Goal: Task Accomplishment & Management: Use online tool/utility

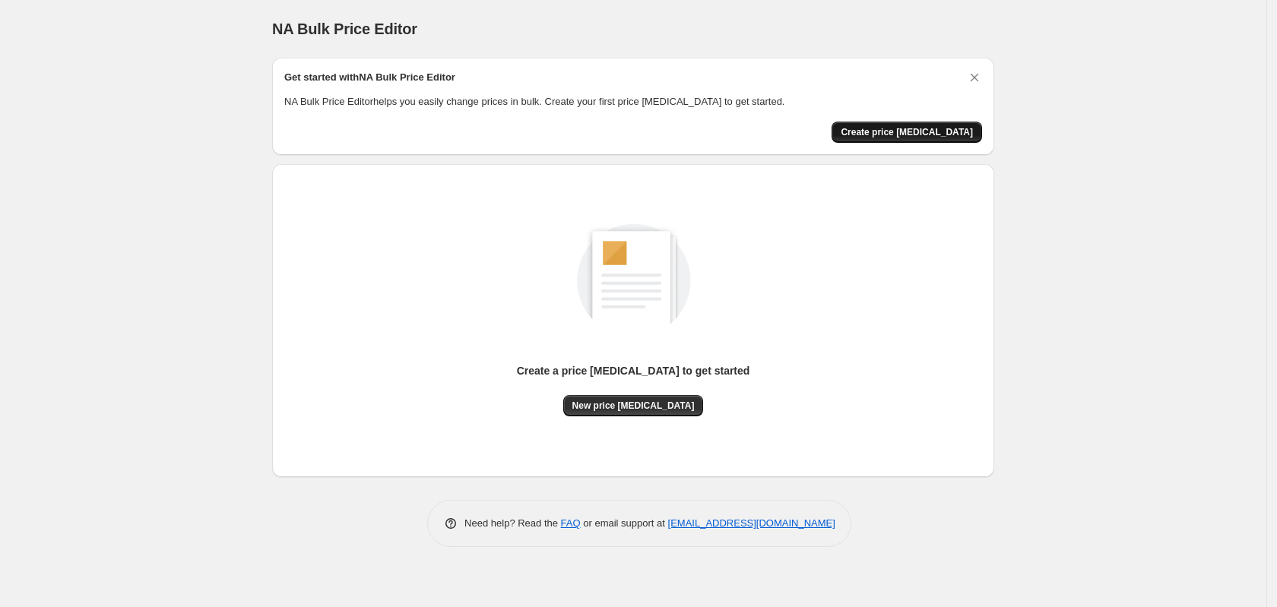
click at [892, 135] on span "Create price change job" at bounding box center [907, 132] width 132 height 12
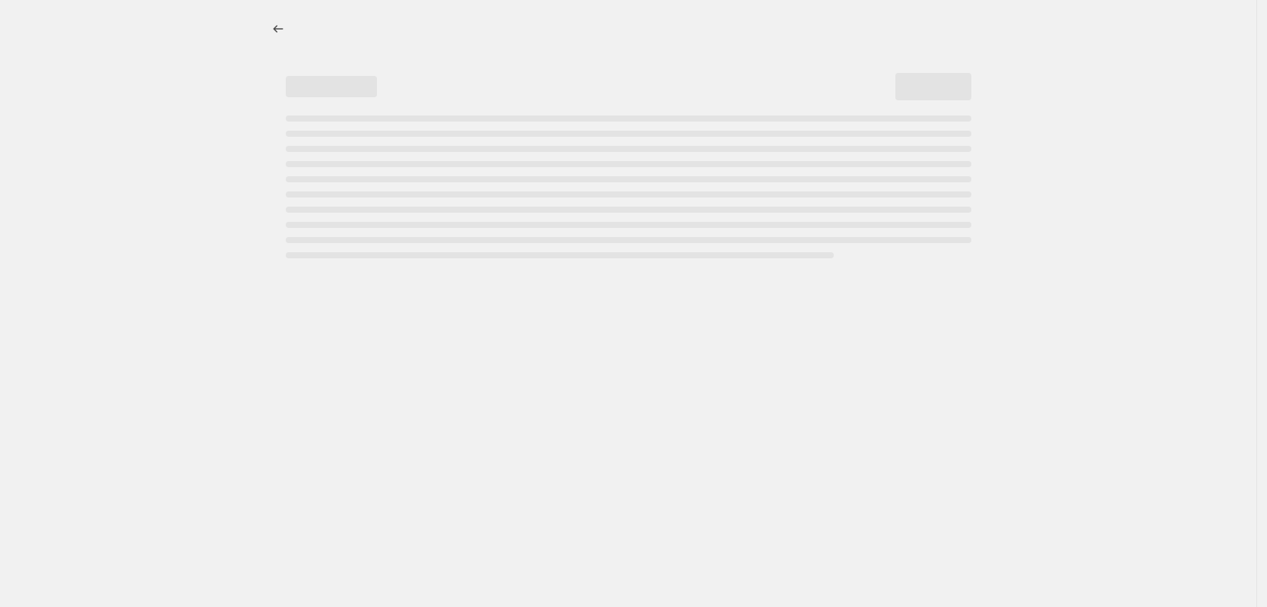
select select "percentage"
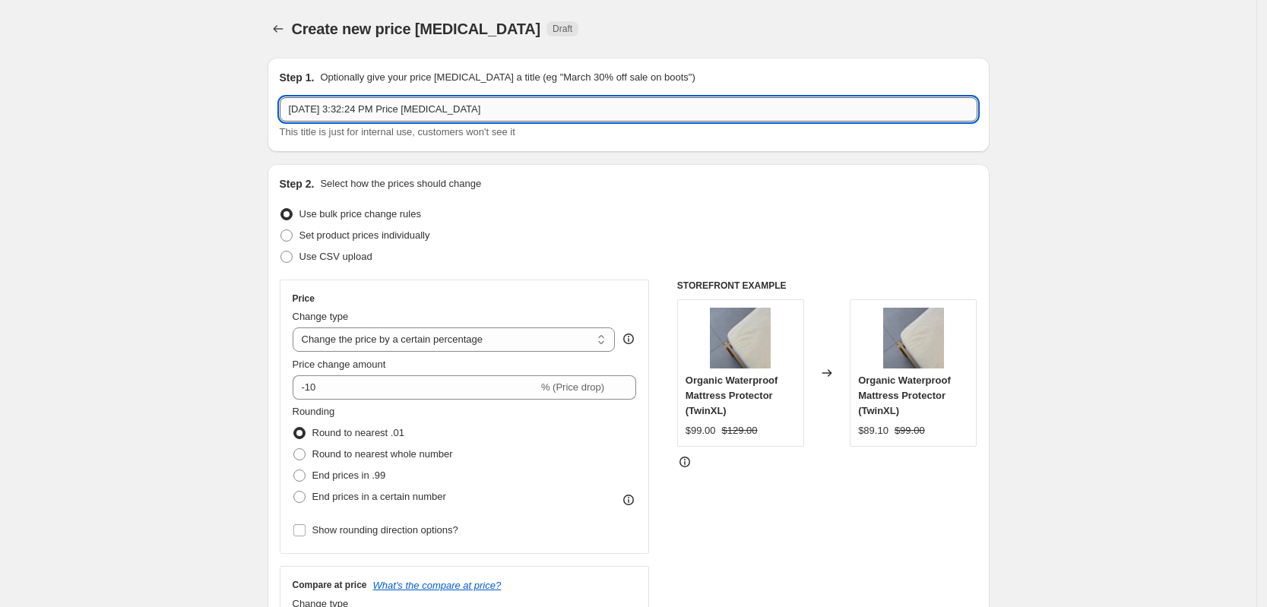
click at [487, 115] on input "Aug 12, 2025, 3:32:24 PM Price change job" at bounding box center [629, 109] width 698 height 24
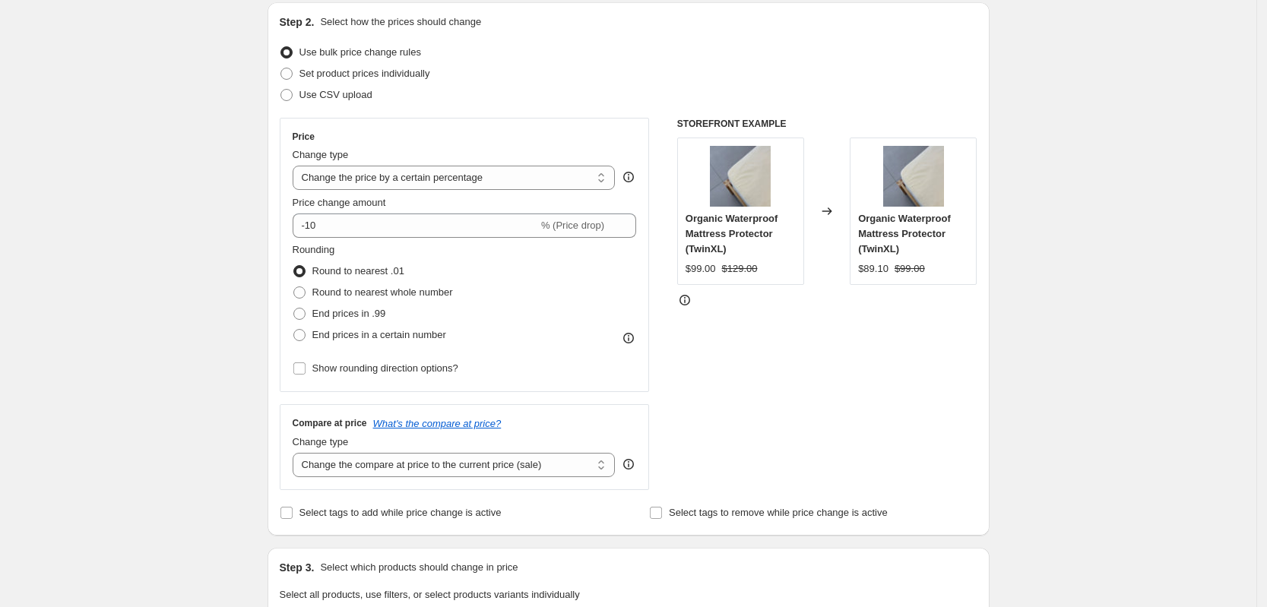
scroll to position [190, 0]
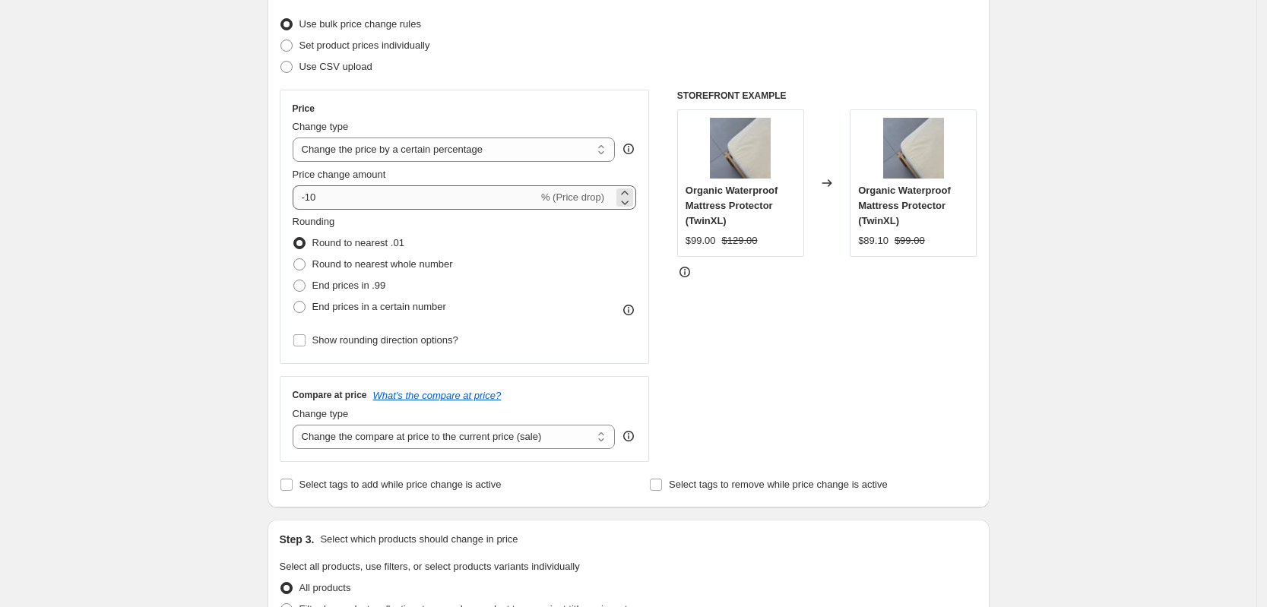
type input "topper price increase 3.5%"
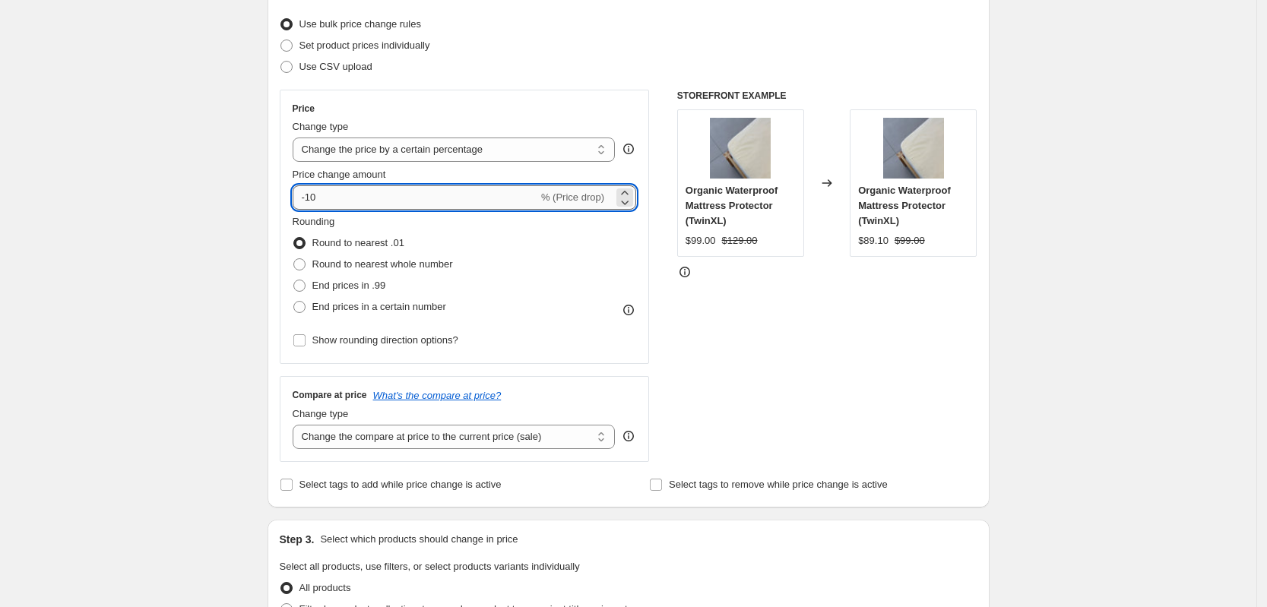
click at [359, 198] on input "-10" at bounding box center [416, 197] width 246 height 24
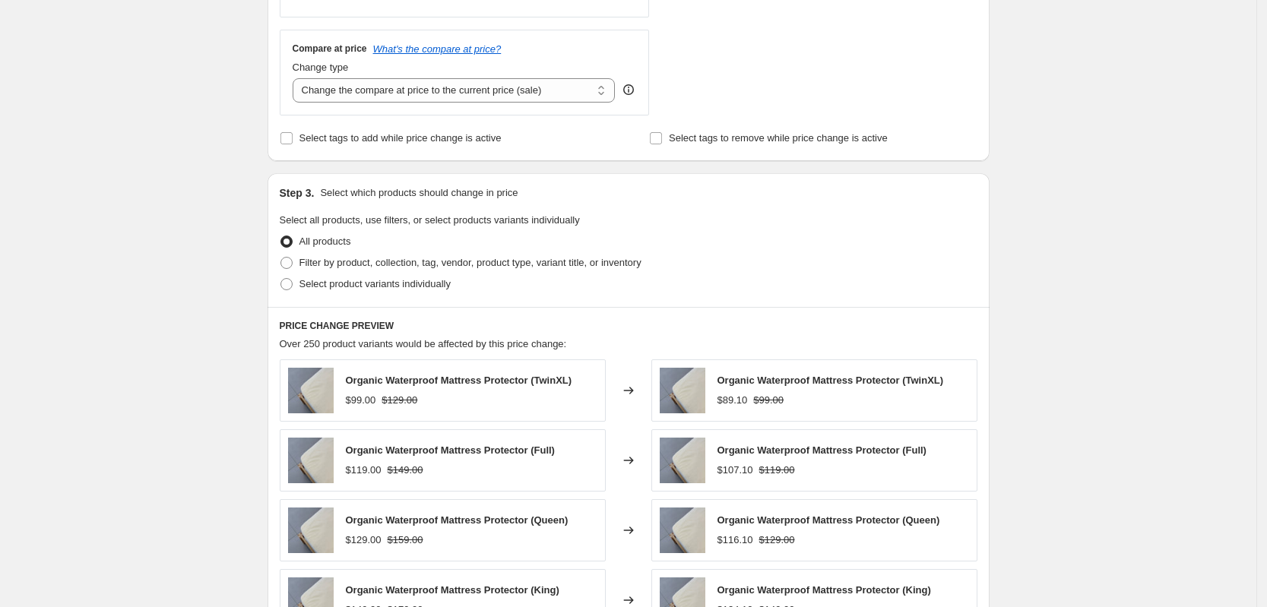
scroll to position [570, 0]
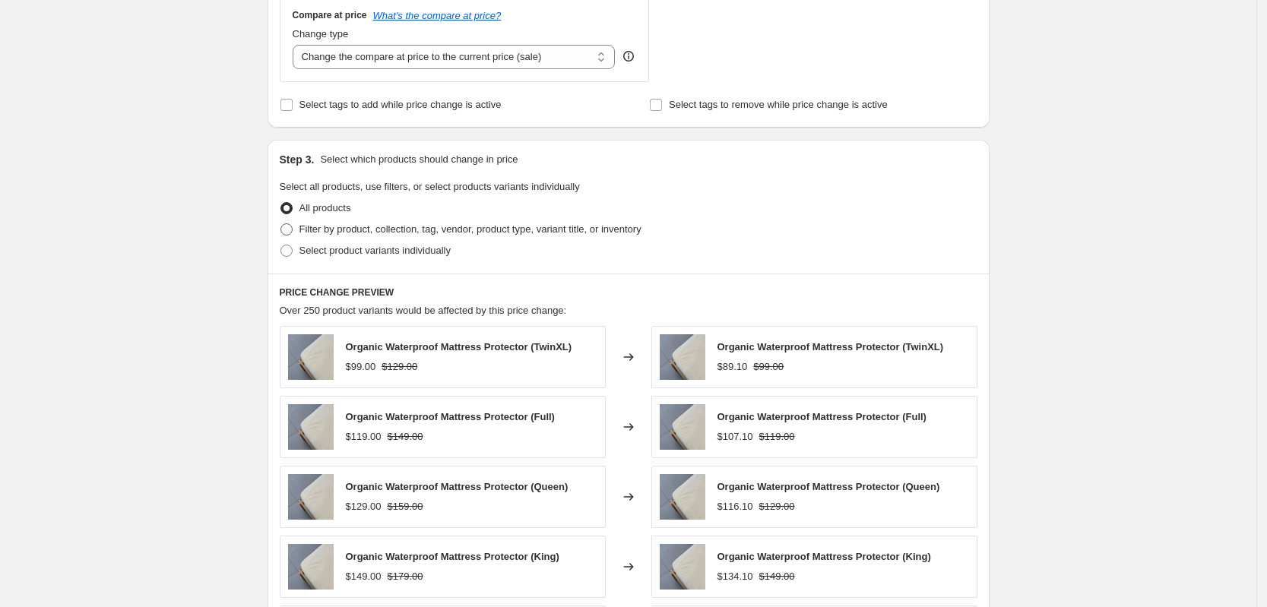
type input "3.5"
click at [334, 237] on span "Filter by product, collection, tag, vendor, product type, variant title, or inv…" at bounding box center [471, 229] width 342 height 15
click at [281, 224] on input "Filter by product, collection, tag, vendor, product type, variant title, or inv…" at bounding box center [281, 224] width 1 height 1
radio input "true"
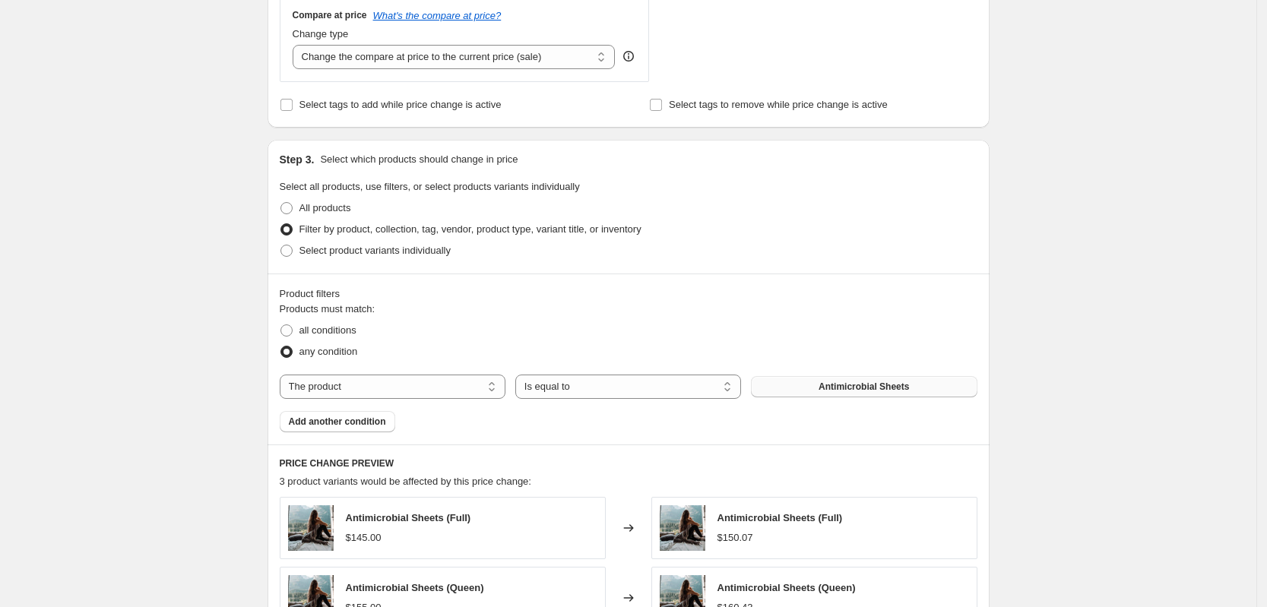
click at [841, 387] on span "Antimicrobial Sheets" at bounding box center [864, 387] width 90 height 12
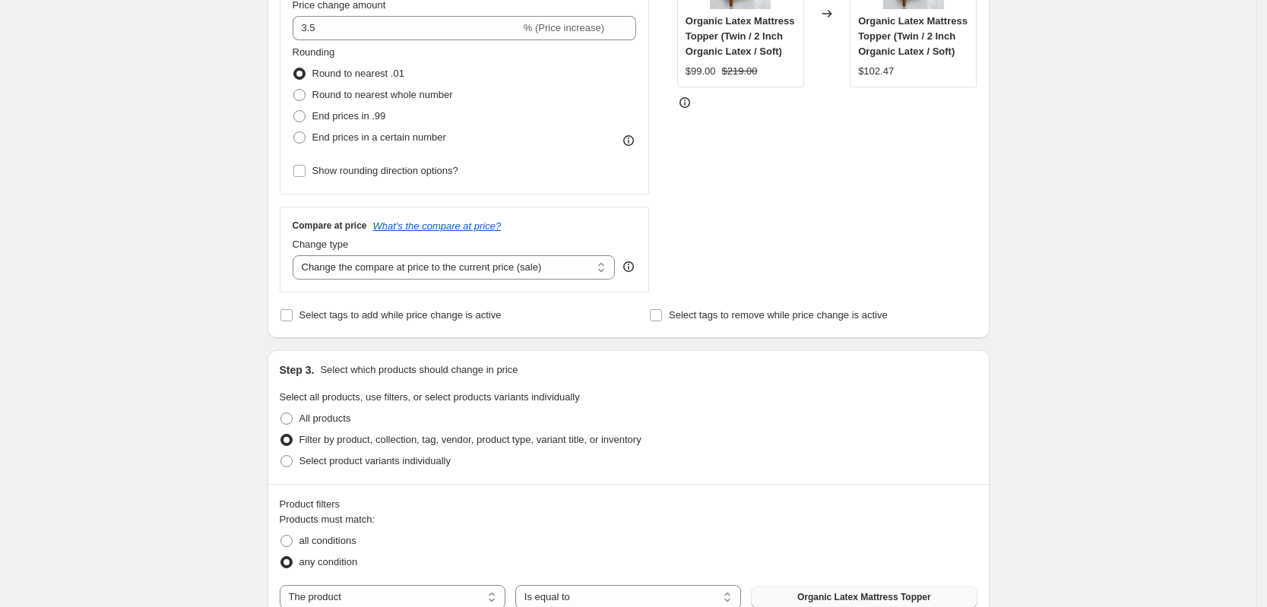
scroll to position [285, 0]
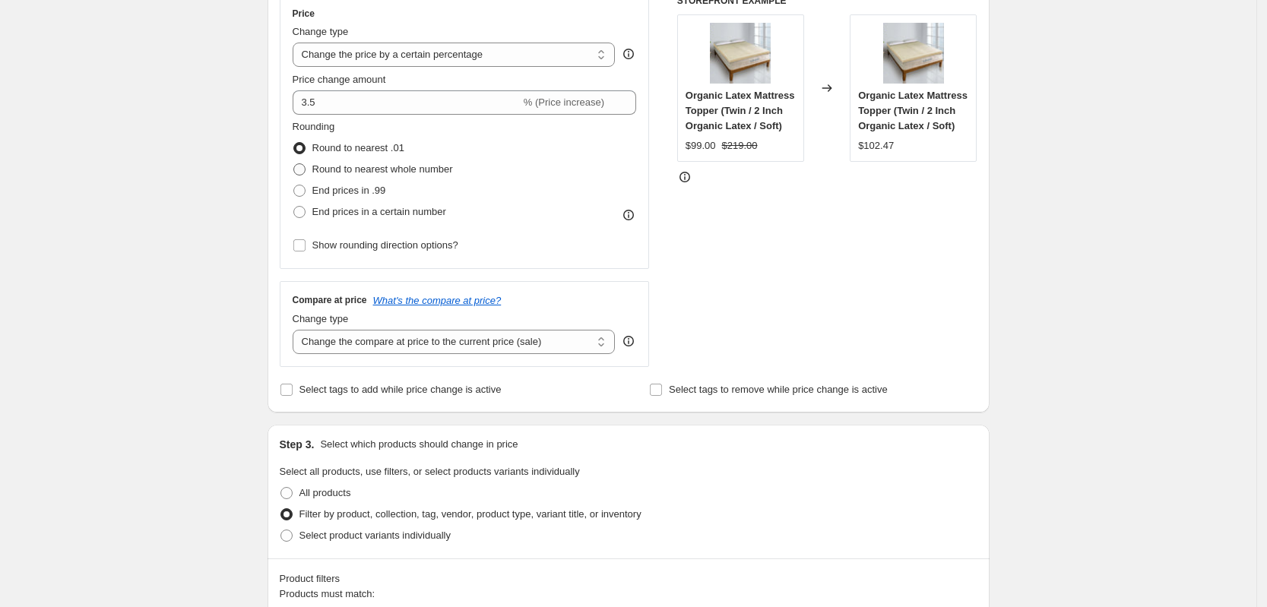
click at [387, 168] on span "Round to nearest whole number" at bounding box center [382, 168] width 141 height 11
click at [294, 164] on input "Round to nearest whole number" at bounding box center [293, 163] width 1 height 1
radio input "true"
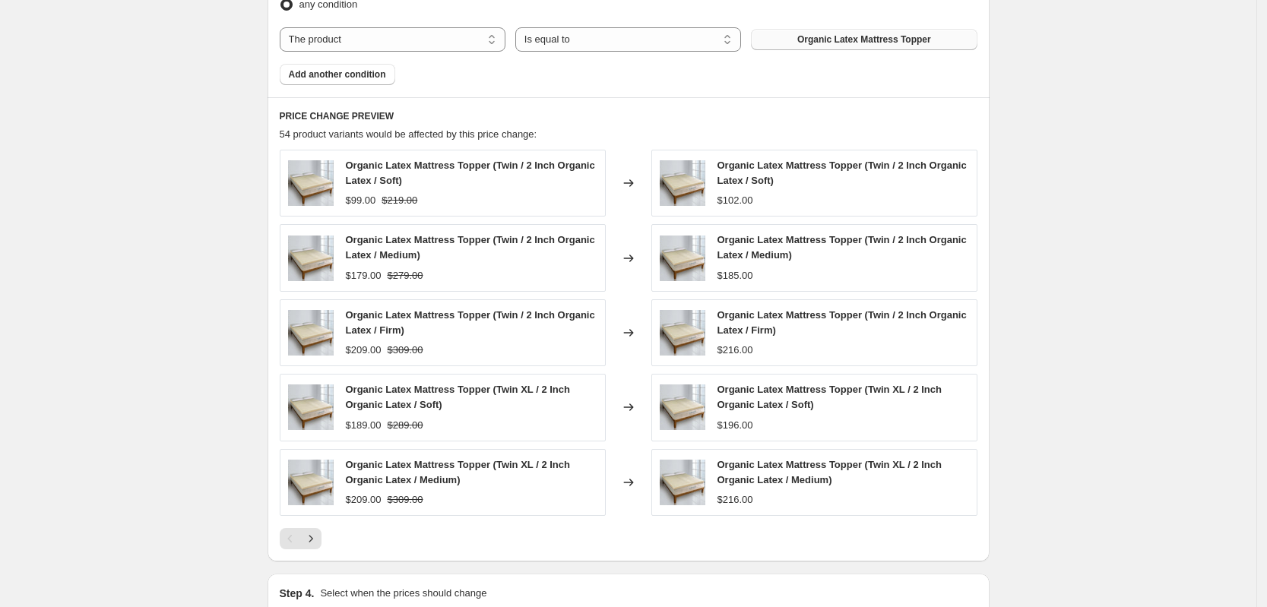
scroll to position [950, 0]
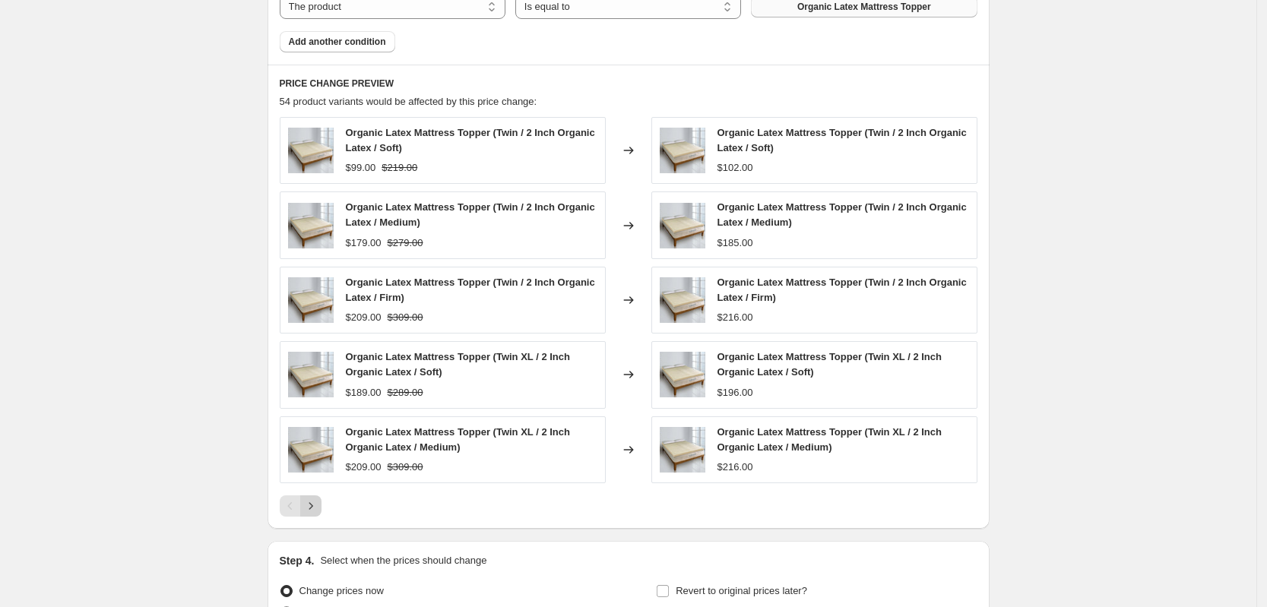
click at [310, 505] on icon "Next" at bounding box center [310, 506] width 15 height 15
click at [315, 508] on icon "Next" at bounding box center [310, 506] width 15 height 15
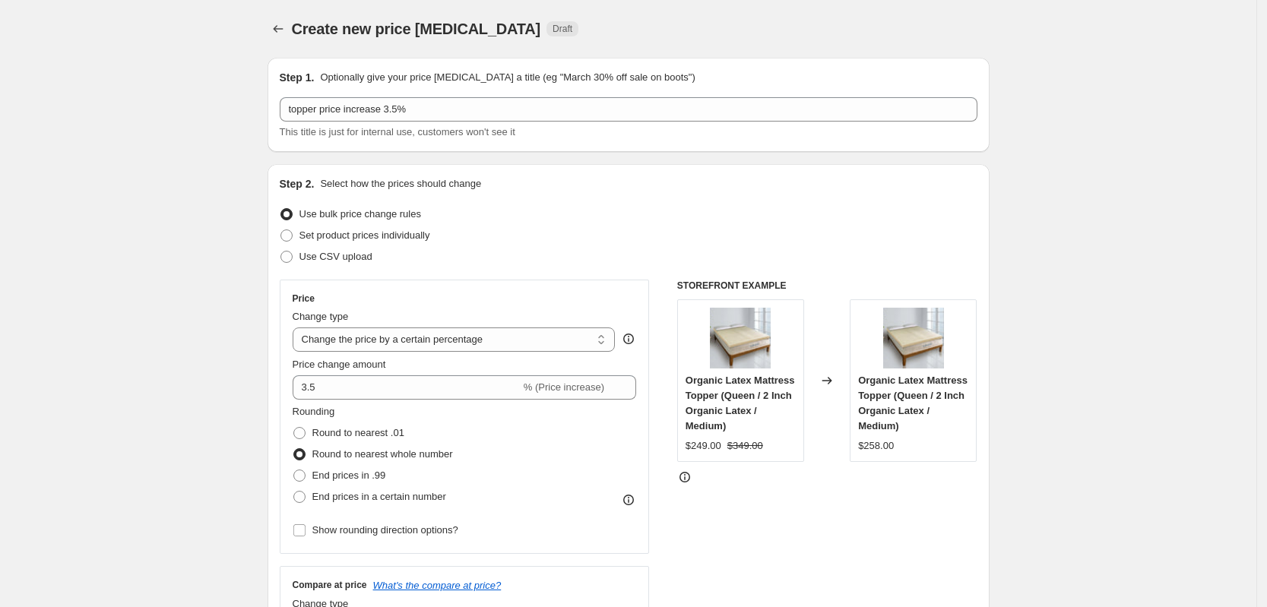
scroll to position [190, 0]
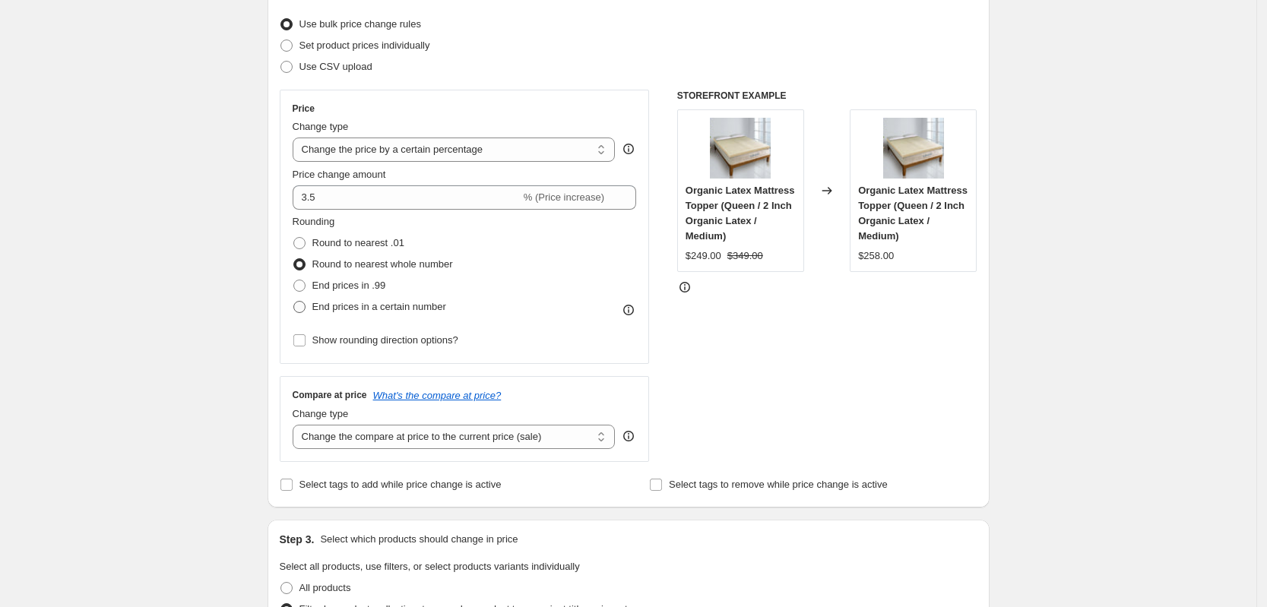
click at [436, 311] on span "End prices in a certain number" at bounding box center [379, 306] width 134 height 11
click at [294, 302] on input "End prices in a certain number" at bounding box center [293, 301] width 1 height 1
radio input "true"
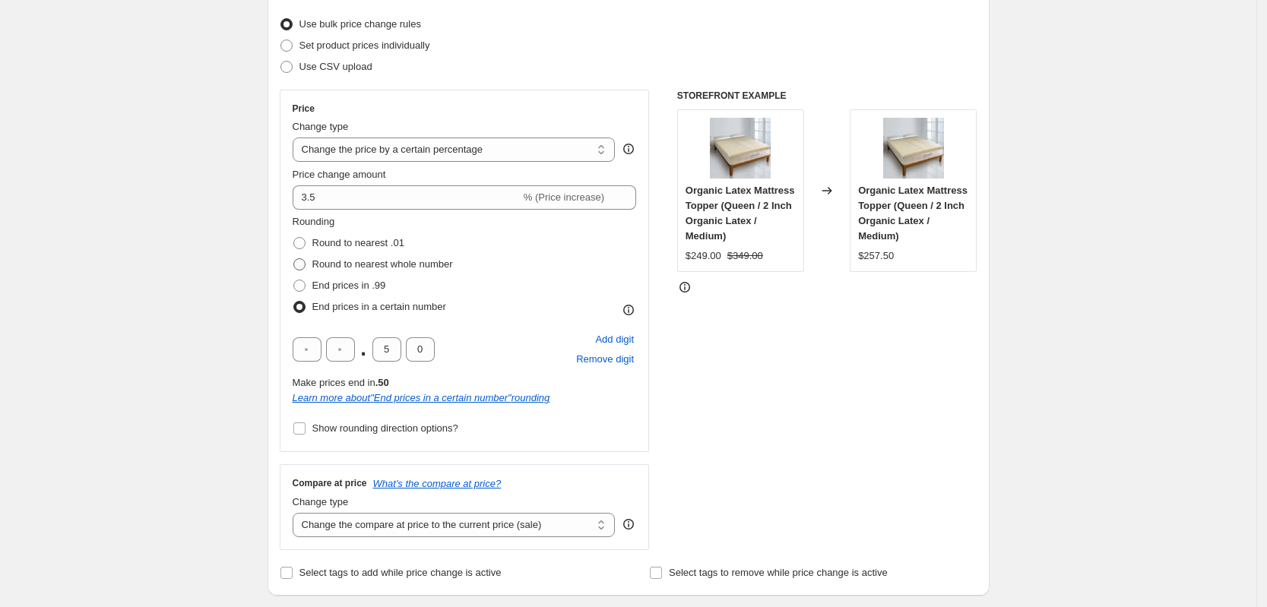
click at [392, 265] on span "Round to nearest whole number" at bounding box center [382, 263] width 141 height 11
click at [294, 259] on input "Round to nearest whole number" at bounding box center [293, 258] width 1 height 1
radio input "true"
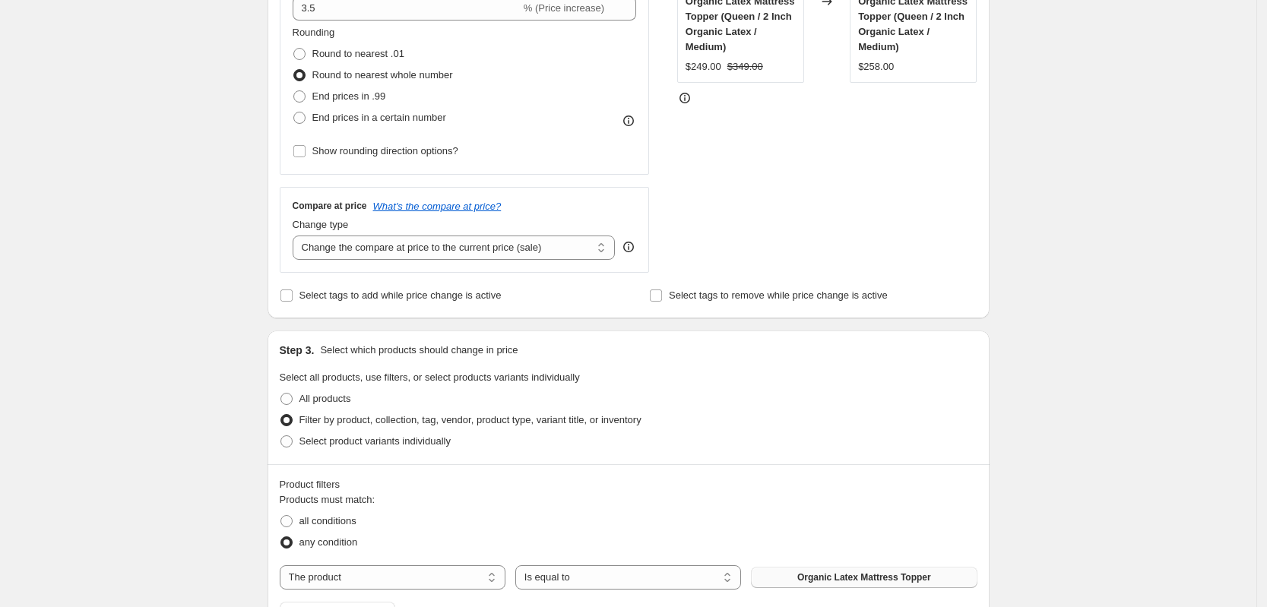
scroll to position [380, 0]
click at [435, 255] on select "Change the compare at price to the current price (sale) Change the compare at p…" at bounding box center [454, 247] width 323 height 24
select select "no_change"
click at [297, 235] on select "Change the compare at price to the current price (sale) Change the compare at p…" at bounding box center [454, 247] width 323 height 24
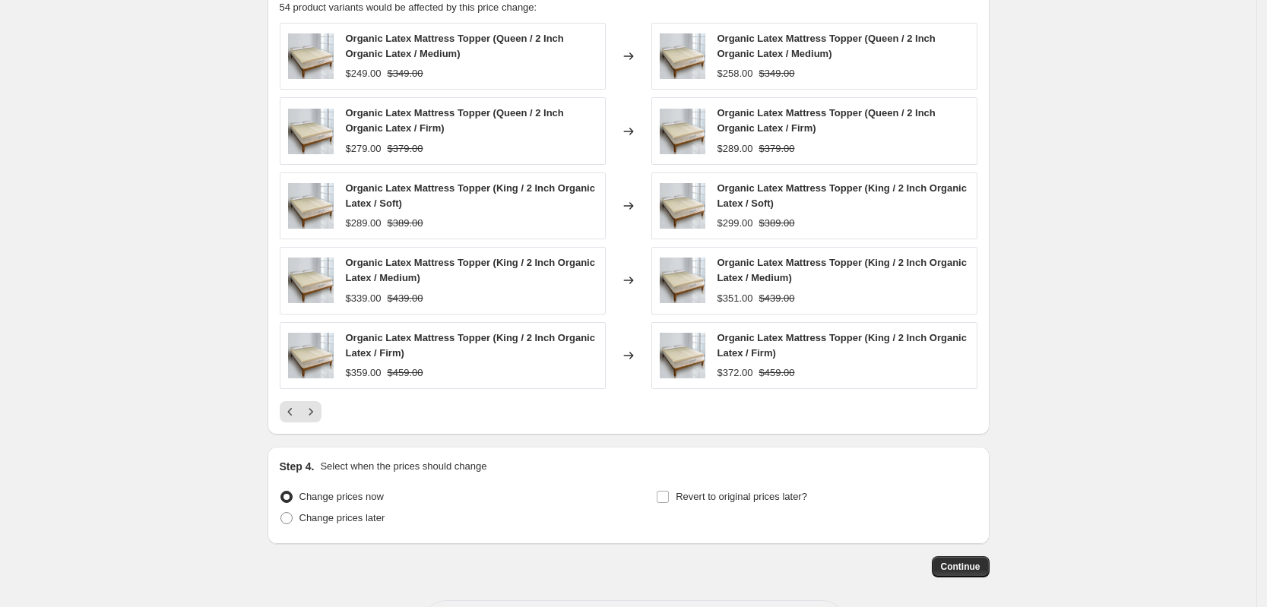
scroll to position [1045, 0]
click at [318, 417] on icon "Next" at bounding box center [310, 411] width 15 height 15
click at [309, 414] on icon "Next" at bounding box center [310, 411] width 15 height 15
click at [319, 420] on button "Next" at bounding box center [310, 411] width 21 height 21
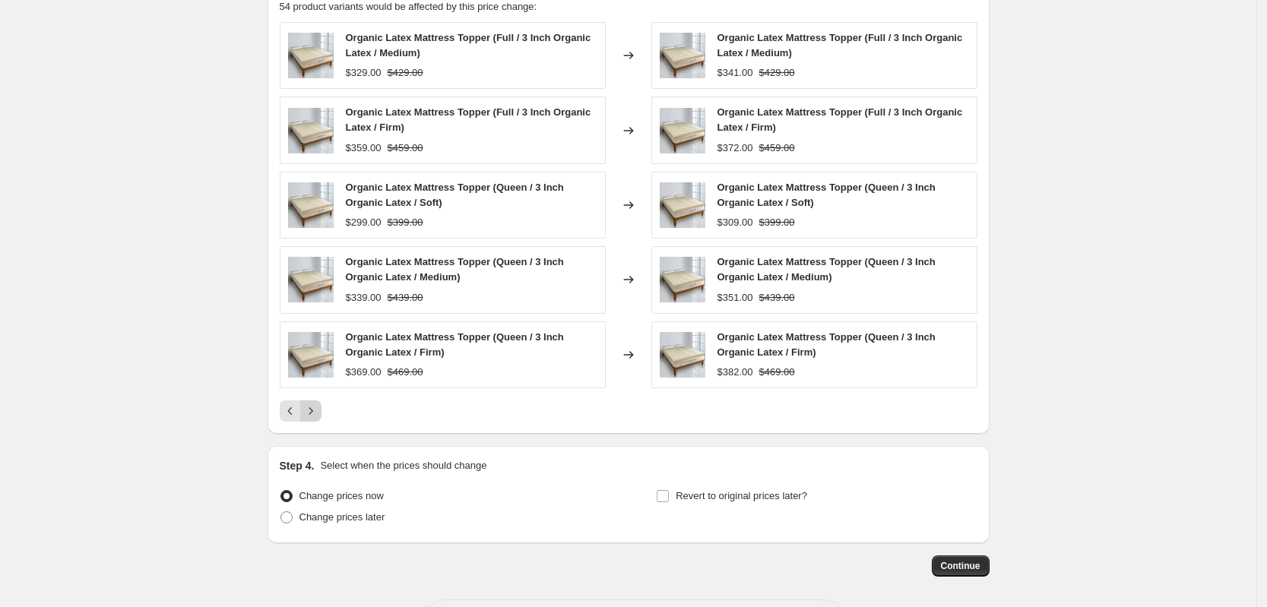
click at [317, 417] on icon "Next" at bounding box center [310, 411] width 15 height 15
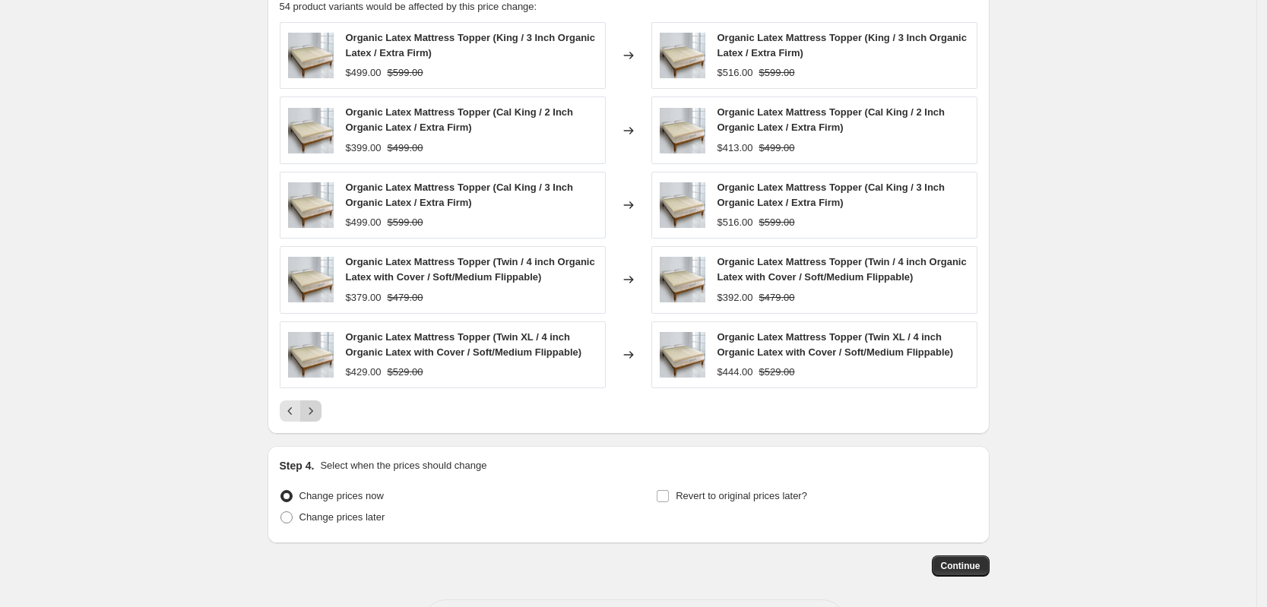
click at [317, 417] on icon "Next" at bounding box center [310, 411] width 15 height 15
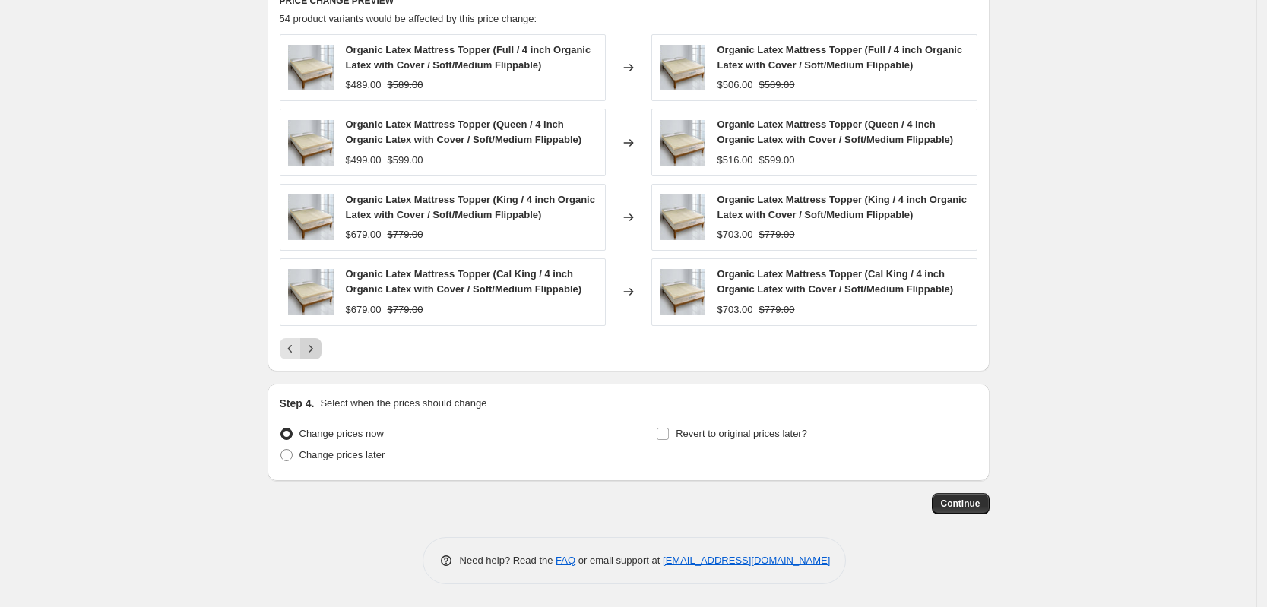
scroll to position [1034, 0]
click at [298, 348] on icon "Previous" at bounding box center [290, 348] width 15 height 15
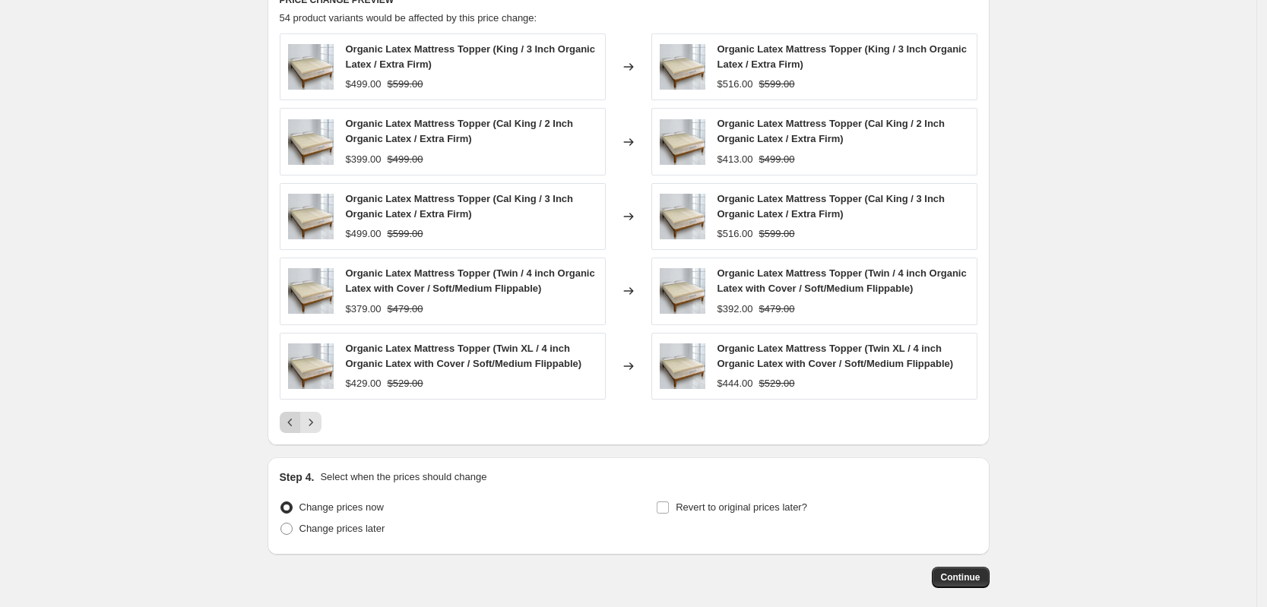
click at [288, 422] on icon "Previous" at bounding box center [290, 422] width 15 height 15
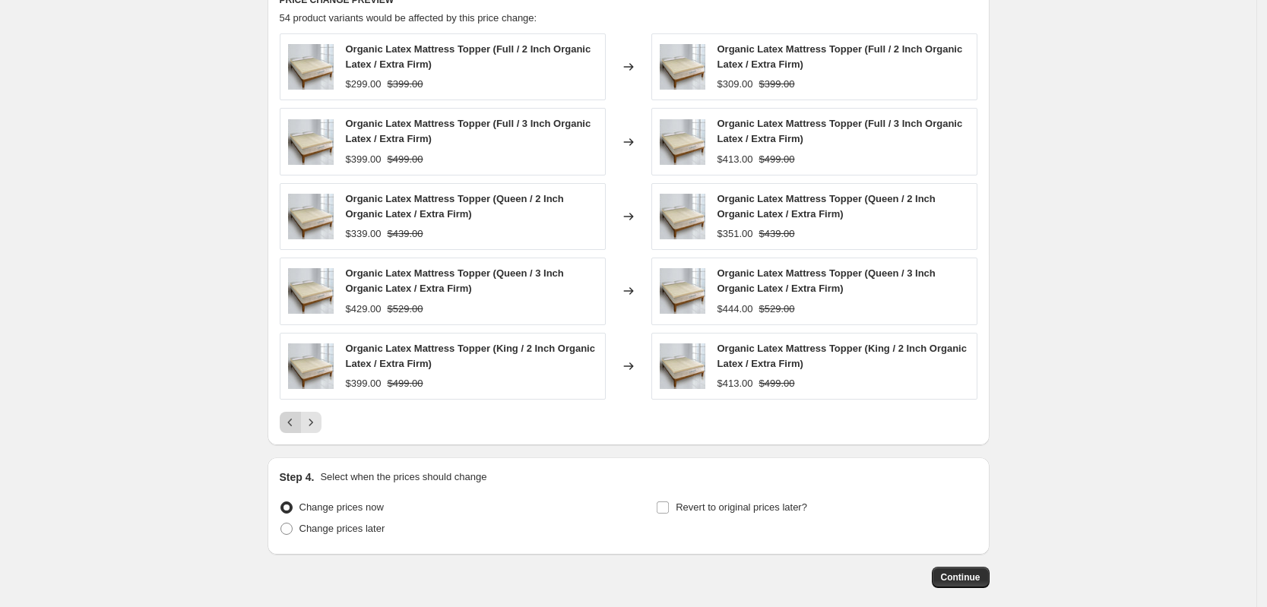
click at [288, 422] on icon "Previous" at bounding box center [290, 422] width 15 height 15
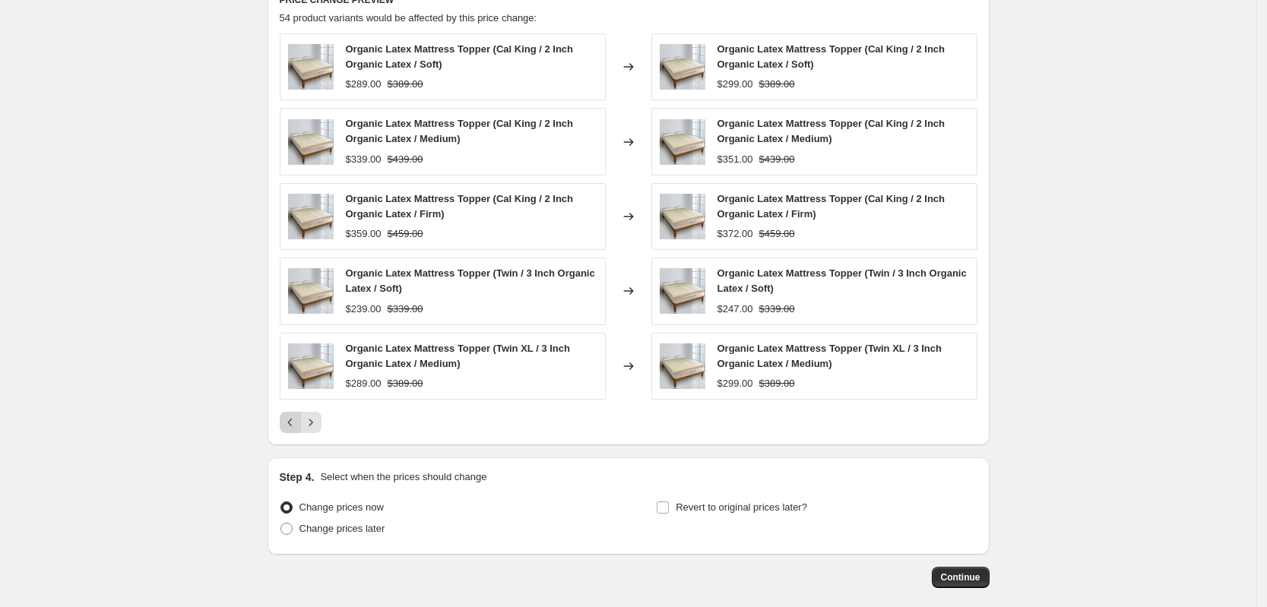
click at [288, 422] on icon "Previous" at bounding box center [290, 422] width 15 height 15
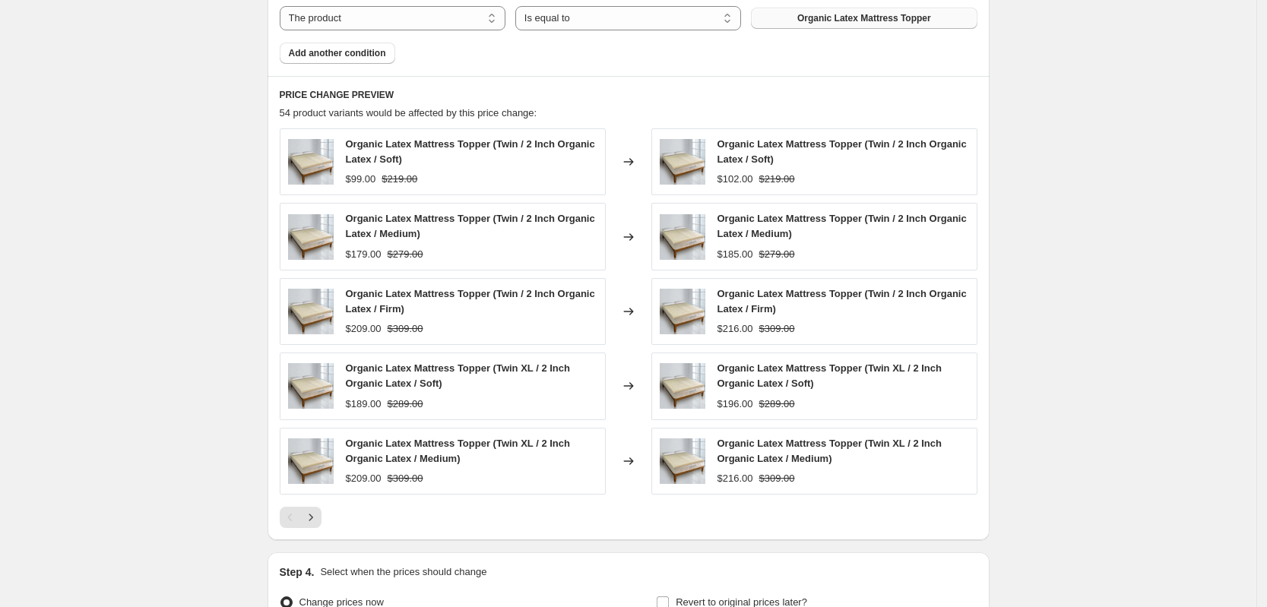
scroll to position [654, 0]
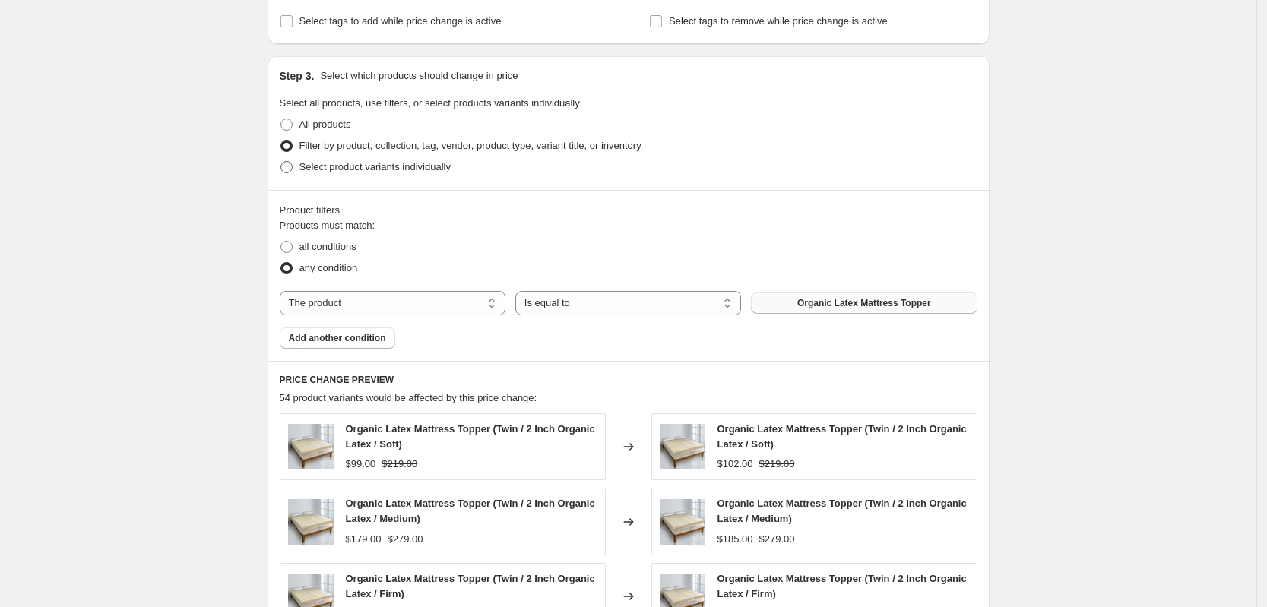
click at [424, 173] on span "Select product variants individually" at bounding box center [375, 166] width 151 height 11
click at [281, 162] on input "Select product variants individually" at bounding box center [281, 161] width 1 height 1
radio input "true"
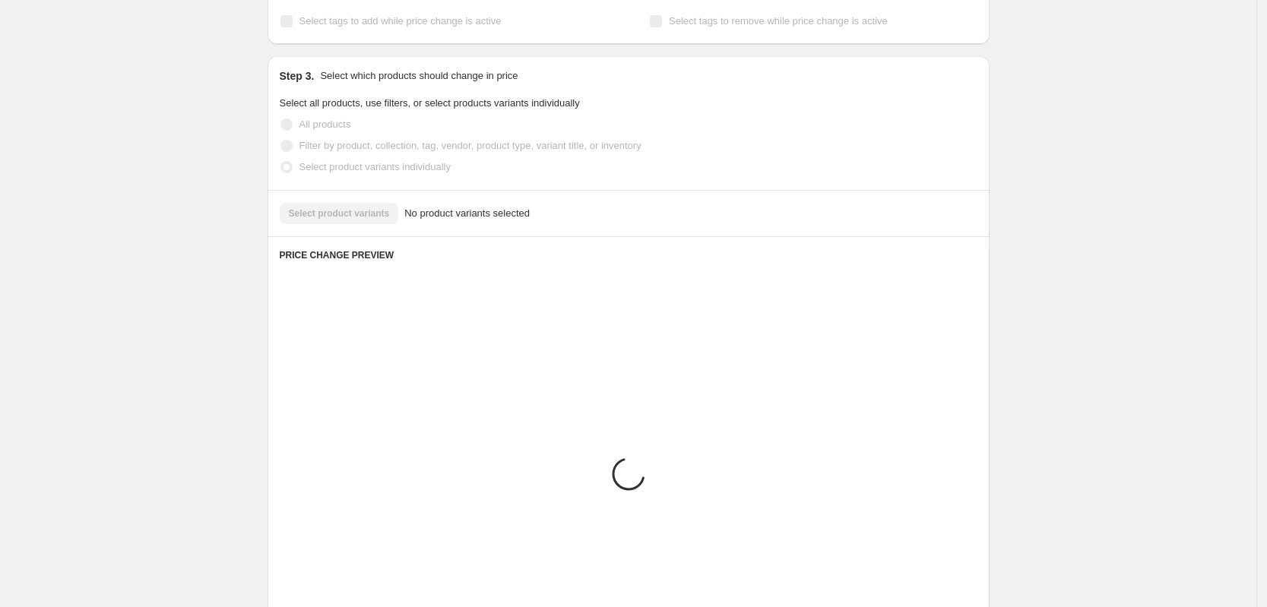
scroll to position [576, 0]
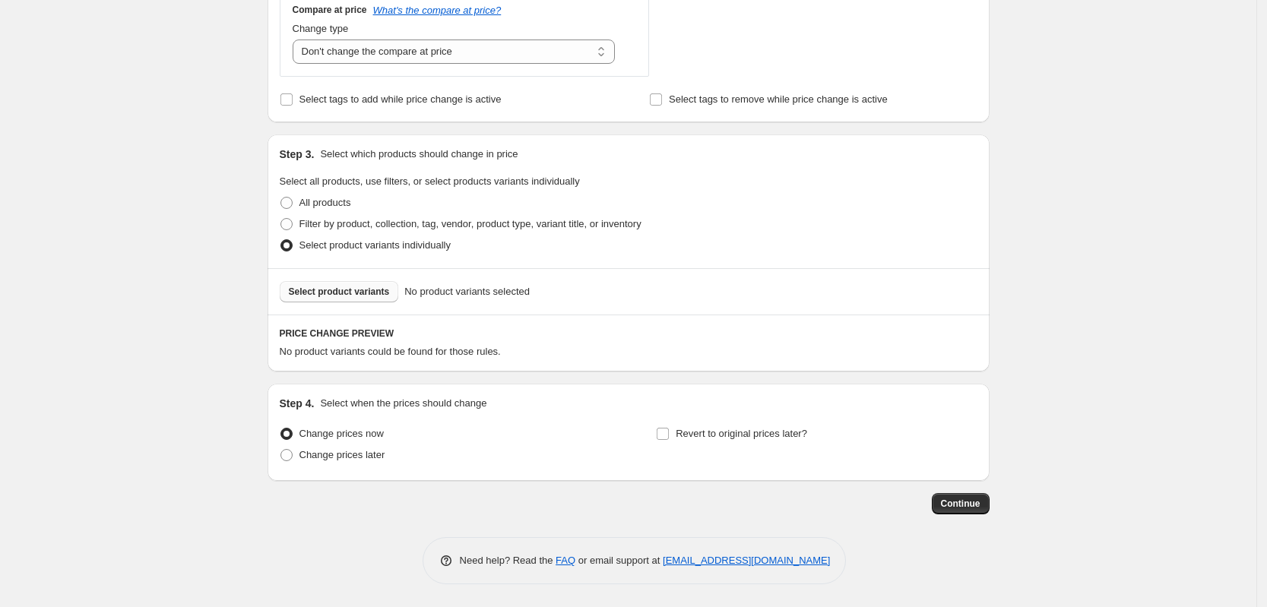
click at [372, 284] on button "Select product variants" at bounding box center [339, 291] width 119 height 21
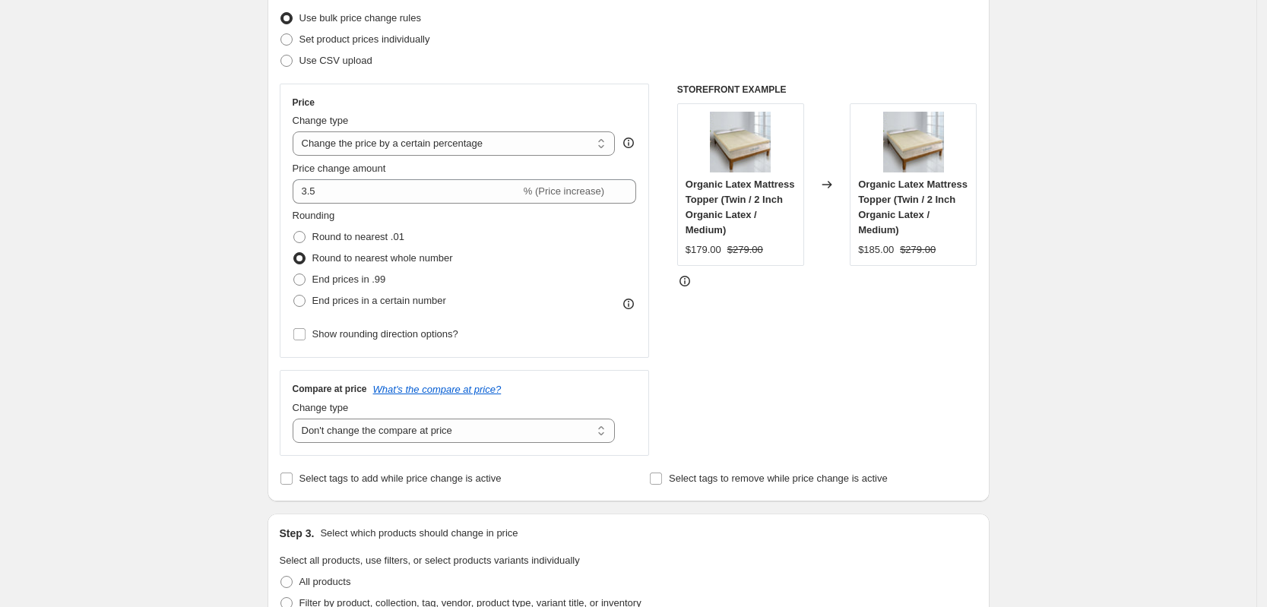
scroll to position [0, 0]
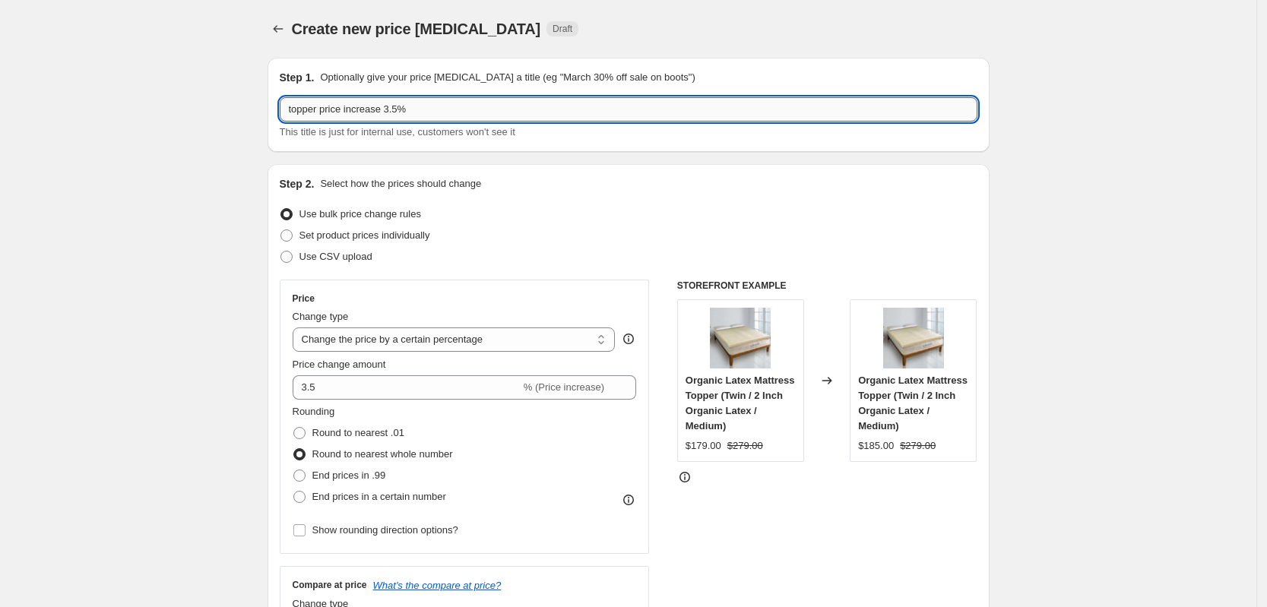
click at [432, 116] on input "topper price increase 3.5%" at bounding box center [629, 109] width 698 height 24
click at [293, 113] on input "topper price increase 3.5% except 2ts" at bounding box center [629, 109] width 698 height 24
click at [486, 109] on input "Topper price increase 3.5% except 2ts" at bounding box center [629, 109] width 698 height 24
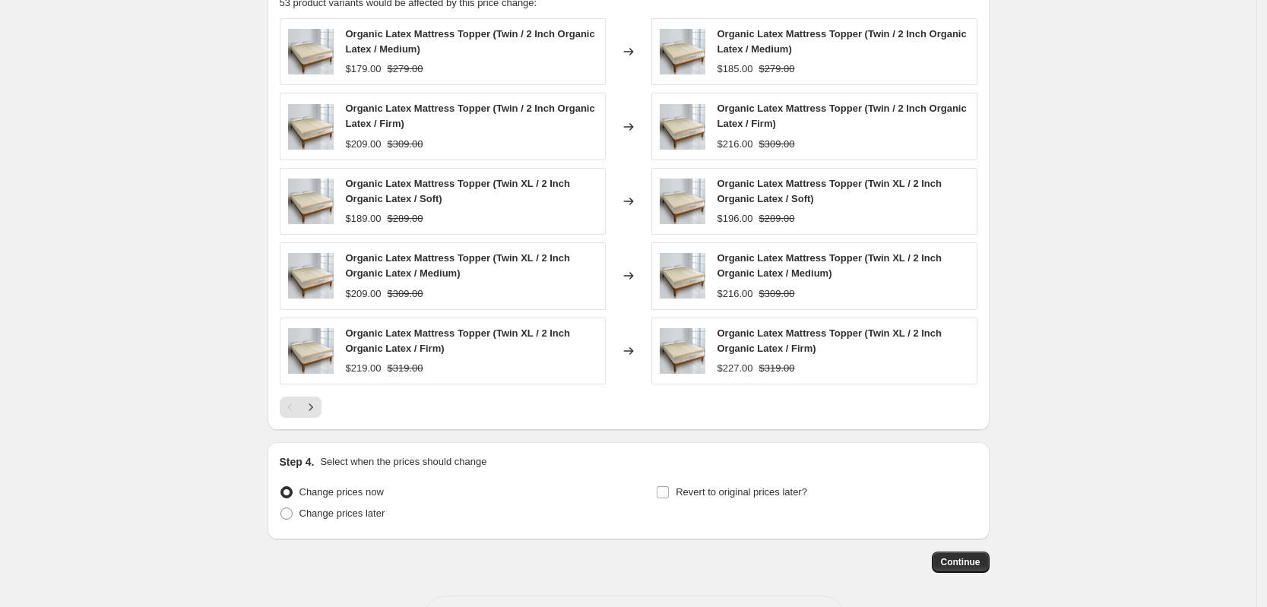
scroll to position [984, 0]
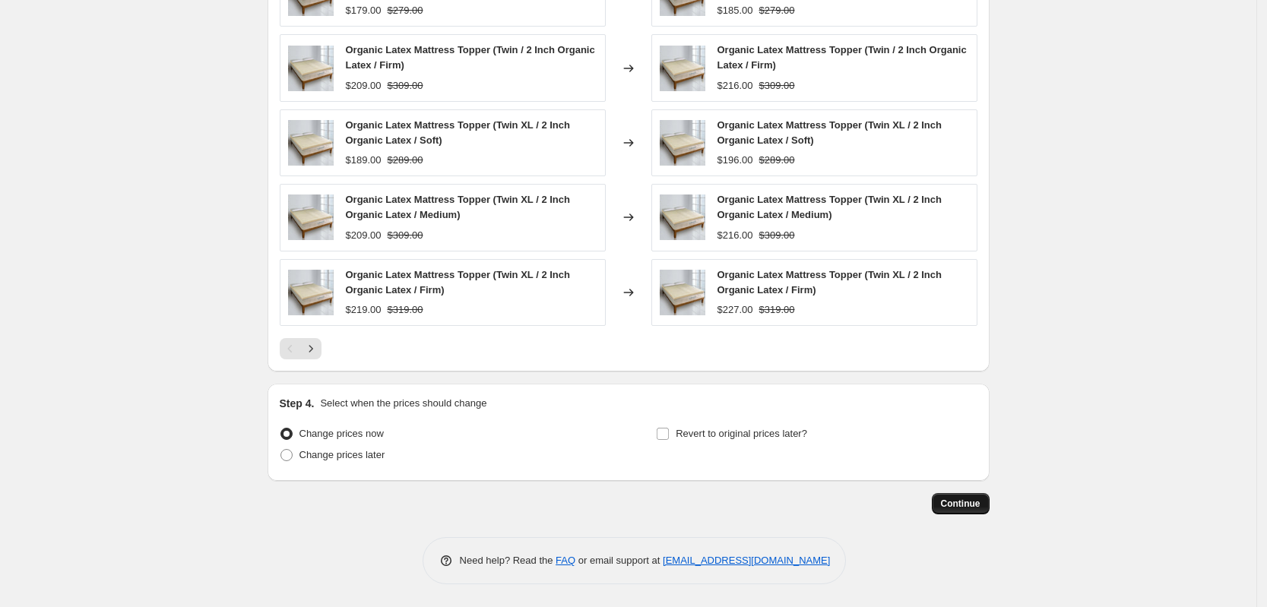
type input "Topper price increase 3.5% except 2ts 08122025"
click at [974, 499] on span "Continue" at bounding box center [961, 504] width 40 height 12
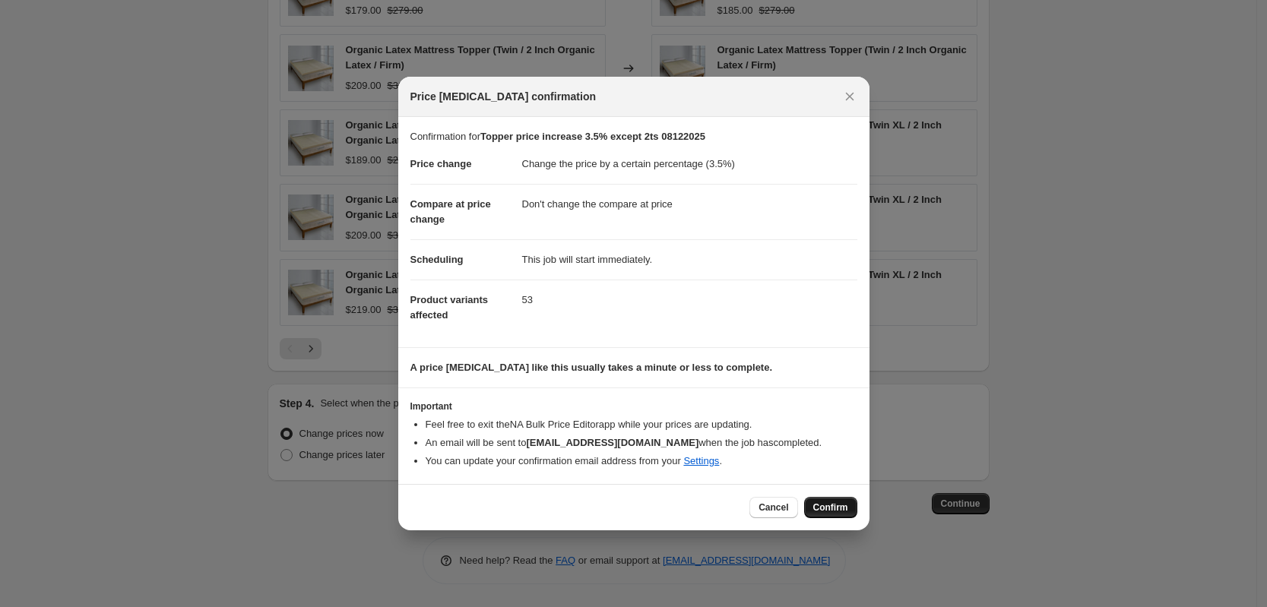
click at [828, 501] on button "Confirm" at bounding box center [830, 507] width 53 height 21
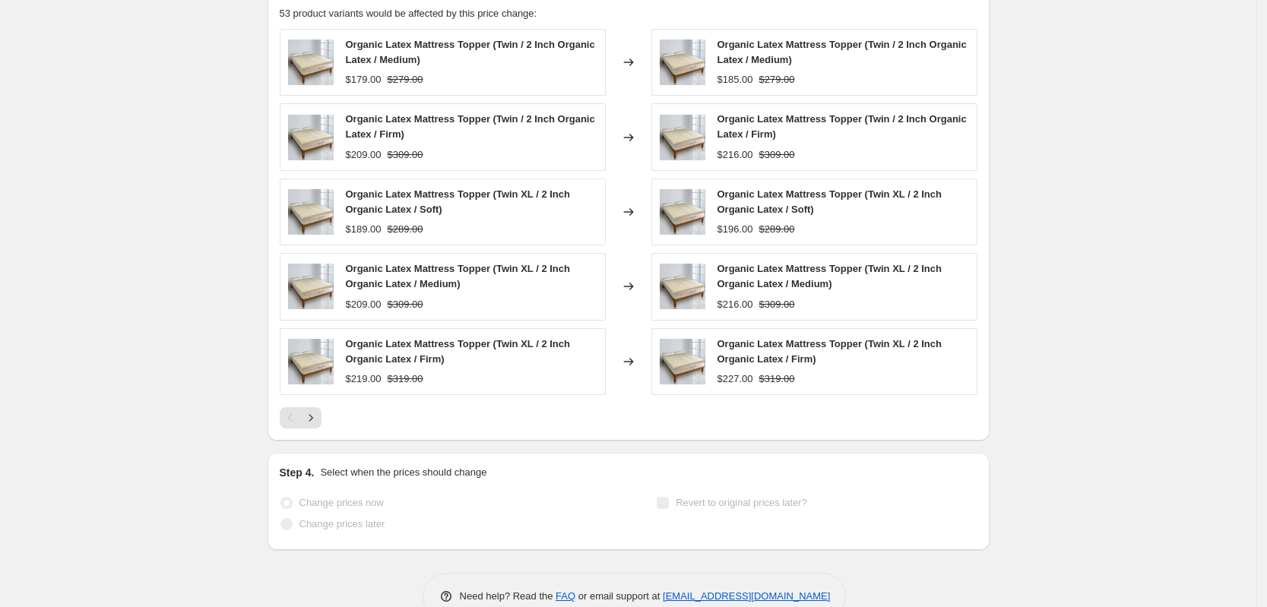
select select "percentage"
select select "no_change"
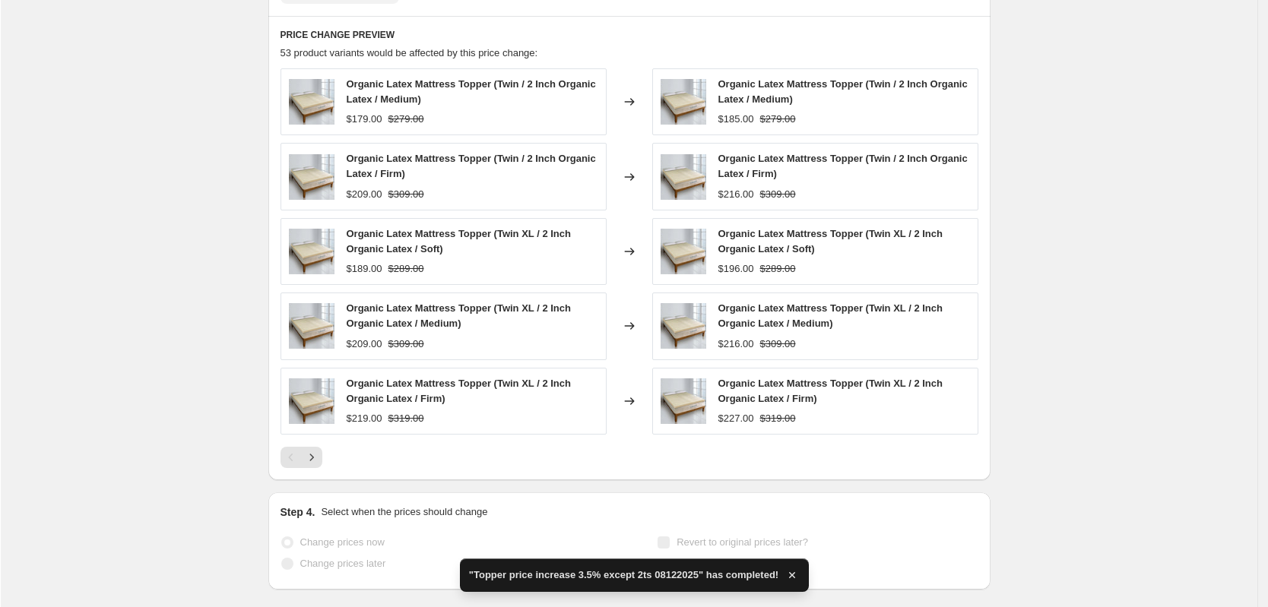
scroll to position [0, 0]
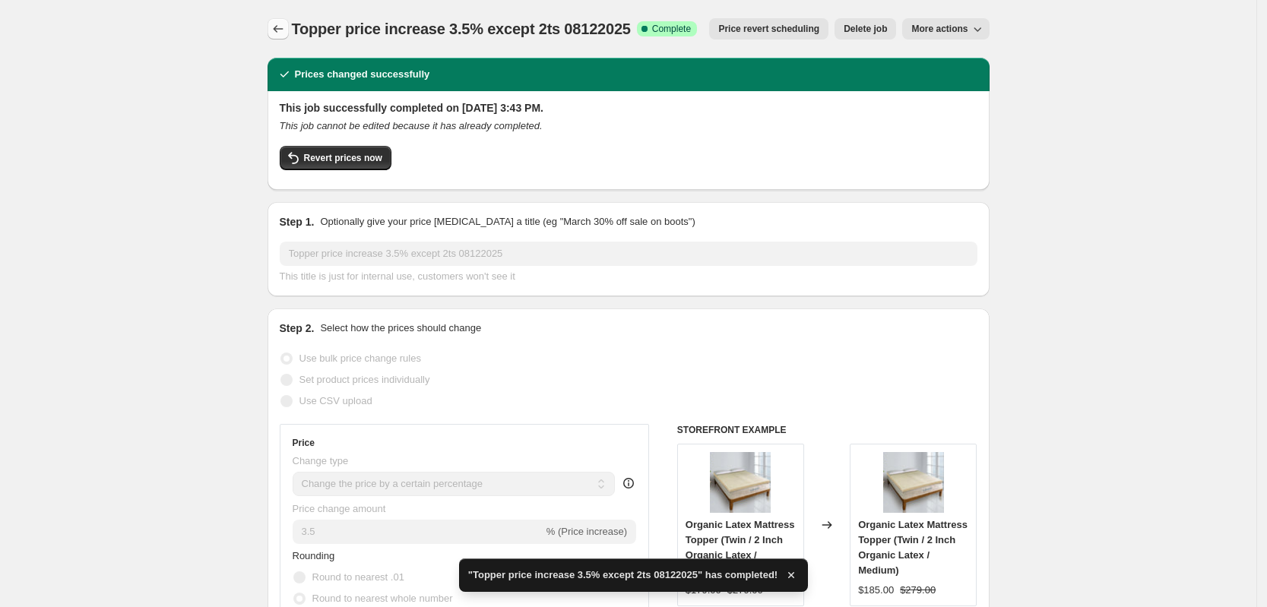
click at [284, 33] on icon "Price change jobs" at bounding box center [278, 28] width 15 height 15
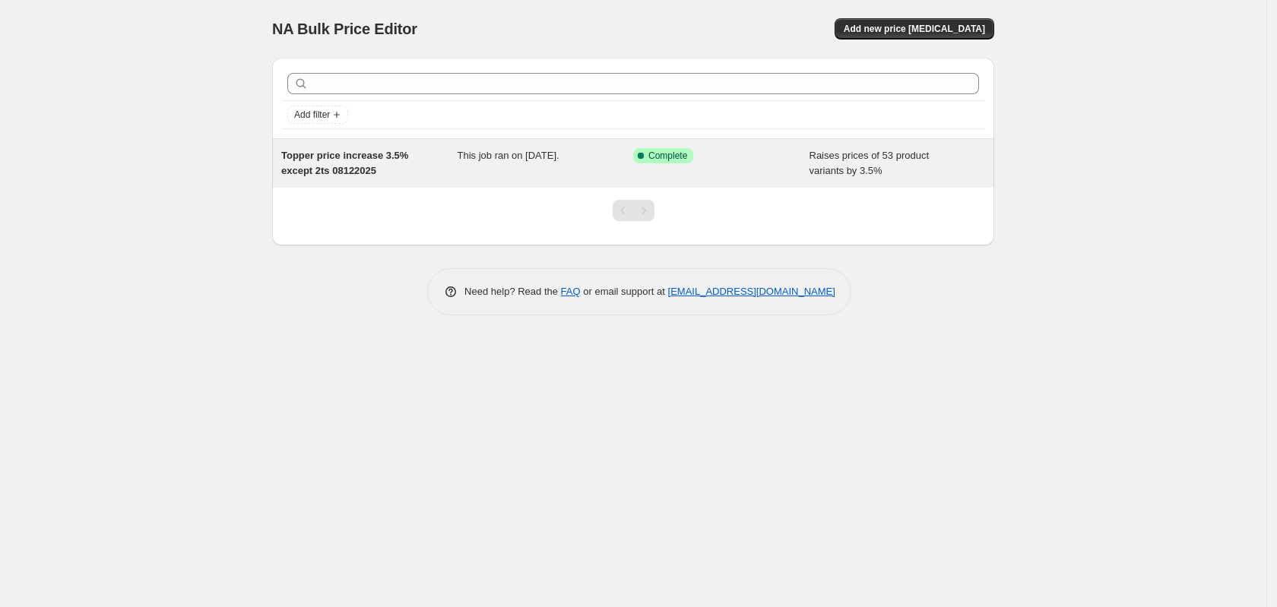
click at [368, 166] on span "Topper price increase 3.5% except 2ts 08122025" at bounding box center [344, 163] width 127 height 27
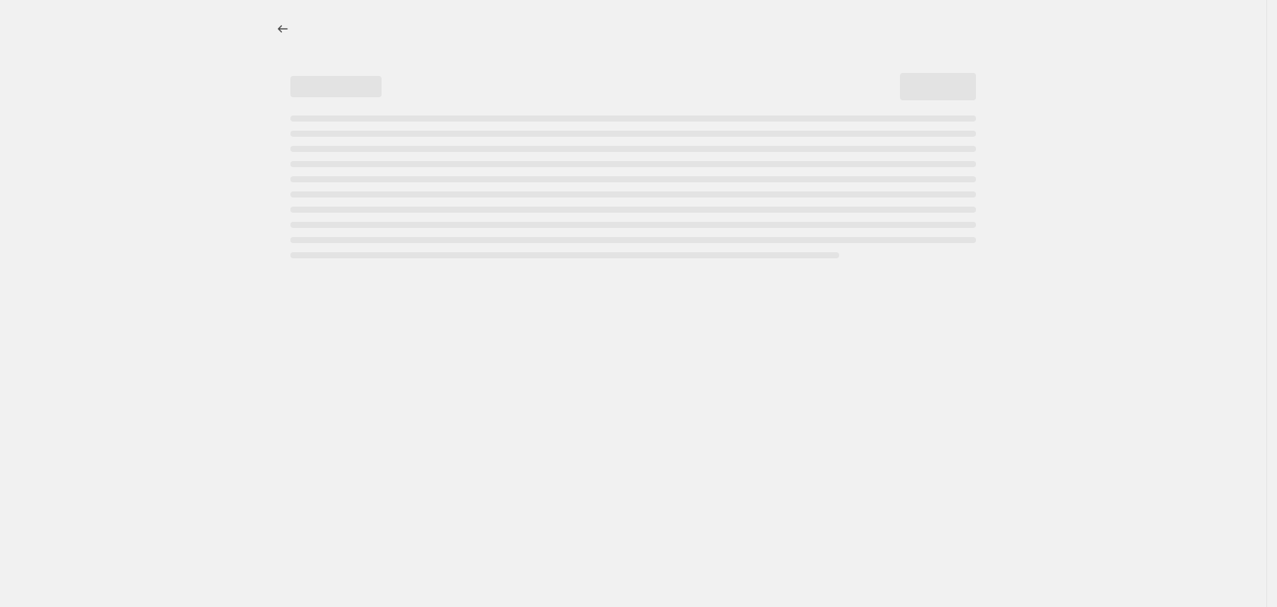
select select "percentage"
select select "no_change"
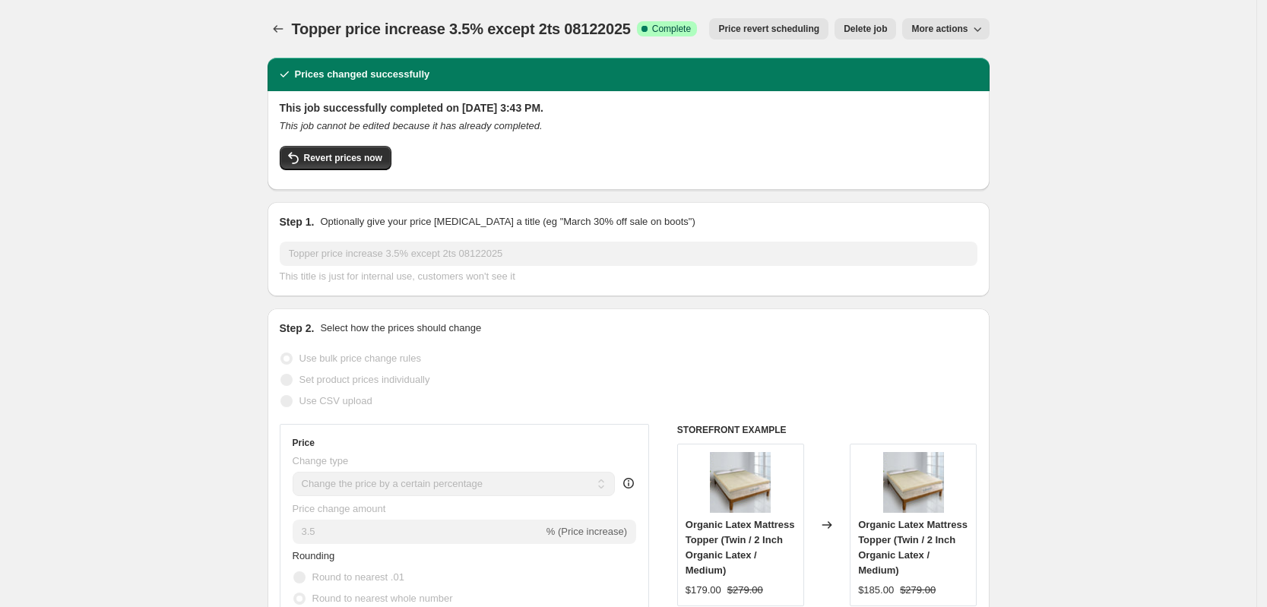
click at [929, 23] on span "More actions" at bounding box center [940, 29] width 56 height 12
click at [943, 62] on span "Copy to new job" at bounding box center [954, 60] width 71 height 11
select select "percentage"
select select "no_change"
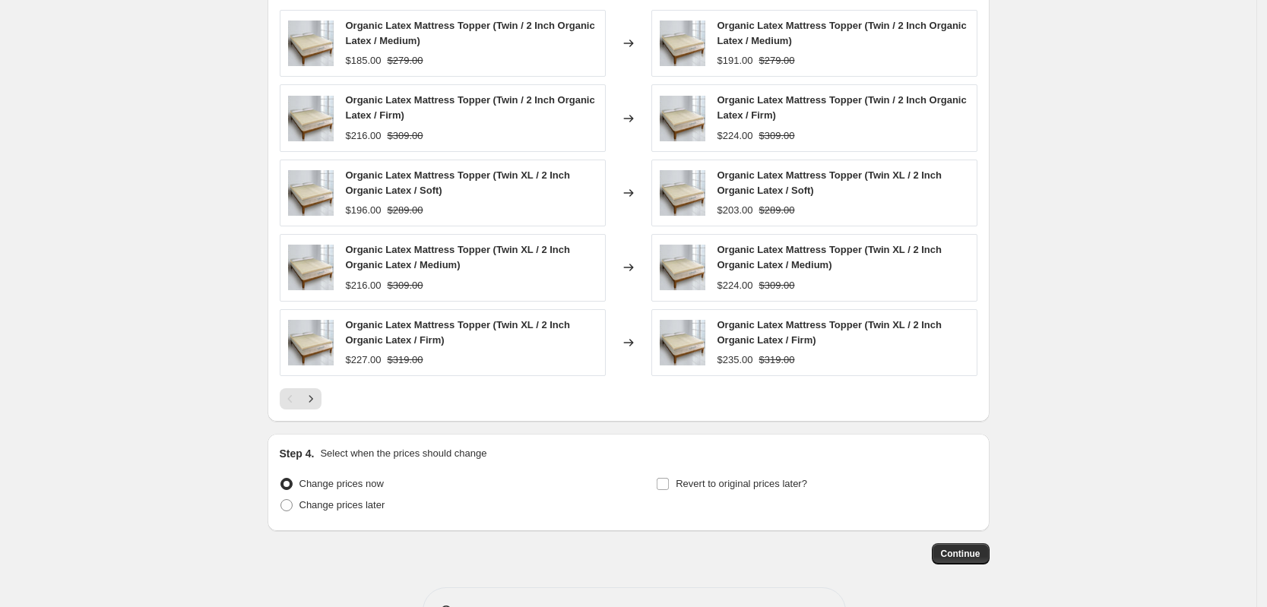
scroll to position [984, 0]
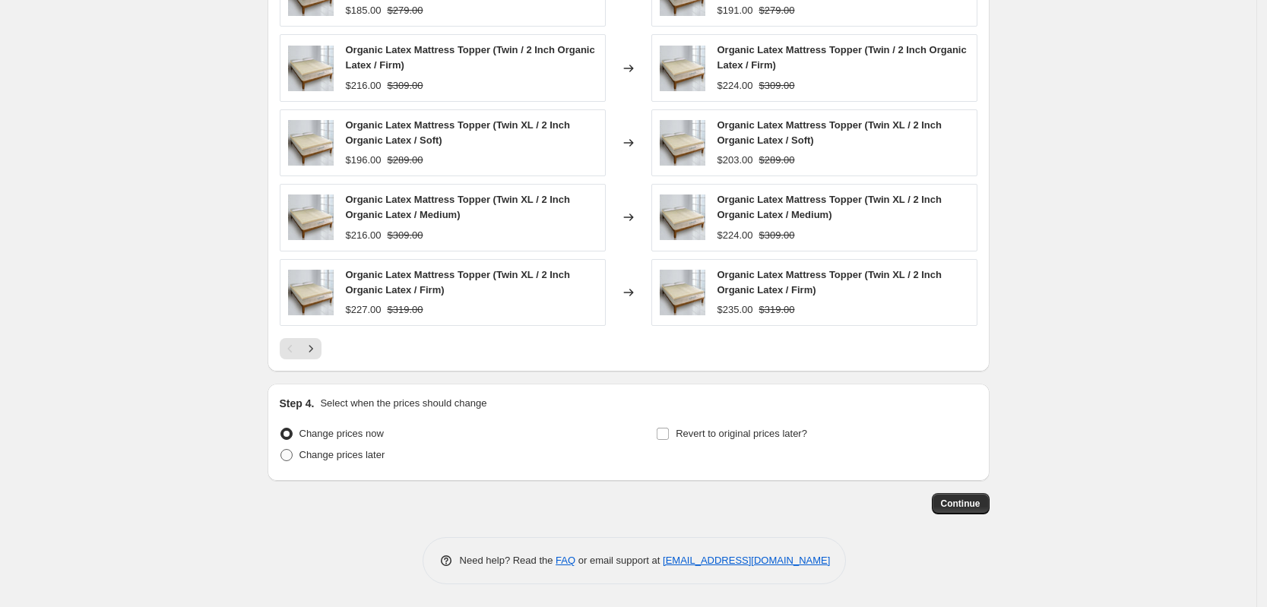
click at [382, 455] on span "Change prices later" at bounding box center [343, 454] width 86 height 11
click at [281, 450] on input "Change prices later" at bounding box center [281, 449] width 1 height 1
radio input "true"
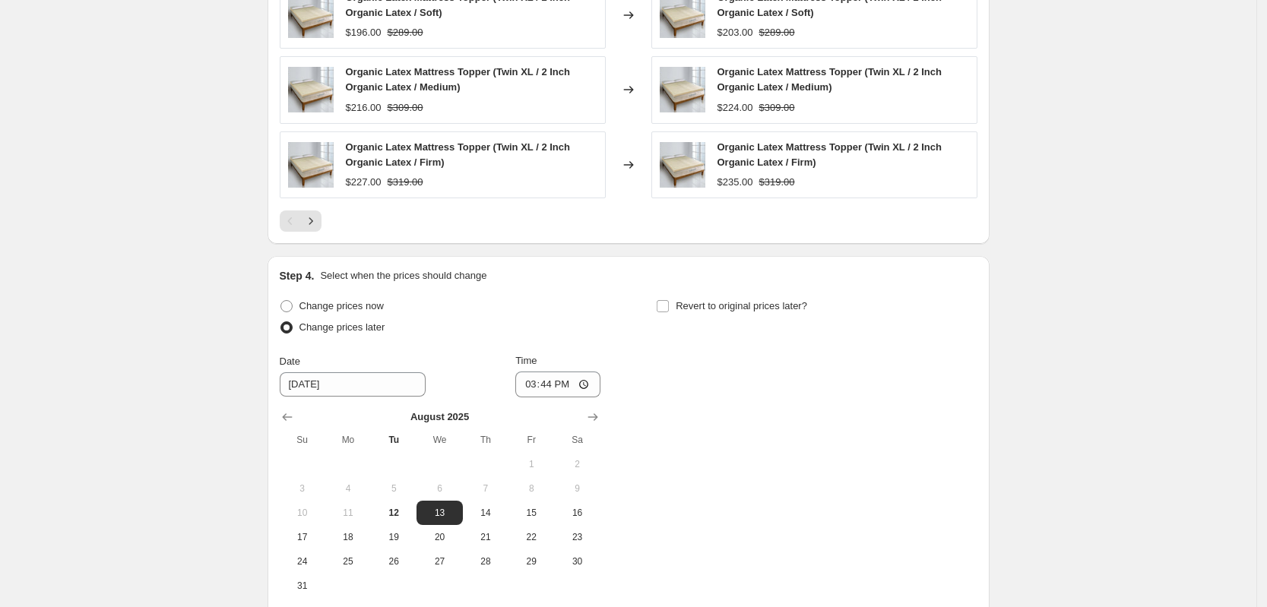
scroll to position [1268, 0]
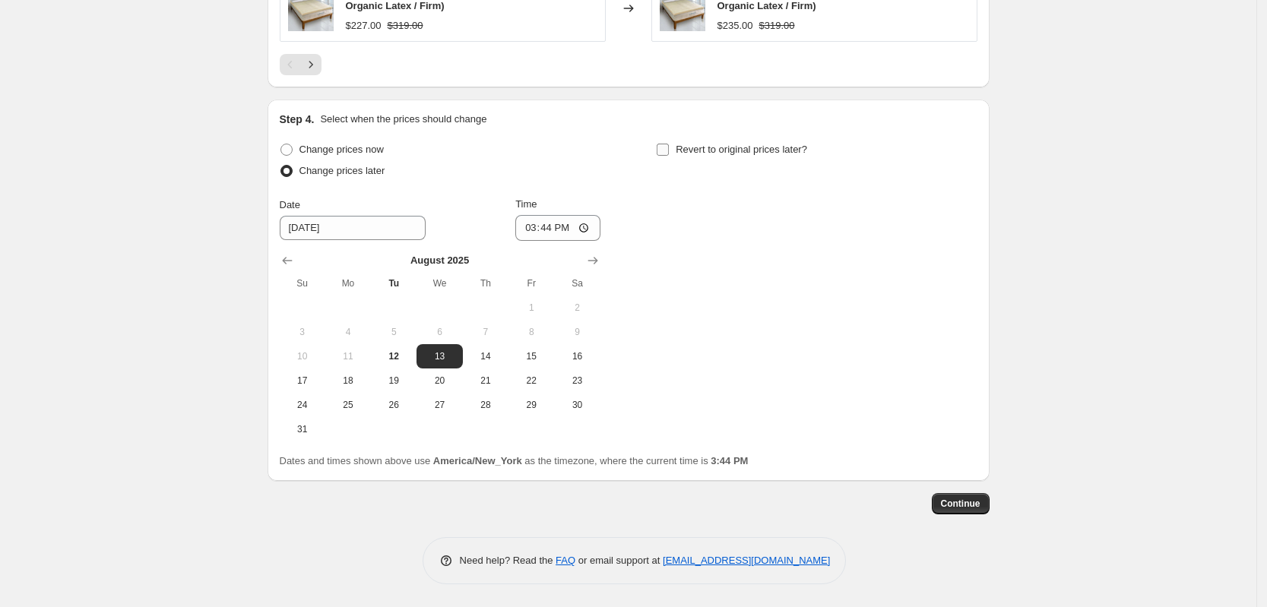
click at [666, 152] on input "Revert to original prices later?" at bounding box center [663, 150] width 12 height 12
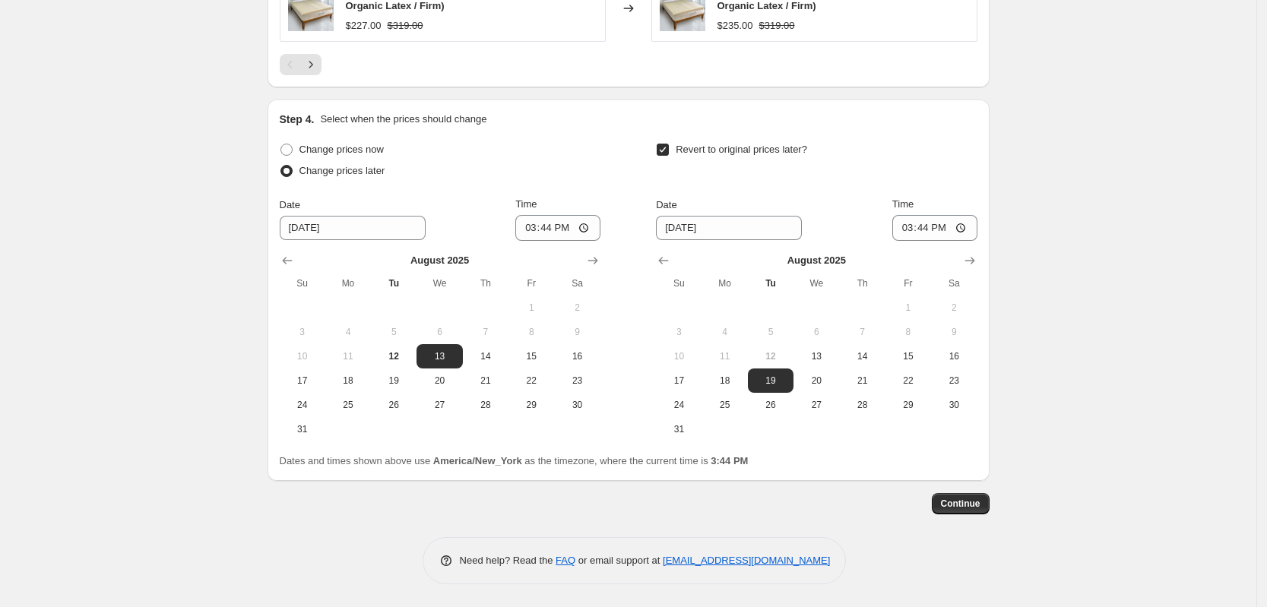
click at [666, 152] on input "Revert to original prices later?" at bounding box center [663, 150] width 12 height 12
checkbox input "false"
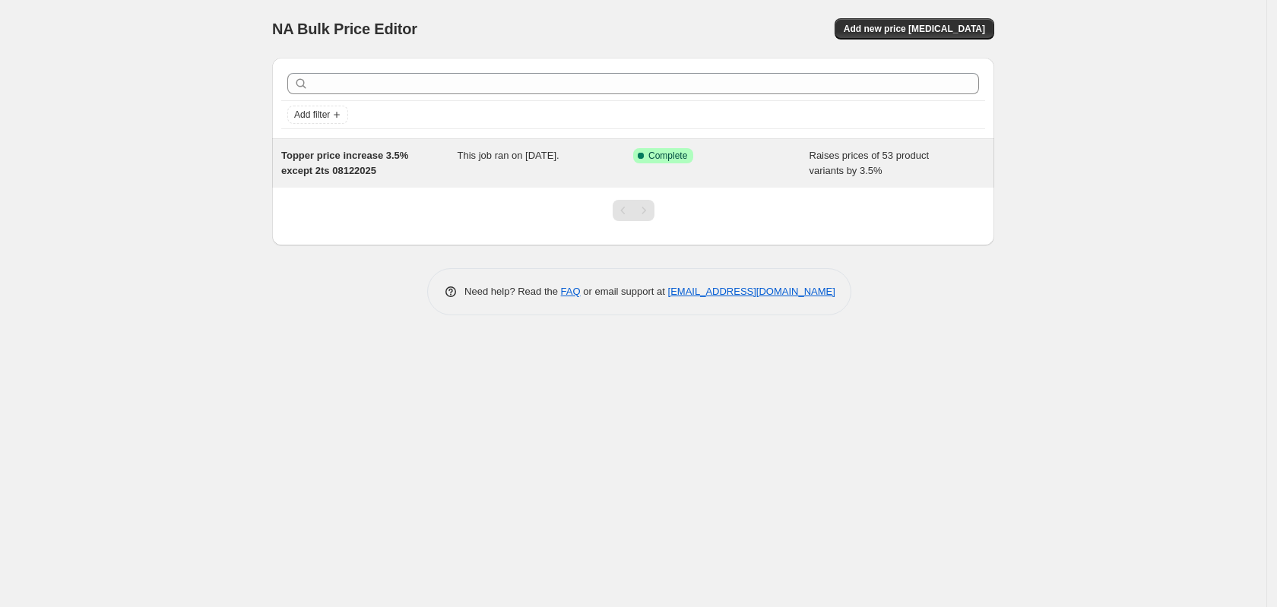
click at [358, 158] on span "Topper price increase 3.5% except 2ts 08122025" at bounding box center [344, 163] width 127 height 27
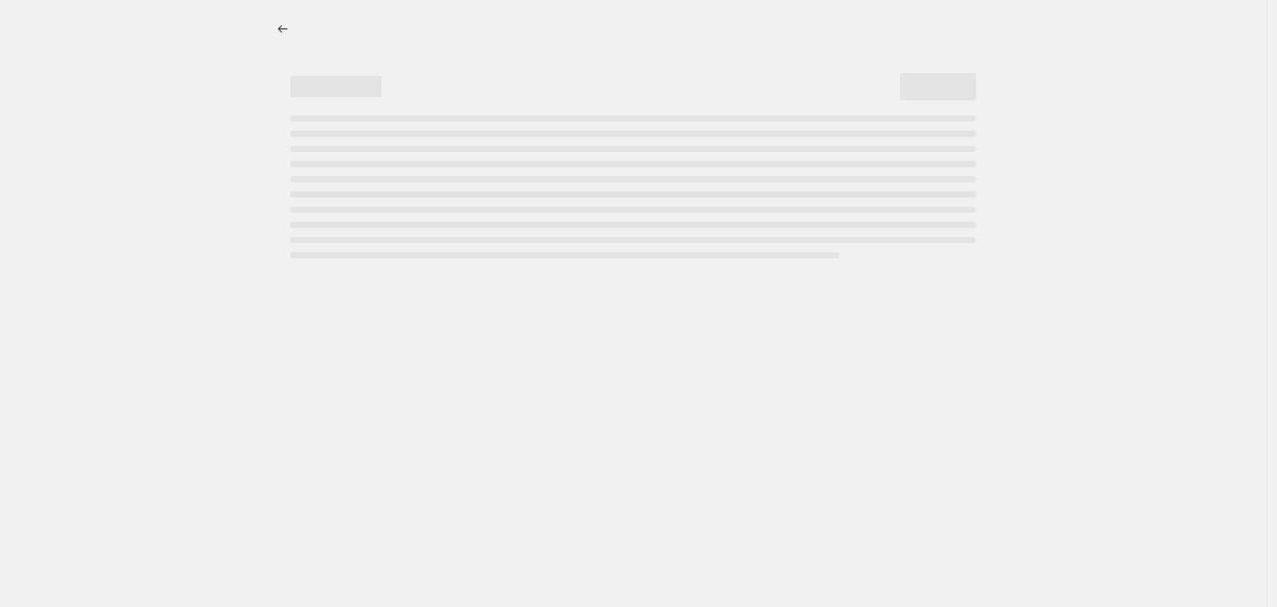
select select "percentage"
select select "no_change"
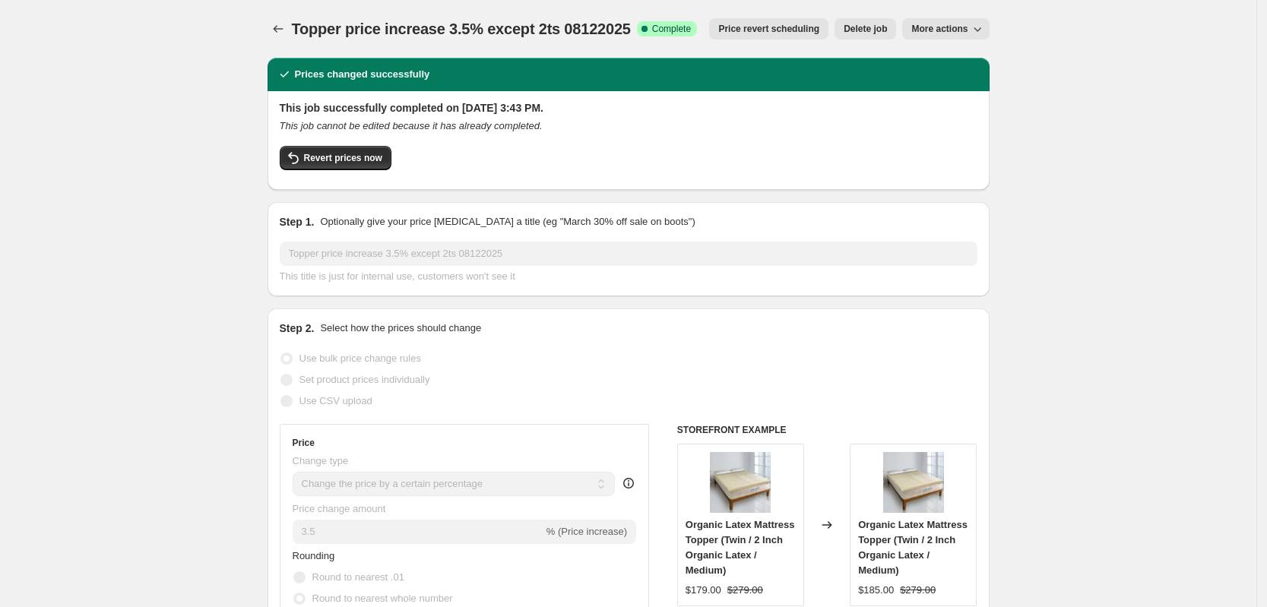
click at [917, 30] on button "More actions" at bounding box center [945, 28] width 87 height 21
click at [935, 56] on span "Copy to new job" at bounding box center [954, 60] width 71 height 11
select select "percentage"
select select "no_change"
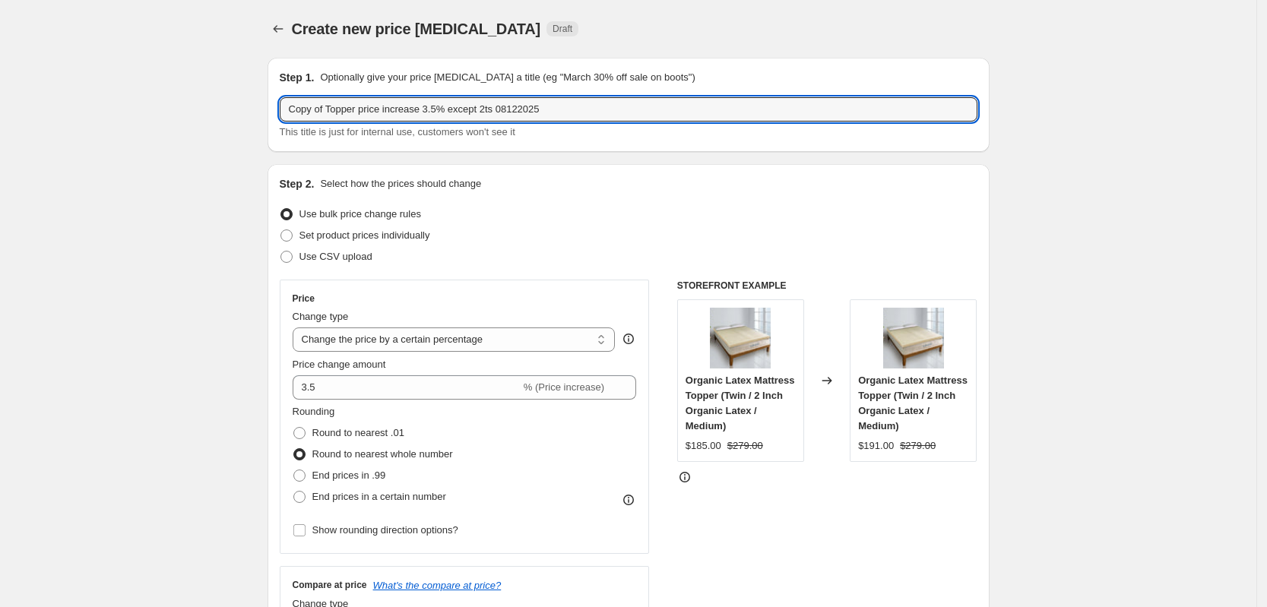
drag, startPoint x: 361, startPoint y: 108, endPoint x: 206, endPoint y: 97, distance: 155.5
drag, startPoint x: 388, startPoint y: 113, endPoint x: 399, endPoint y: 113, distance: 10.7
click at [399, 113] on input "Pillows price increase 3.5% except 2ts 08122025" at bounding box center [629, 109] width 698 height 24
click at [447, 106] on input "Pillows price increase 10% except 2ts 08122025" at bounding box center [629, 109] width 698 height 24
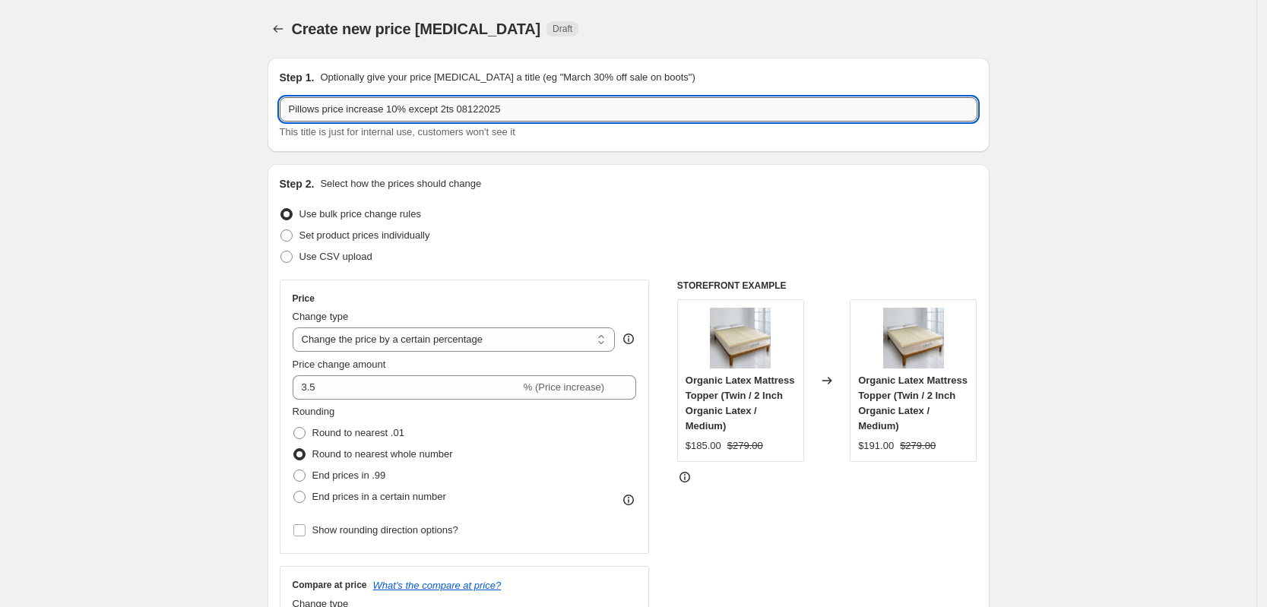
click at [447, 106] on input "Pillows price increase 10% except 2ts 08122025" at bounding box center [629, 109] width 698 height 24
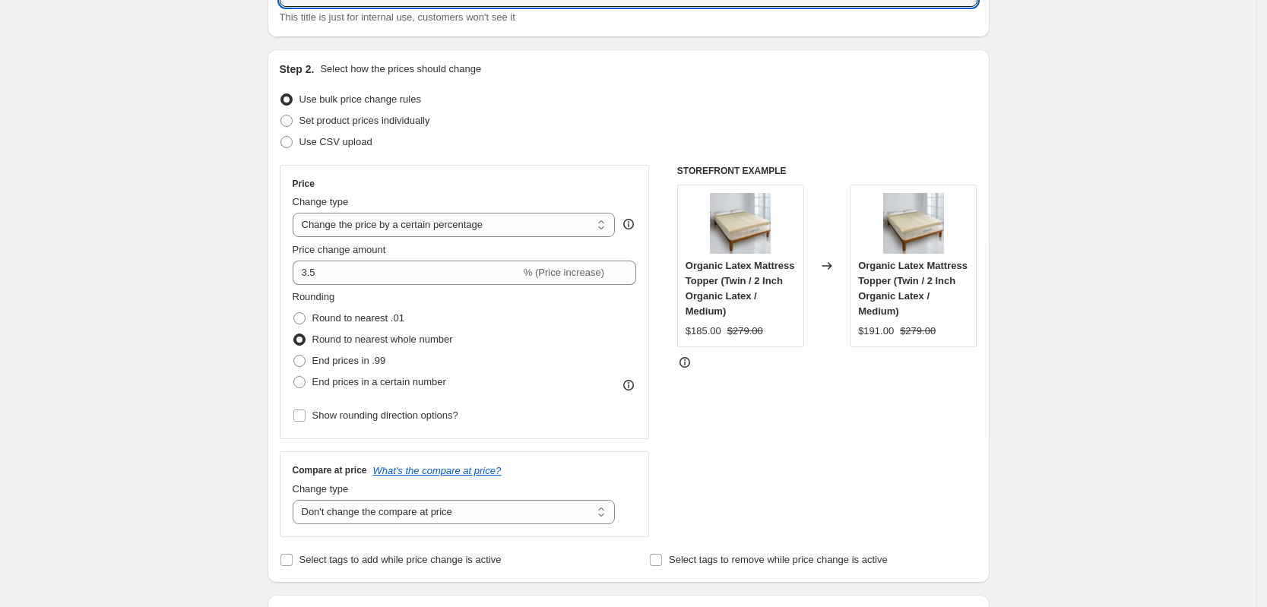
scroll to position [190, 0]
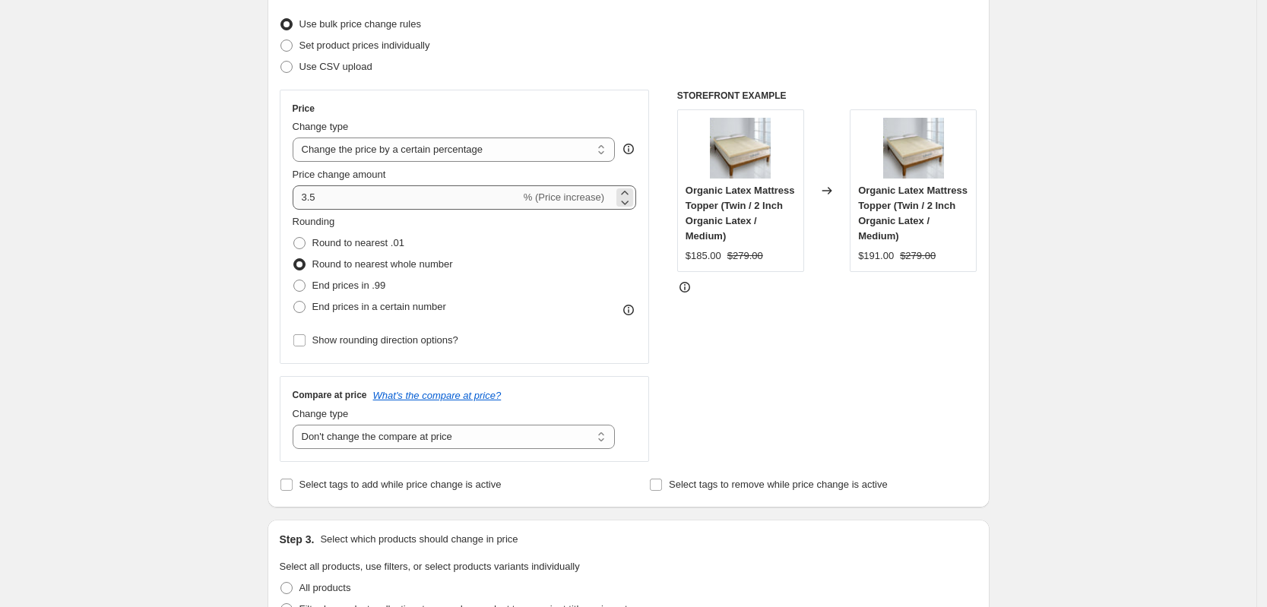
type input "Pillows price increase 10% except 08122025"
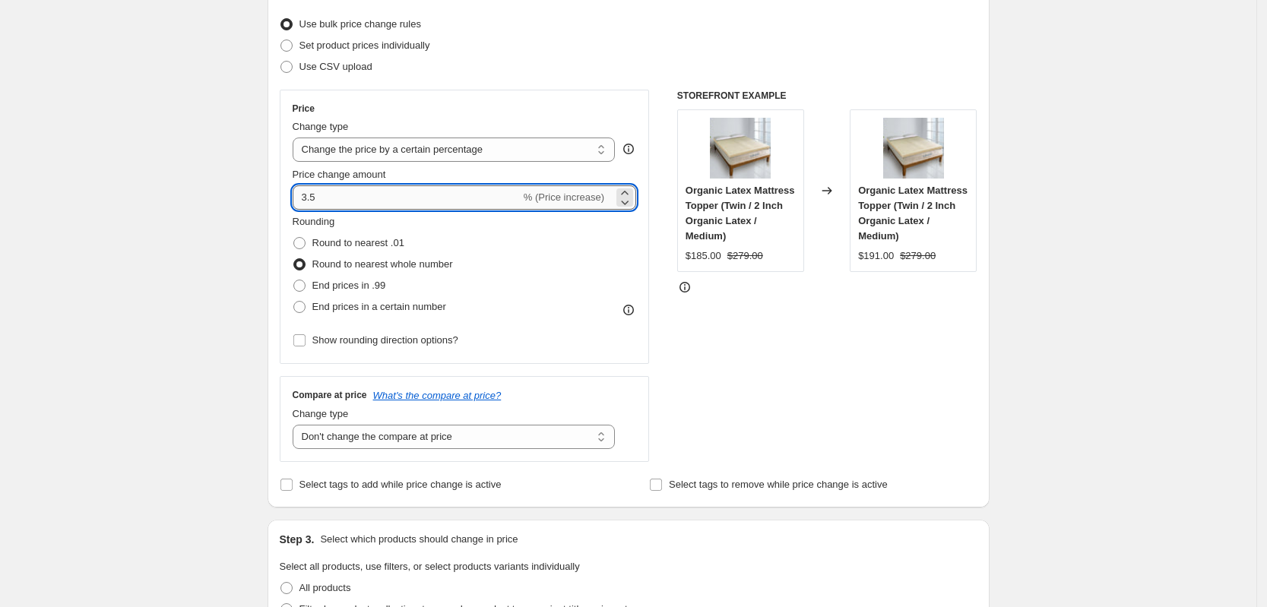
click at [370, 206] on input "3.5" at bounding box center [407, 197] width 228 height 24
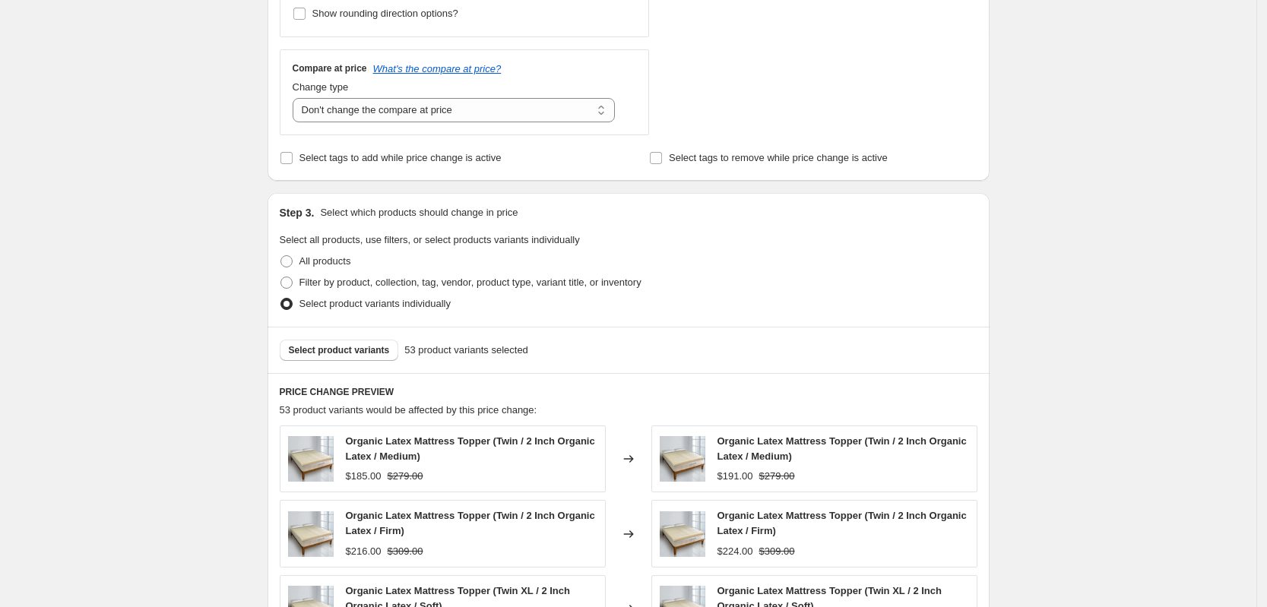
scroll to position [570, 0]
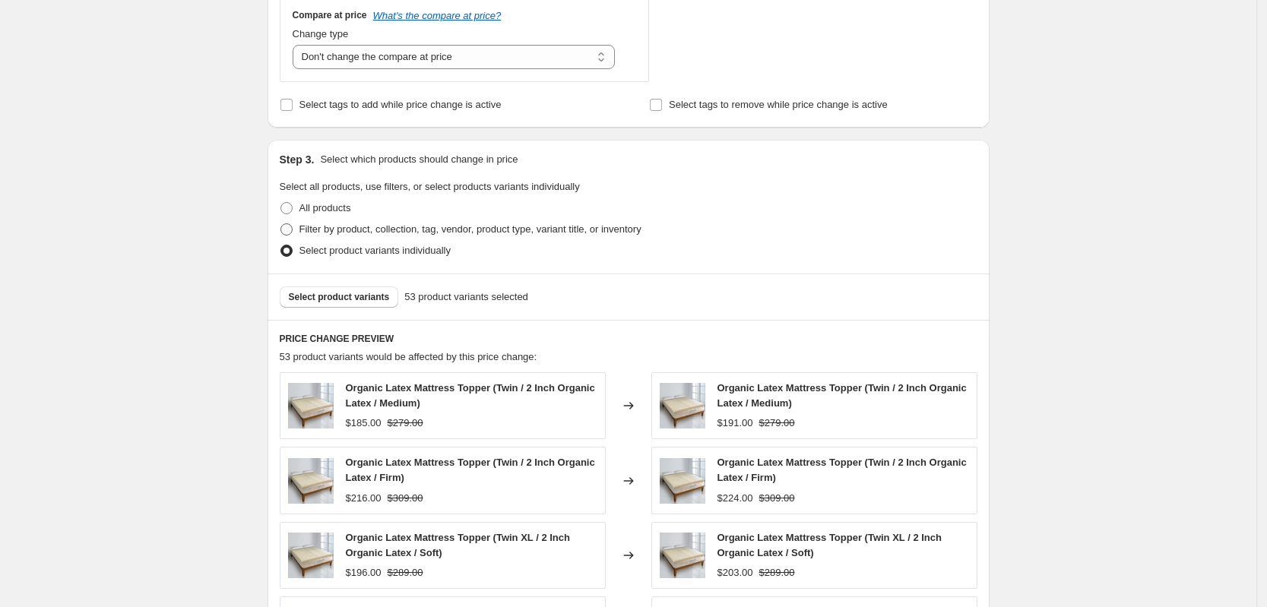
type input "10"
click at [395, 231] on span "Filter by product, collection, tag, vendor, product type, variant title, or inv…" at bounding box center [471, 229] width 342 height 11
click at [281, 224] on input "Filter by product, collection, tag, vendor, product type, variant title, or inv…" at bounding box center [281, 224] width 1 height 1
radio input "true"
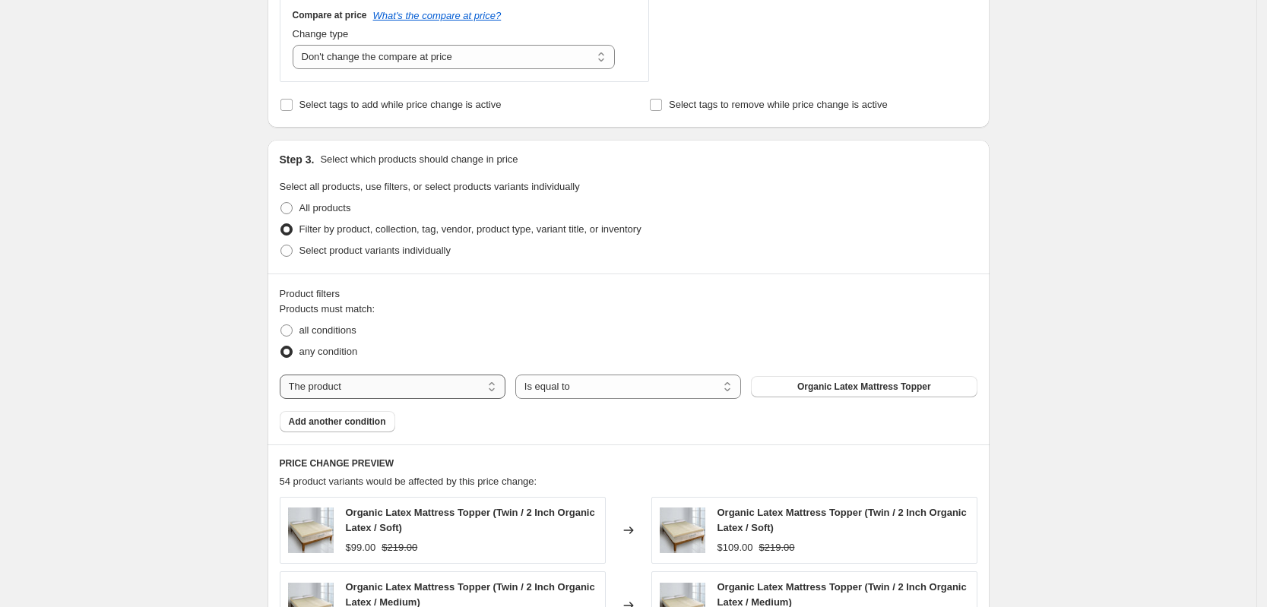
click at [407, 386] on select "The product The product's collection The product's tag The product's vendor The…" at bounding box center [393, 387] width 226 height 24
click at [371, 234] on span "Filter by product, collection, tag, vendor, product type, variant title, or inv…" at bounding box center [471, 229] width 342 height 11
click at [281, 224] on input "Filter by product, collection, tag, vendor, product type, variant title, or inv…" at bounding box center [281, 224] width 1 height 1
click at [365, 385] on select "The product The product's collection The product's tag The product's vendor The…" at bounding box center [393, 387] width 226 height 24
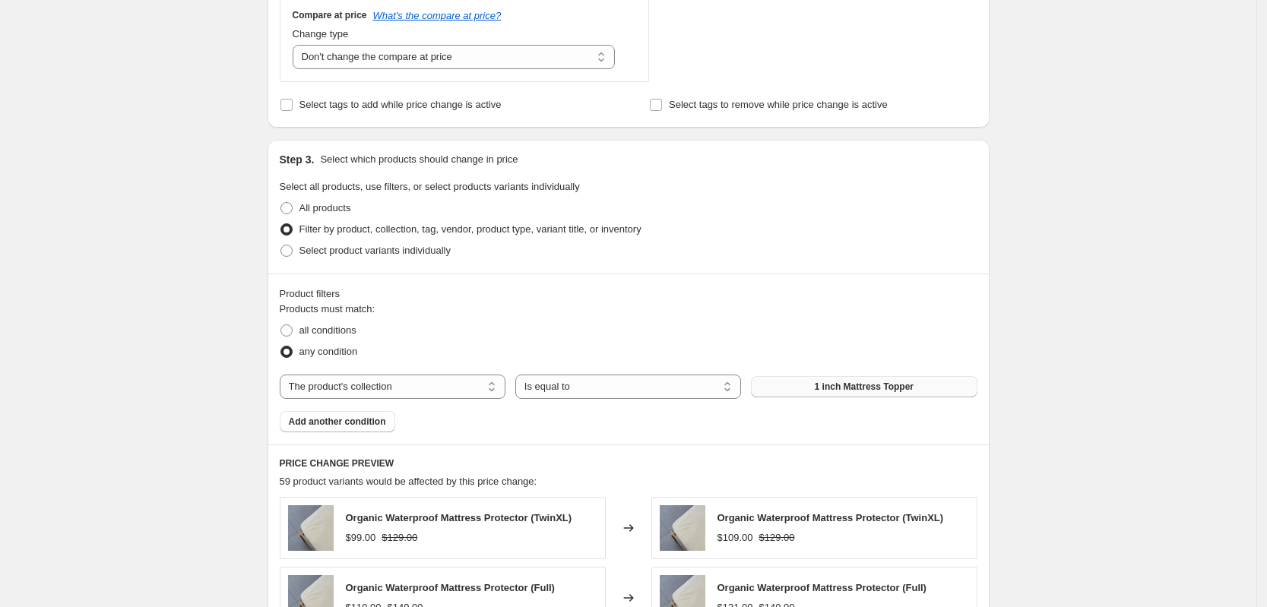
click at [804, 389] on button "1 inch Mattress Topper" at bounding box center [864, 386] width 226 height 21
click at [409, 396] on select "The product The product's collection The product's tag The product's vendor The…" at bounding box center [393, 387] width 226 height 24
select select "tag"
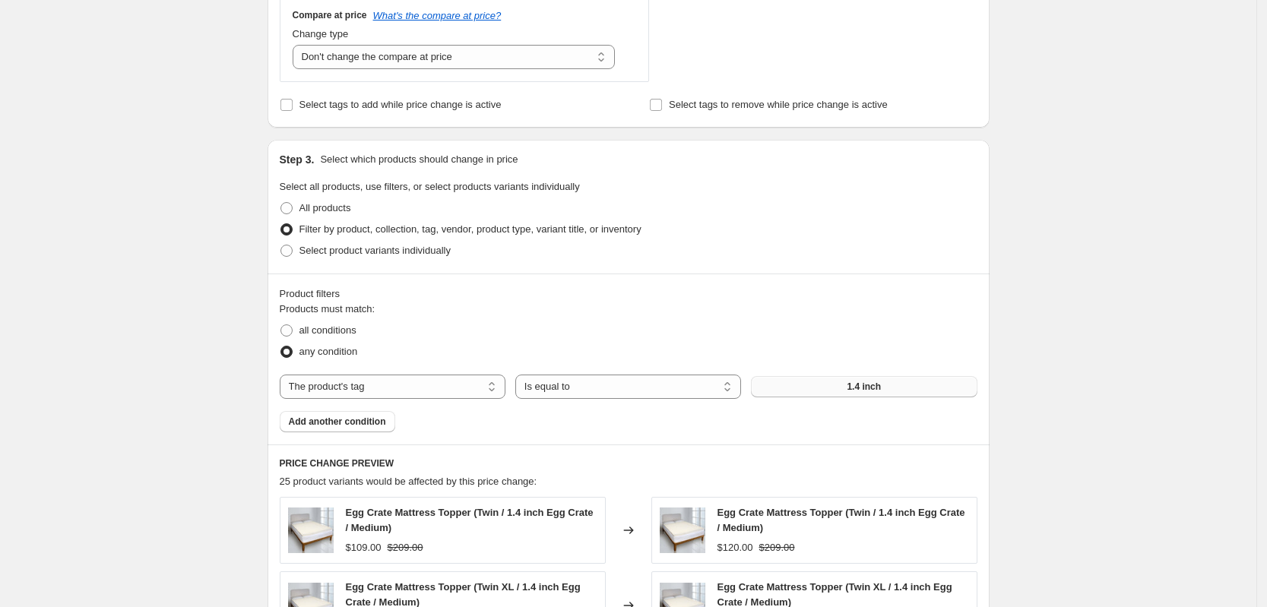
click at [840, 396] on button "1.4 inch" at bounding box center [864, 386] width 226 height 21
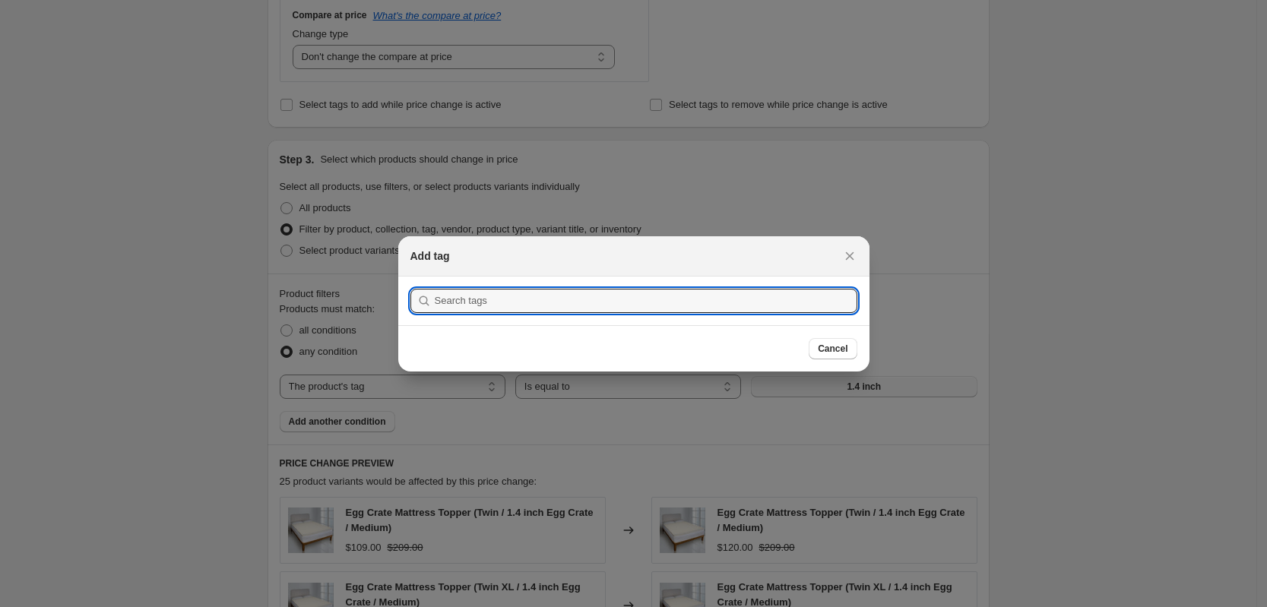
scroll to position [0, 0]
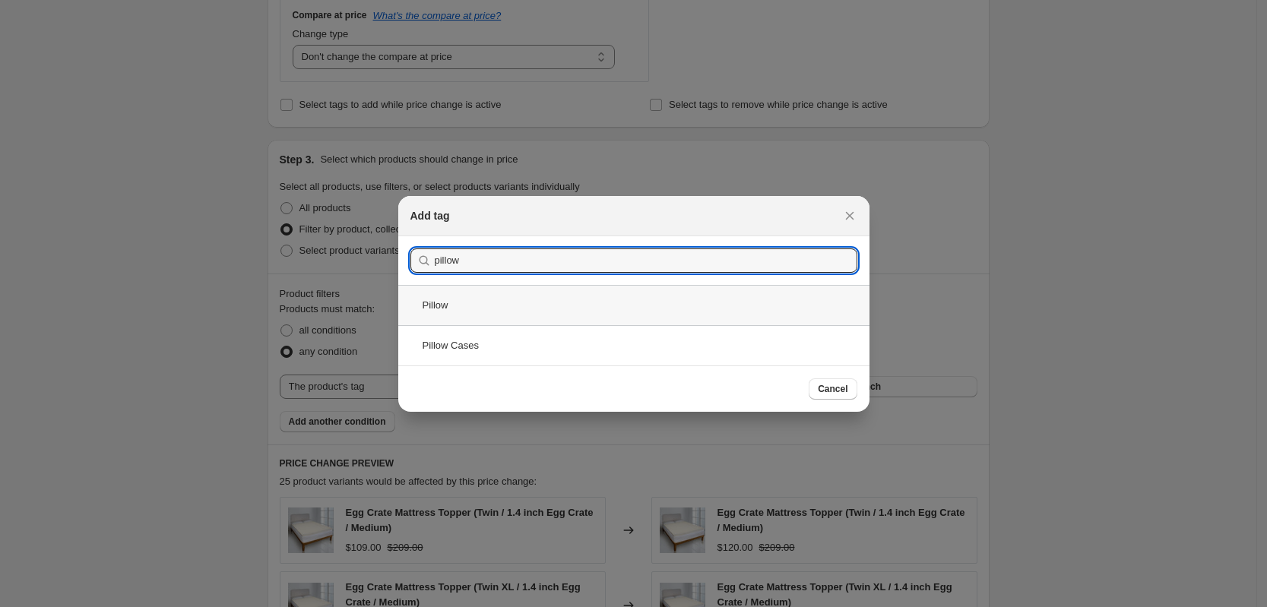
type input "pillow"
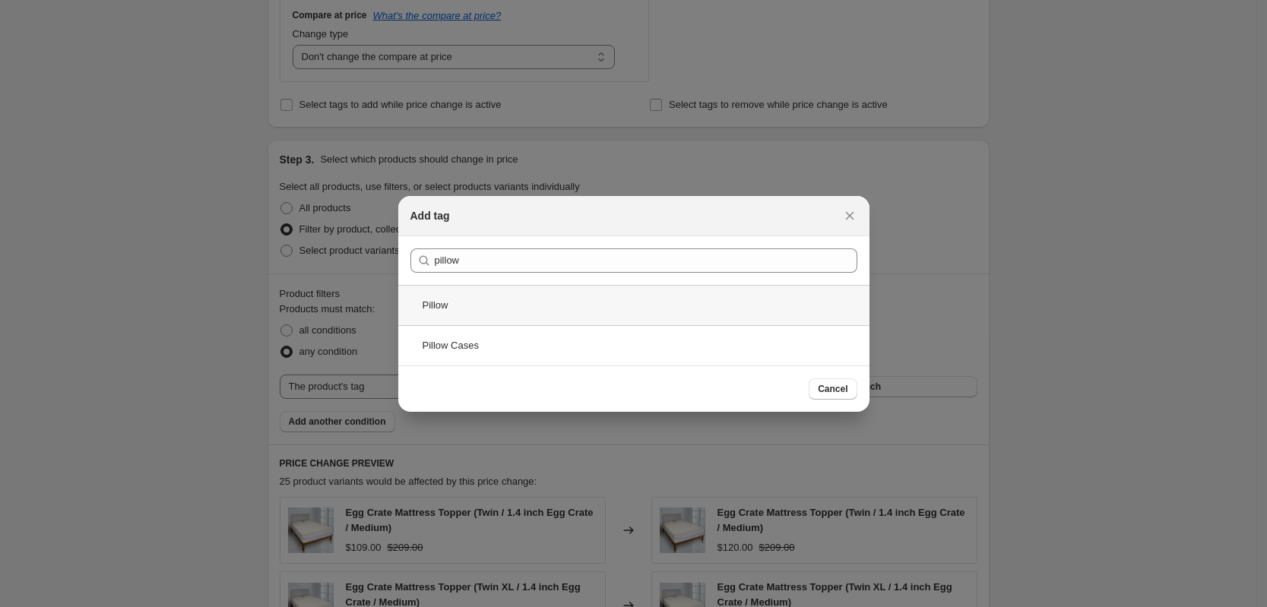
click at [487, 302] on div "Pillow" at bounding box center [633, 305] width 471 height 40
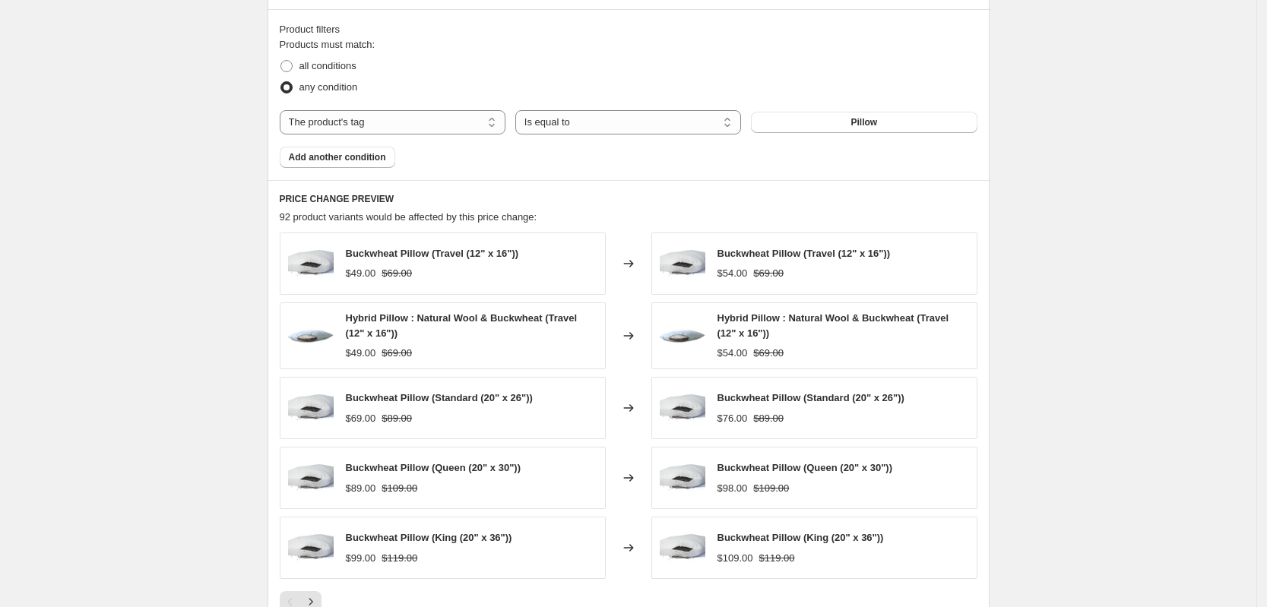
scroll to position [950, 0]
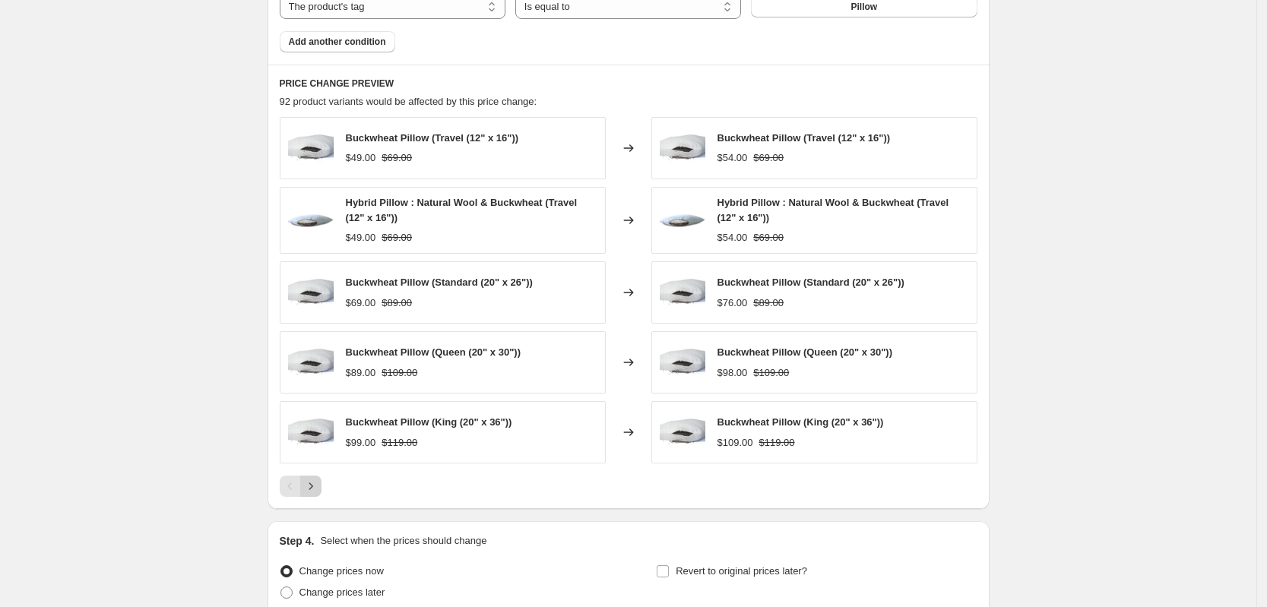
click at [316, 486] on icon "Next" at bounding box center [310, 486] width 15 height 15
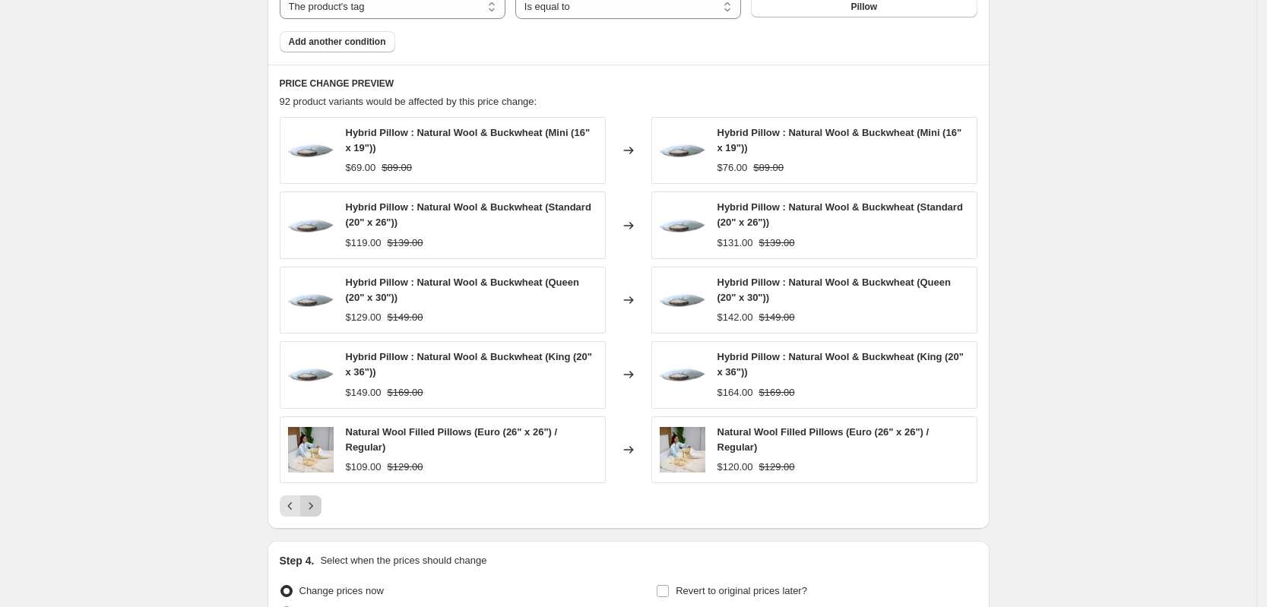
click at [319, 509] on icon "Next" at bounding box center [310, 506] width 15 height 15
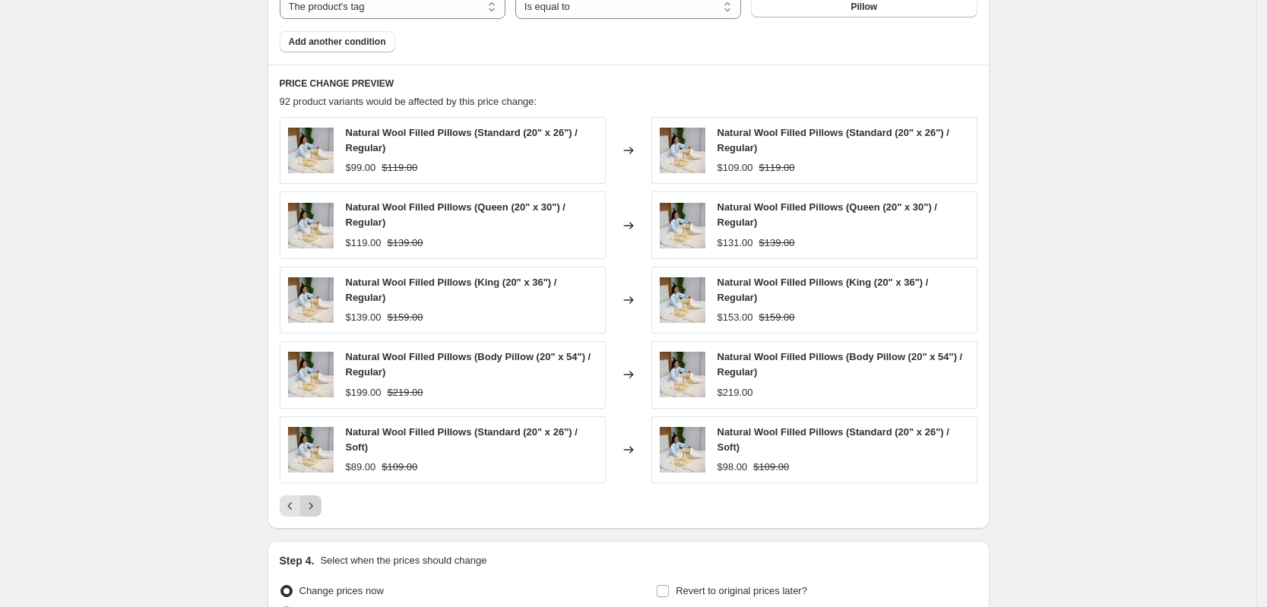
click at [319, 509] on icon "Next" at bounding box center [310, 506] width 15 height 15
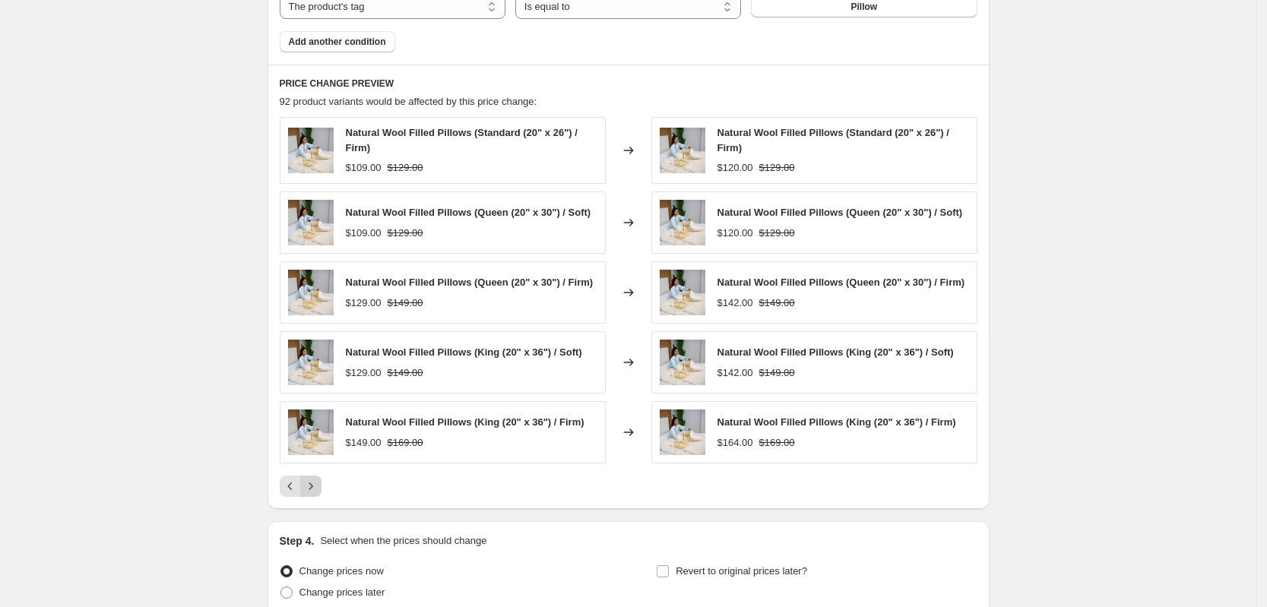
click at [315, 490] on icon "Next" at bounding box center [310, 486] width 15 height 15
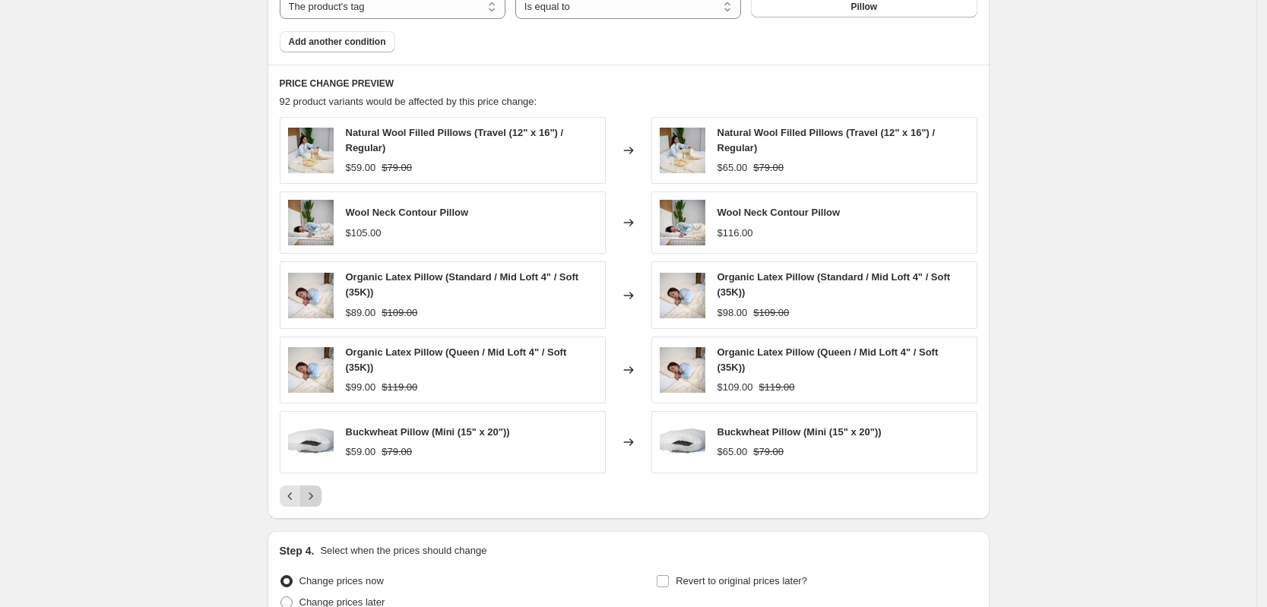
click at [315, 487] on button "Next" at bounding box center [310, 496] width 21 height 21
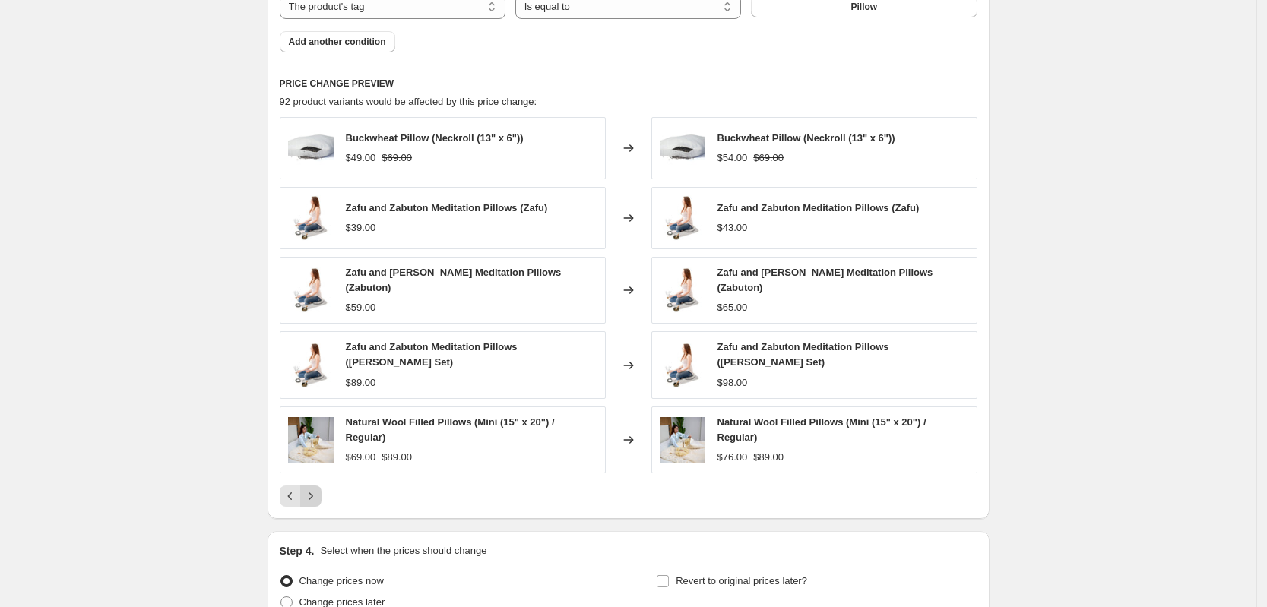
click at [315, 489] on icon "Next" at bounding box center [310, 496] width 15 height 15
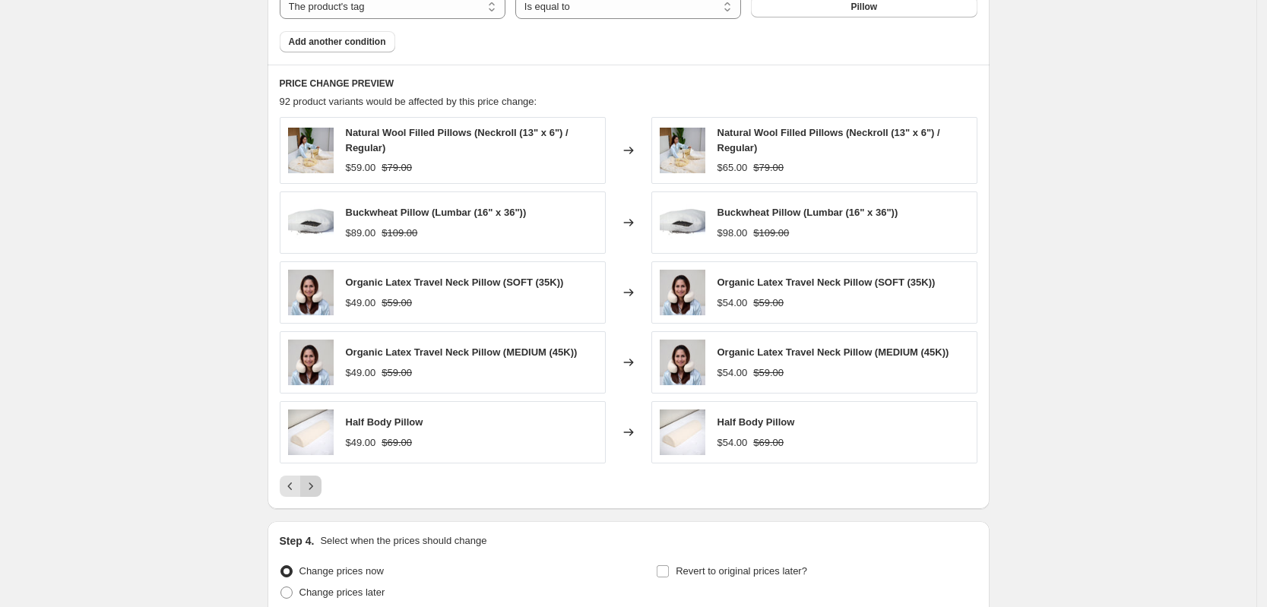
click at [315, 487] on icon "Next" at bounding box center [310, 486] width 15 height 15
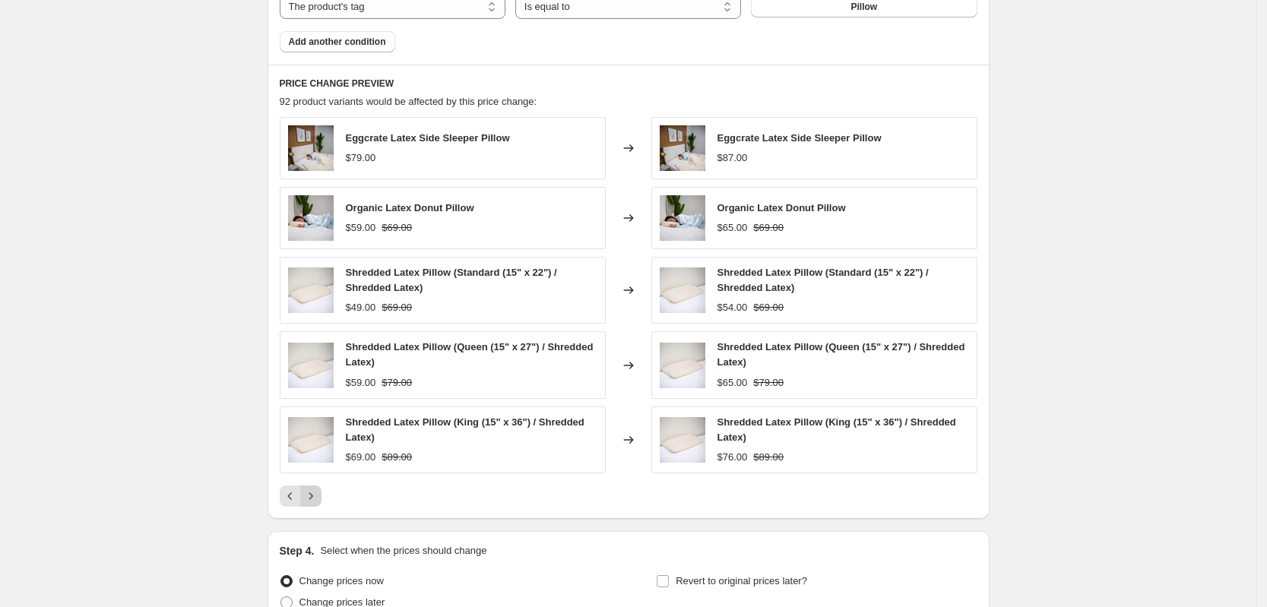
click at [315, 487] on button "Next" at bounding box center [310, 496] width 21 height 21
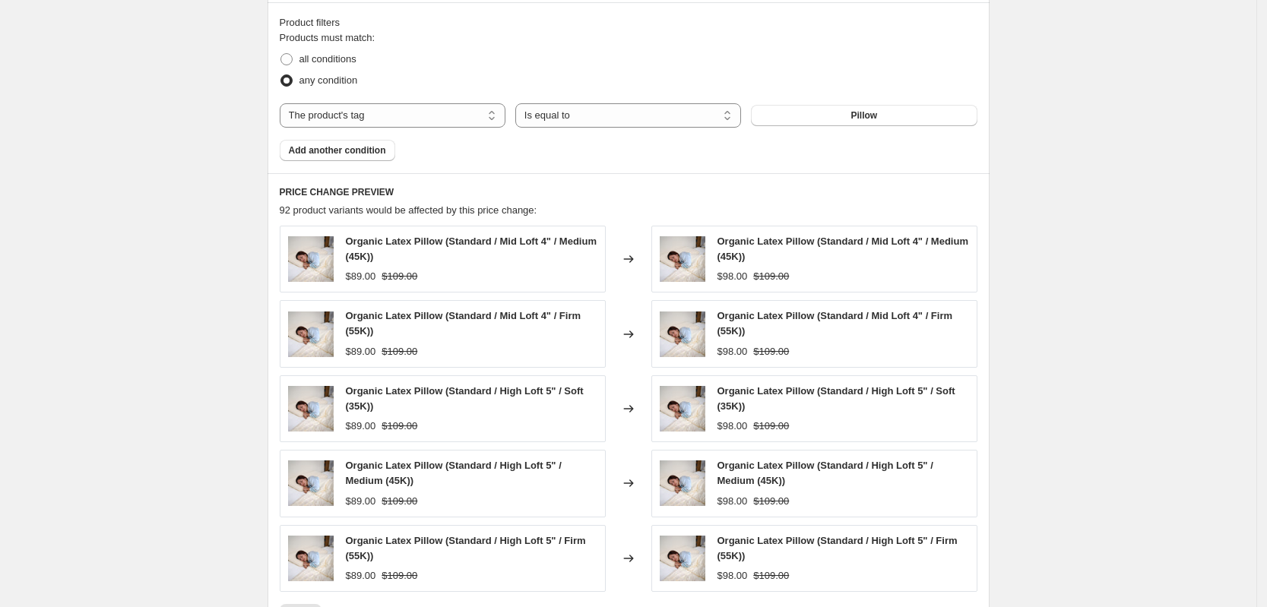
scroll to position [760, 0]
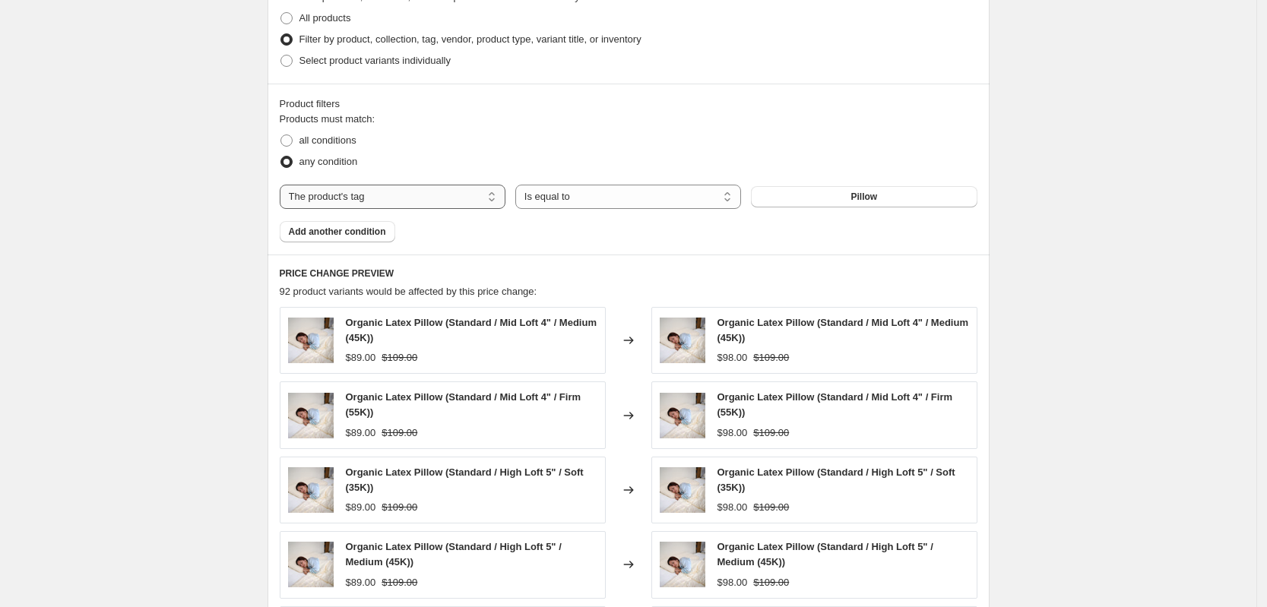
click at [436, 204] on select "The product The product's collection The product's tag The product's vendor The…" at bounding box center [393, 197] width 226 height 24
select select "title"
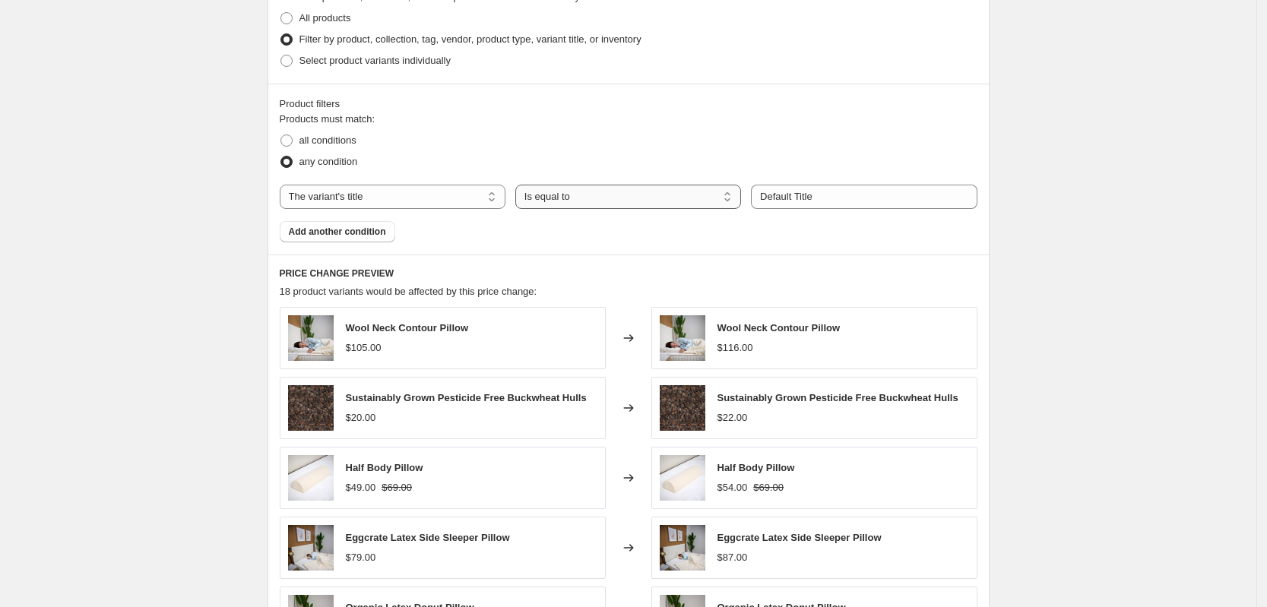
click at [615, 205] on select "Is equal to Is not equal to Contains" at bounding box center [628, 197] width 226 height 24
select select "contains"
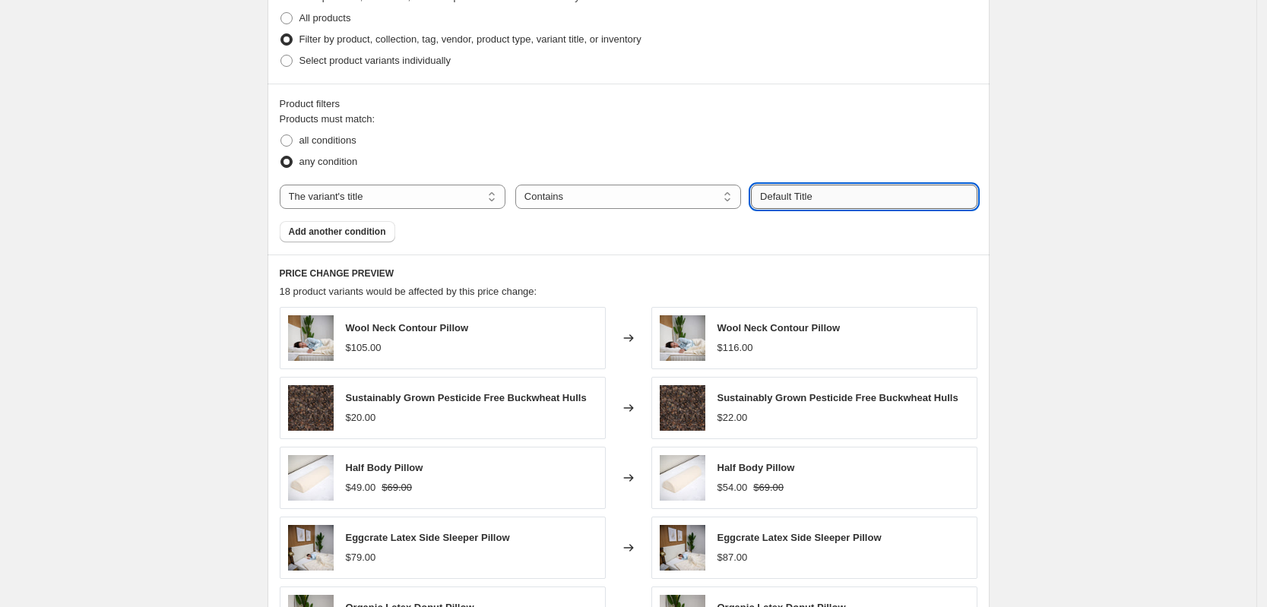
click at [793, 192] on input "Default Title" at bounding box center [864, 197] width 226 height 24
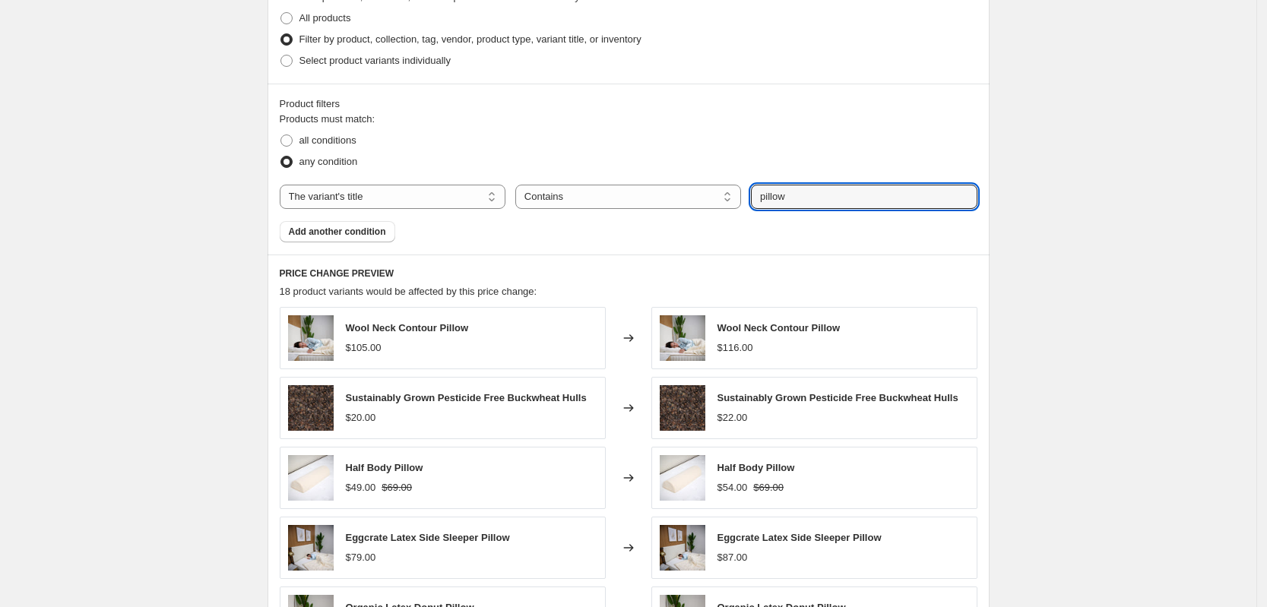
type input "pillow"
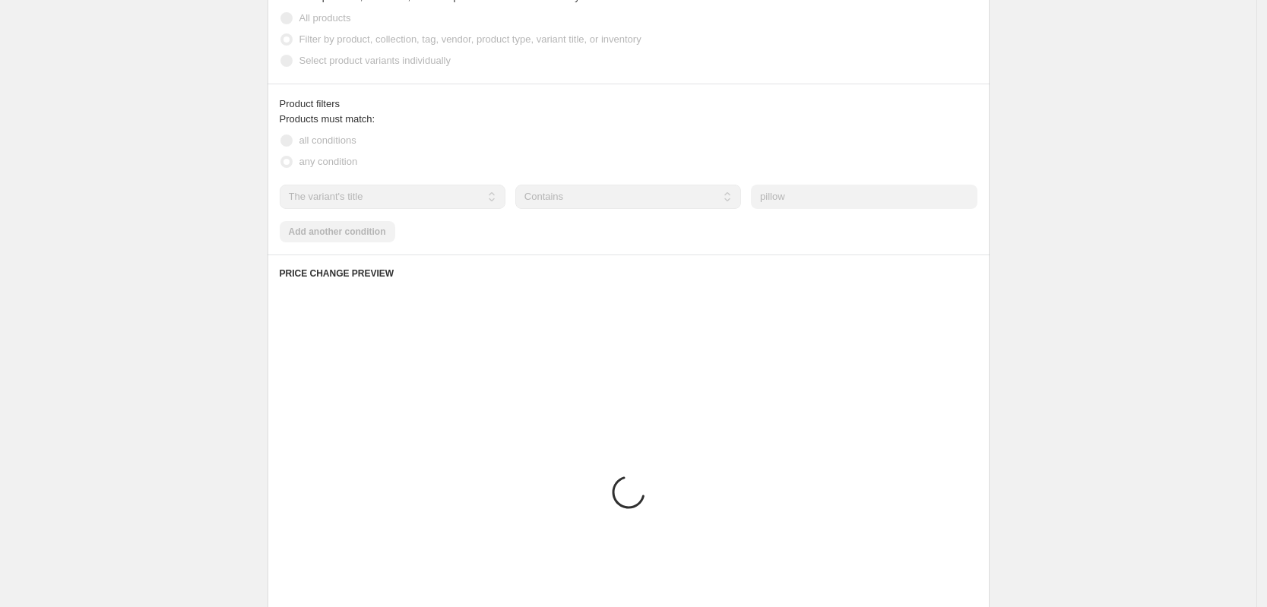
click at [589, 243] on div "Product filters Products must match: all conditions any condition The product T…" at bounding box center [629, 169] width 722 height 171
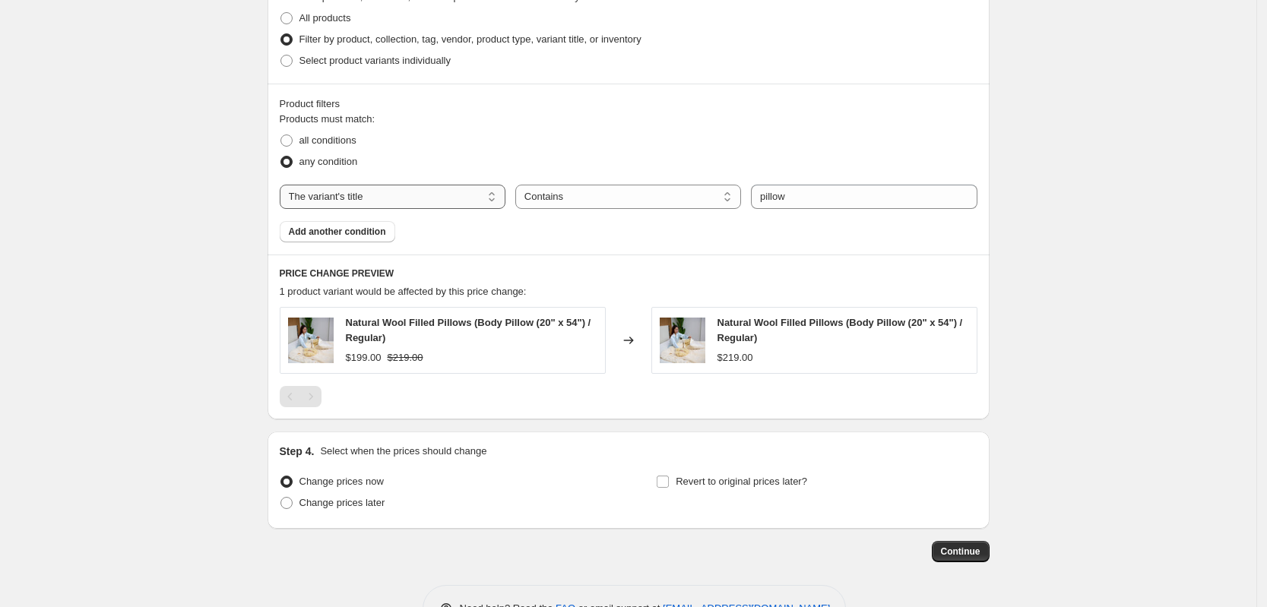
click at [343, 196] on select "The product The product's collection The product's tag The product's vendor The…" at bounding box center [393, 197] width 226 height 24
select select "product_type"
select select "equal"
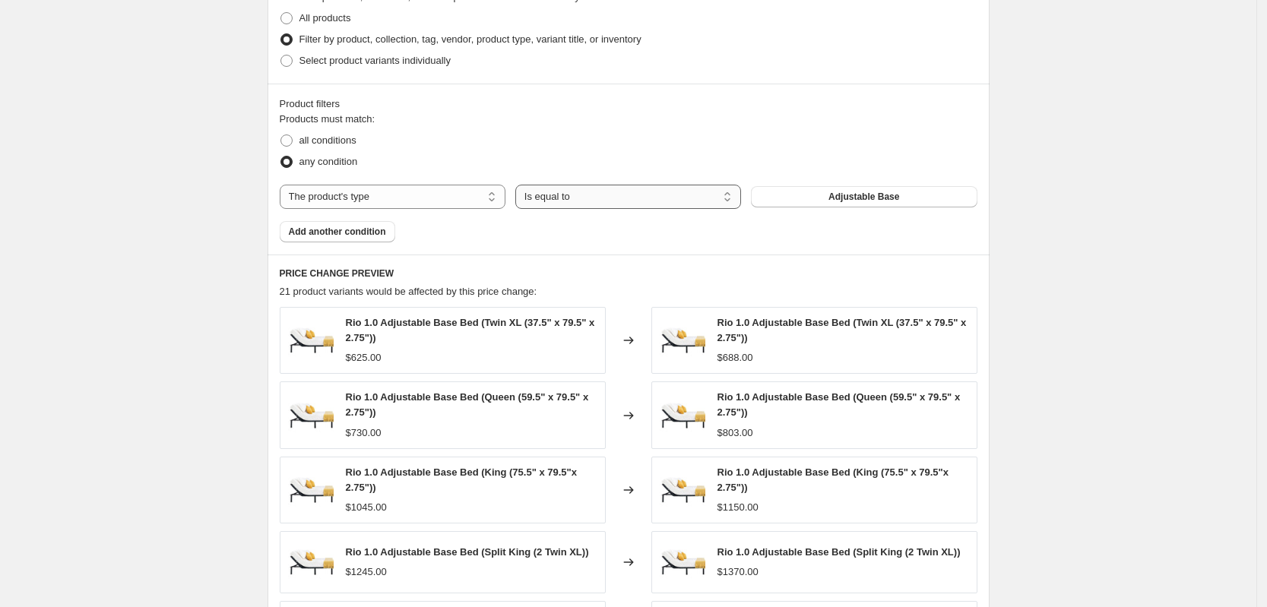
click at [597, 204] on select "Is equal to Is not equal to" at bounding box center [628, 197] width 226 height 24
click at [801, 198] on button "Adjustable Base" at bounding box center [864, 196] width 226 height 21
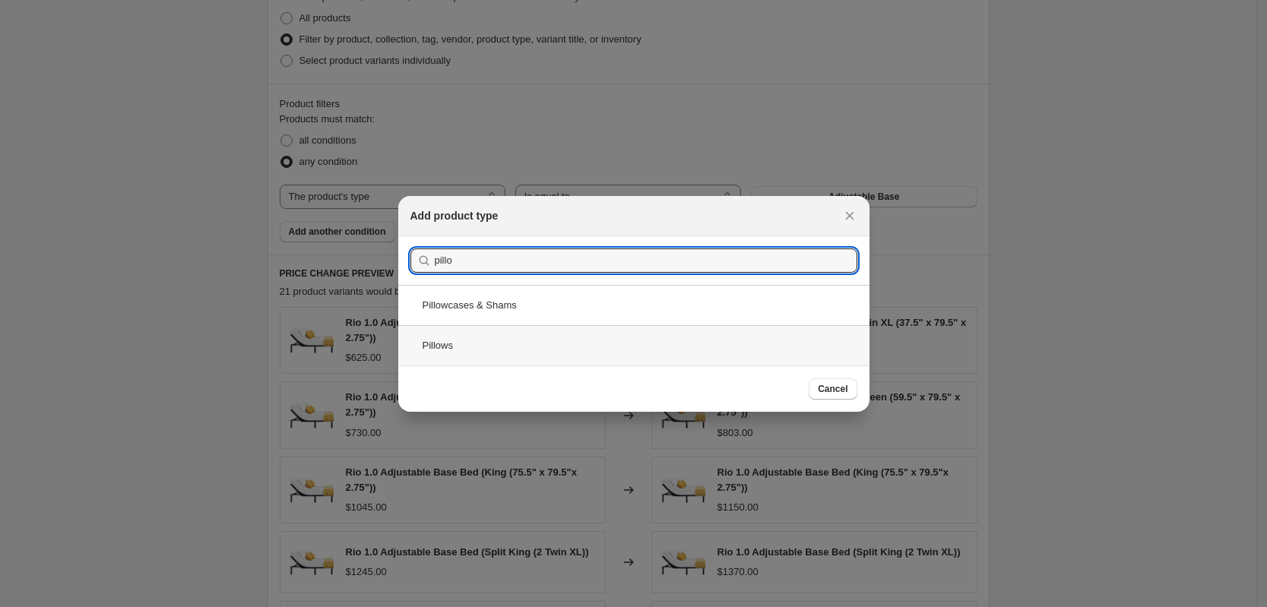
type input "pillo"
click at [569, 333] on div "Pillows" at bounding box center [633, 345] width 471 height 40
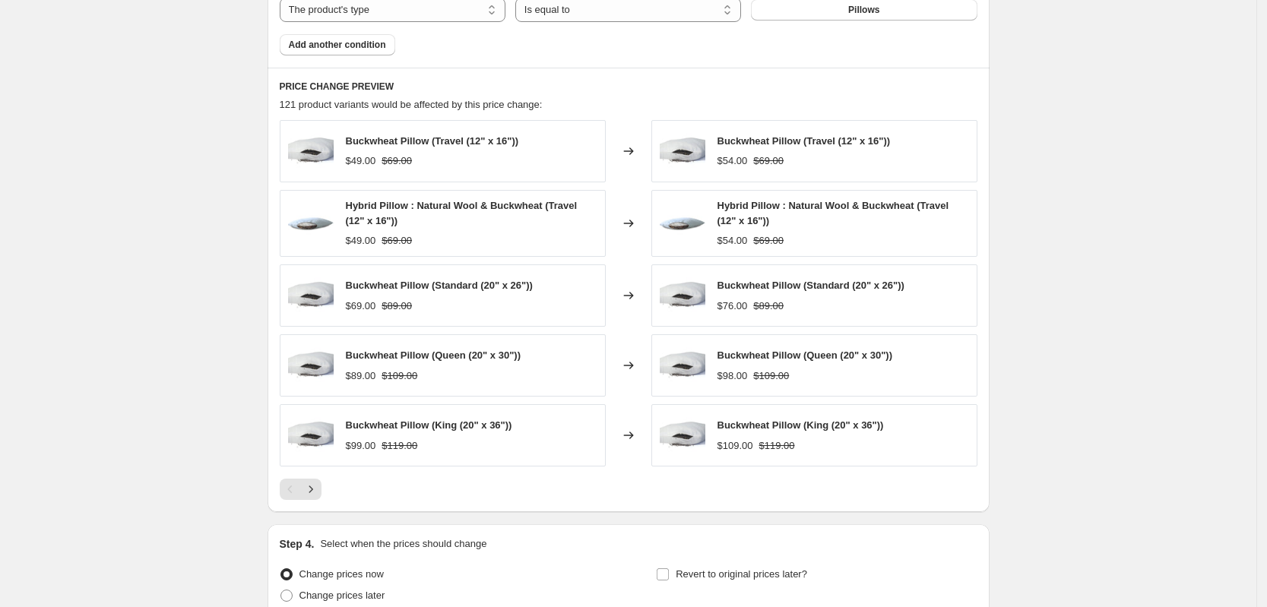
scroll to position [950, 0]
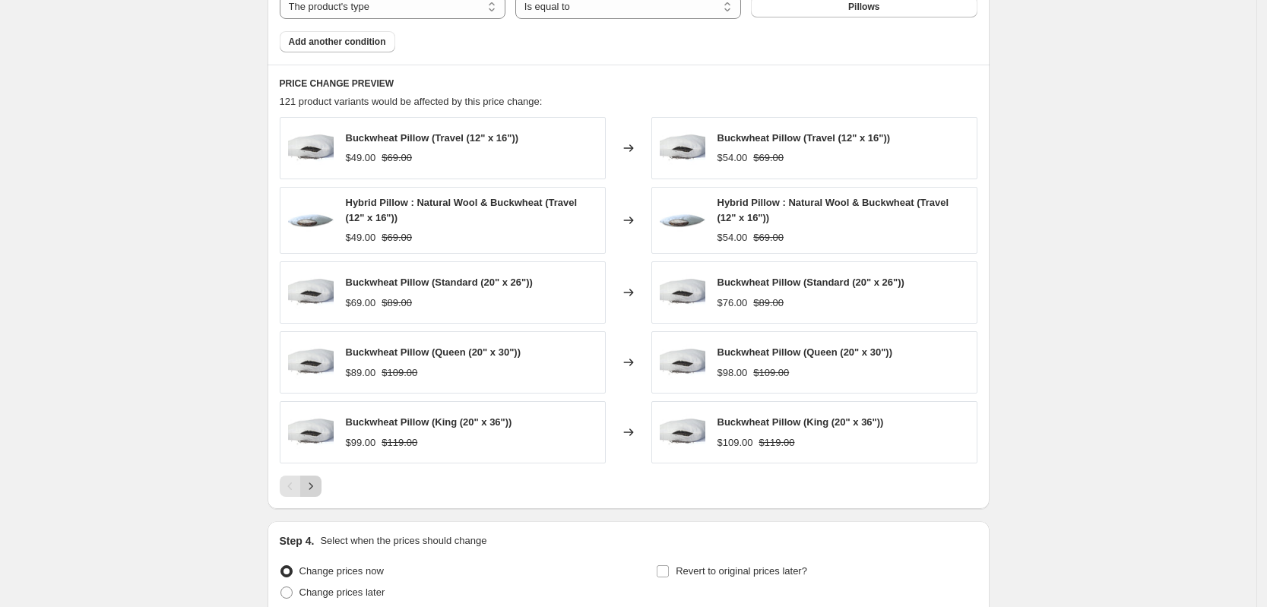
click at [315, 493] on icon "Next" at bounding box center [310, 486] width 15 height 15
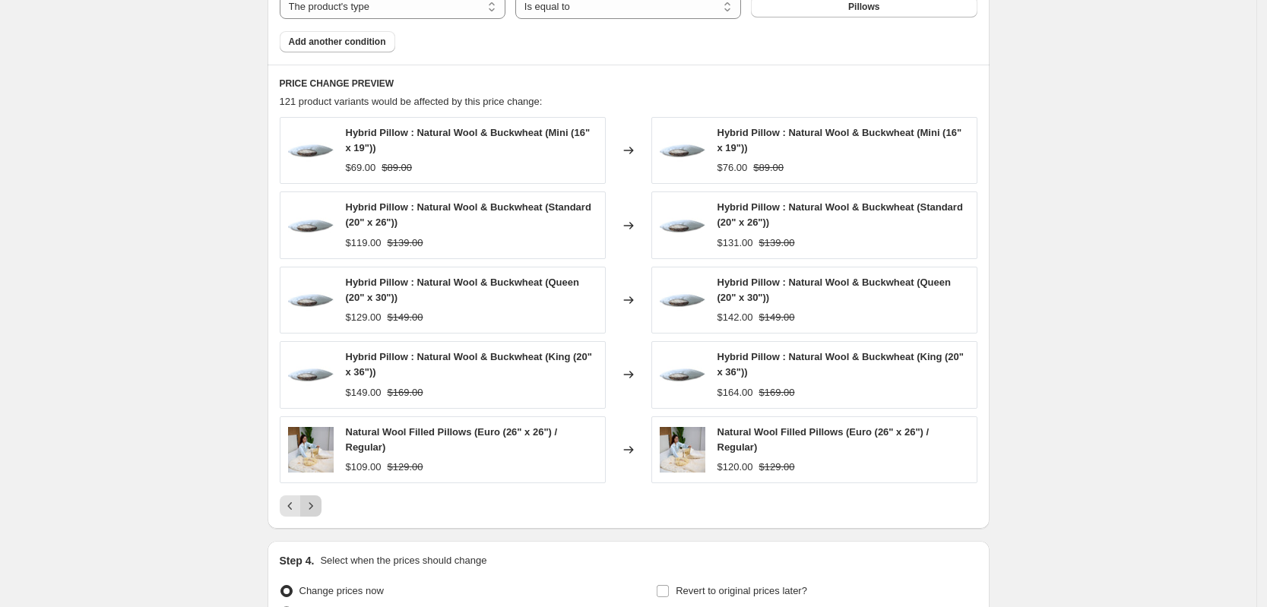
click at [315, 493] on div "Hybrid Pillow : Natural Wool & Buckwheat (Mini (16" x 19")) $69.00 $89.00 Chang…" at bounding box center [629, 317] width 698 height 400
click at [318, 506] on icon "Next" at bounding box center [310, 506] width 15 height 15
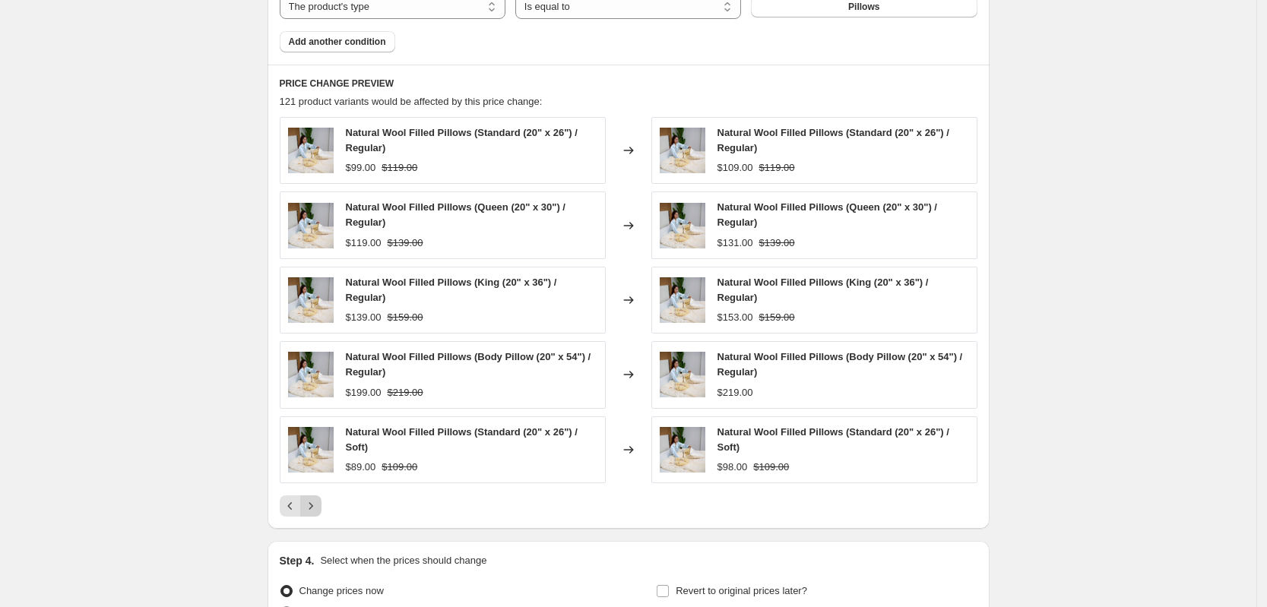
click at [318, 506] on icon "Next" at bounding box center [310, 506] width 15 height 15
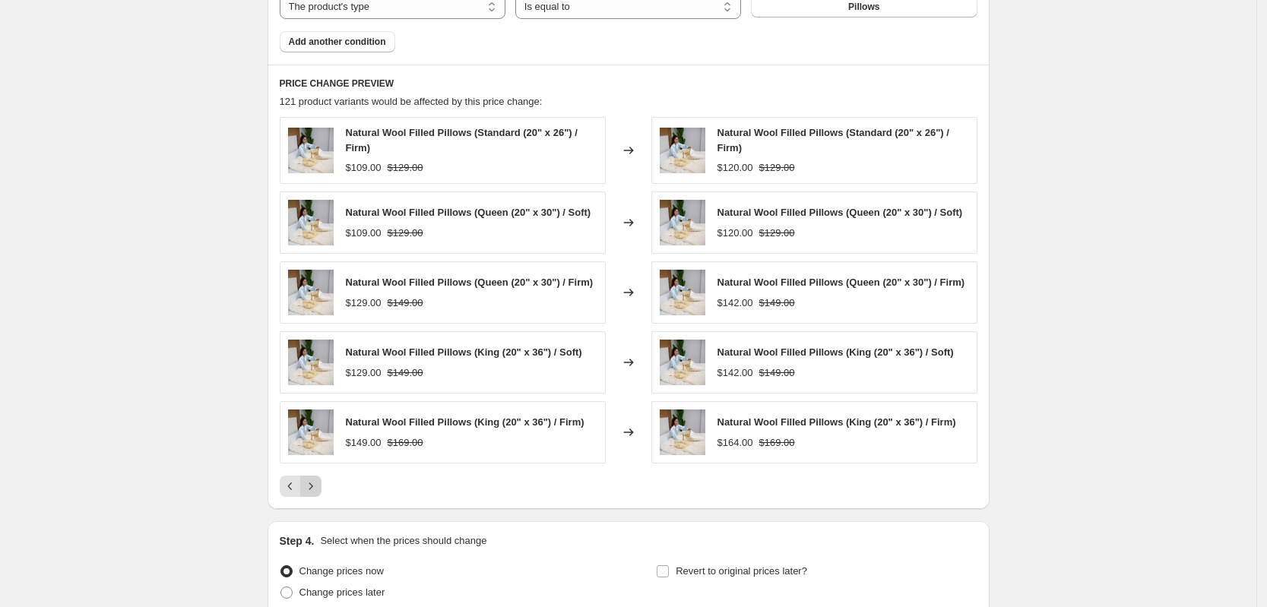
click at [319, 494] on icon "Next" at bounding box center [310, 486] width 15 height 15
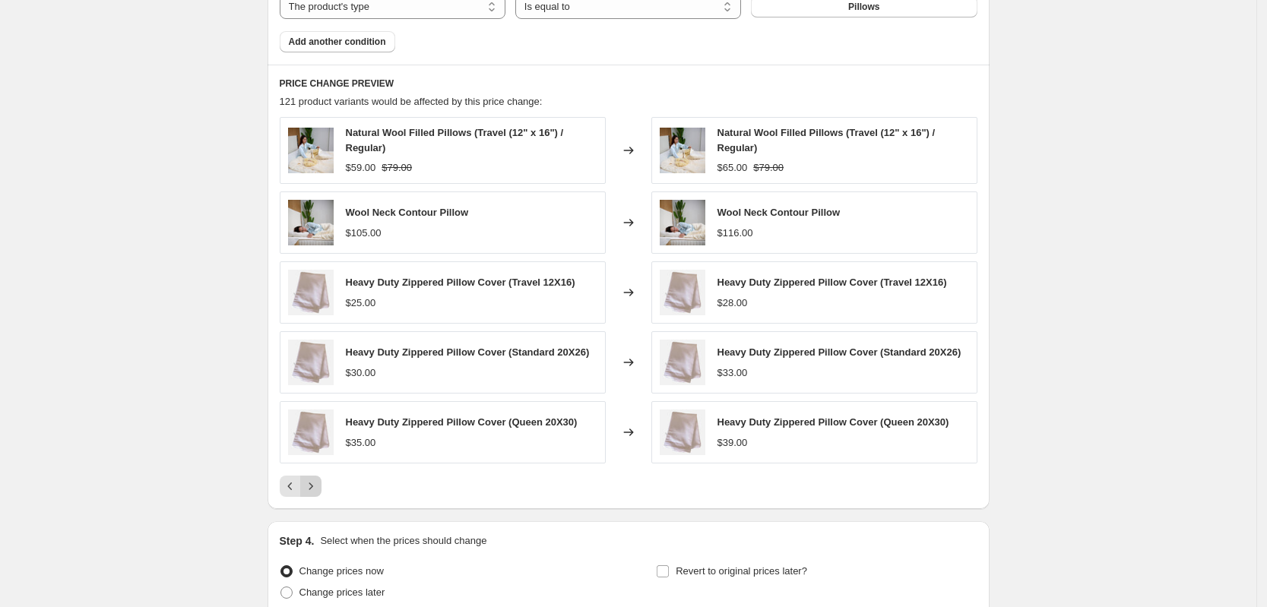
click at [319, 493] on icon "Next" at bounding box center [310, 486] width 15 height 15
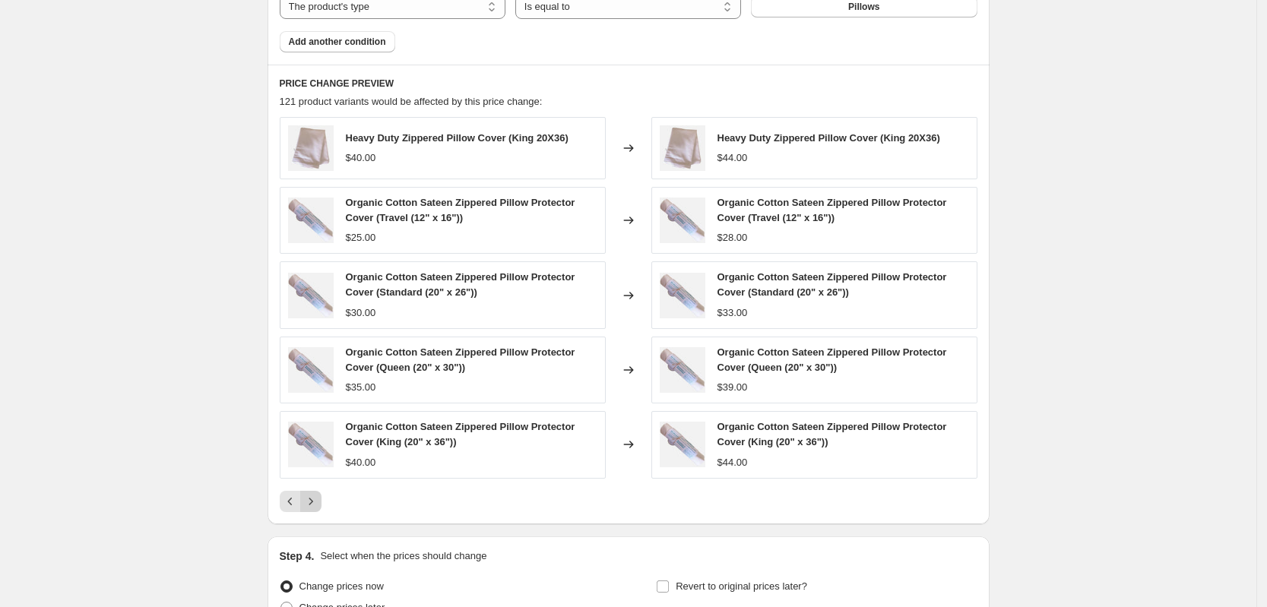
click at [319, 493] on button "Next" at bounding box center [310, 501] width 21 height 21
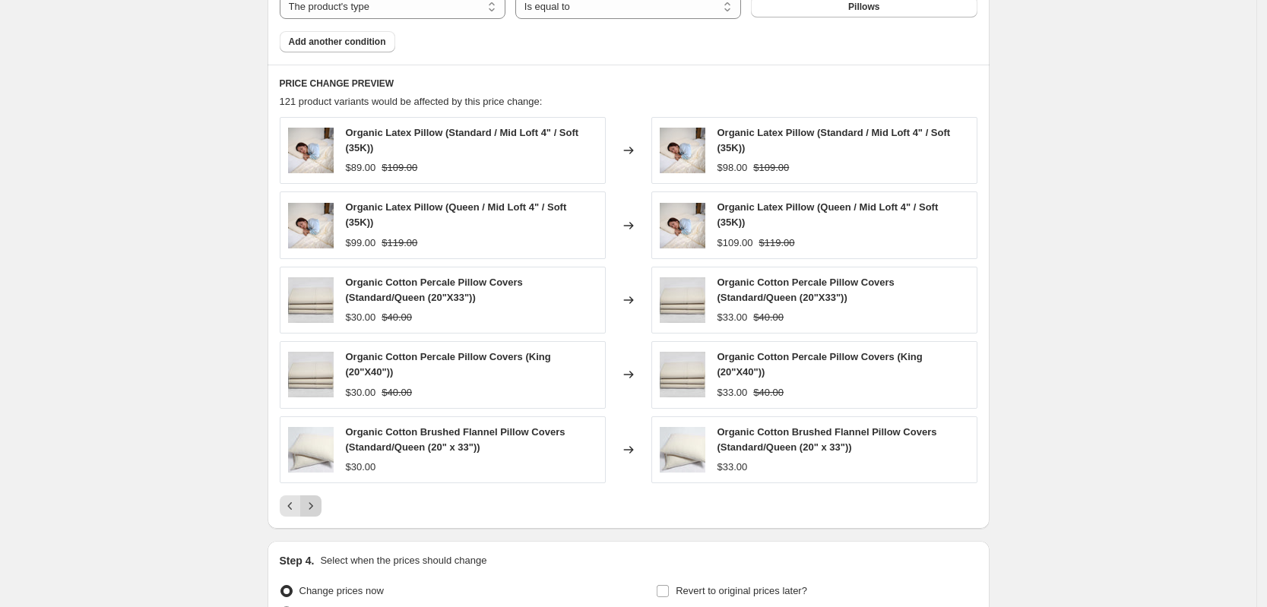
click at [318, 508] on icon "Next" at bounding box center [310, 506] width 15 height 15
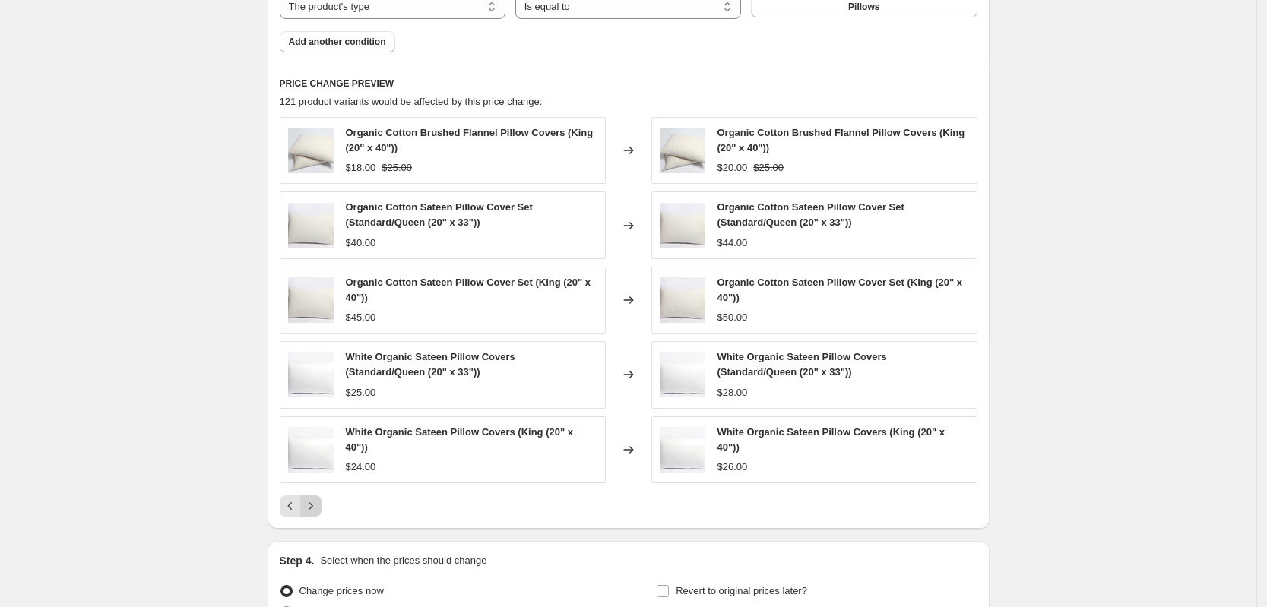
click at [317, 504] on icon "Next" at bounding box center [310, 506] width 15 height 15
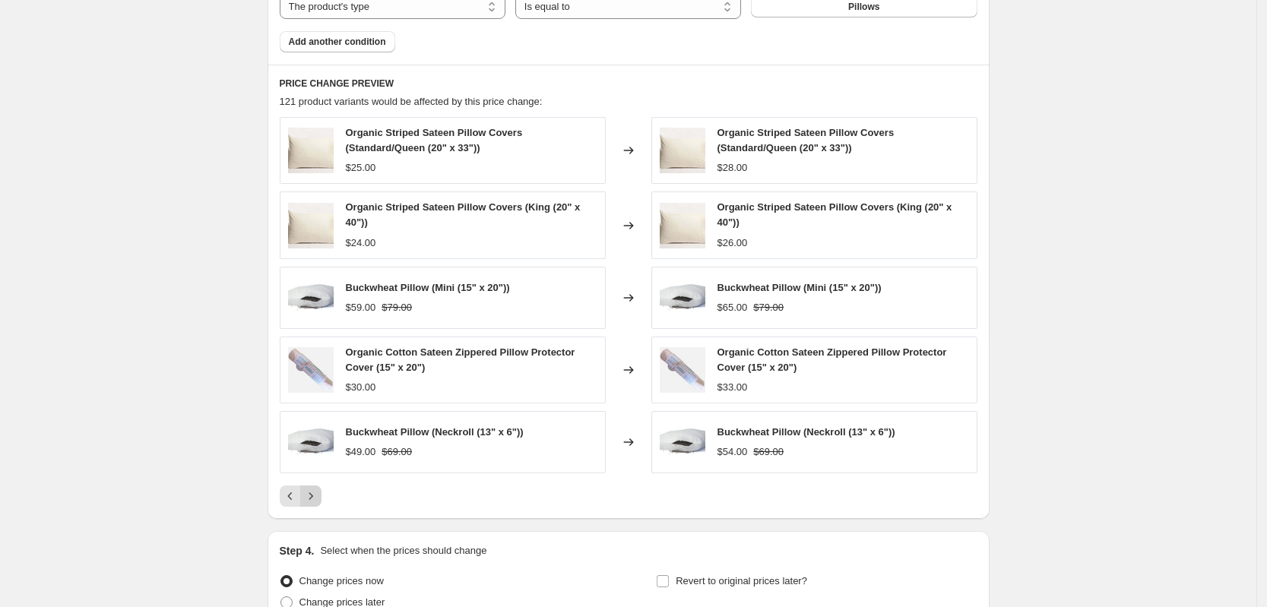
click at [317, 504] on icon "Next" at bounding box center [310, 496] width 15 height 15
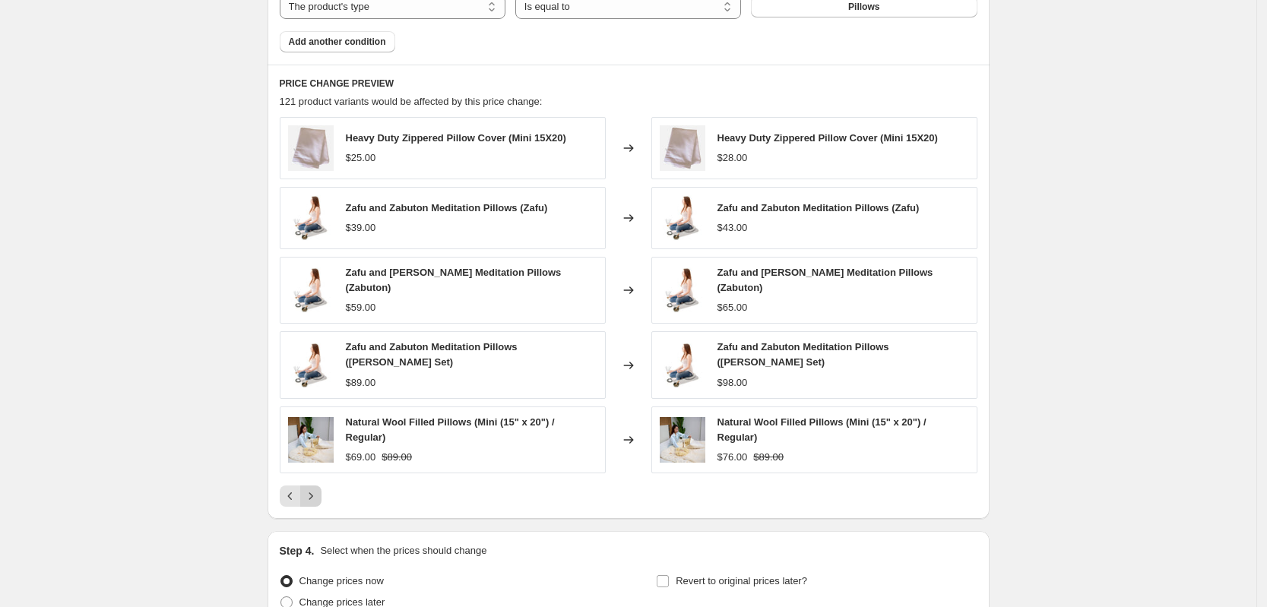
click at [315, 493] on icon "Next" at bounding box center [310, 496] width 15 height 15
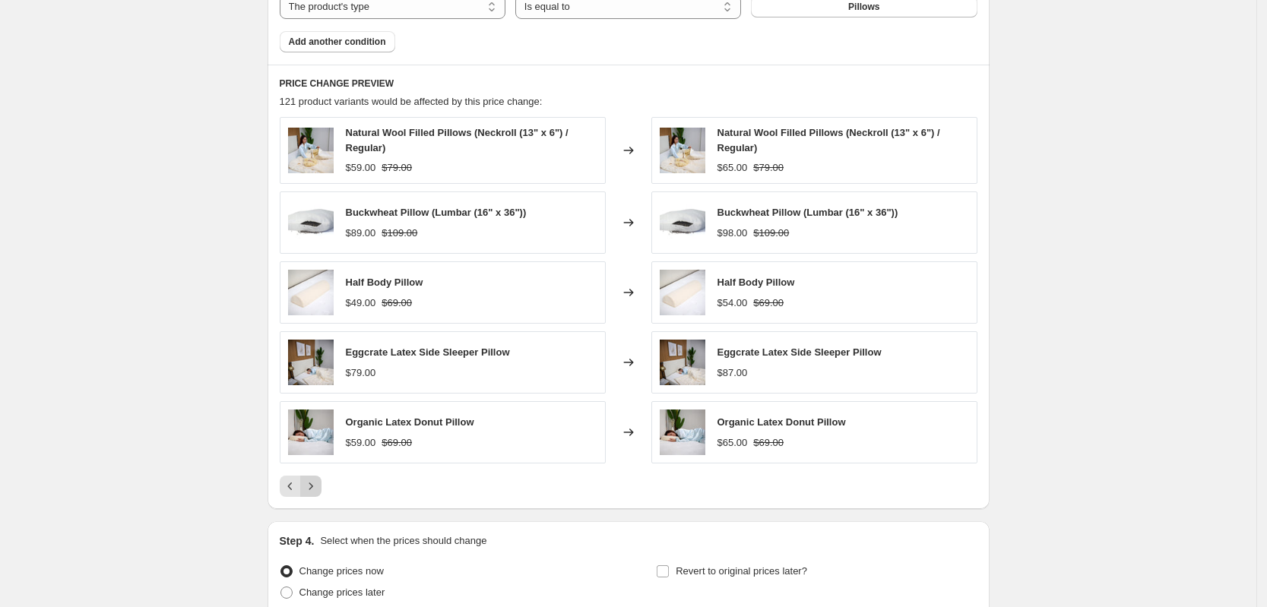
click at [315, 493] on icon "Next" at bounding box center [310, 486] width 15 height 15
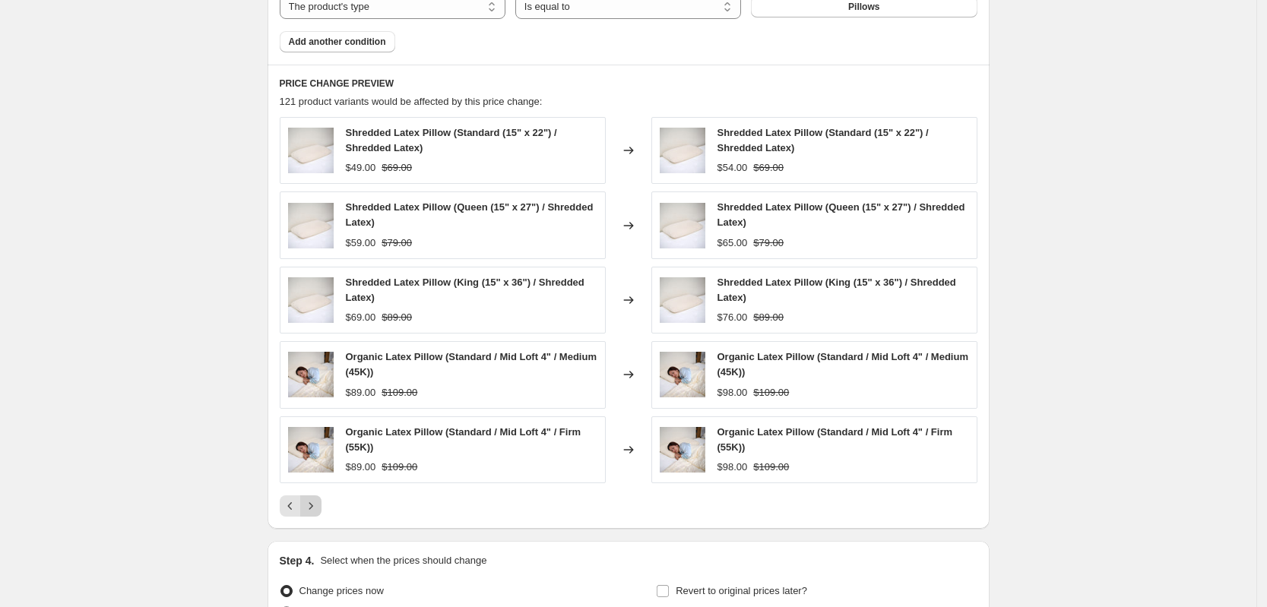
click at [315, 501] on icon "Next" at bounding box center [310, 506] width 15 height 15
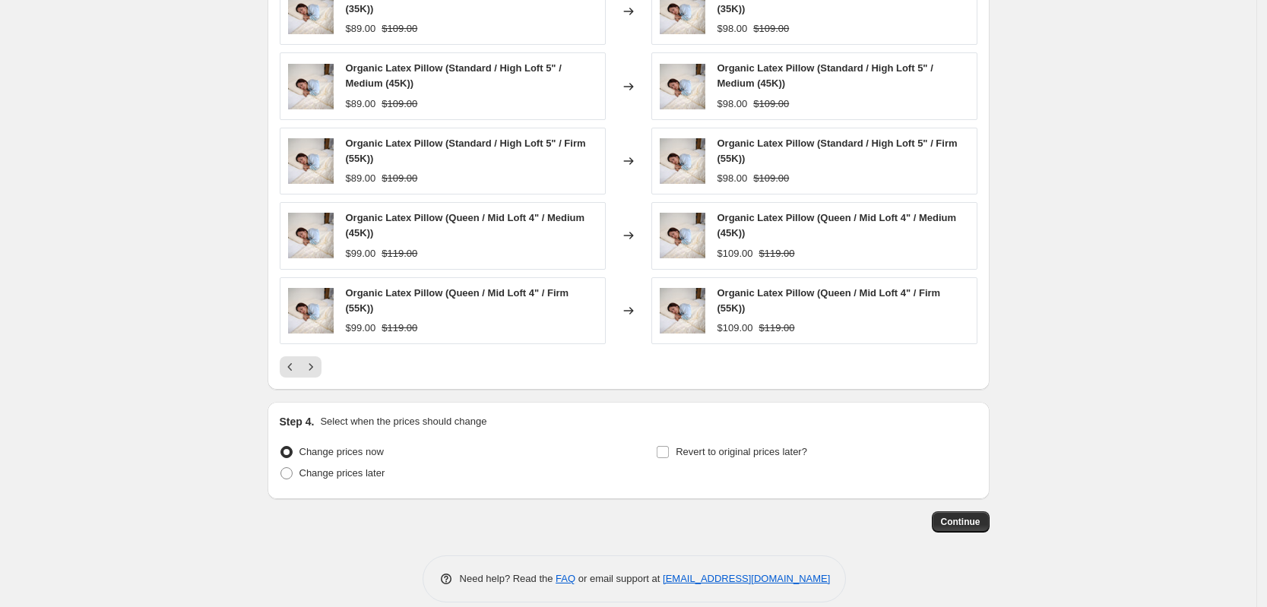
scroll to position [1108, 0]
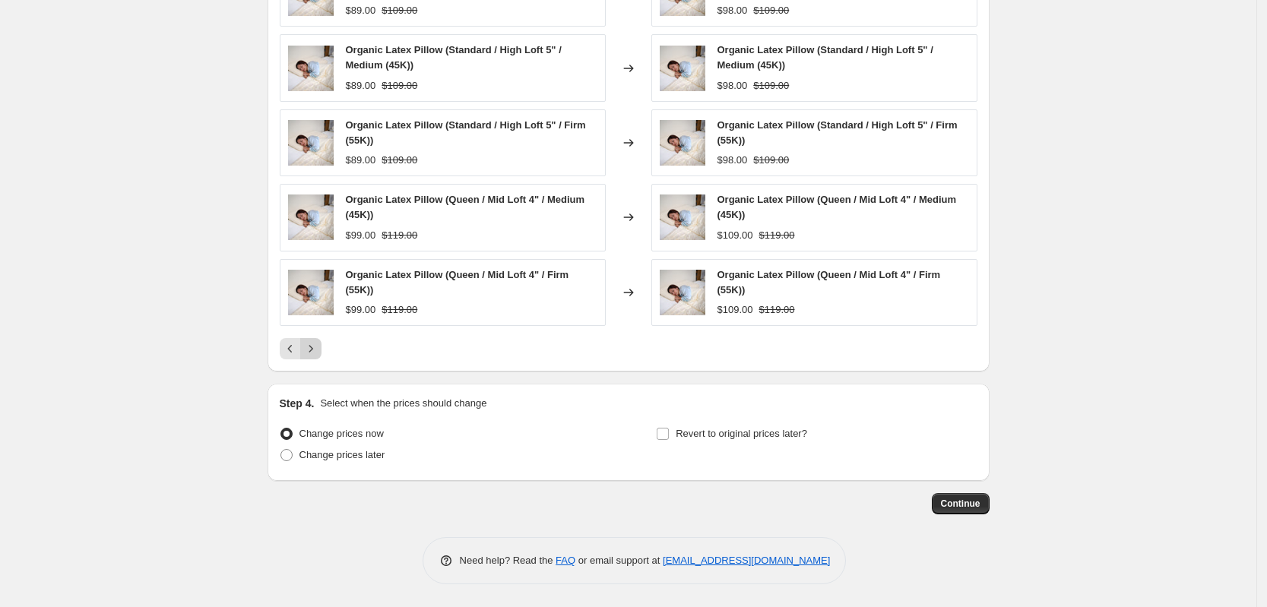
click at [319, 351] on icon "Next" at bounding box center [310, 348] width 15 height 15
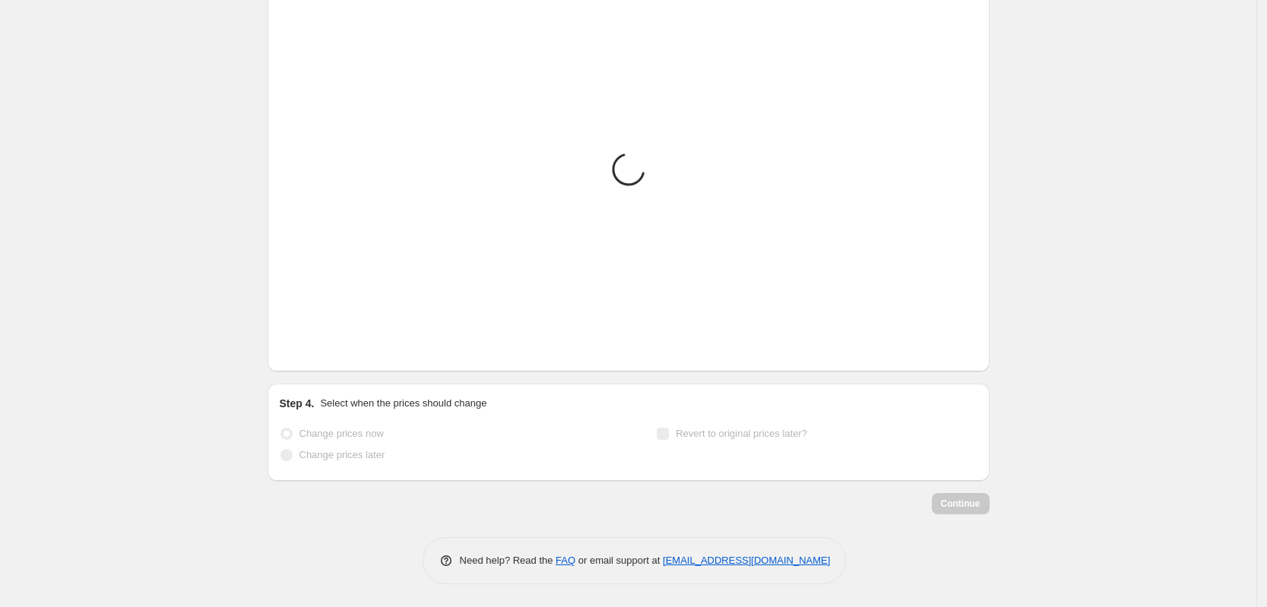
scroll to position [1104, 0]
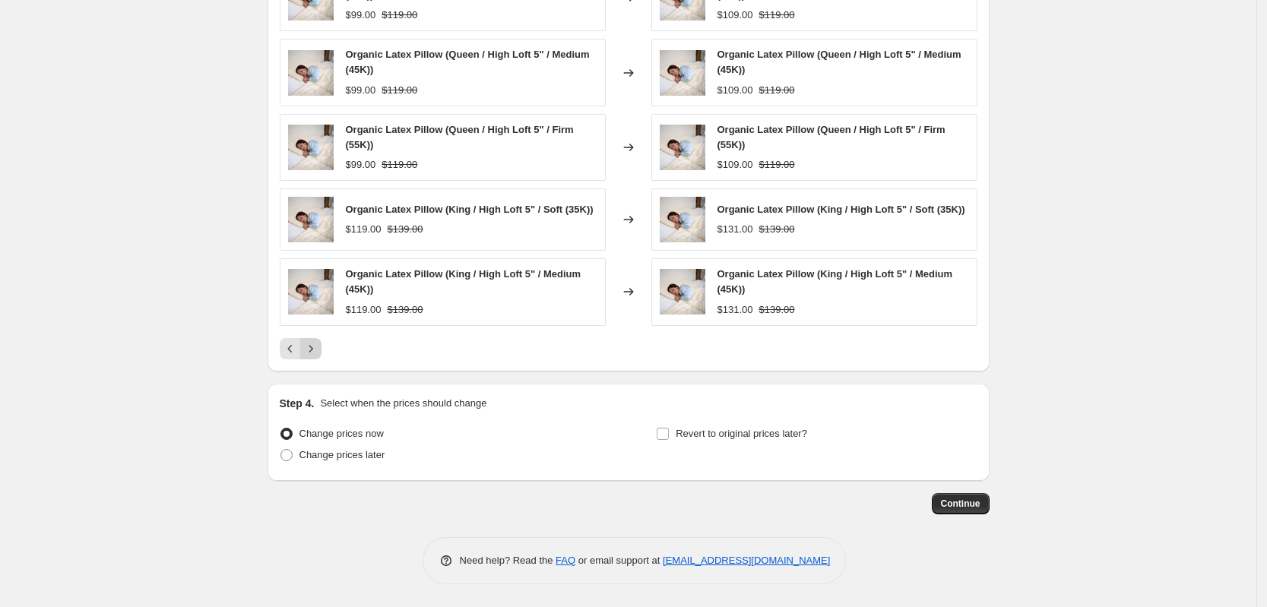
click at [319, 351] on icon "Next" at bounding box center [310, 348] width 15 height 15
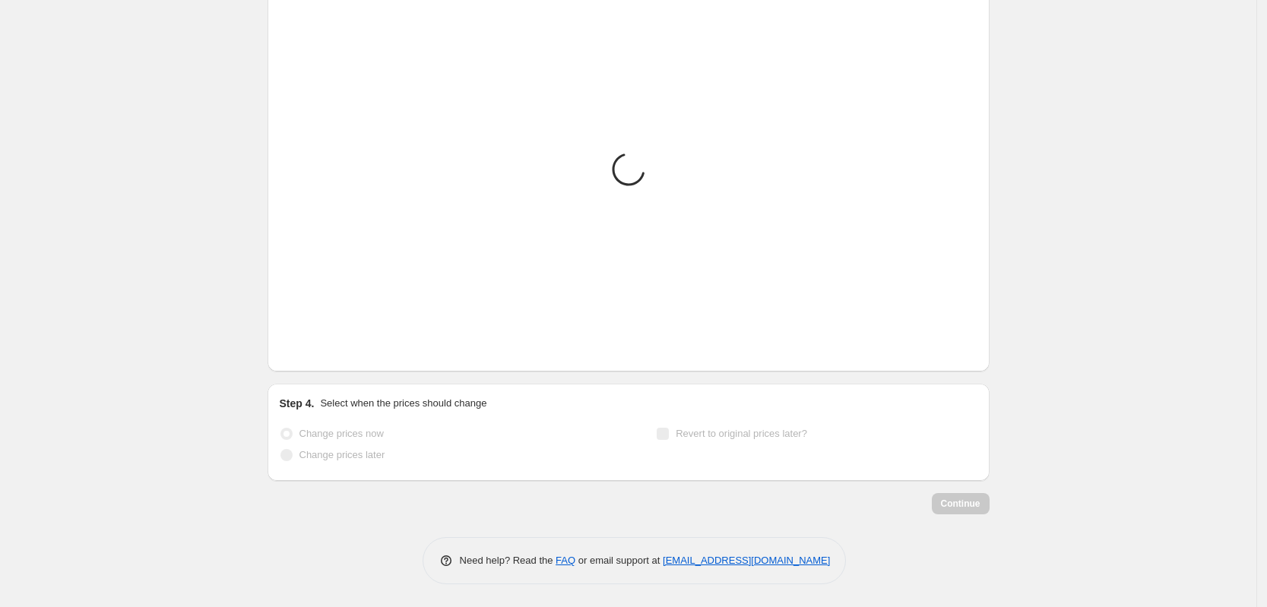
scroll to position [1094, 0]
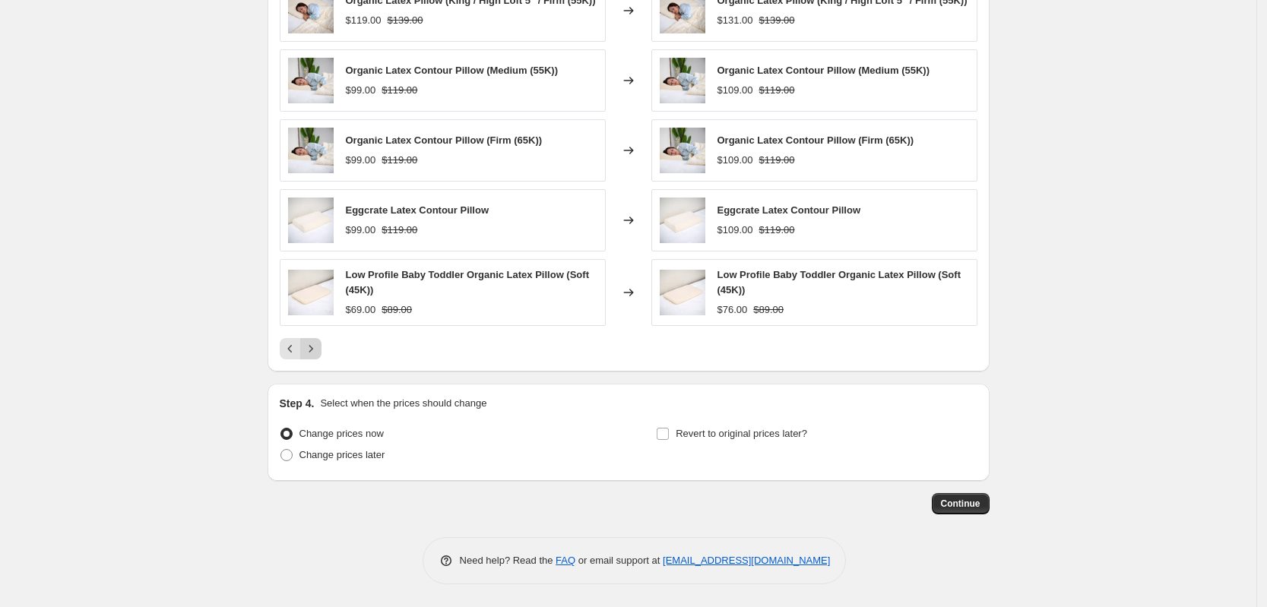
click at [319, 351] on icon "Next" at bounding box center [310, 348] width 15 height 15
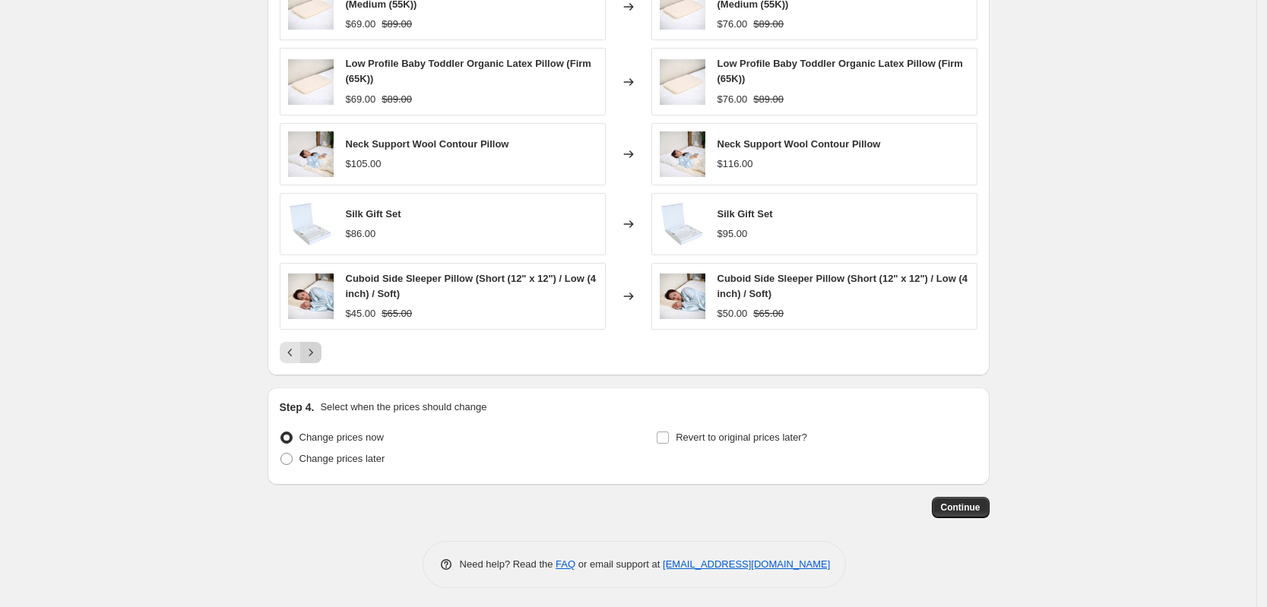
click at [319, 351] on icon "Next" at bounding box center [310, 352] width 15 height 15
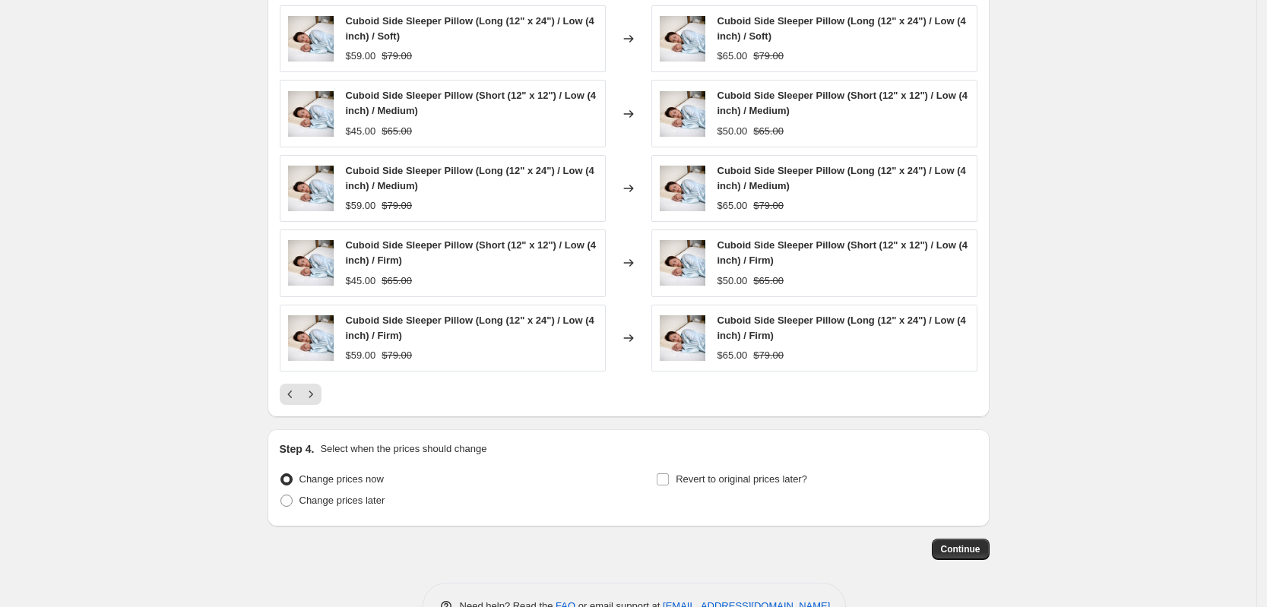
scroll to position [1108, 0]
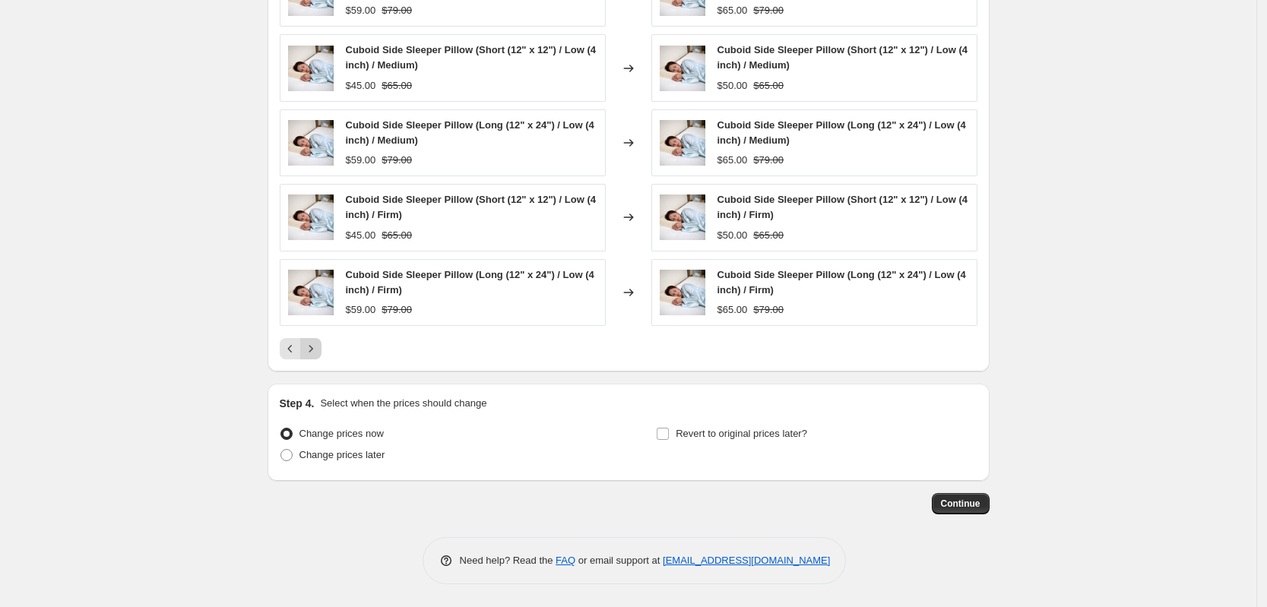
click at [316, 352] on icon "Next" at bounding box center [310, 348] width 15 height 15
click at [319, 355] on icon "Next" at bounding box center [310, 348] width 15 height 15
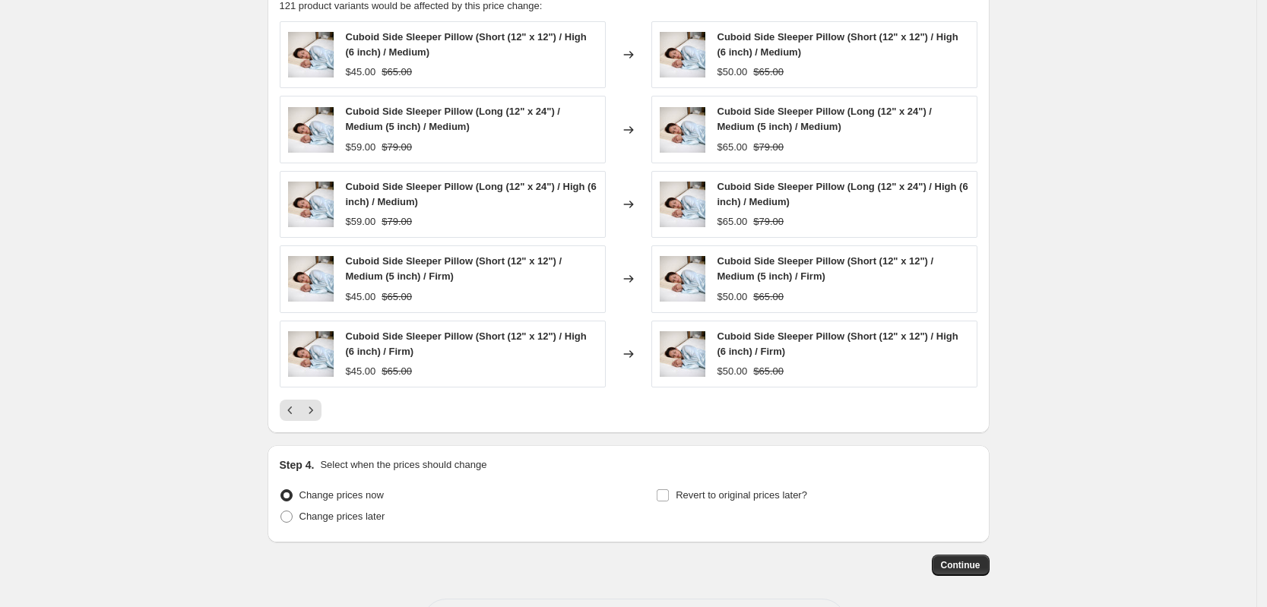
scroll to position [1013, 0]
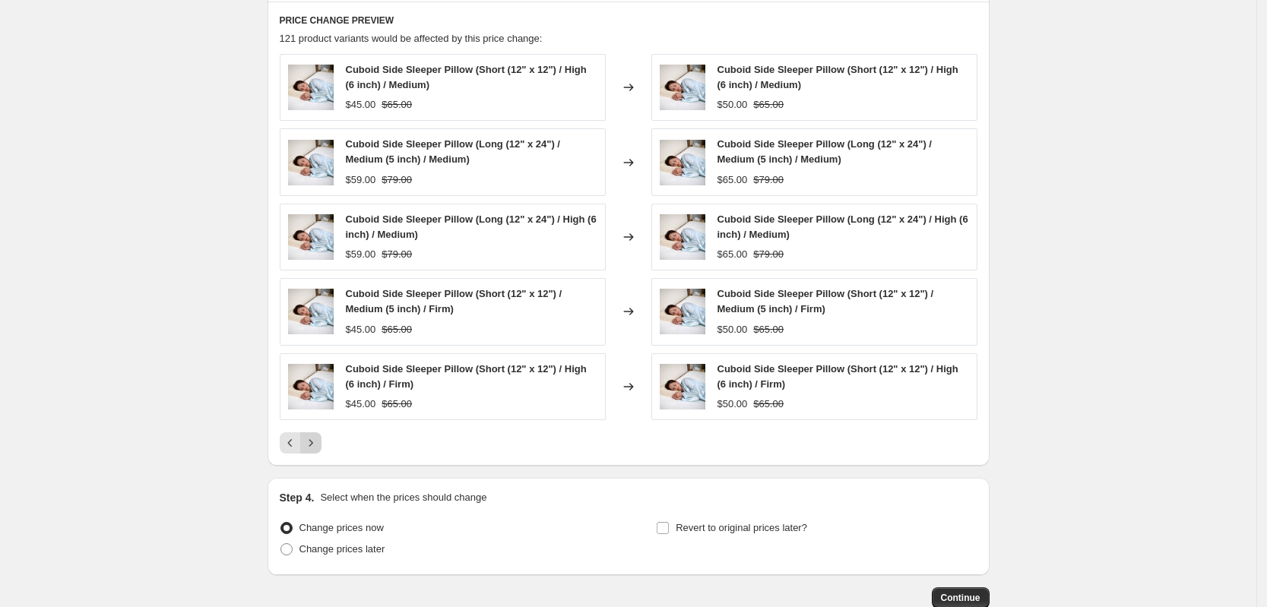
click at [317, 445] on icon "Next" at bounding box center [310, 443] width 15 height 15
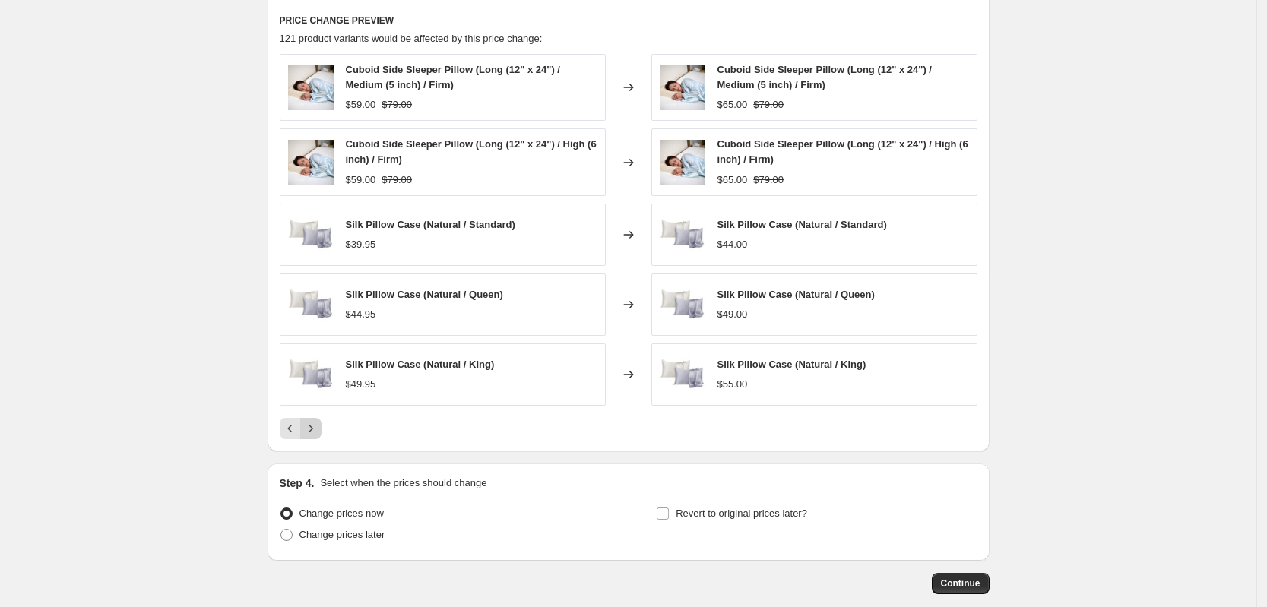
click at [317, 445] on div "PRICE CHANGE PREVIEW 121 product variants would be affected by this price chang…" at bounding box center [629, 227] width 722 height 450
click at [319, 433] on icon "Next" at bounding box center [310, 428] width 15 height 15
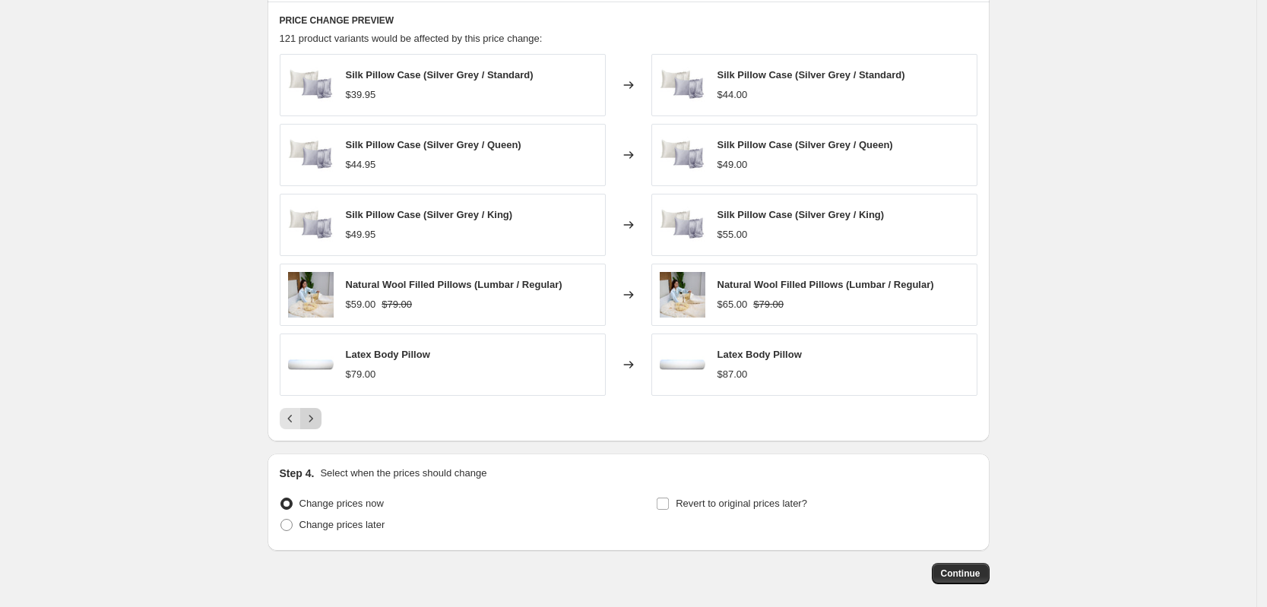
click at [321, 433] on div "PRICE CHANGE PREVIEW 121 product variants would be affected by this price chang…" at bounding box center [629, 222] width 722 height 440
click at [315, 424] on icon "Next" at bounding box center [310, 418] width 15 height 15
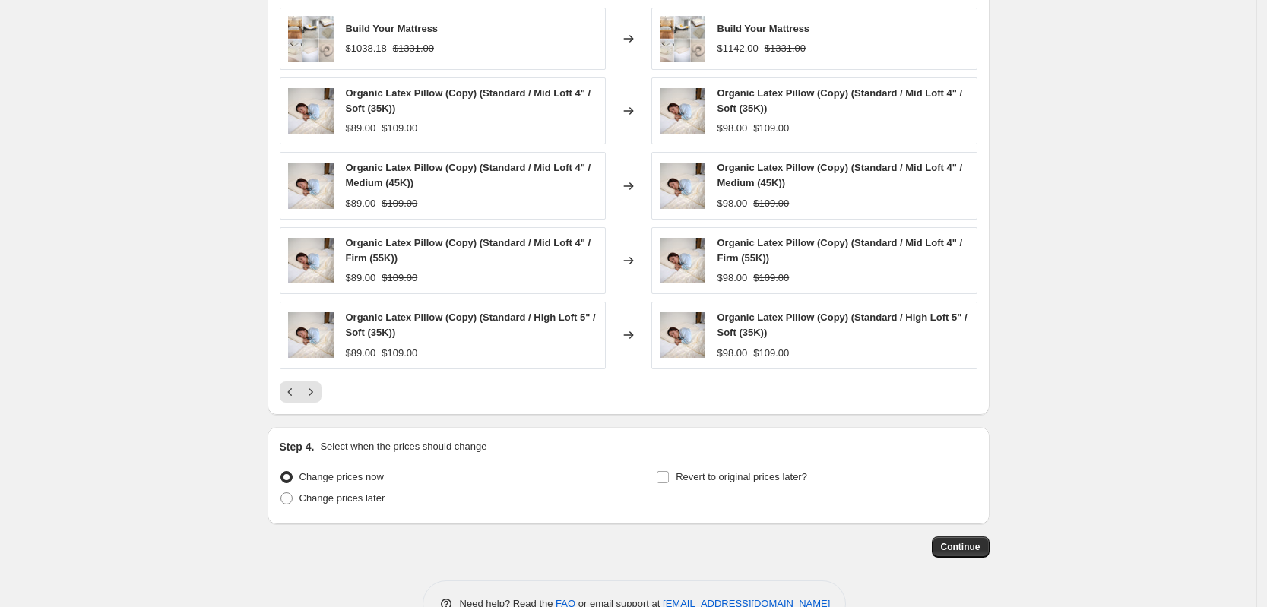
scroll to position [1104, 0]
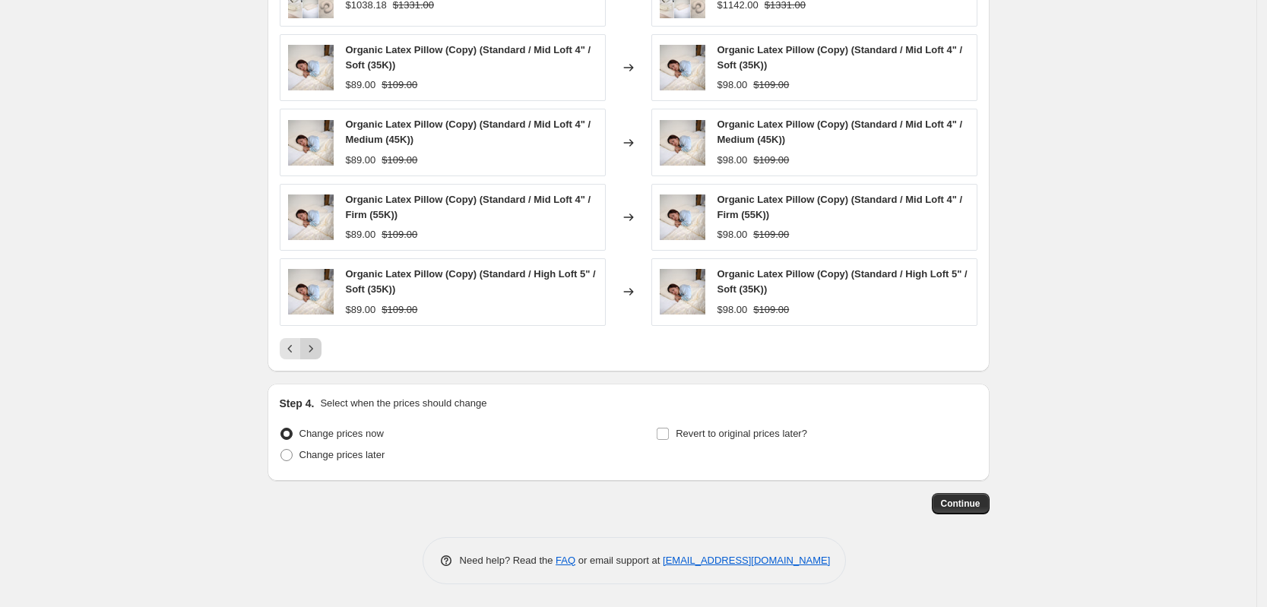
click at [314, 352] on icon "Next" at bounding box center [310, 348] width 15 height 15
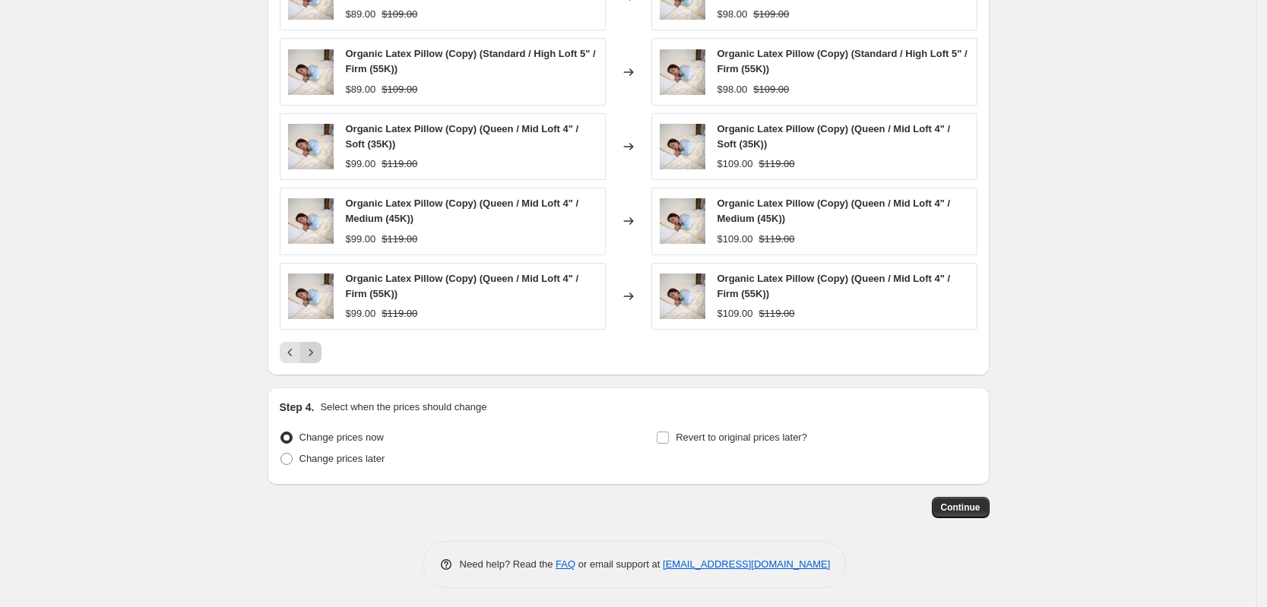
click at [314, 352] on icon "Next" at bounding box center [310, 352] width 15 height 15
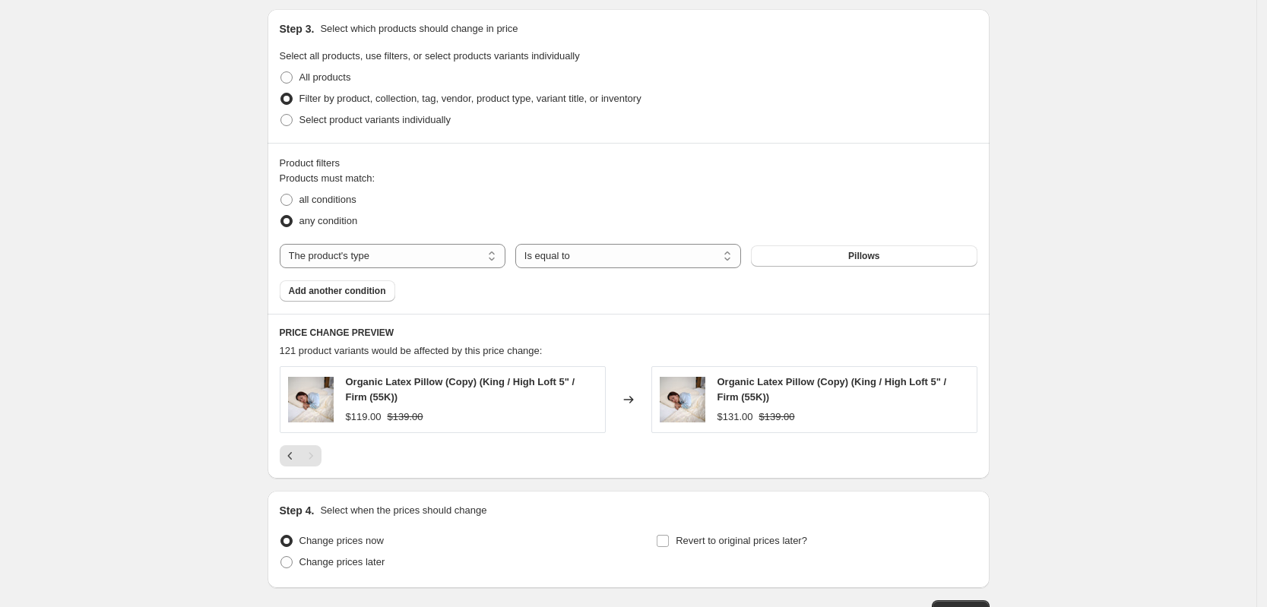
scroll to position [619, 0]
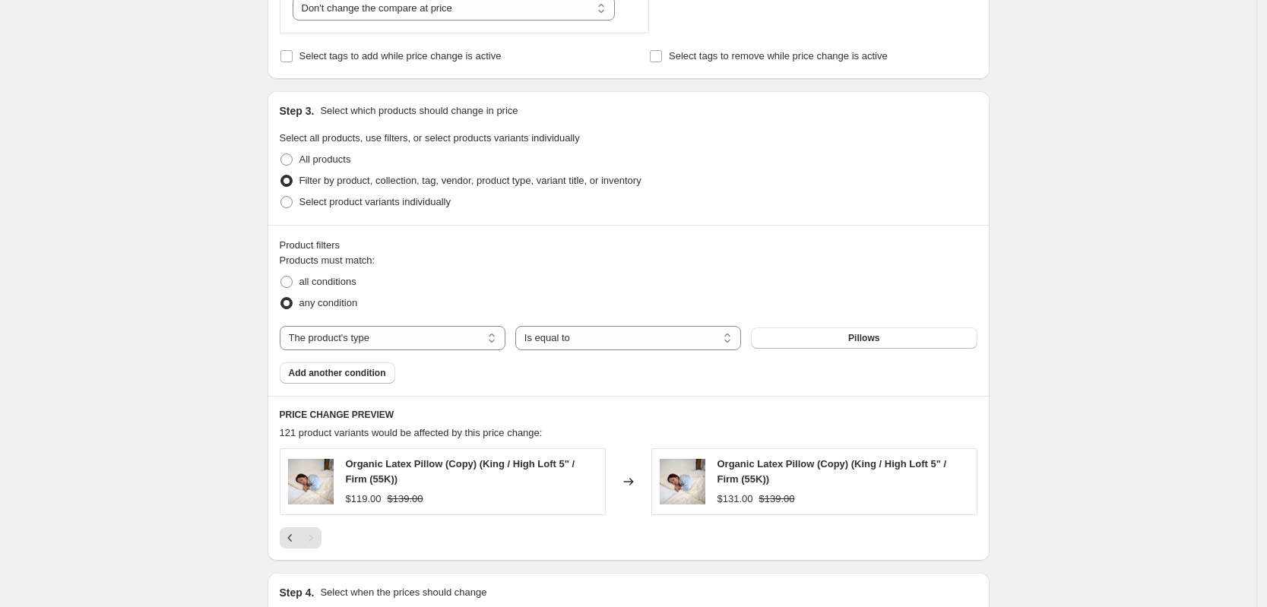
click at [330, 186] on span "Filter by product, collection, tag, vendor, product type, variant title, or inv…" at bounding box center [471, 180] width 342 height 11
click at [281, 176] on input "Filter by product, collection, tag, vendor, product type, variant title, or inv…" at bounding box center [281, 175] width 1 height 1
click at [349, 341] on select "The product The product's collection The product's tag The product's vendor The…" at bounding box center [393, 338] width 226 height 24
select select "product"
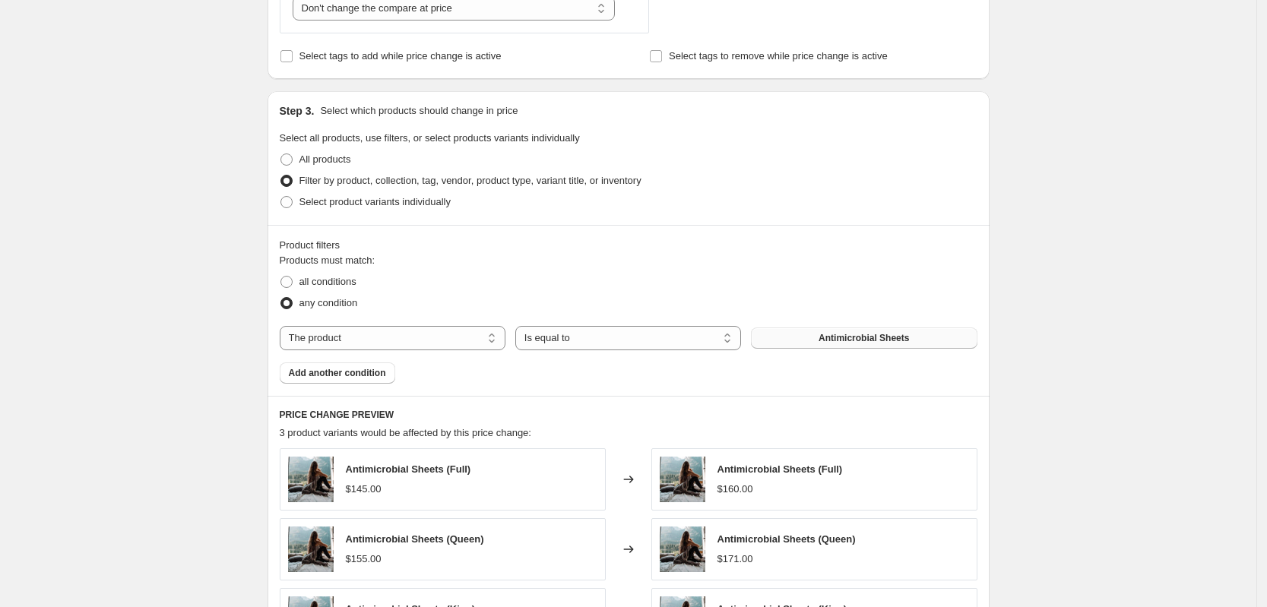
click at [845, 338] on span "Antimicrobial Sheets" at bounding box center [864, 338] width 90 height 12
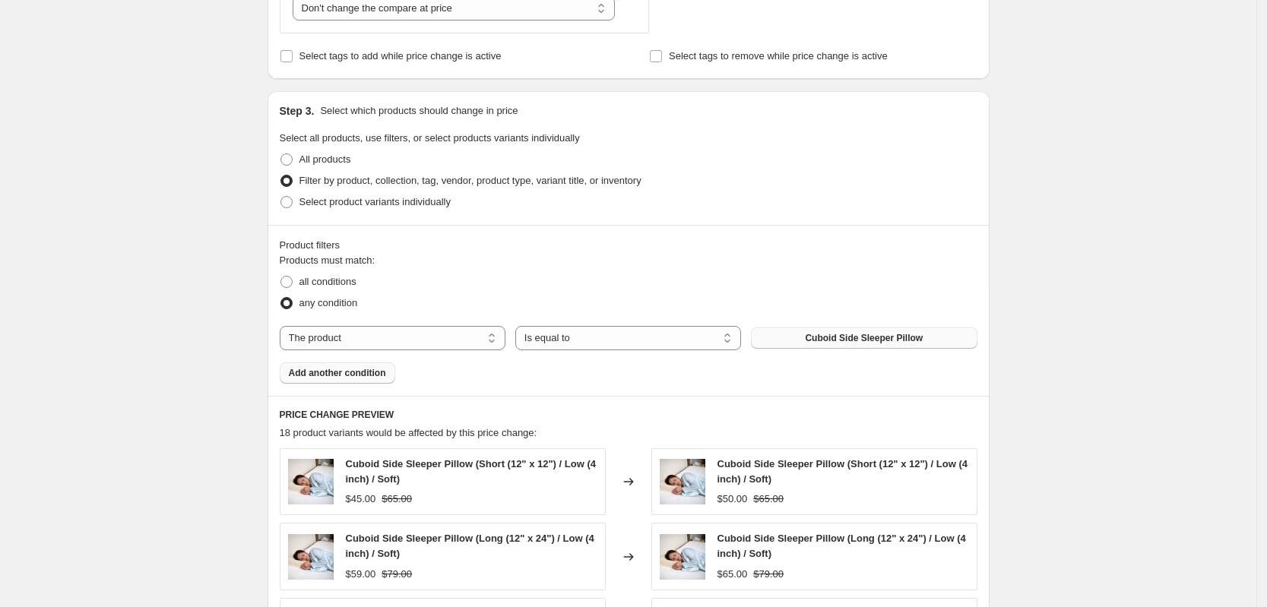
click at [350, 377] on span "Add another condition" at bounding box center [337, 373] width 97 height 12
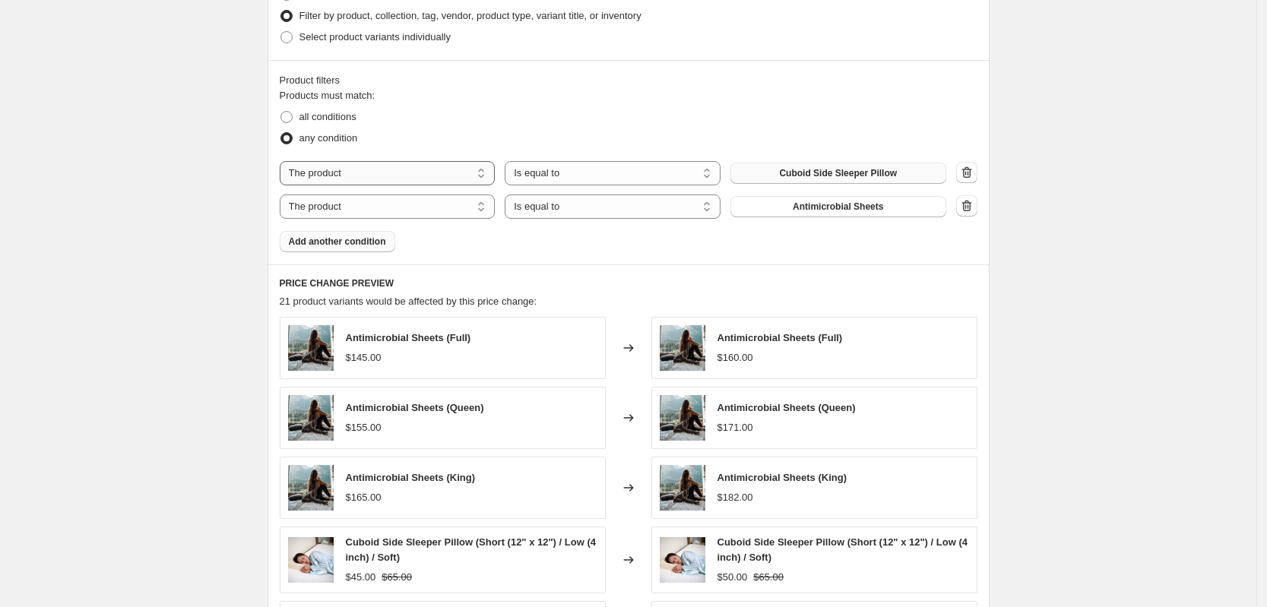
scroll to position [714, 0]
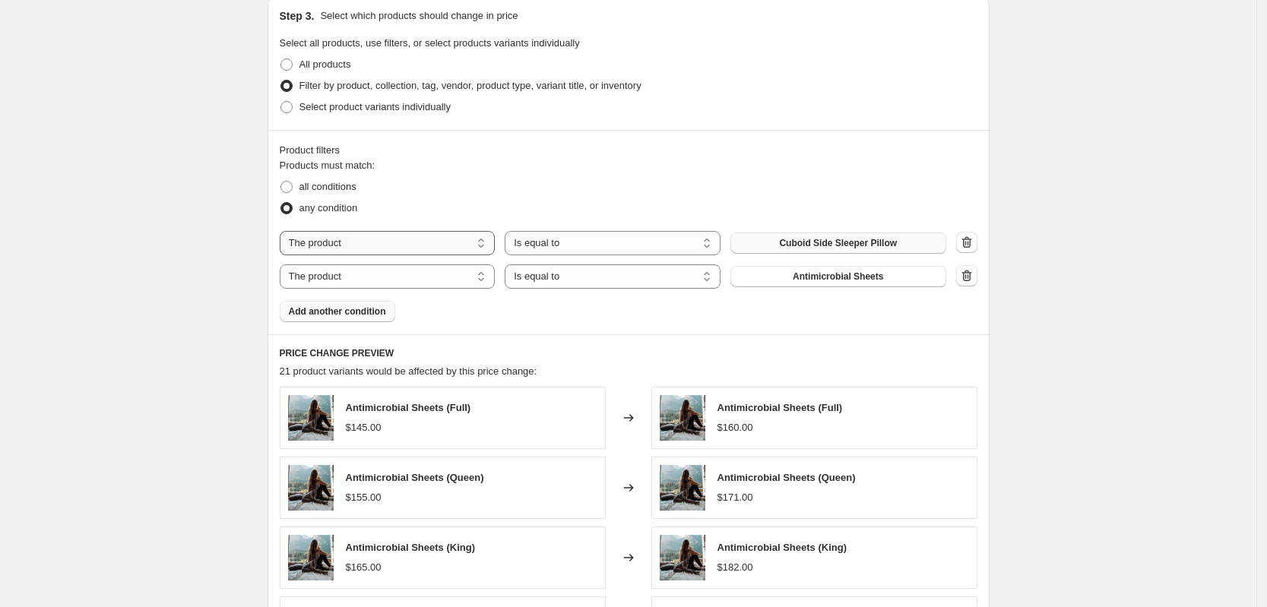
click at [351, 245] on select "The product The product's collection The product's tag The product's vendor The…" at bounding box center [388, 243] width 216 height 24
click at [580, 315] on div "Products must match: all conditions any condition The product The product's col…" at bounding box center [629, 240] width 698 height 164
click at [848, 280] on span "Antimicrobial Sheets" at bounding box center [838, 277] width 90 height 12
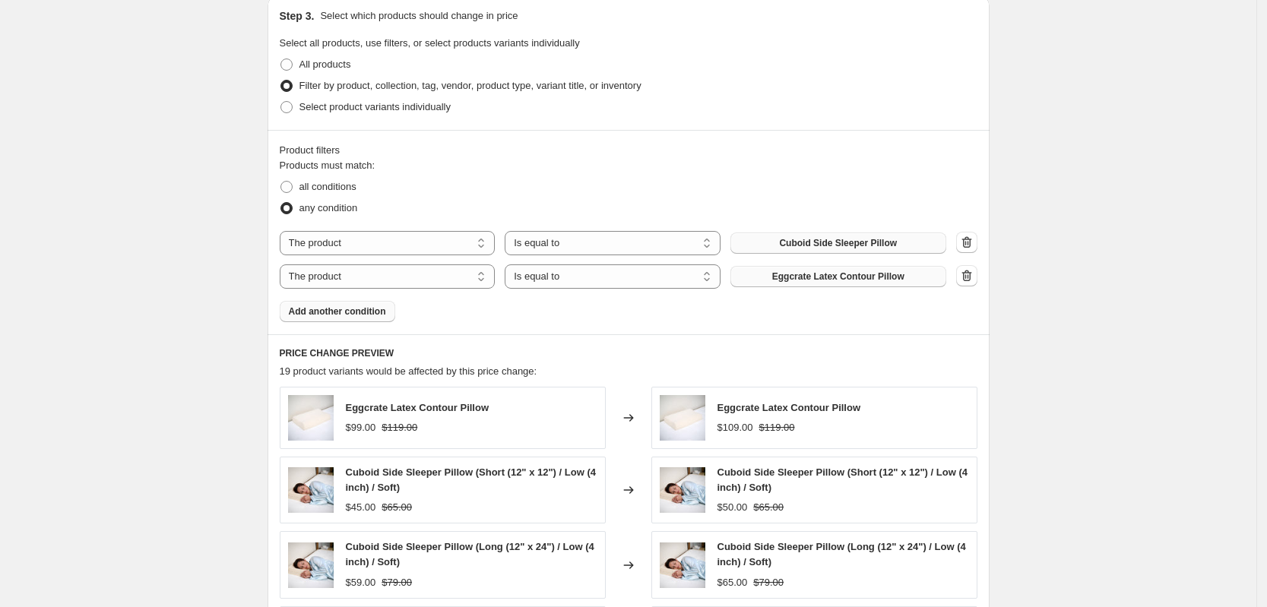
click at [361, 317] on span "Add another condition" at bounding box center [337, 312] width 97 height 12
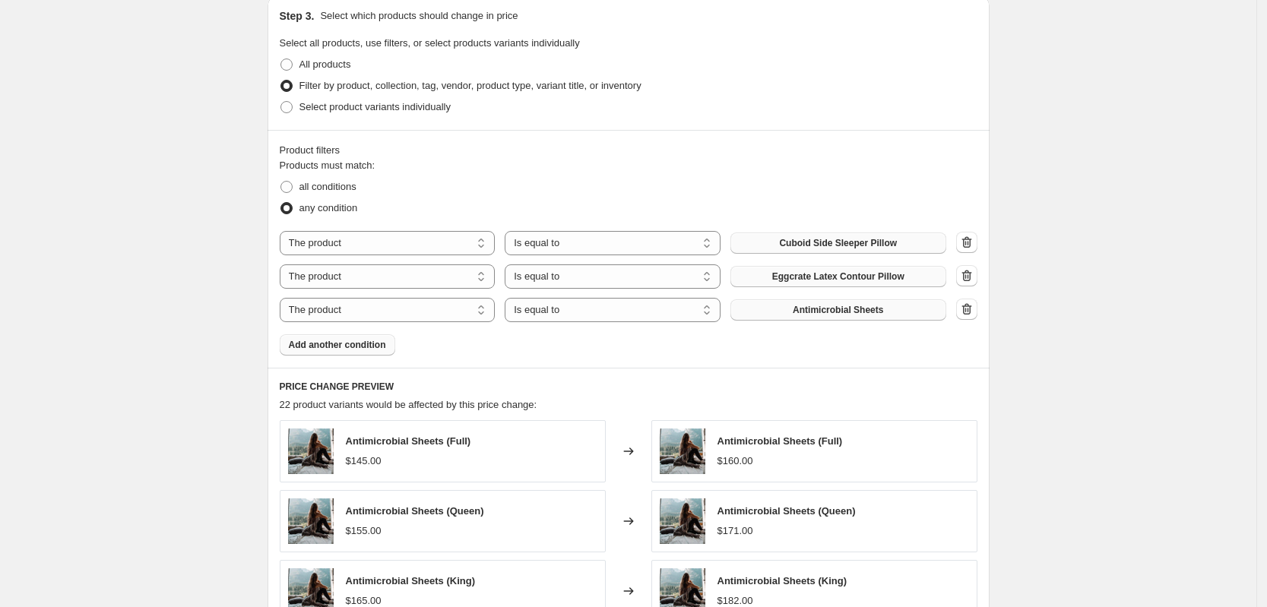
click at [896, 316] on button "Antimicrobial Sheets" at bounding box center [839, 310] width 216 height 21
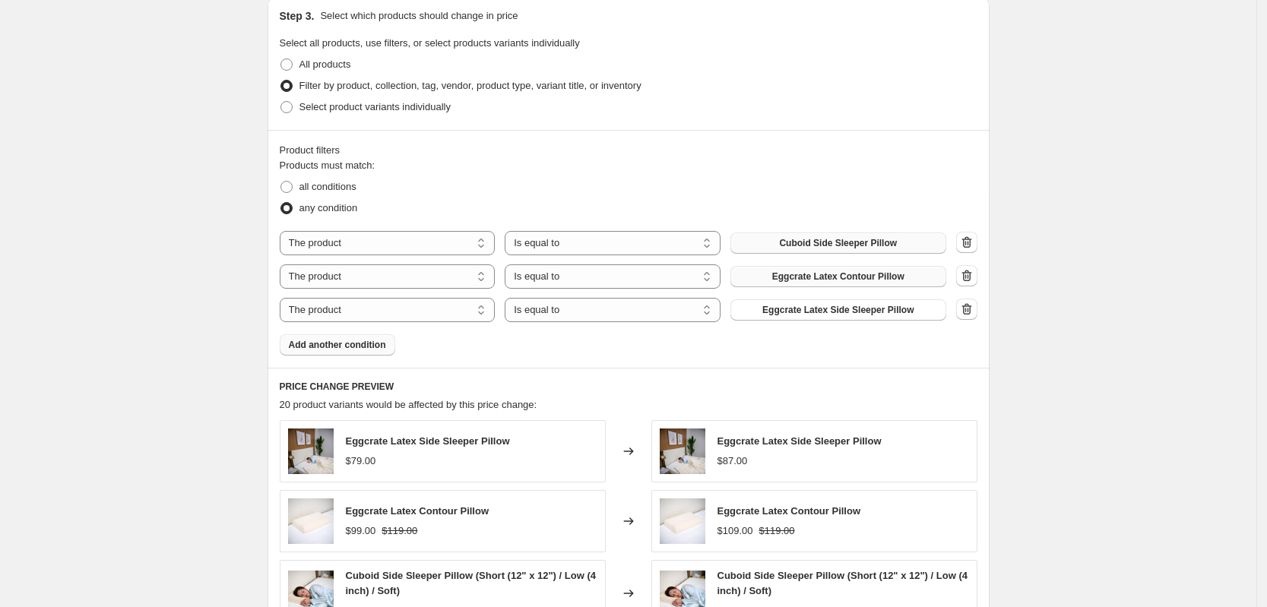
click at [366, 353] on button "Add another condition" at bounding box center [338, 344] width 116 height 21
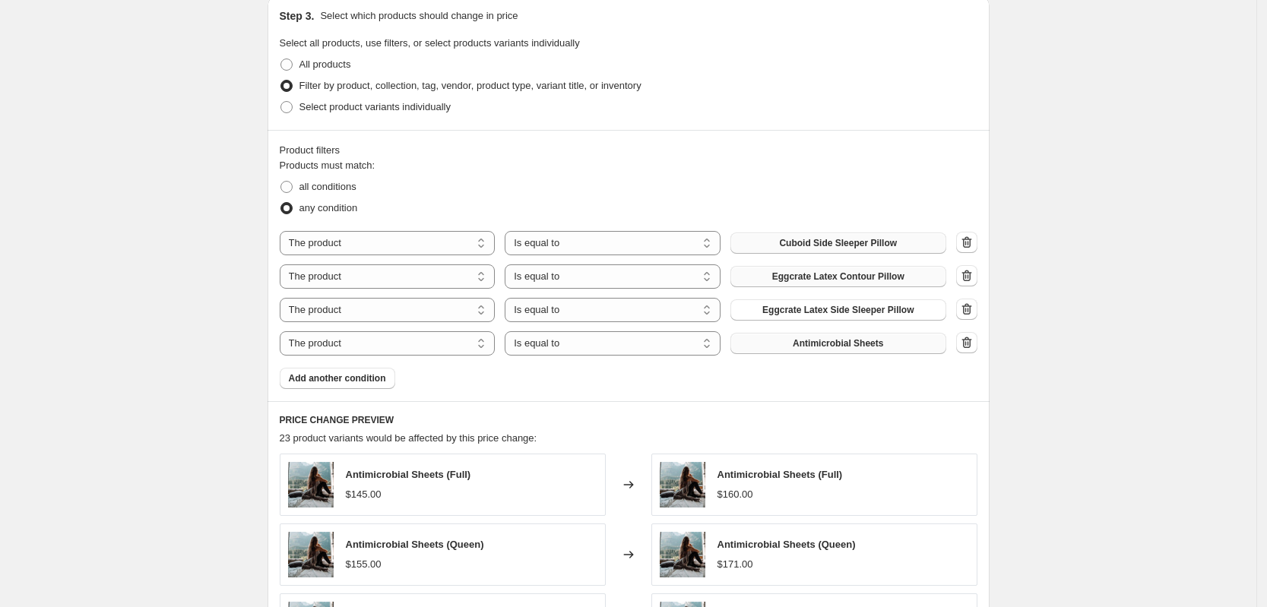
click at [785, 351] on button "Antimicrobial Sheets" at bounding box center [839, 343] width 216 height 21
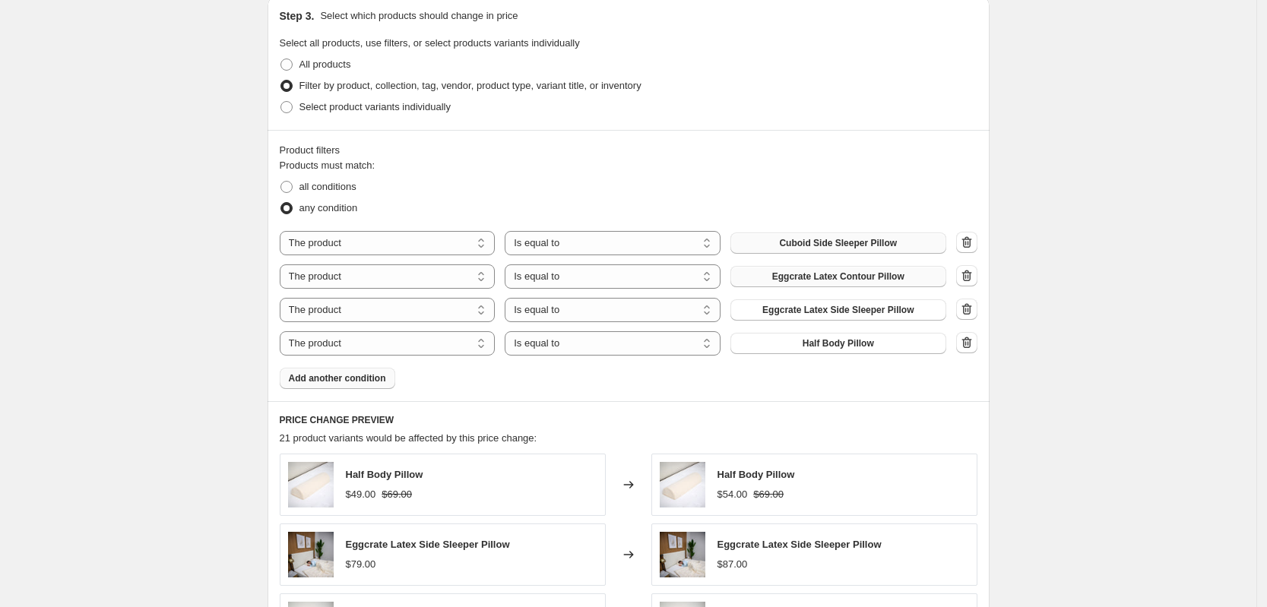
click at [369, 385] on button "Add another condition" at bounding box center [338, 378] width 116 height 21
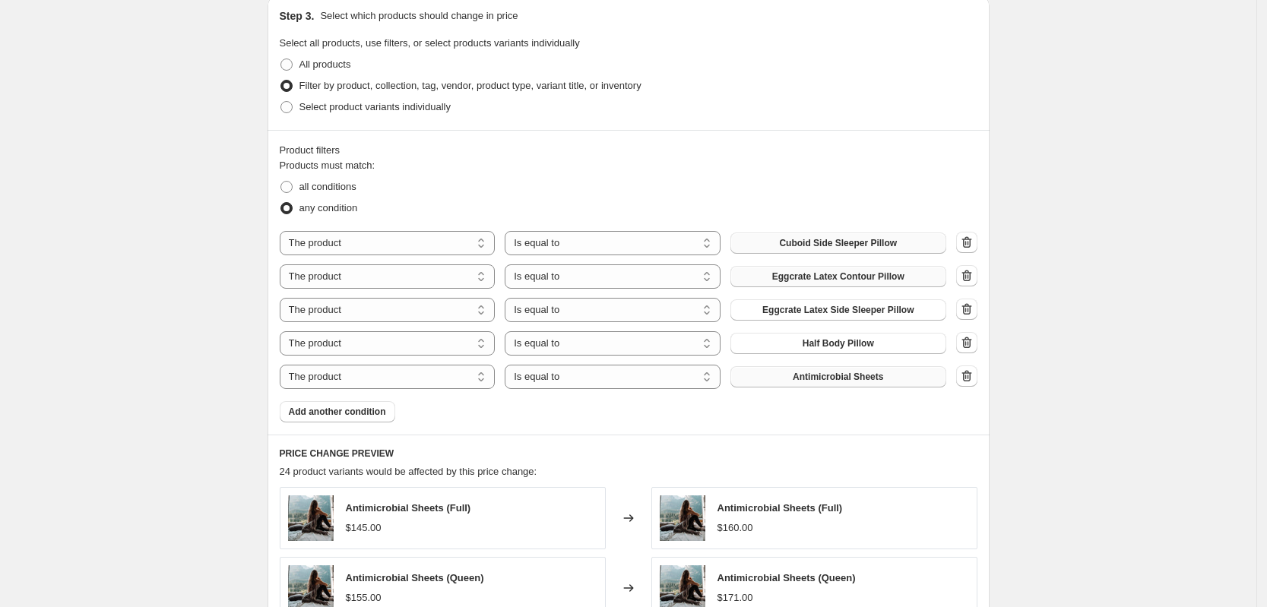
click at [802, 377] on span "Antimicrobial Sheets" at bounding box center [838, 377] width 90 height 12
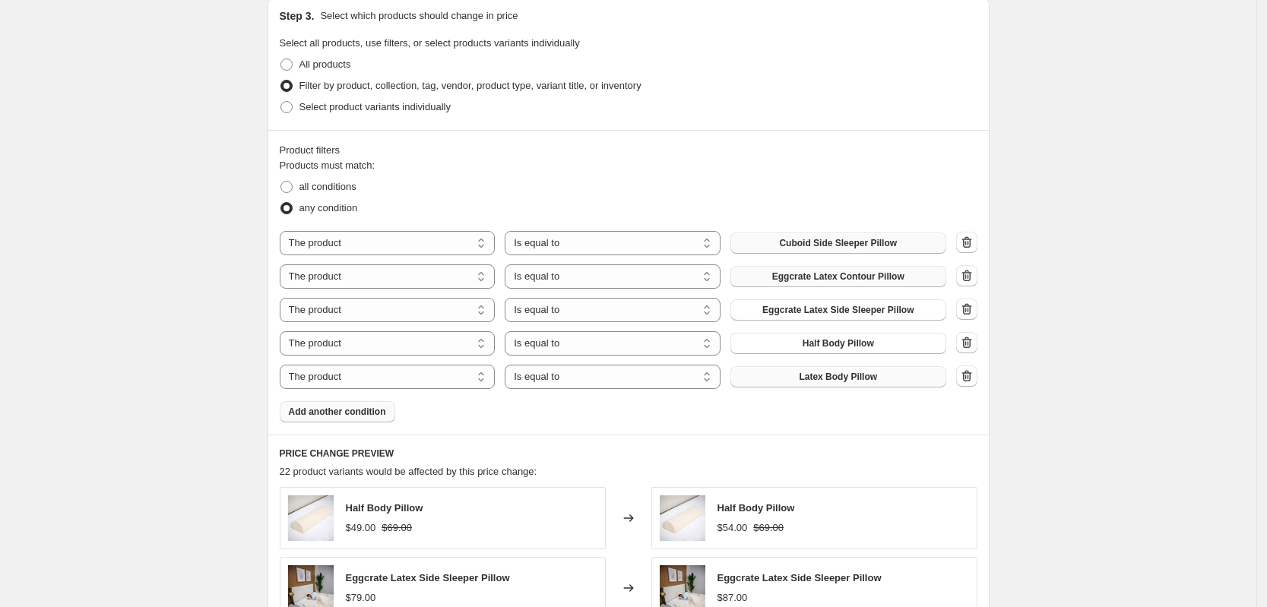
click at [379, 417] on span "Add another condition" at bounding box center [337, 412] width 97 height 12
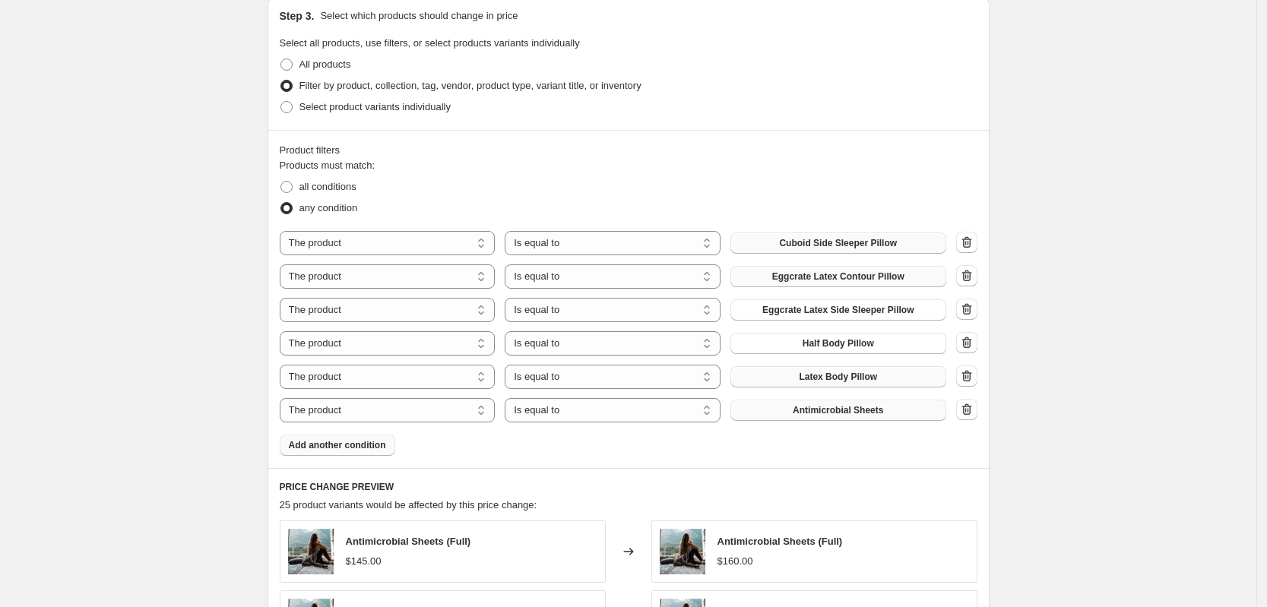
click at [782, 404] on button "Antimicrobial Sheets" at bounding box center [839, 410] width 216 height 21
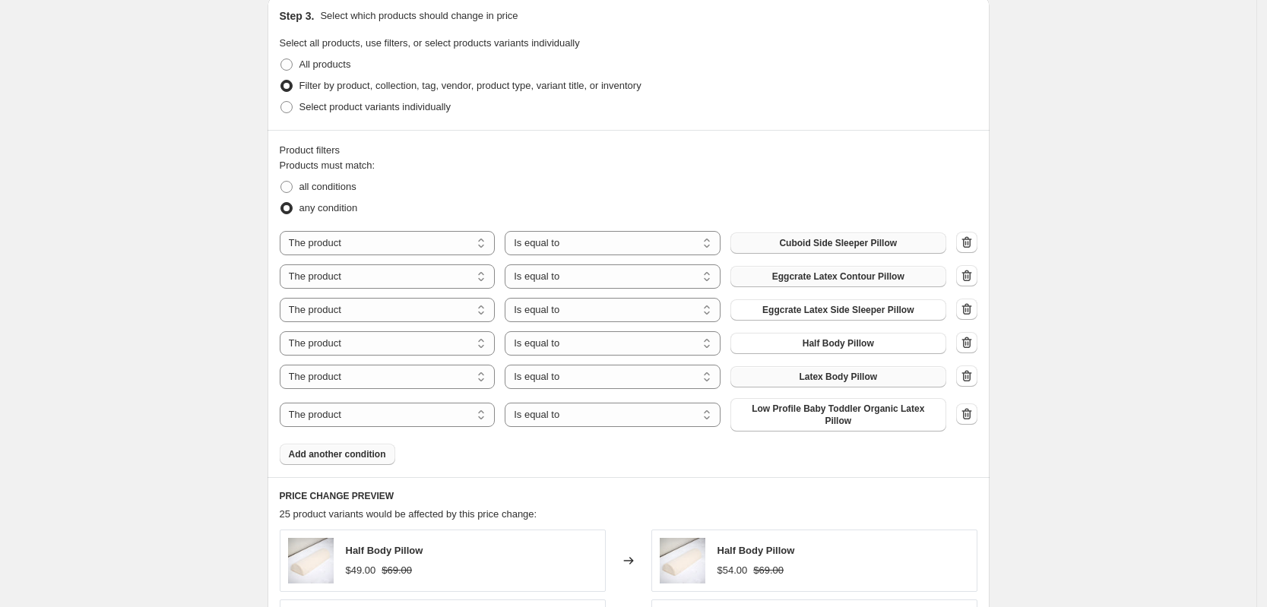
click at [357, 453] on button "Add another condition" at bounding box center [338, 454] width 116 height 21
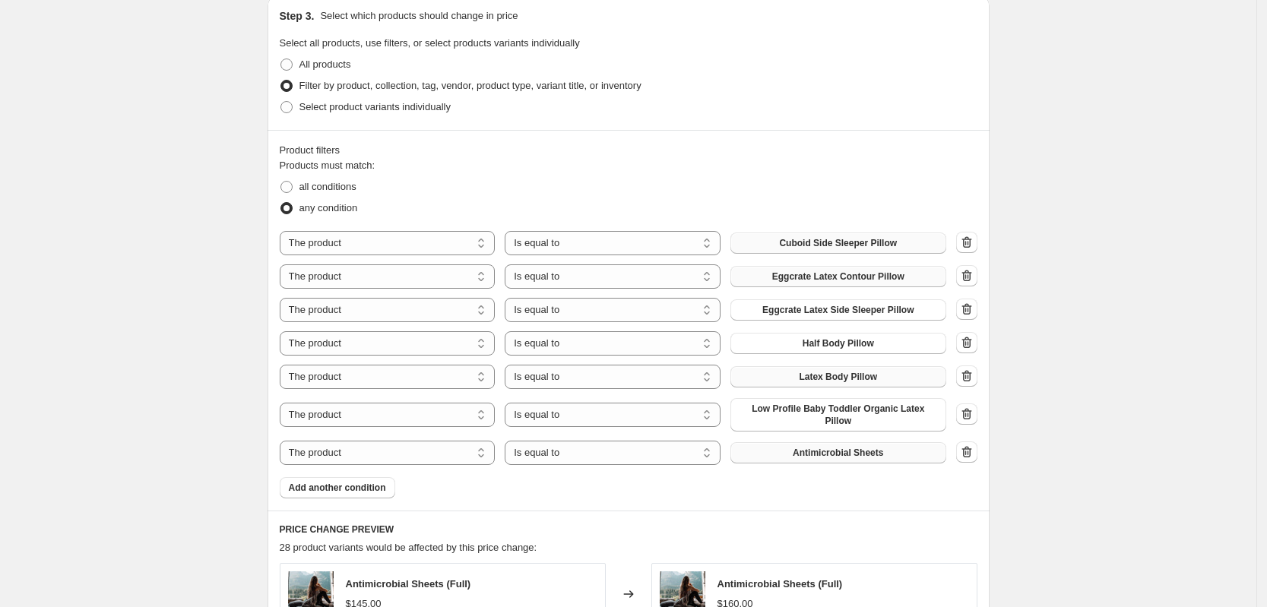
click at [809, 449] on span "Antimicrobial Sheets" at bounding box center [838, 453] width 90 height 12
click at [360, 482] on span "Add another condition" at bounding box center [337, 488] width 97 height 12
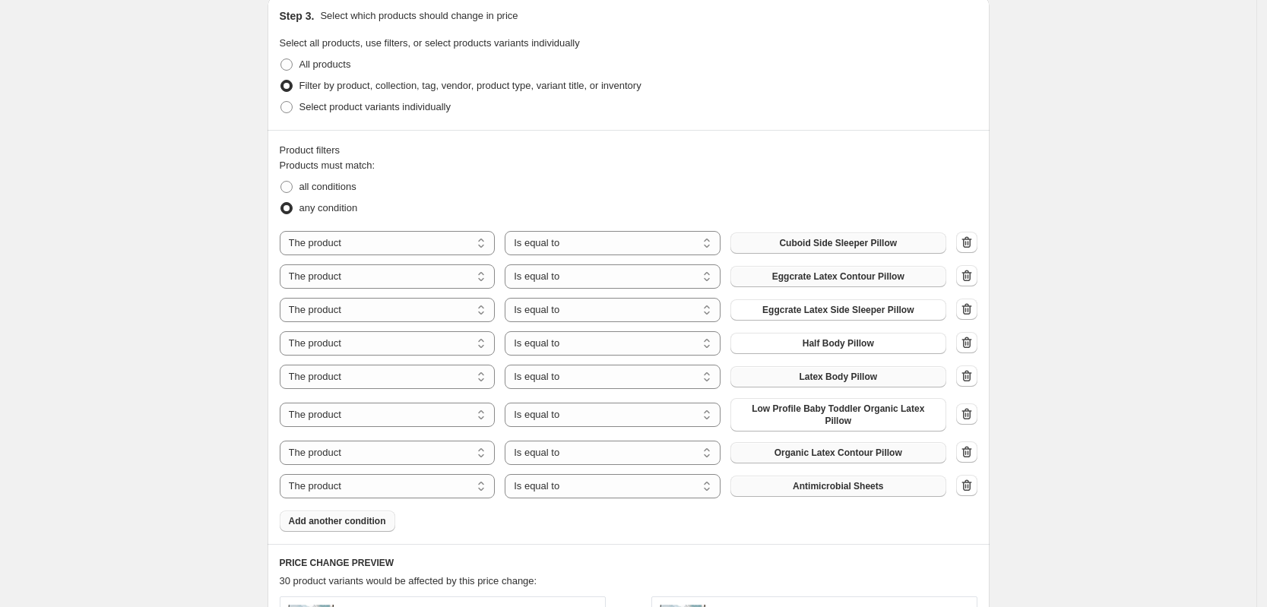
click at [795, 479] on button "Antimicrobial Sheets" at bounding box center [839, 486] width 216 height 21
click at [382, 515] on span "Add another condition" at bounding box center [337, 521] width 97 height 12
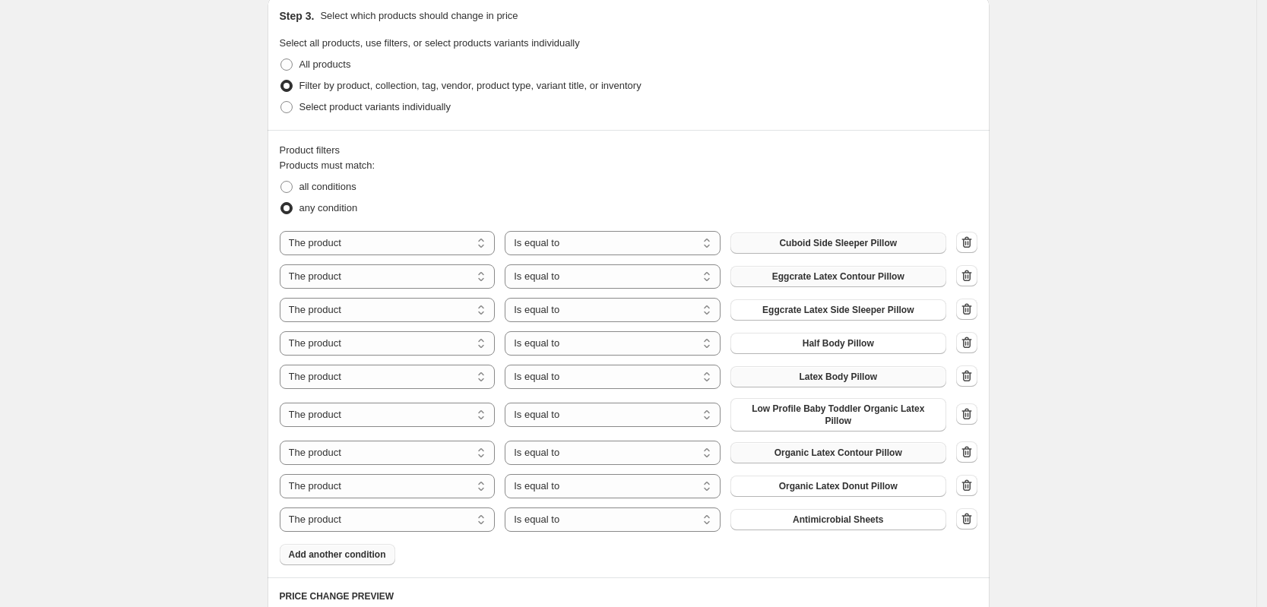
click at [803, 525] on div "Products must match: all conditions any condition The product The product's col…" at bounding box center [629, 361] width 698 height 407
click at [803, 517] on span "Antimicrobial Sheets" at bounding box center [838, 520] width 90 height 12
click at [370, 549] on span "Add another condition" at bounding box center [337, 555] width 97 height 12
click at [815, 548] on span "Antimicrobial Sheets" at bounding box center [838, 553] width 90 height 12
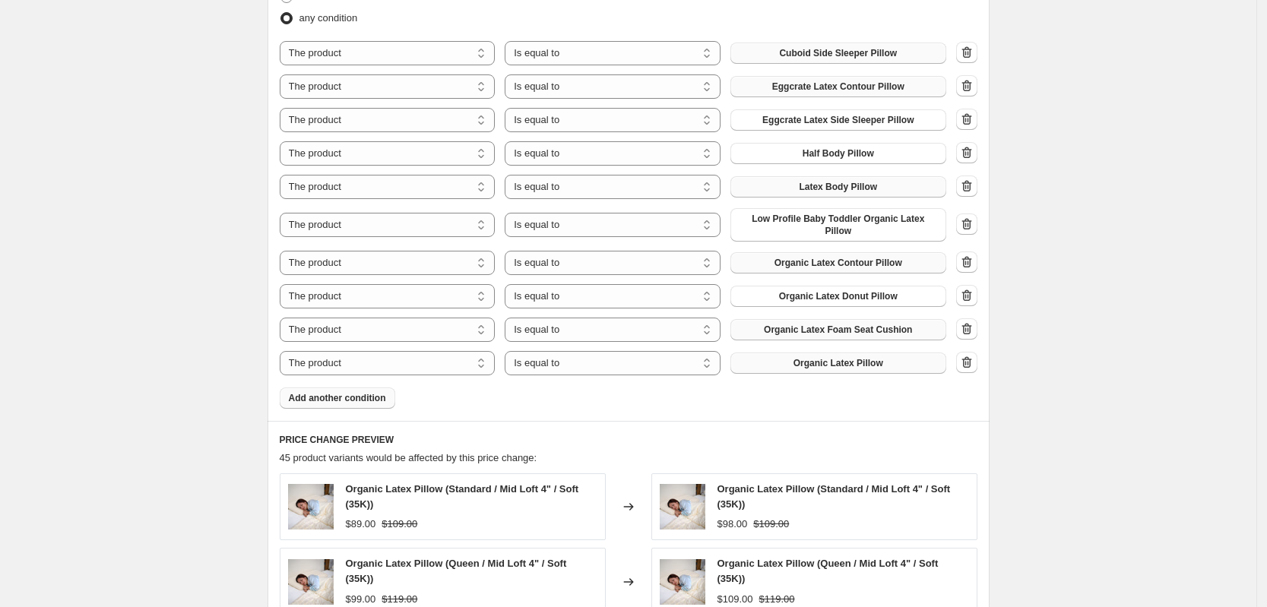
click at [343, 392] on span "Add another condition" at bounding box center [337, 398] width 97 height 12
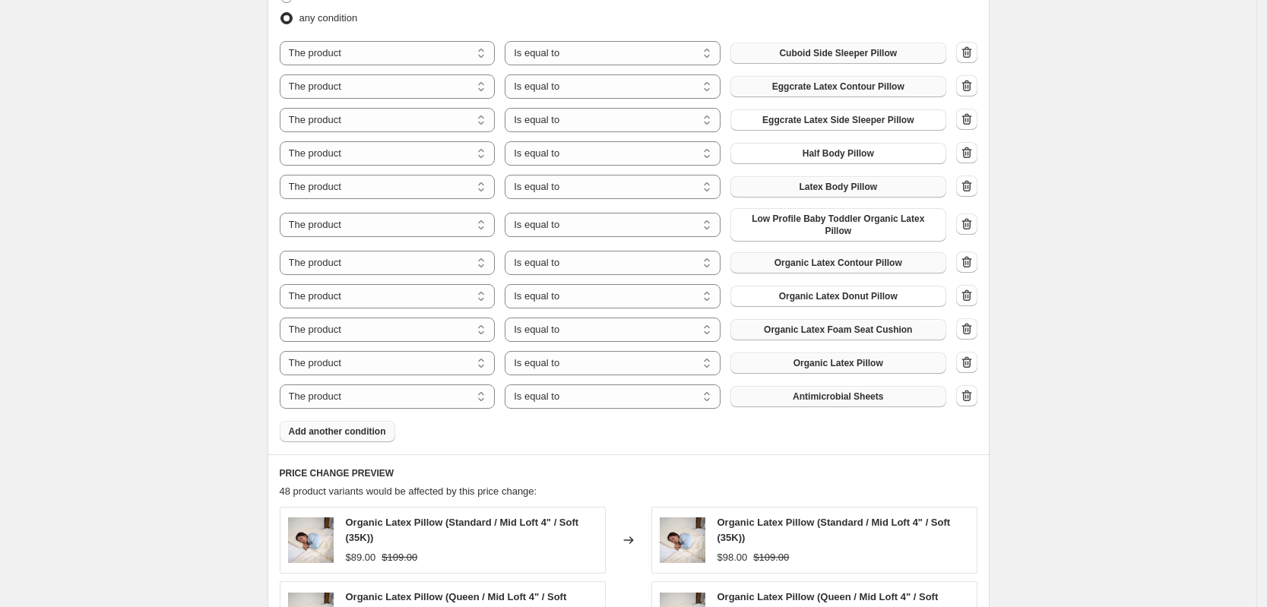
click at [807, 391] on span "Antimicrobial Sheets" at bounding box center [838, 397] width 90 height 12
click at [348, 430] on button "Add another condition" at bounding box center [338, 431] width 116 height 21
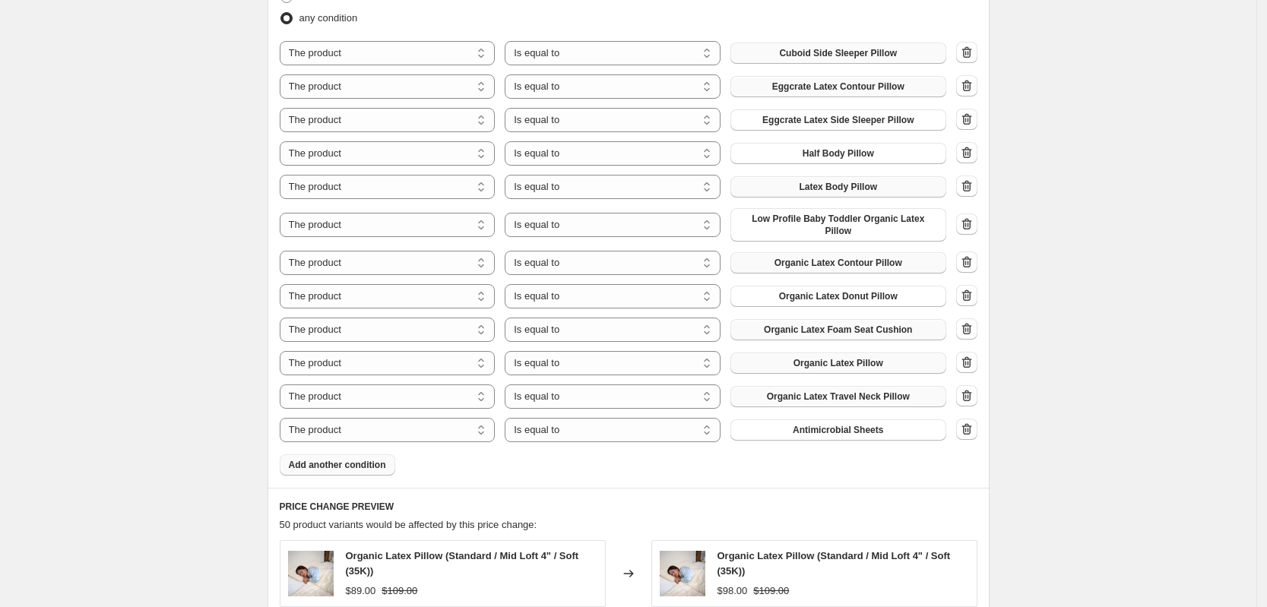
click at [374, 463] on button "Add another condition" at bounding box center [338, 465] width 116 height 21
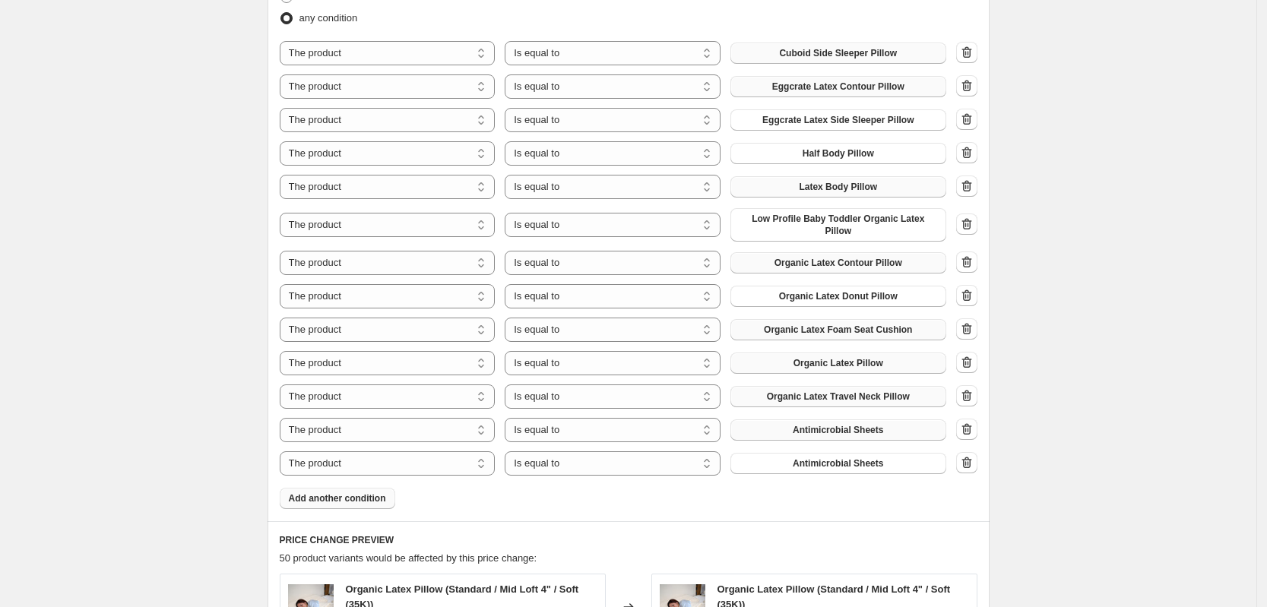
click at [753, 420] on button "Antimicrobial Sheets" at bounding box center [839, 430] width 216 height 21
click at [792, 455] on button "Antimicrobial Sheets" at bounding box center [839, 463] width 216 height 21
click at [966, 461] on icon "button" at bounding box center [966, 463] width 2 height 5
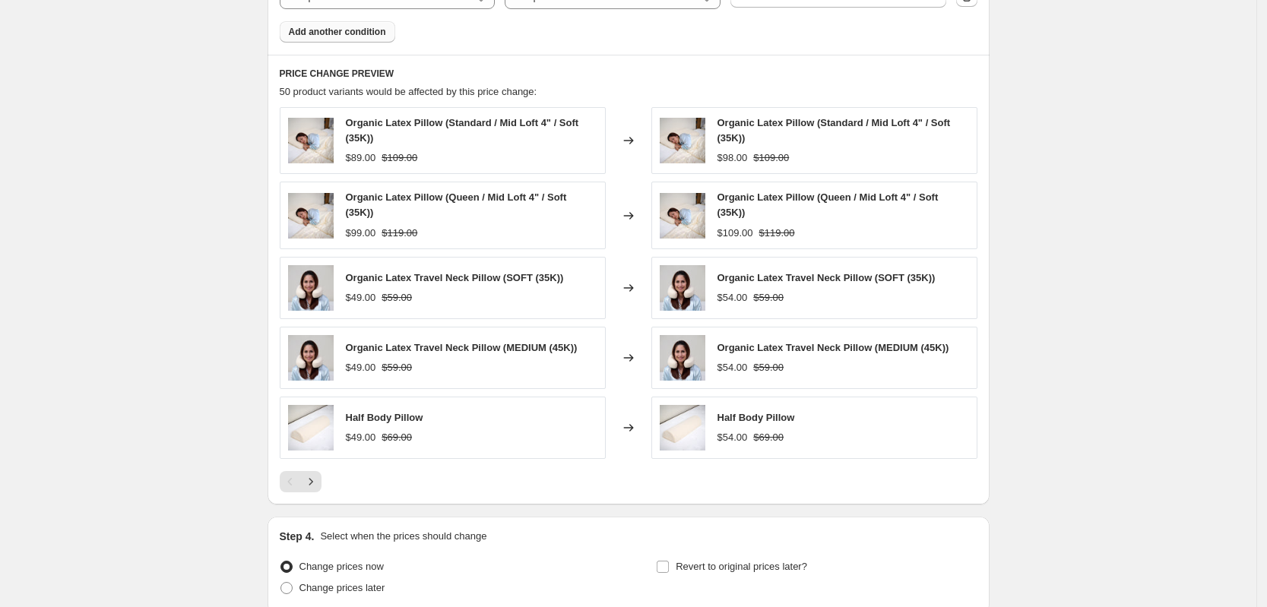
scroll to position [1367, 0]
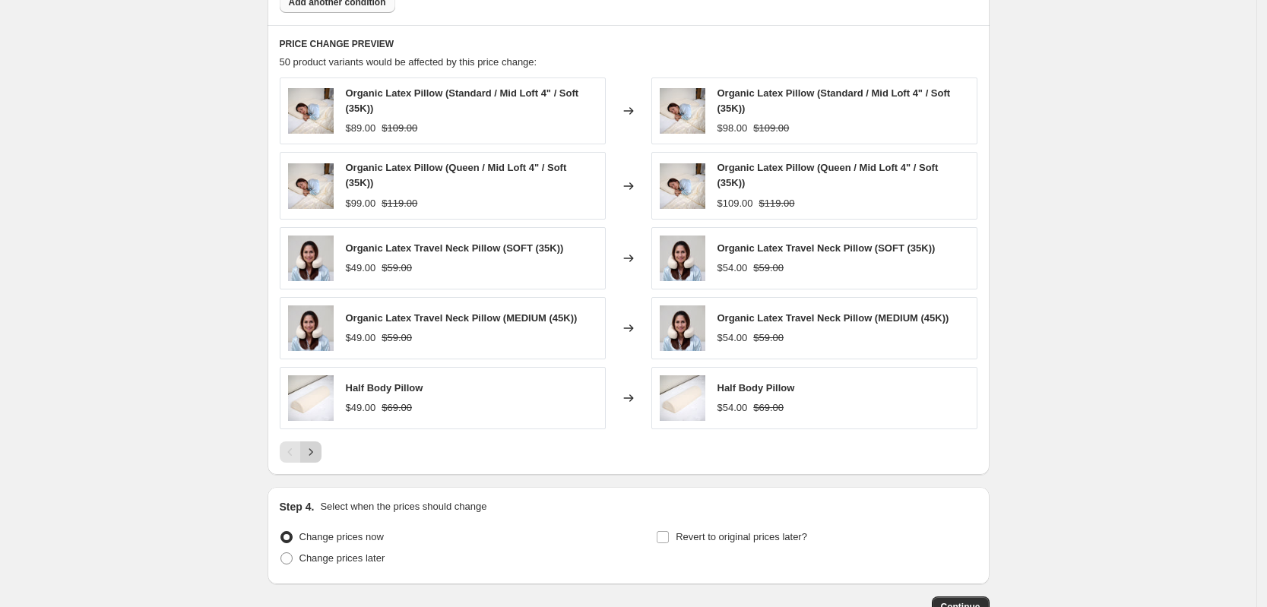
click at [319, 445] on icon "Next" at bounding box center [310, 452] width 15 height 15
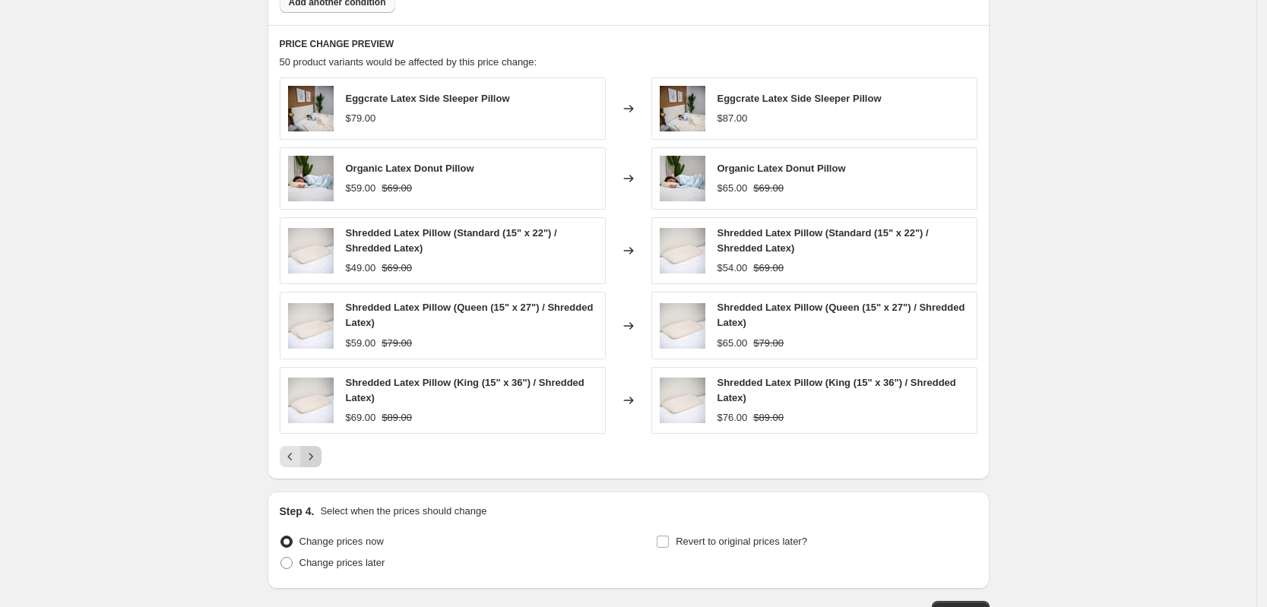
click at [319, 449] on icon "Next" at bounding box center [310, 456] width 15 height 15
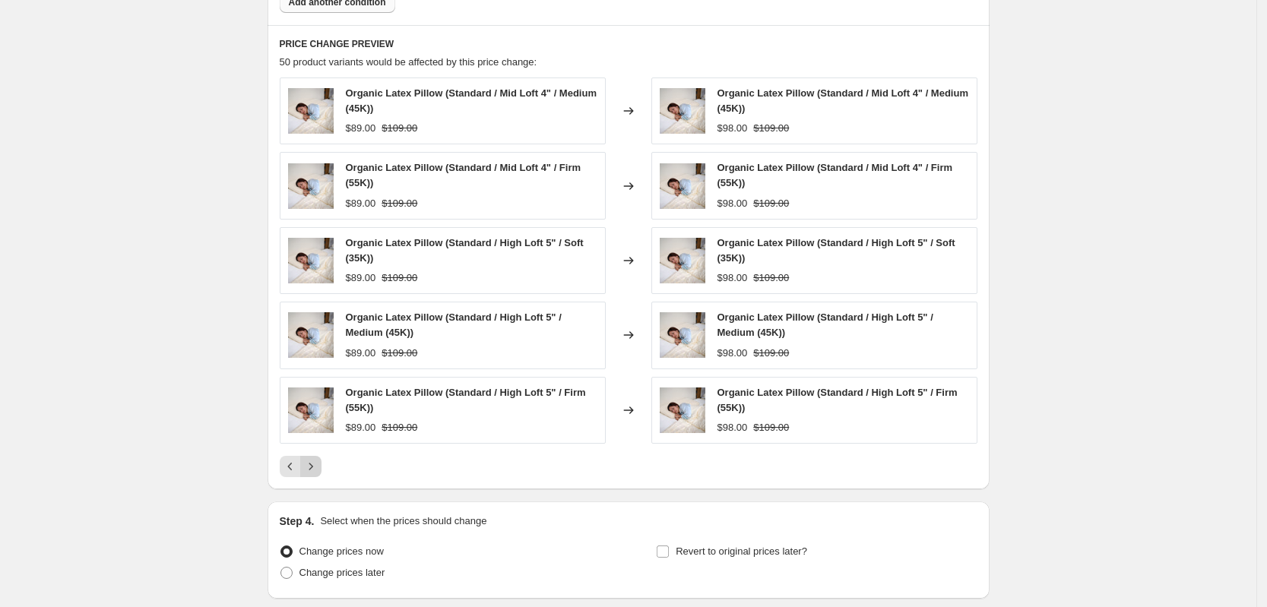
click at [312, 459] on icon "Next" at bounding box center [310, 466] width 15 height 15
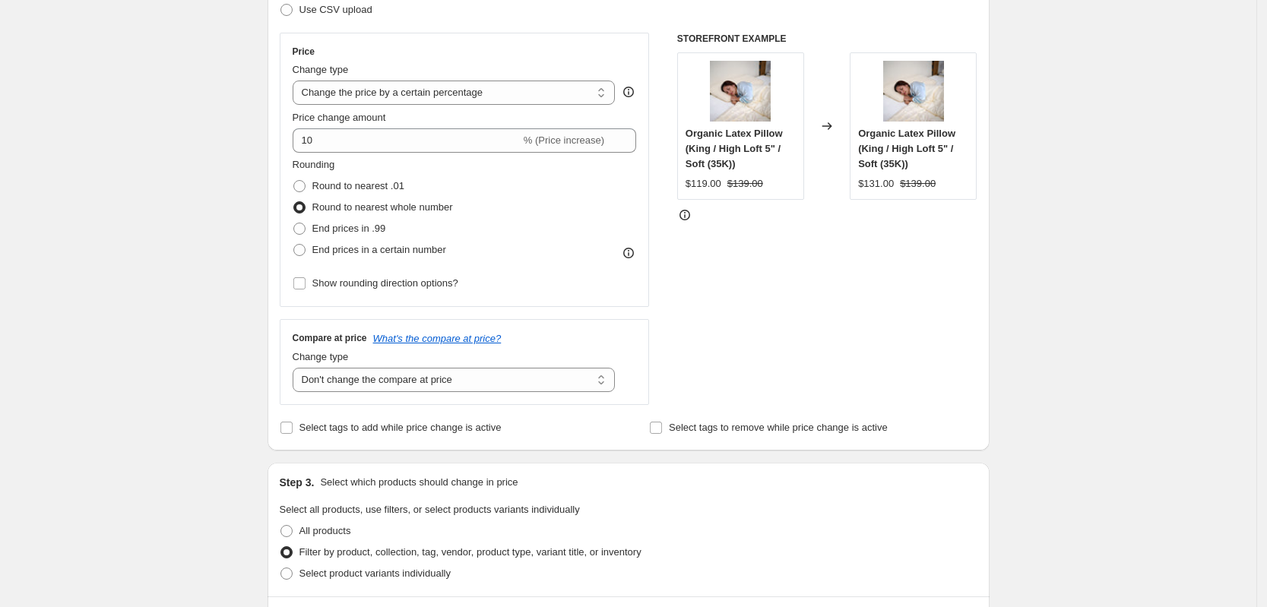
scroll to position [132, 0]
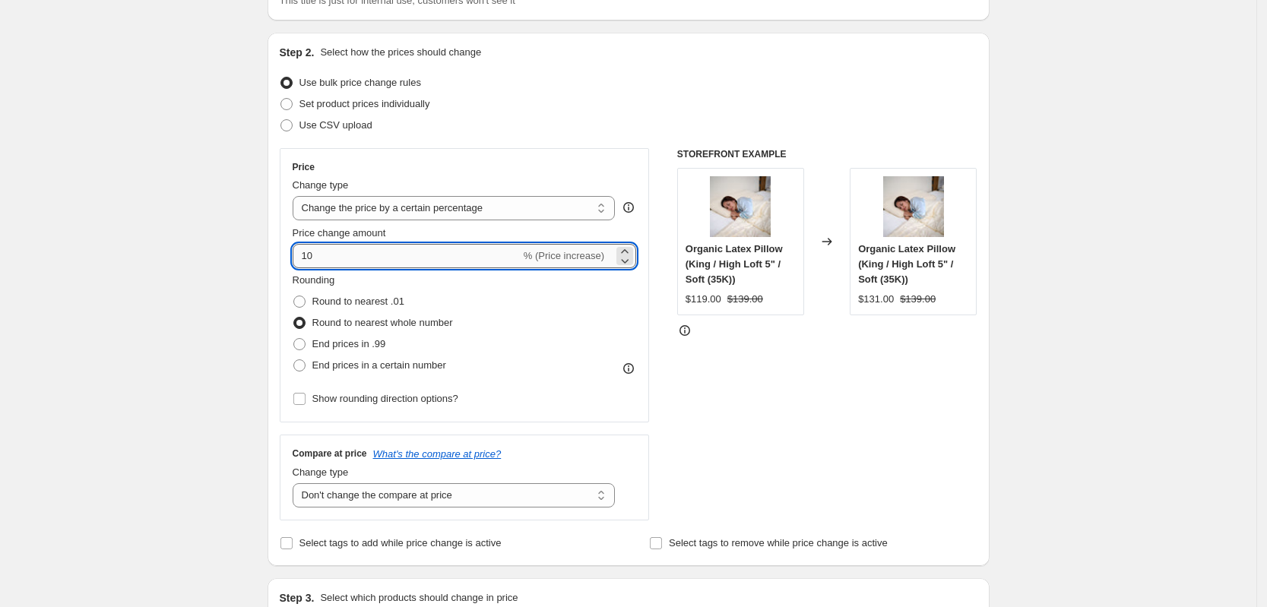
click at [352, 258] on input "10" at bounding box center [407, 256] width 228 height 24
type input "15"
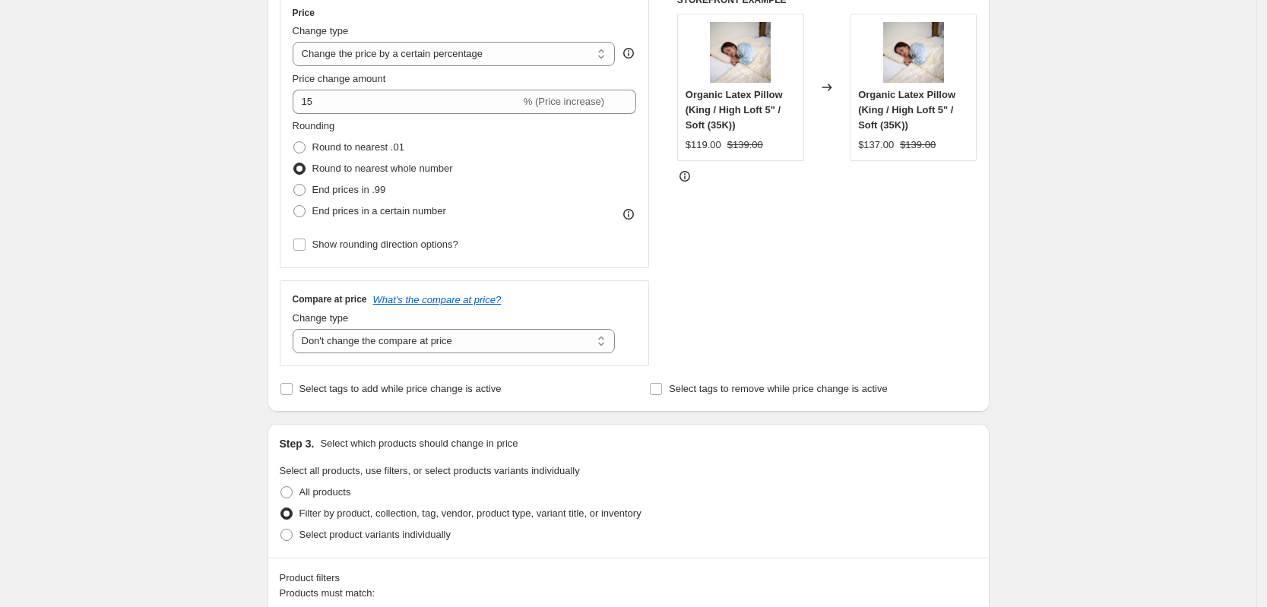
scroll to position [190, 0]
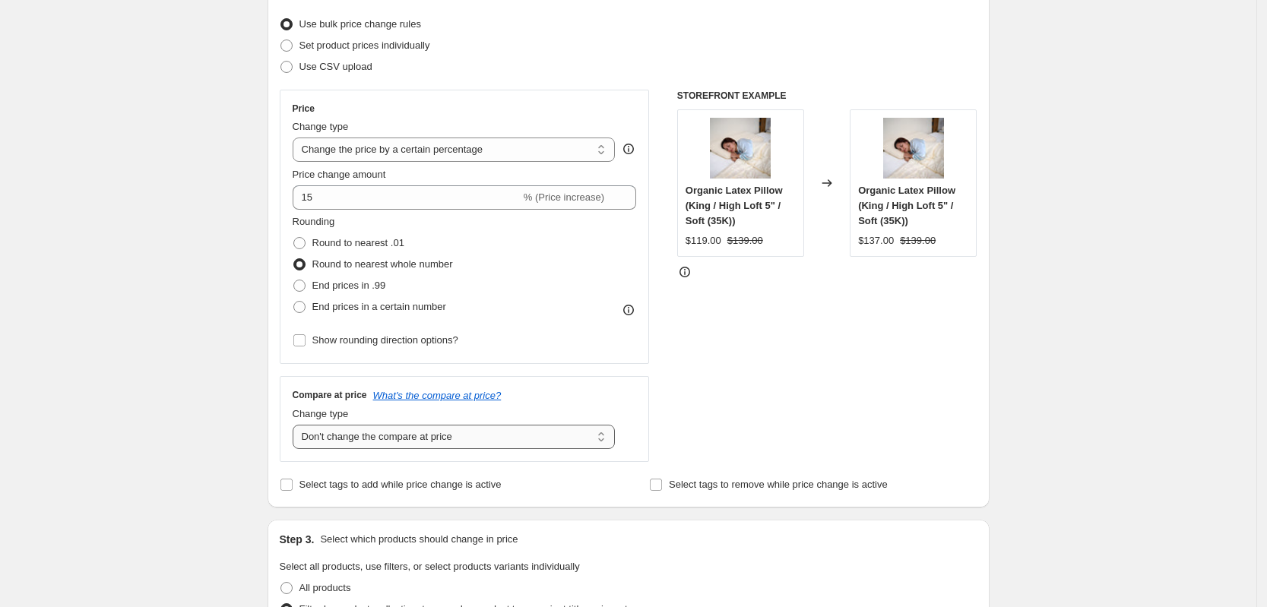
click at [525, 442] on select "Change the compare at price to the current price (sale) Change the compare at p…" at bounding box center [454, 437] width 323 height 24
select select "remove"
click at [297, 425] on select "Change the compare at price to the current price (sale) Change the compare at p…" at bounding box center [454, 437] width 323 height 24
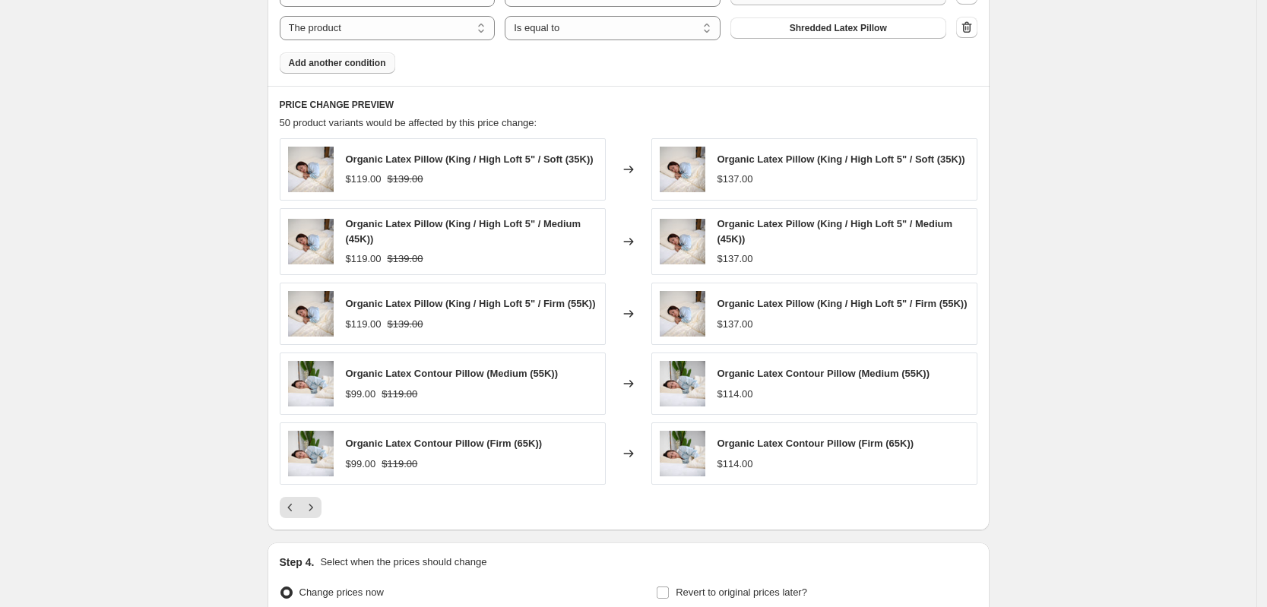
scroll to position [1330, 0]
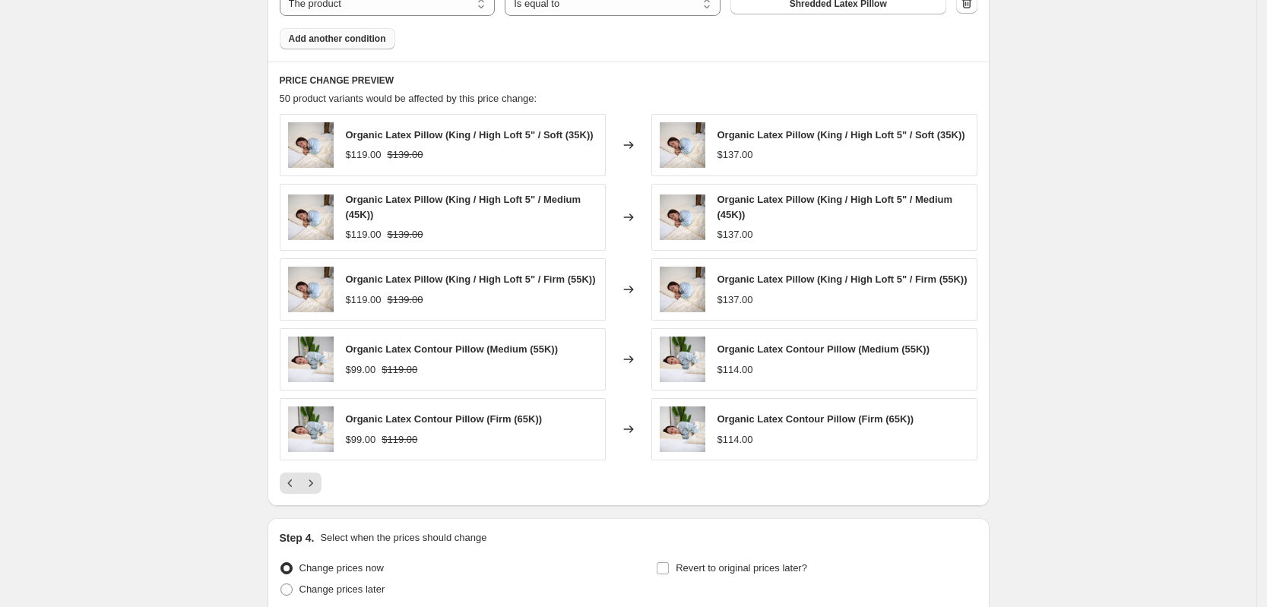
click at [319, 481] on icon "Next" at bounding box center [310, 483] width 15 height 15
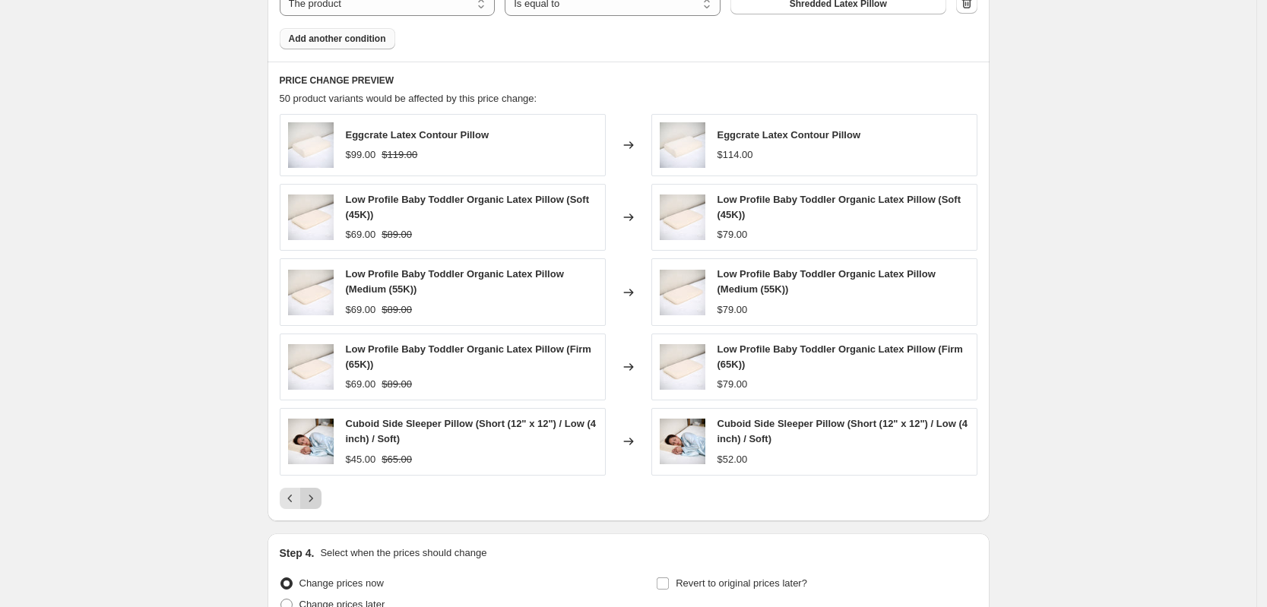
click at [311, 493] on icon "Next" at bounding box center [310, 498] width 15 height 15
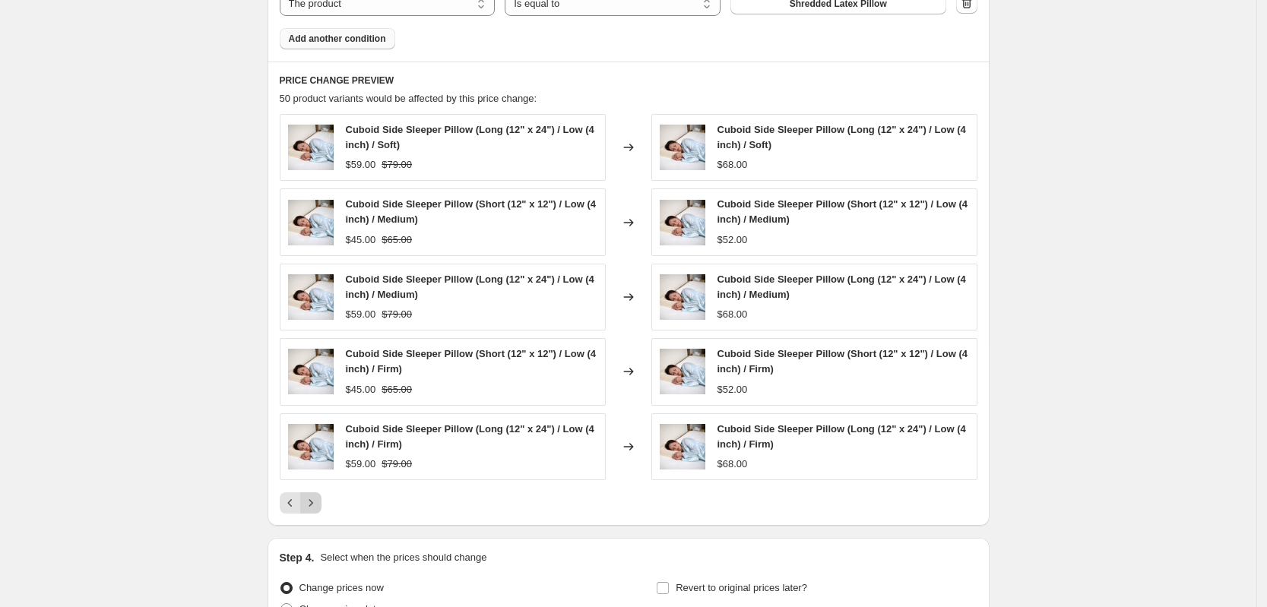
click at [311, 496] on icon "Next" at bounding box center [310, 503] width 15 height 15
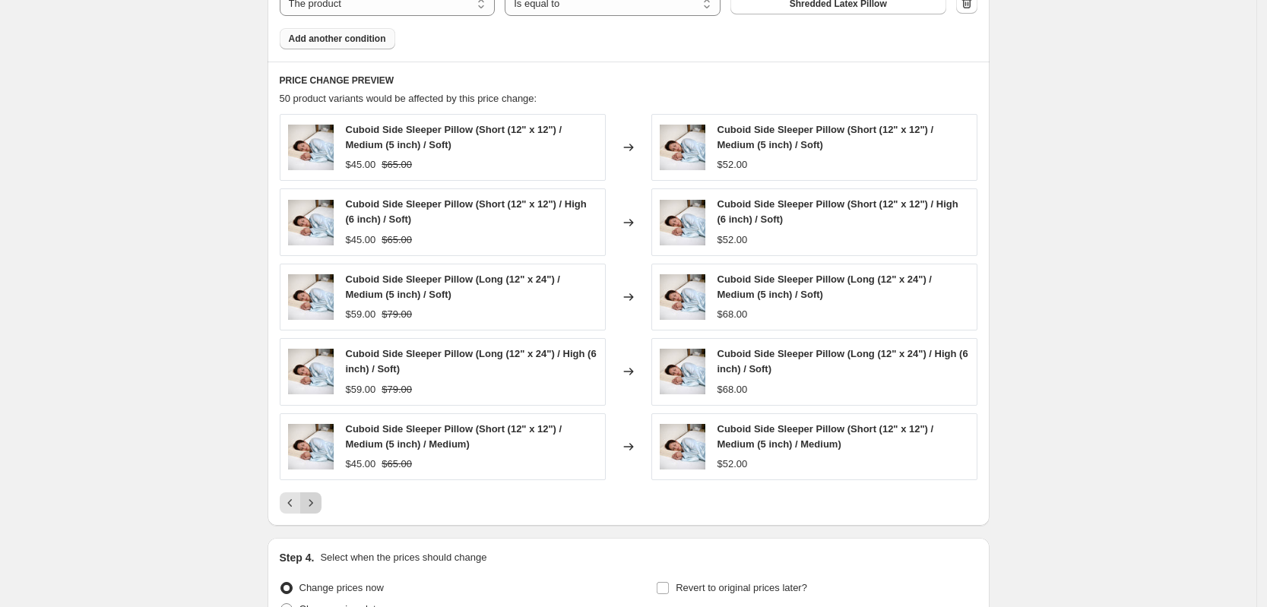
click at [311, 496] on icon "Next" at bounding box center [310, 503] width 15 height 15
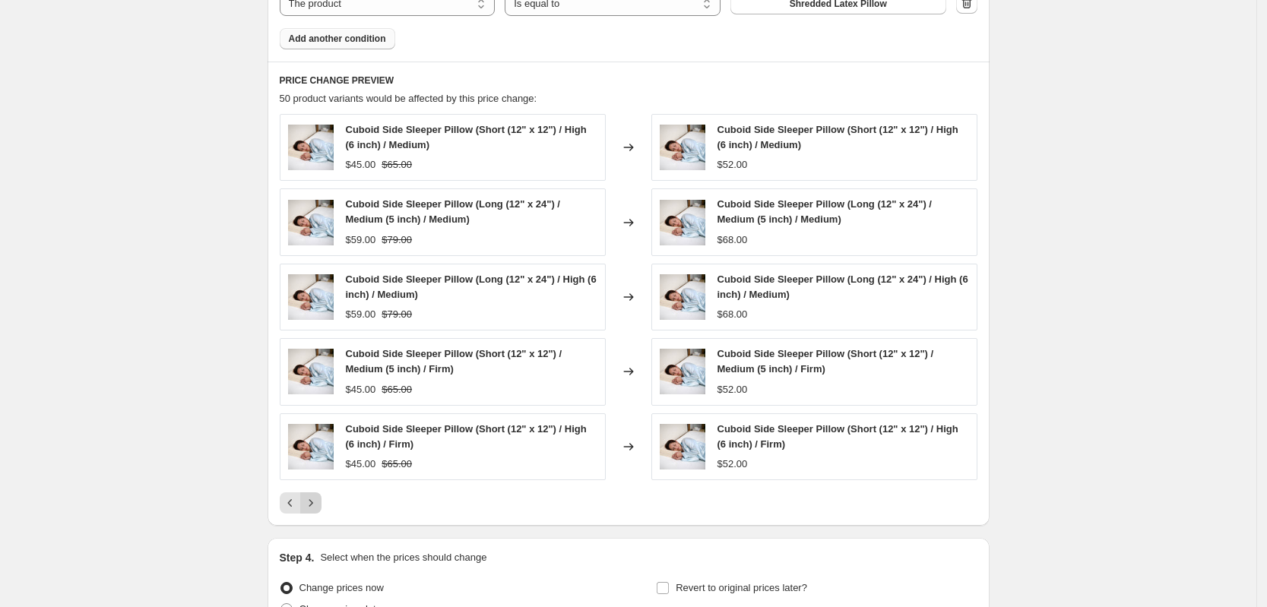
click at [311, 496] on icon "Next" at bounding box center [310, 503] width 15 height 15
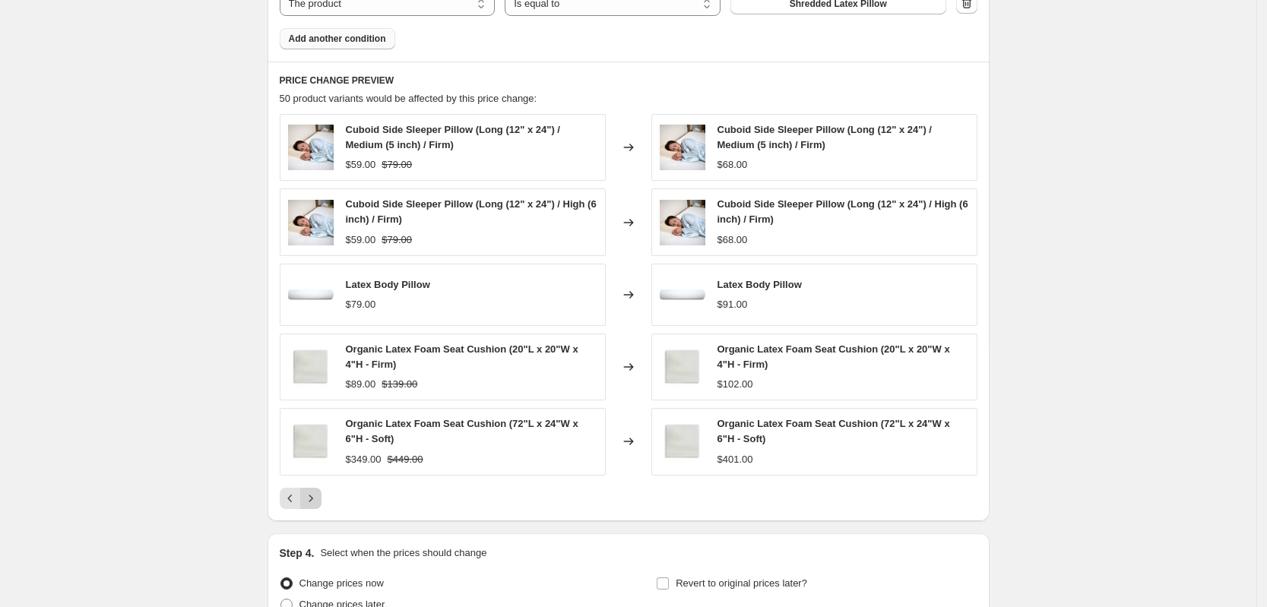
click at [311, 493] on div "Pagination" at bounding box center [310, 498] width 21 height 21
click at [296, 491] on icon "Previous" at bounding box center [290, 498] width 15 height 15
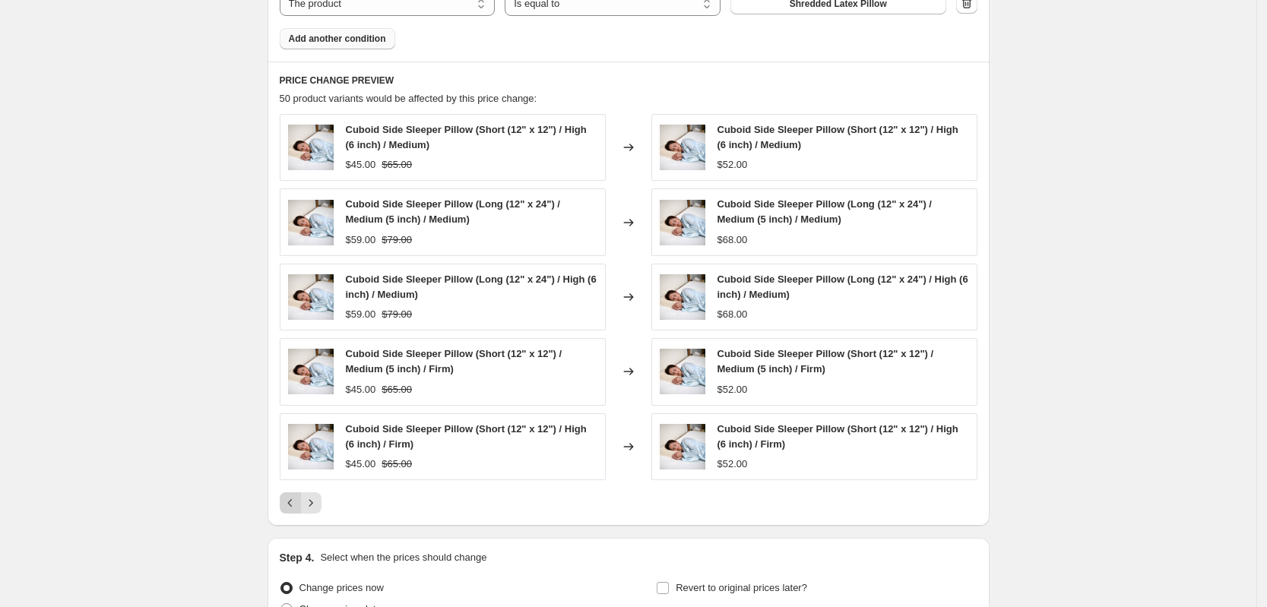
click at [296, 496] on icon "Previous" at bounding box center [290, 503] width 15 height 15
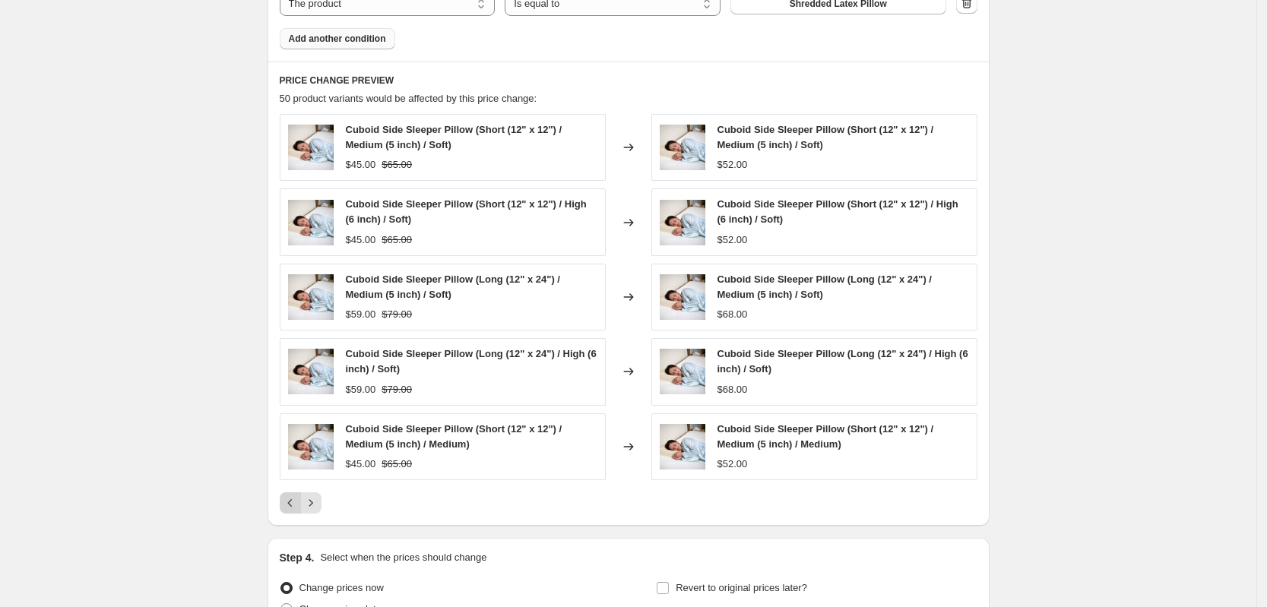
click at [296, 496] on icon "Previous" at bounding box center [290, 503] width 15 height 15
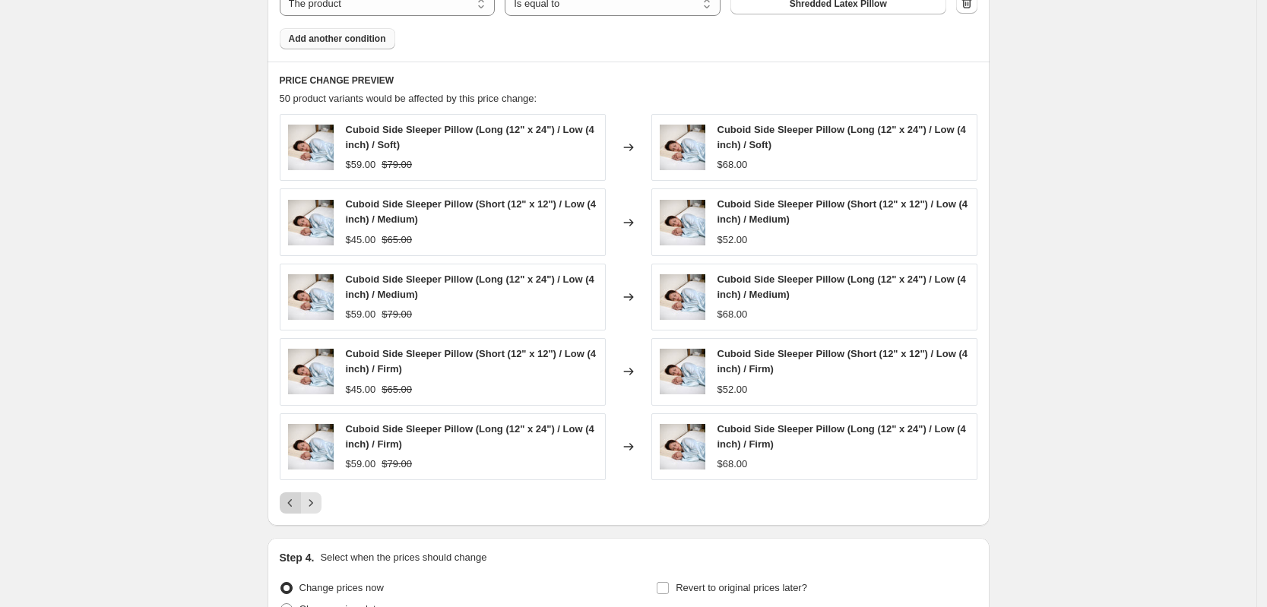
click at [296, 496] on icon "Previous" at bounding box center [290, 503] width 15 height 15
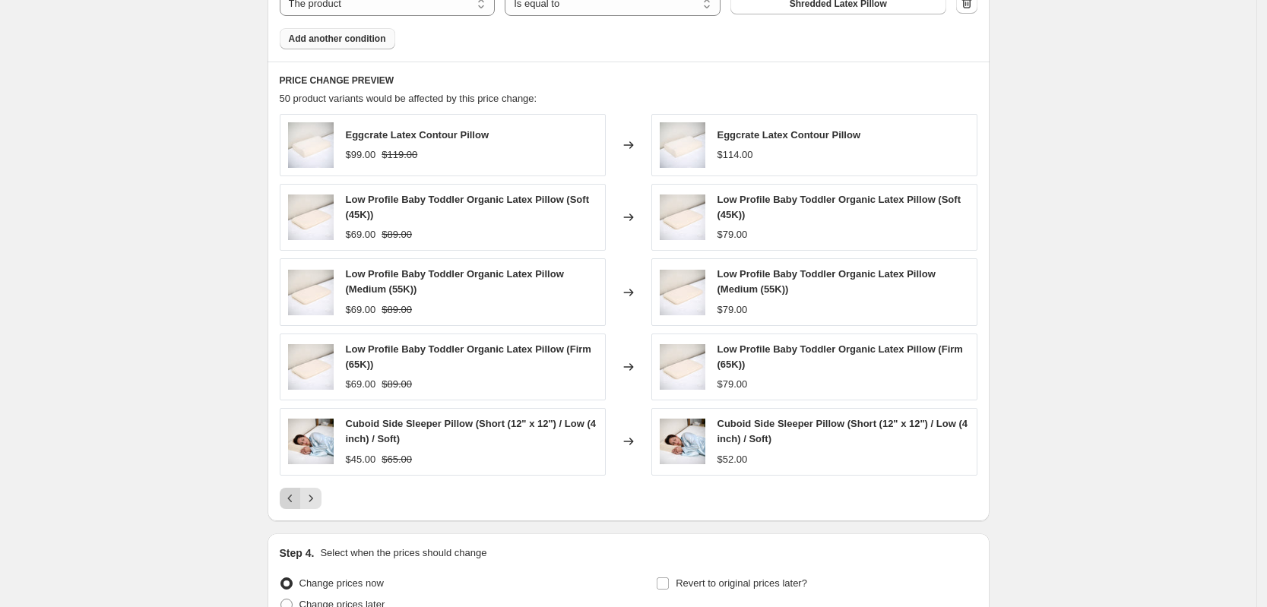
click at [296, 491] on icon "Previous" at bounding box center [290, 498] width 15 height 15
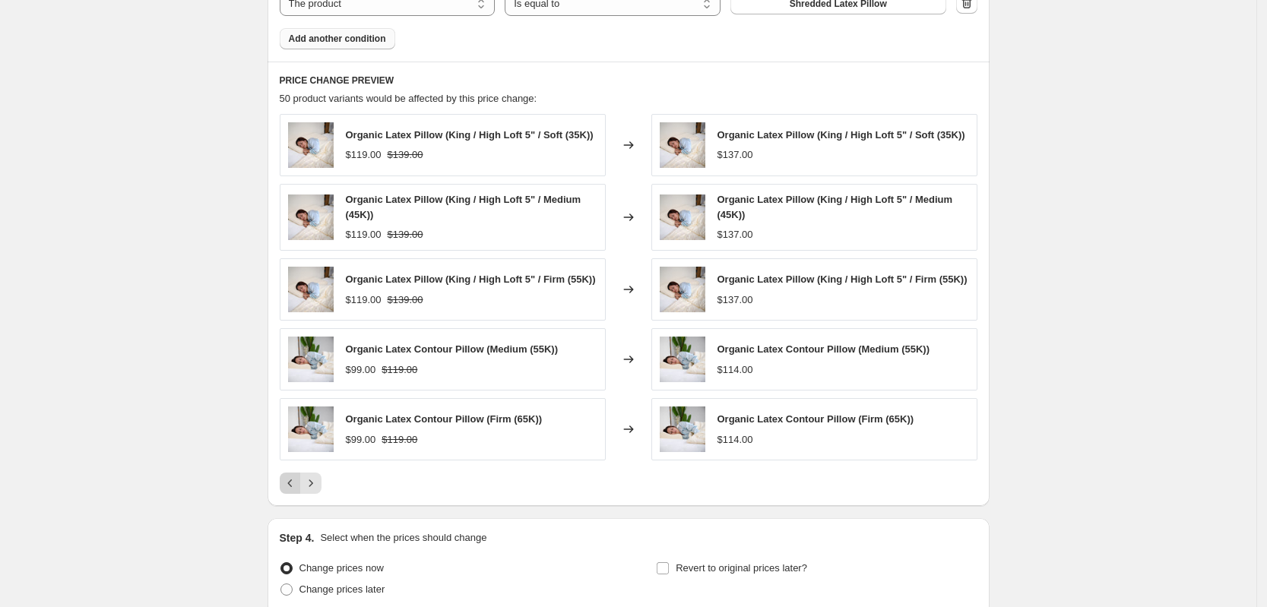
click at [296, 491] on div "PRICE CHANGE PREVIEW 50 product variants would be affected by this price change…" at bounding box center [629, 284] width 722 height 445
click at [295, 477] on icon "Previous" at bounding box center [290, 483] width 15 height 15
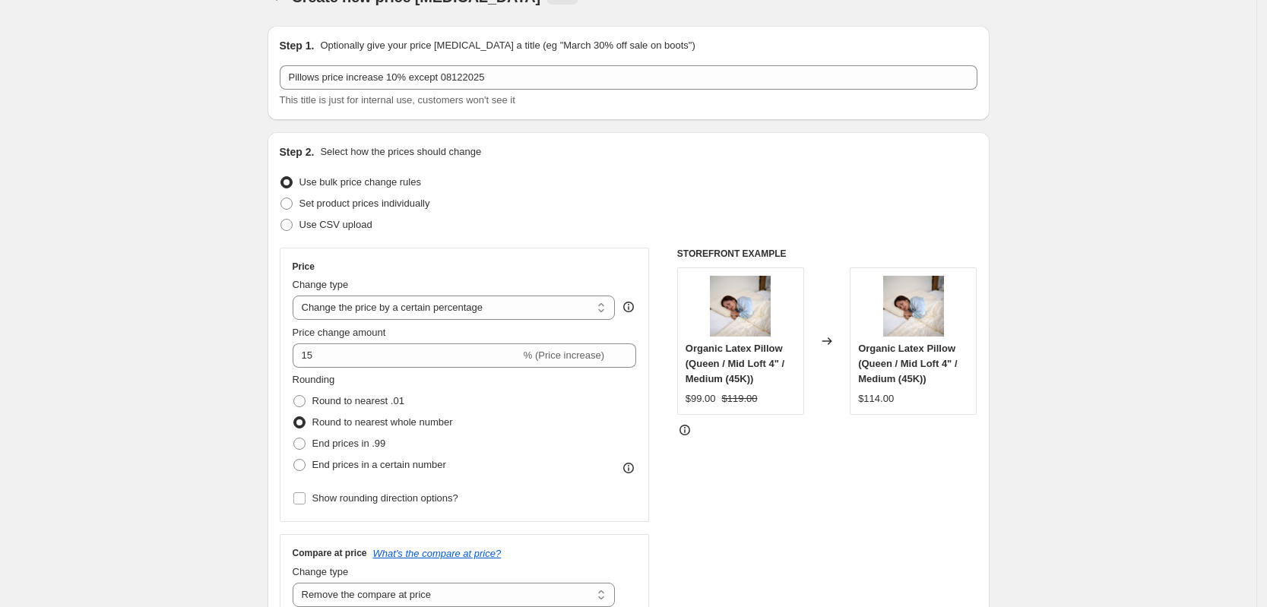
scroll to position [0, 0]
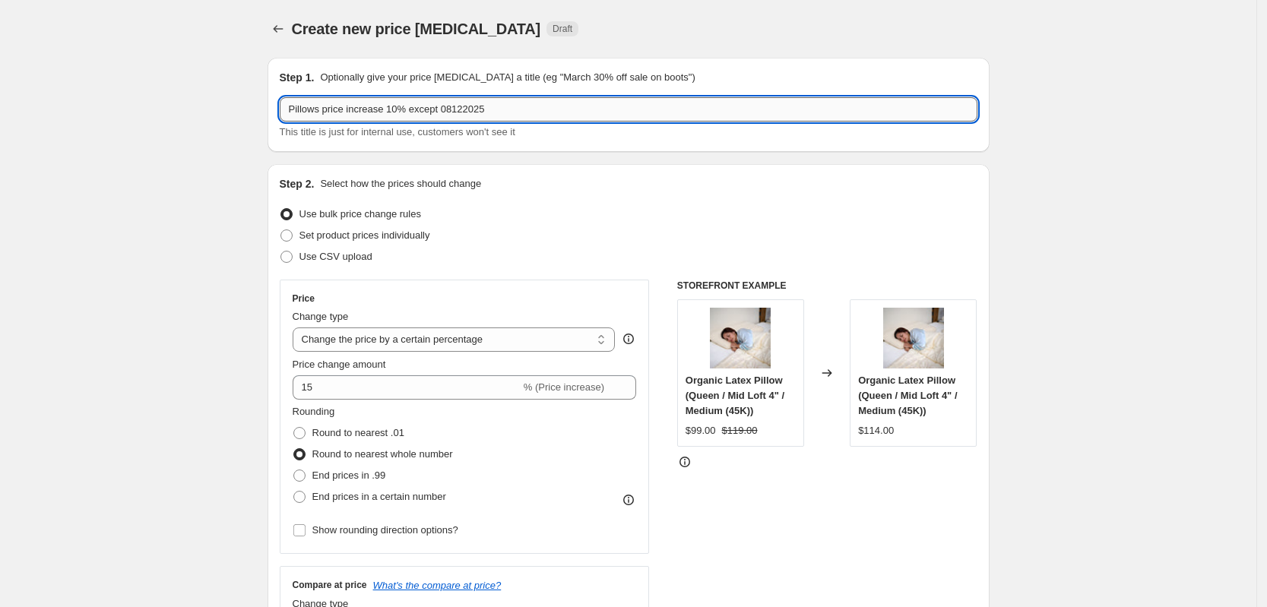
click at [424, 116] on input "Pillows price increase 10% except 08122025" at bounding box center [629, 109] width 698 height 24
click at [324, 110] on input "Pillows price increase 10% 08122025" at bounding box center [629, 109] width 698 height 24
drag, startPoint x: 388, startPoint y: 109, endPoint x: 397, endPoint y: 112, distance: 9.4
click at [397, 112] on input "Pillow price increase 10% 08122025" at bounding box center [629, 109] width 698 height 24
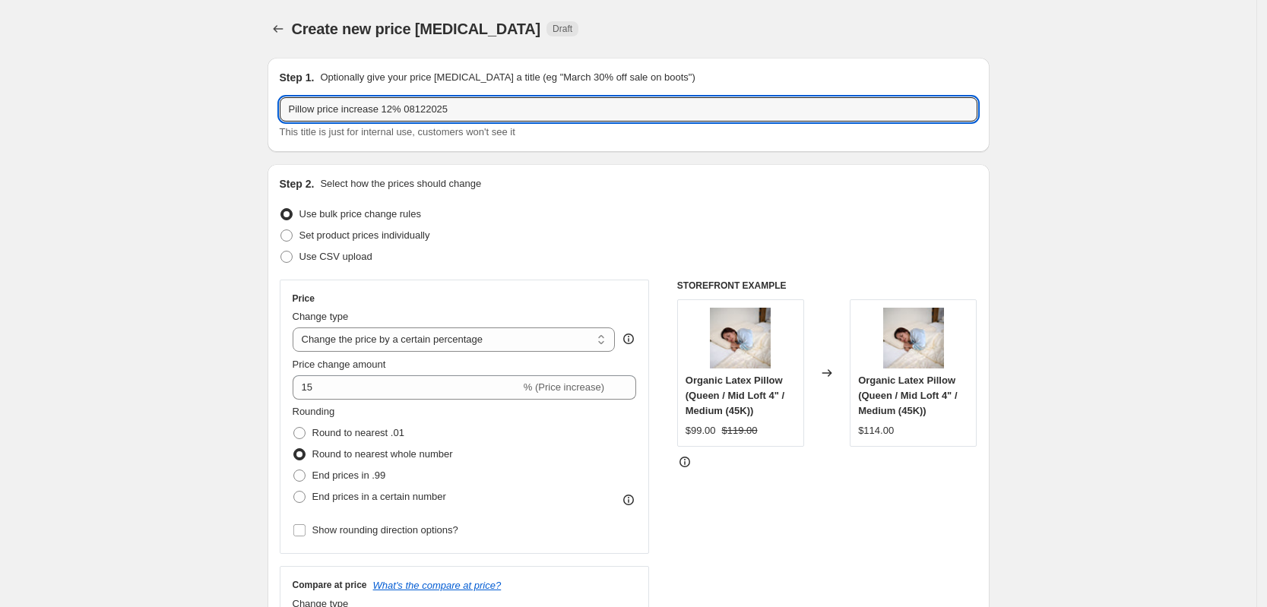
type input "Pillow price increase 12% 08122025"
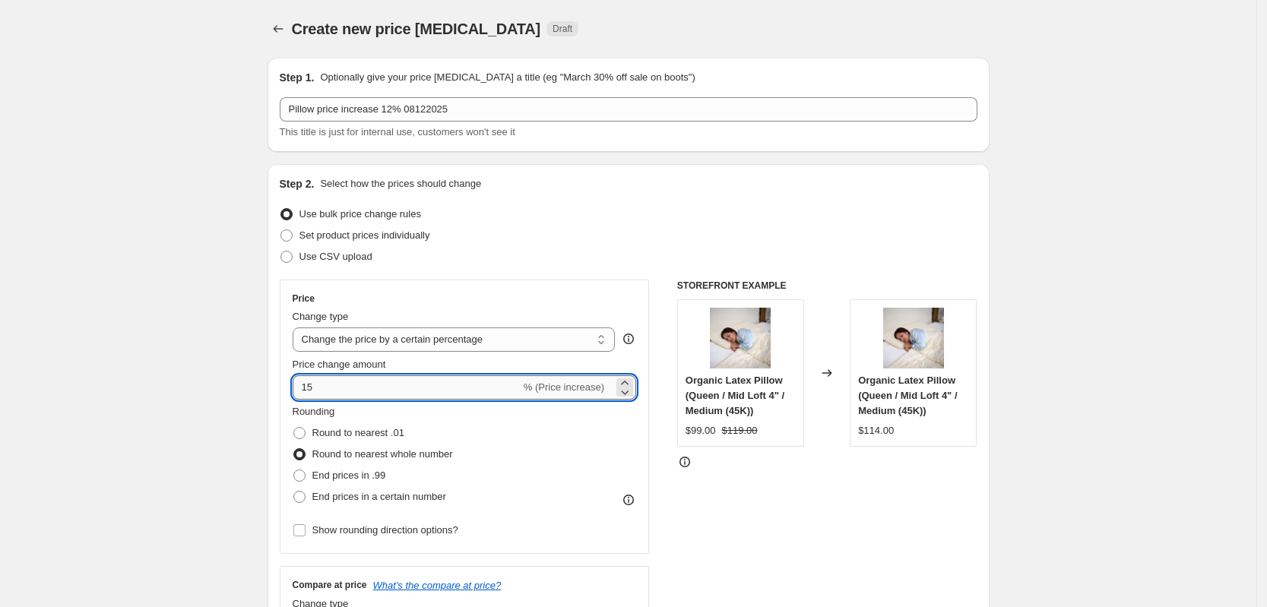
drag, startPoint x: 332, startPoint y: 385, endPoint x: 312, endPoint y: 388, distance: 20.7
click at [312, 388] on input "15" at bounding box center [407, 388] width 228 height 24
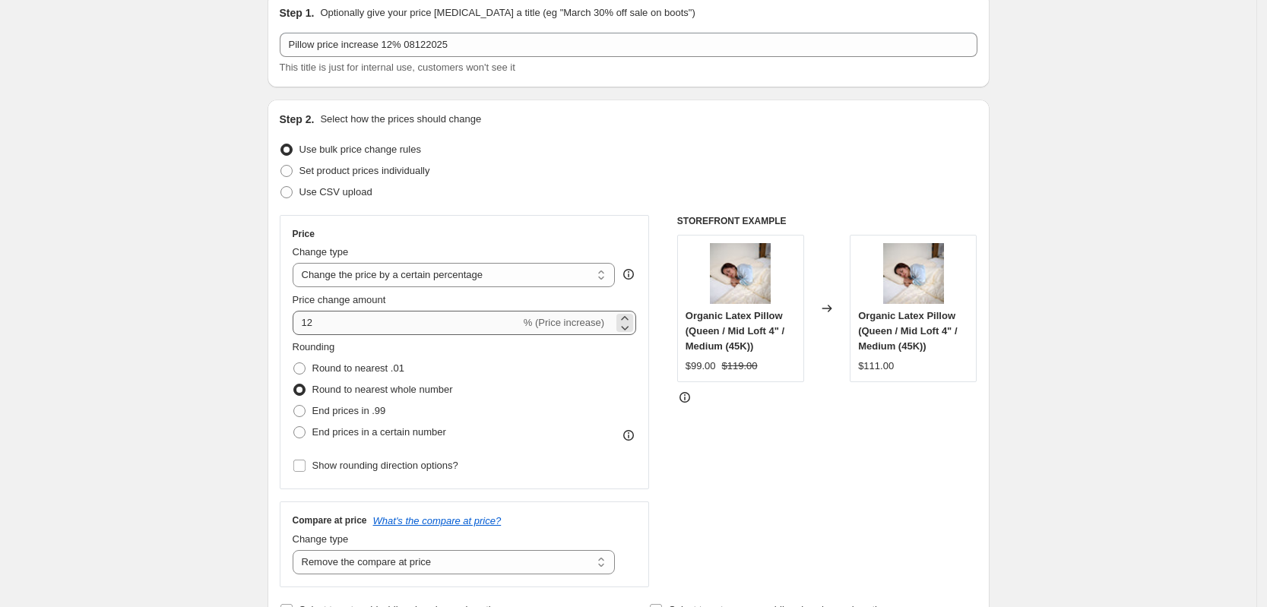
scroll to position [95, 0]
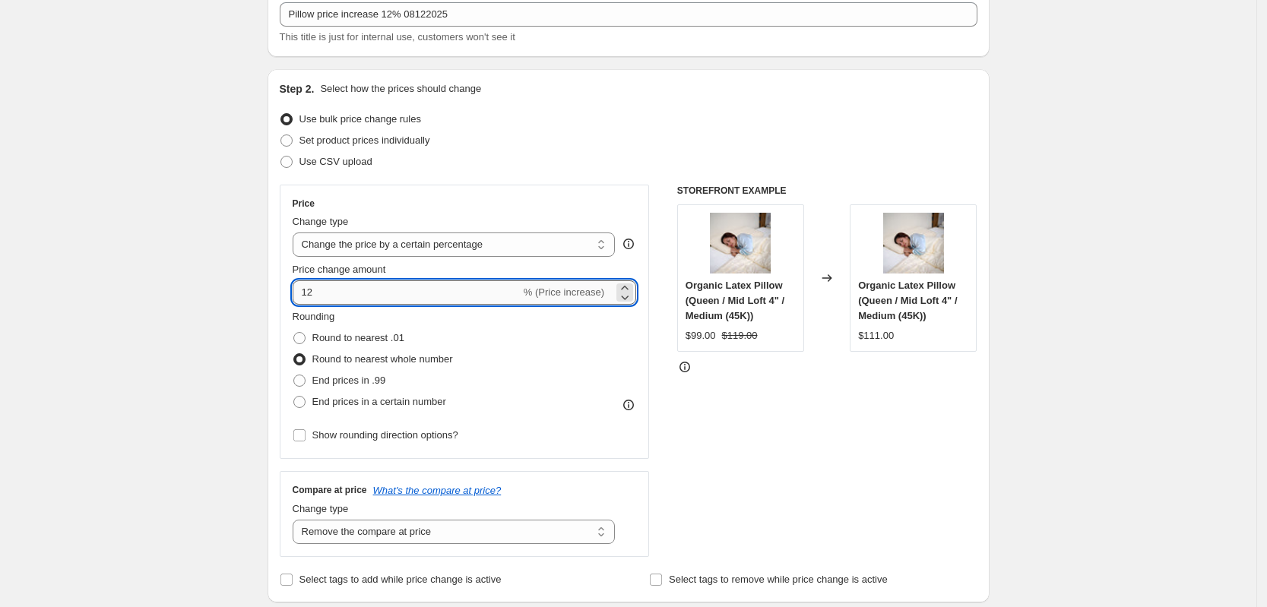
click at [323, 290] on input "12" at bounding box center [407, 293] width 228 height 24
type input "6"
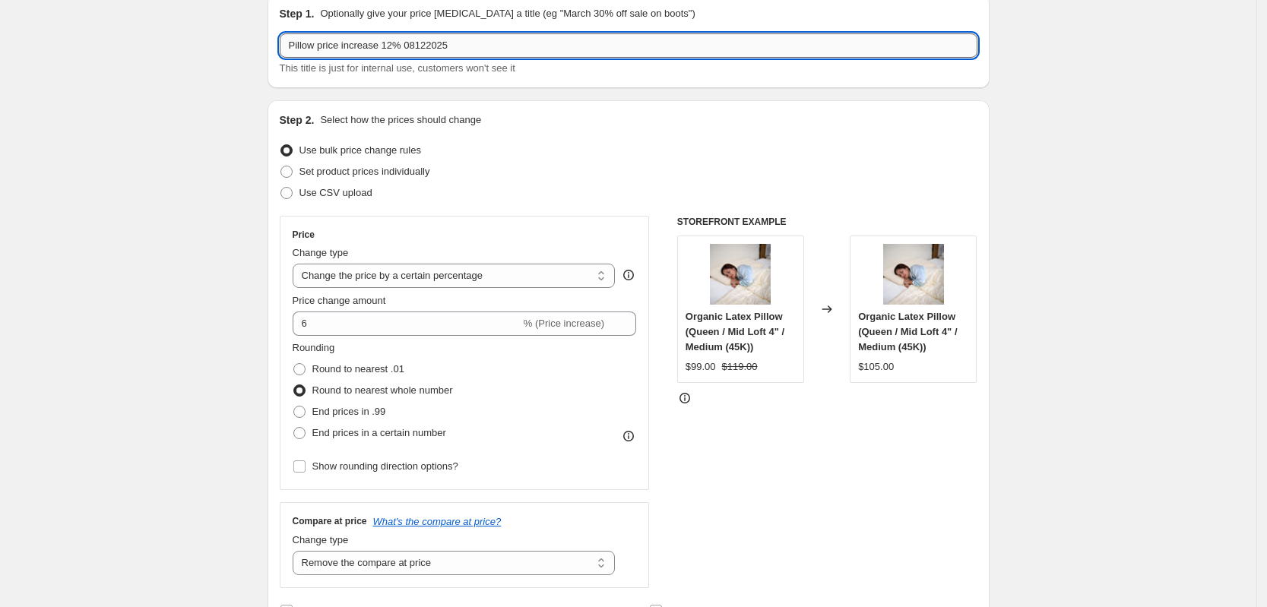
scroll to position [59, 0]
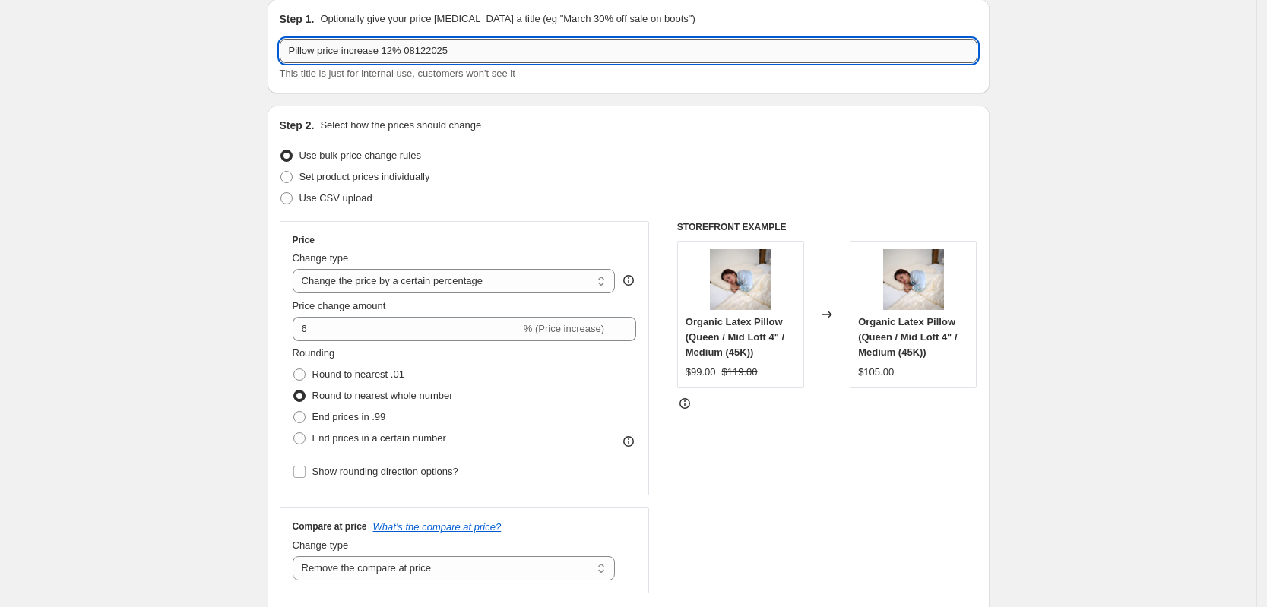
drag, startPoint x: 386, startPoint y: 14, endPoint x: 392, endPoint y: 53, distance: 40.0
click at [392, 53] on input "Pillow price increase 12% 08122025" at bounding box center [629, 51] width 698 height 24
click at [500, 55] on input "Pillow price increase 6% 08122025" at bounding box center [629, 51] width 698 height 24
click at [404, 54] on input "Pillow price increase 6% 08122025" at bounding box center [629, 51] width 698 height 24
click at [401, 54] on input "Pillow price increase 6% 08122025" at bounding box center [629, 51] width 698 height 24
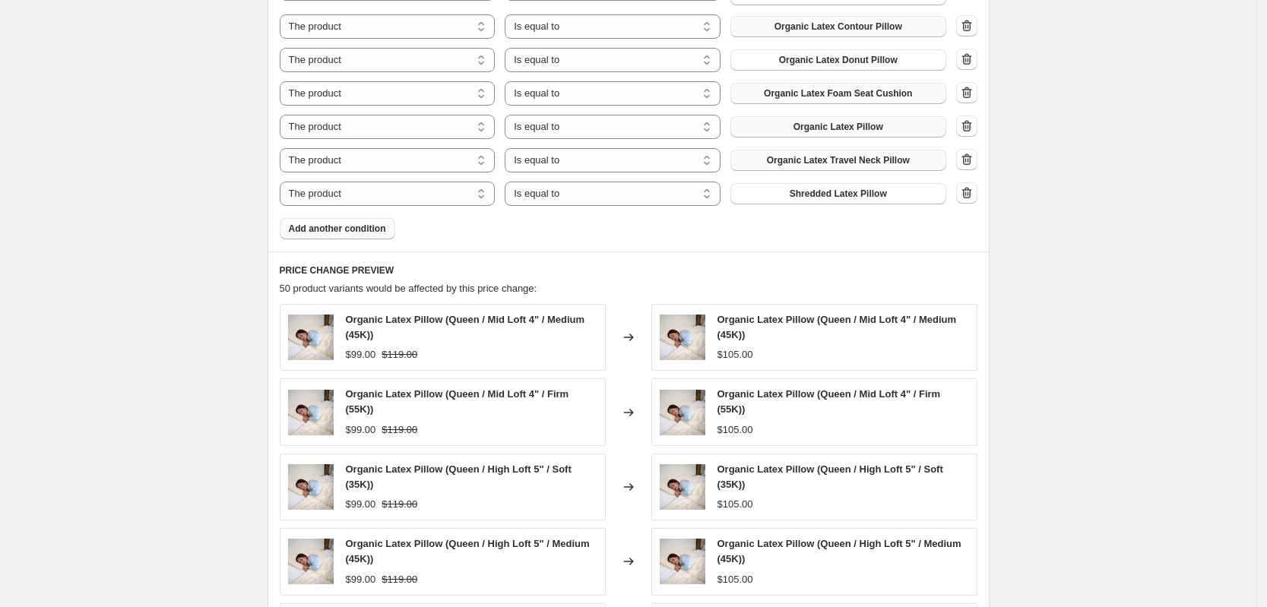
scroll to position [1476, 0]
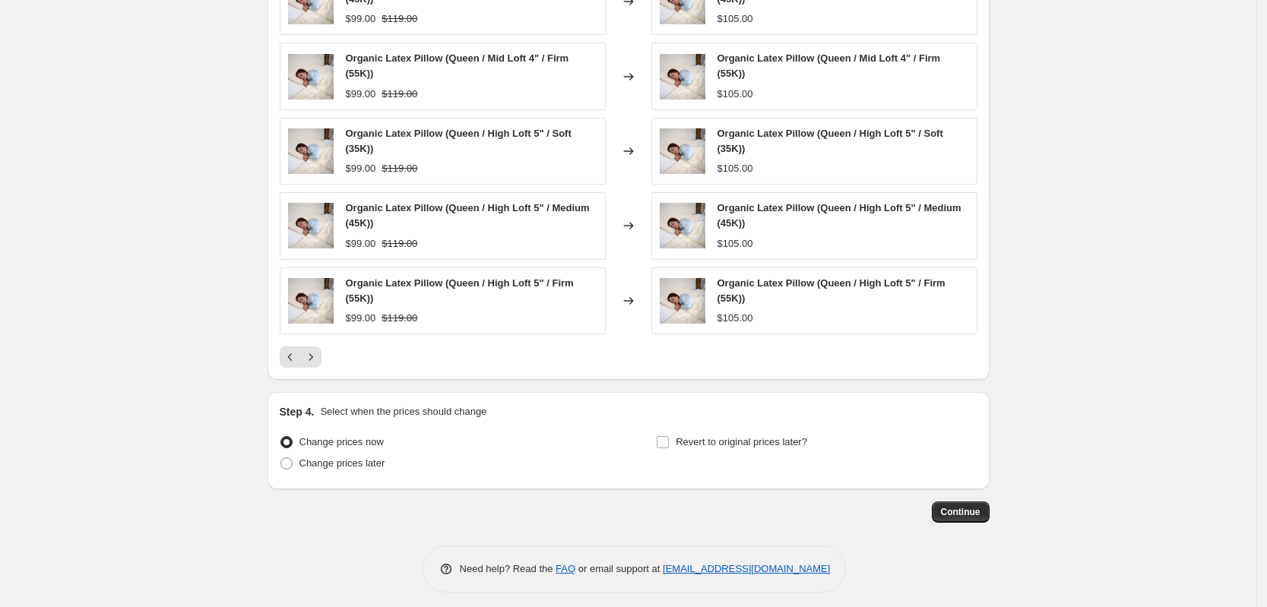
type input "Pillow price increase 6% stage 1 08122025"
click at [981, 506] on span "Continue" at bounding box center [961, 512] width 40 height 12
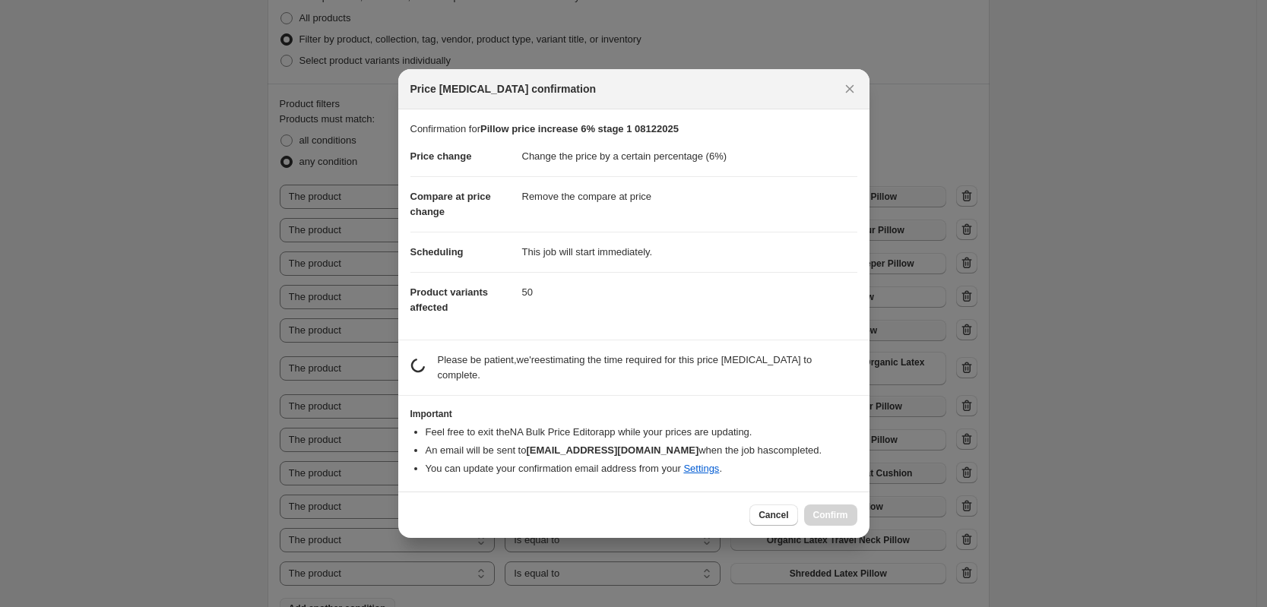
scroll to position [0, 0]
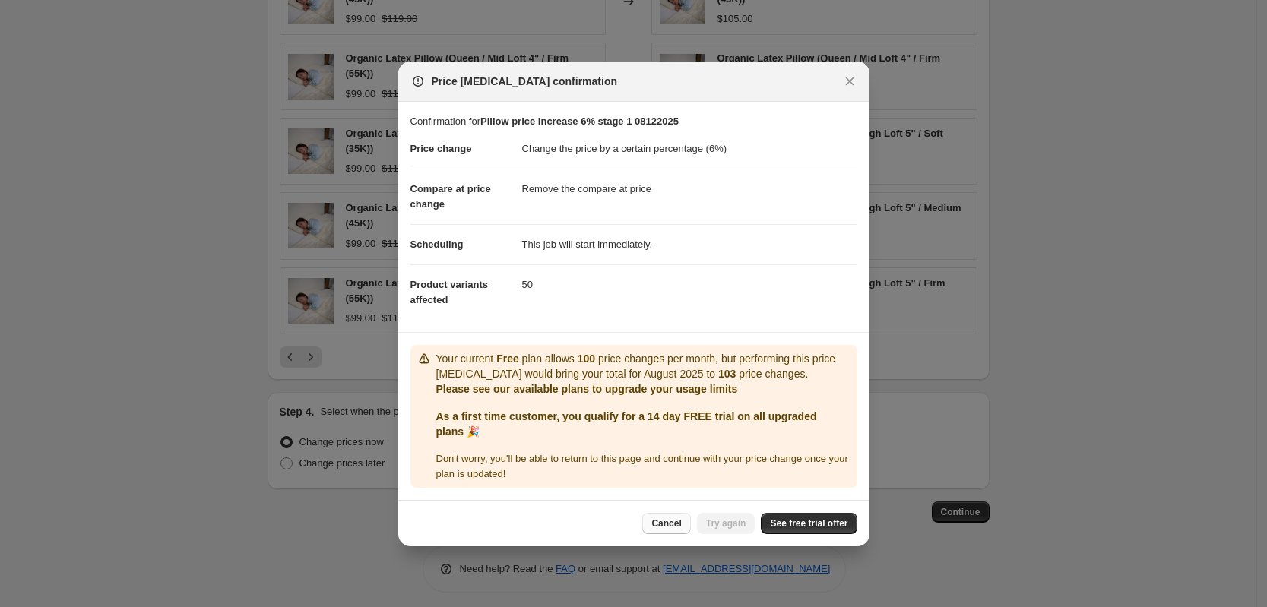
click at [661, 518] on span "Cancel" at bounding box center [667, 524] width 30 height 12
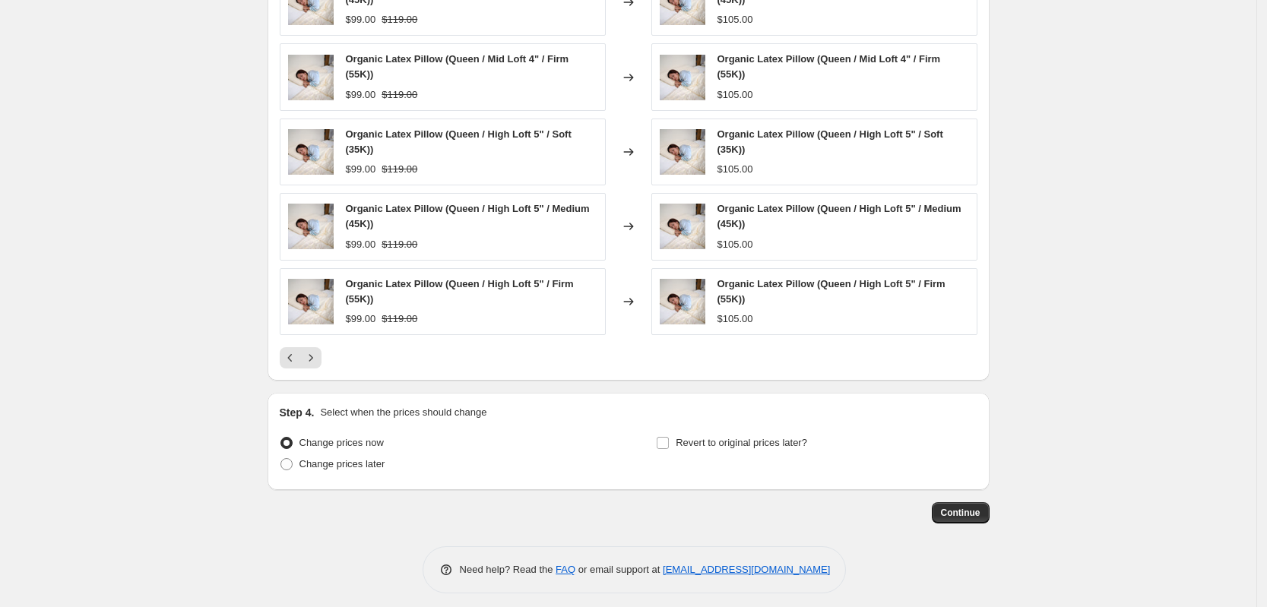
scroll to position [1476, 0]
click at [959, 510] on button "Continue" at bounding box center [961, 512] width 58 height 21
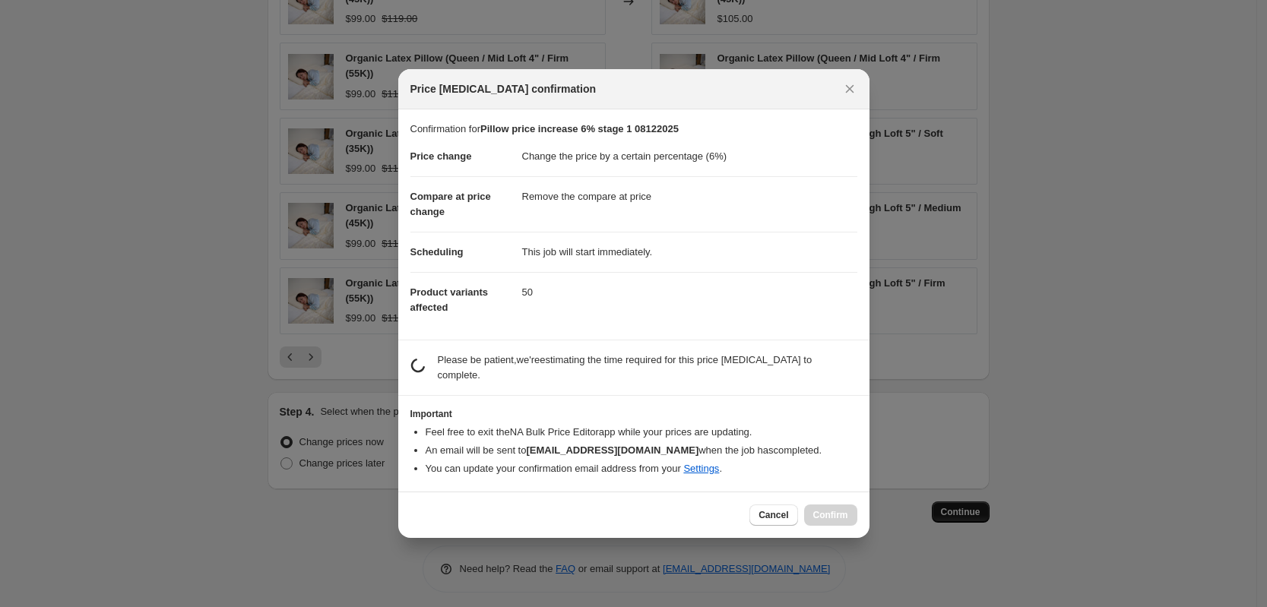
scroll to position [0, 0]
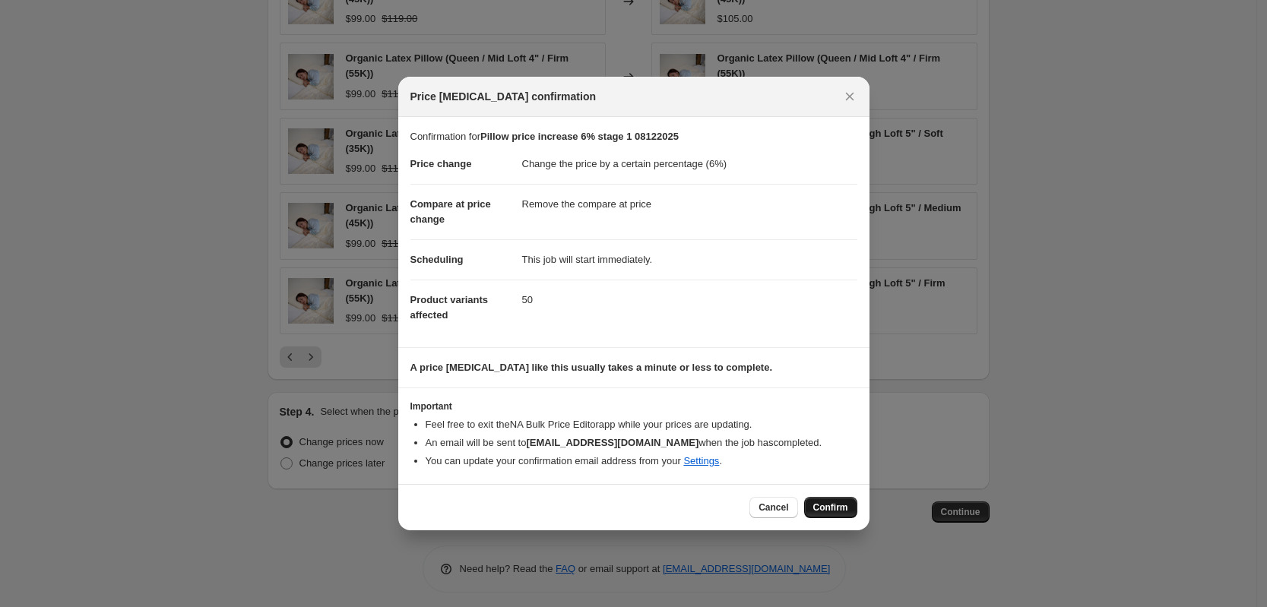
click at [827, 505] on span "Confirm" at bounding box center [830, 508] width 35 height 12
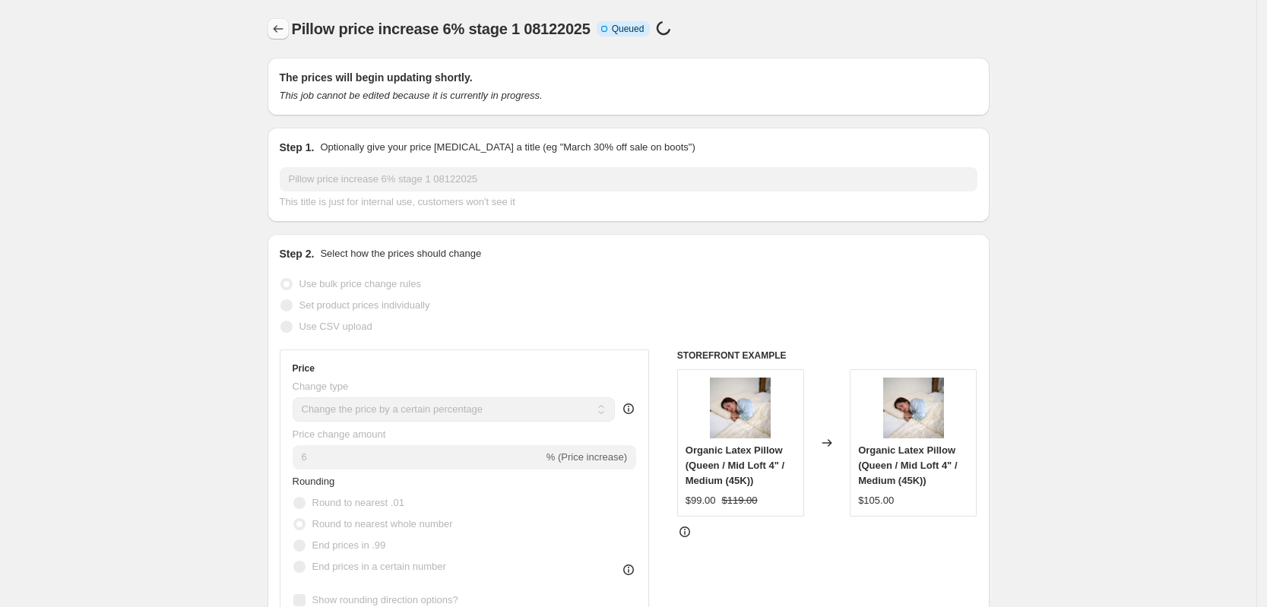
click at [276, 27] on icon "Price change jobs" at bounding box center [278, 28] width 15 height 15
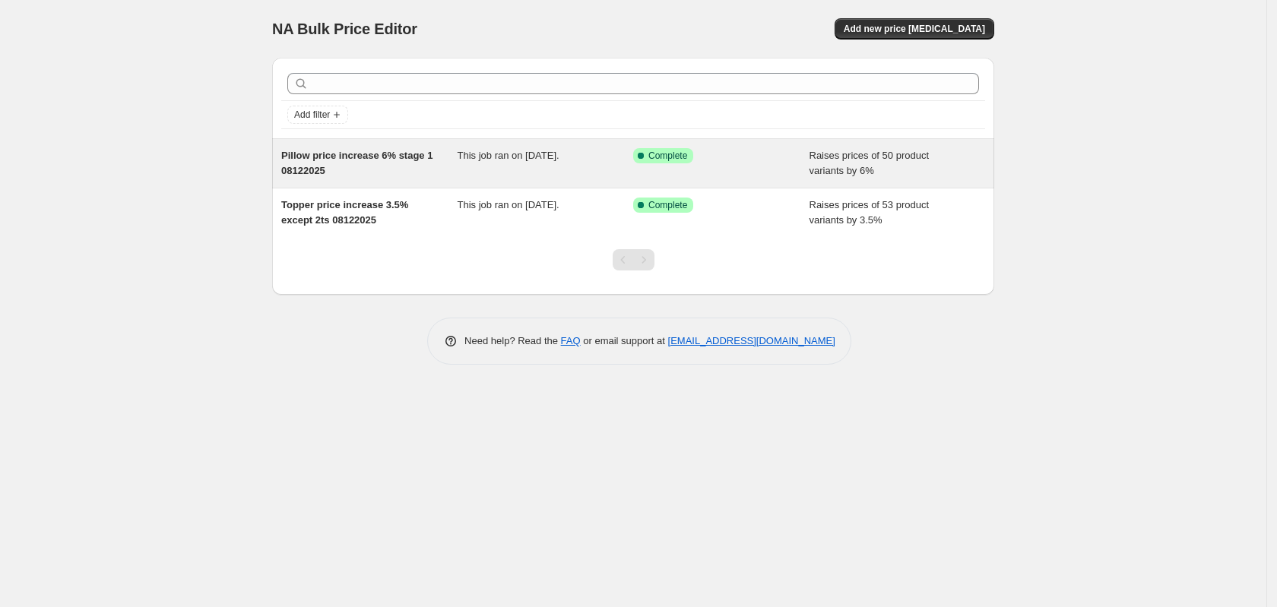
click at [712, 173] on div "Success Complete Complete" at bounding box center [721, 163] width 176 height 30
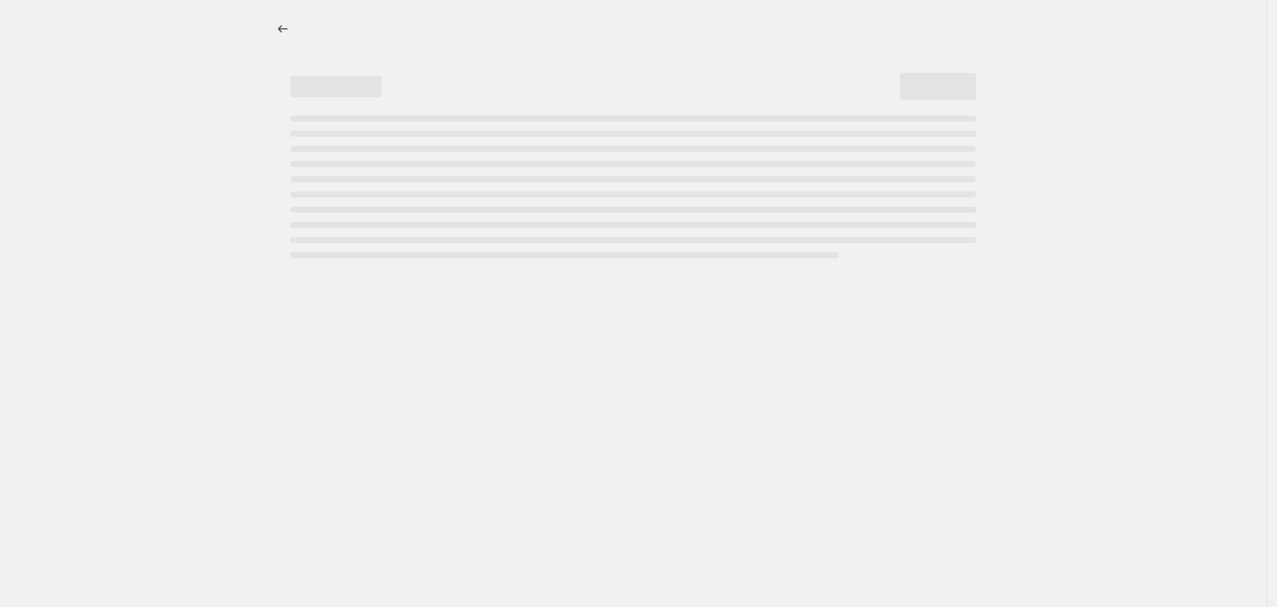
select select "percentage"
select select "remove"
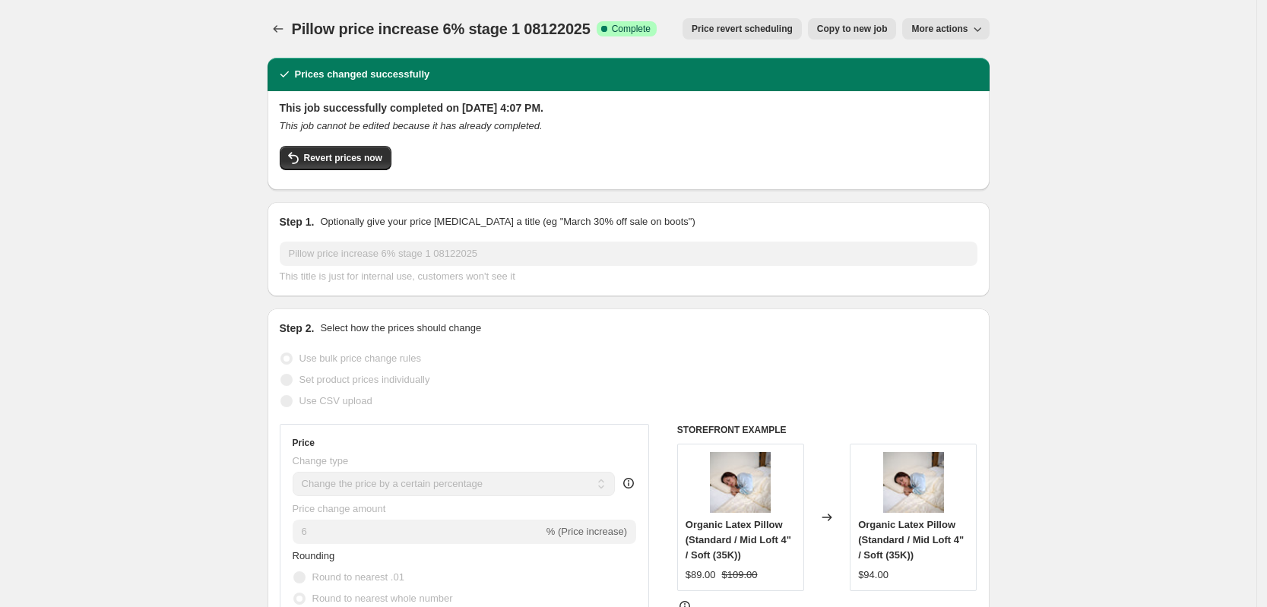
click at [953, 30] on span "More actions" at bounding box center [940, 29] width 56 height 12
click at [861, 30] on span "Copy to new job" at bounding box center [852, 29] width 71 height 12
select select "percentage"
select select "remove"
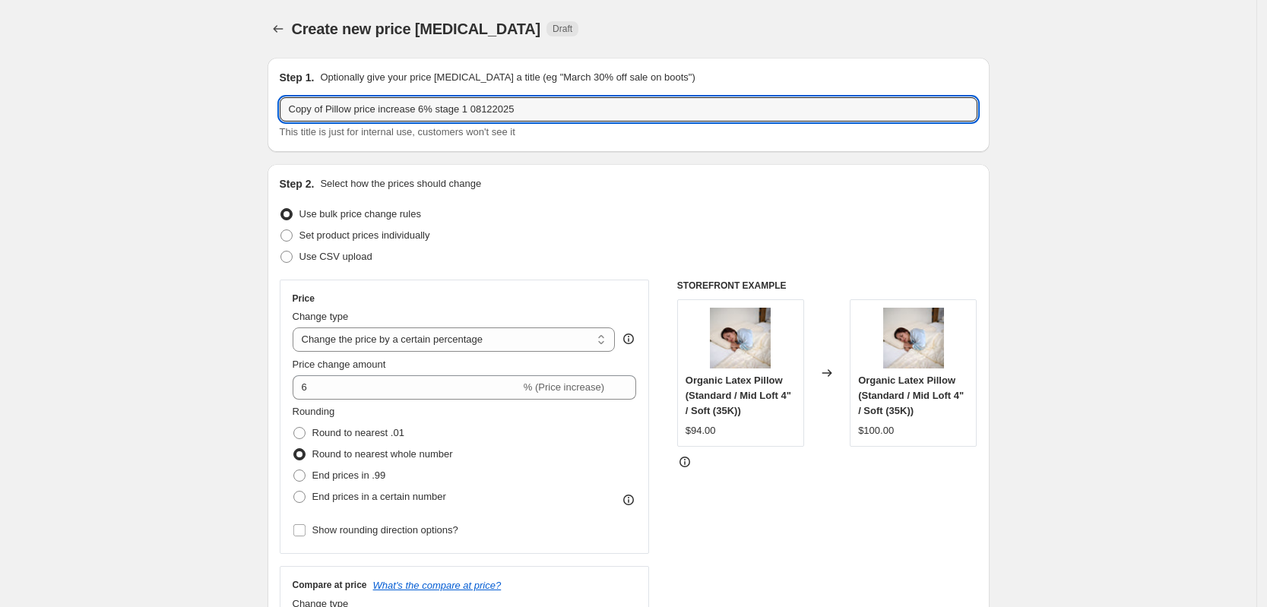
drag, startPoint x: 328, startPoint y: 111, endPoint x: 261, endPoint y: 106, distance: 67.9
click at [430, 106] on input "Pillow price increase 6% stage 1 08122025" at bounding box center [629, 109] width 698 height 24
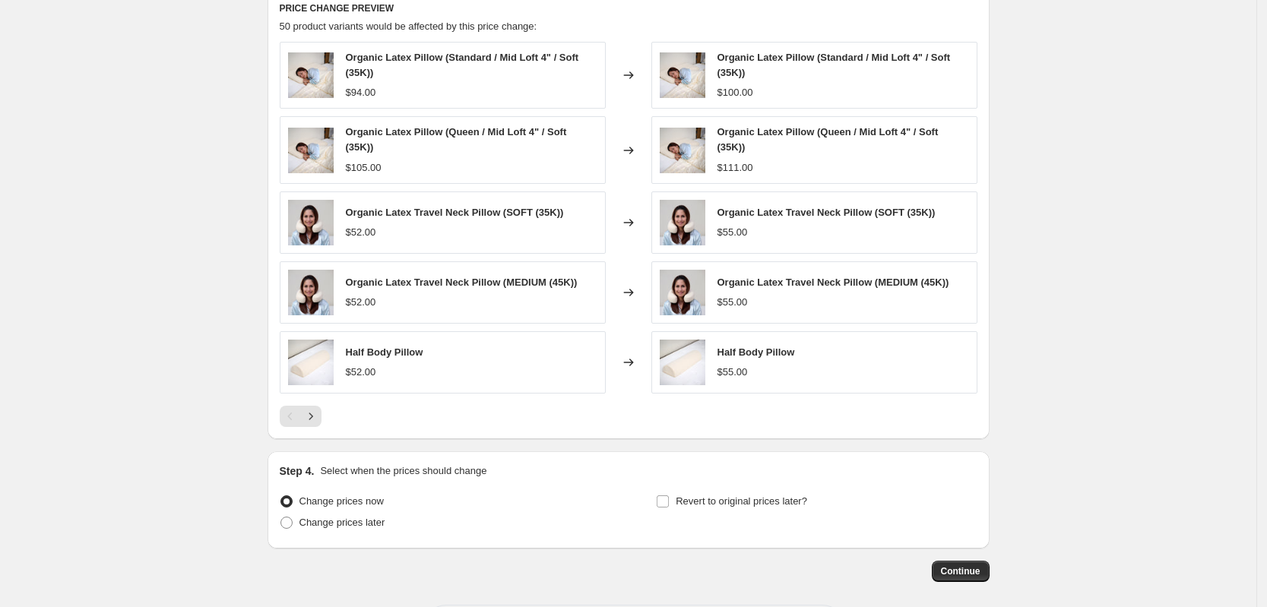
scroll to position [1462, 0]
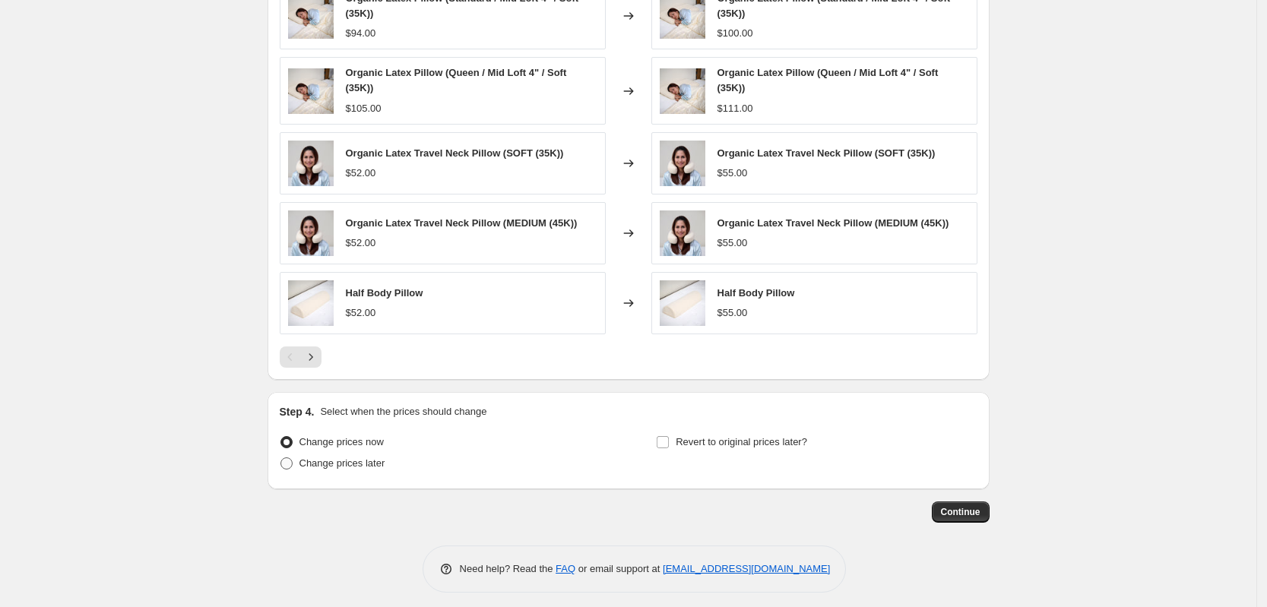
type input "Pillow price increase 6% stage 2 08122025"
click at [383, 458] on span "Change prices later" at bounding box center [343, 463] width 86 height 11
click at [281, 458] on input "Change prices later" at bounding box center [281, 458] width 1 height 1
radio input "true"
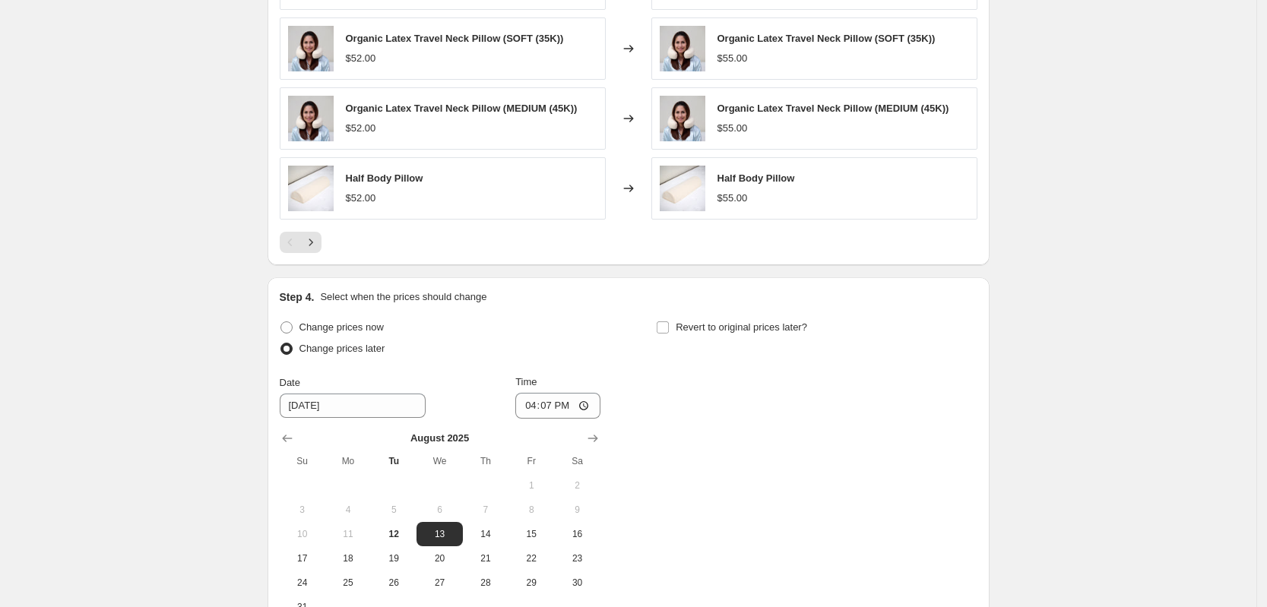
scroll to position [1652, 0]
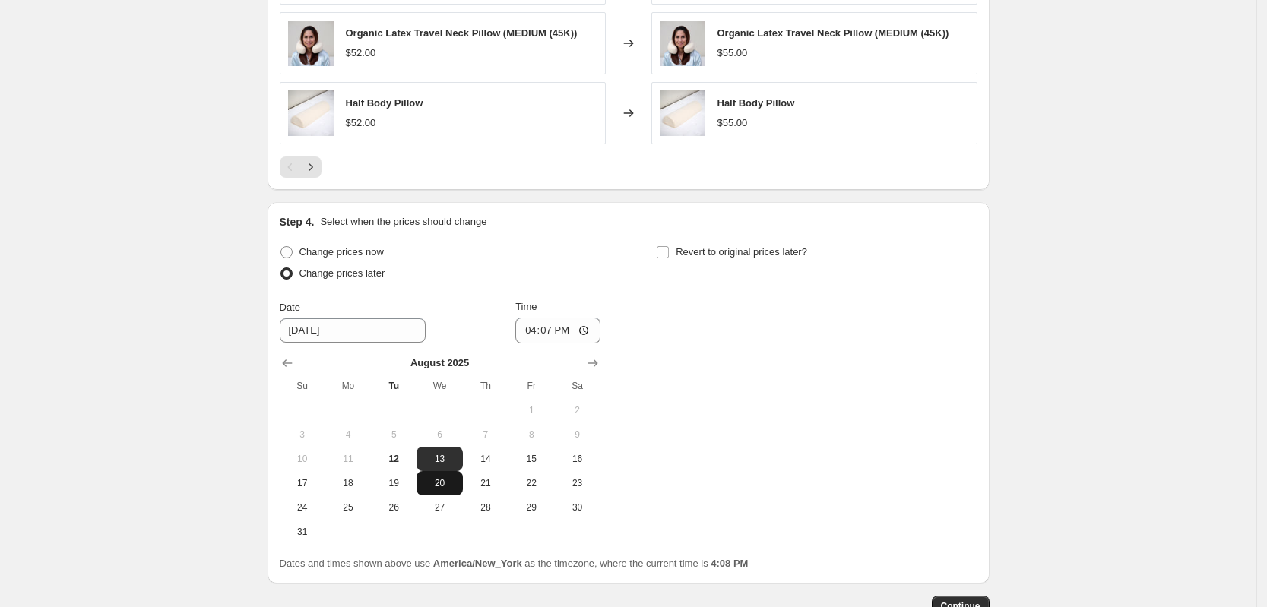
click at [439, 477] on span "20" at bounding box center [439, 483] width 33 height 12
type input "[DATE]"
click at [721, 354] on div "Change prices now Change prices later Date [DATE] Time 16:[DATE] Mo Tu We Th Fr…" at bounding box center [629, 393] width 698 height 303
click at [960, 601] on span "Continue" at bounding box center [961, 607] width 40 height 12
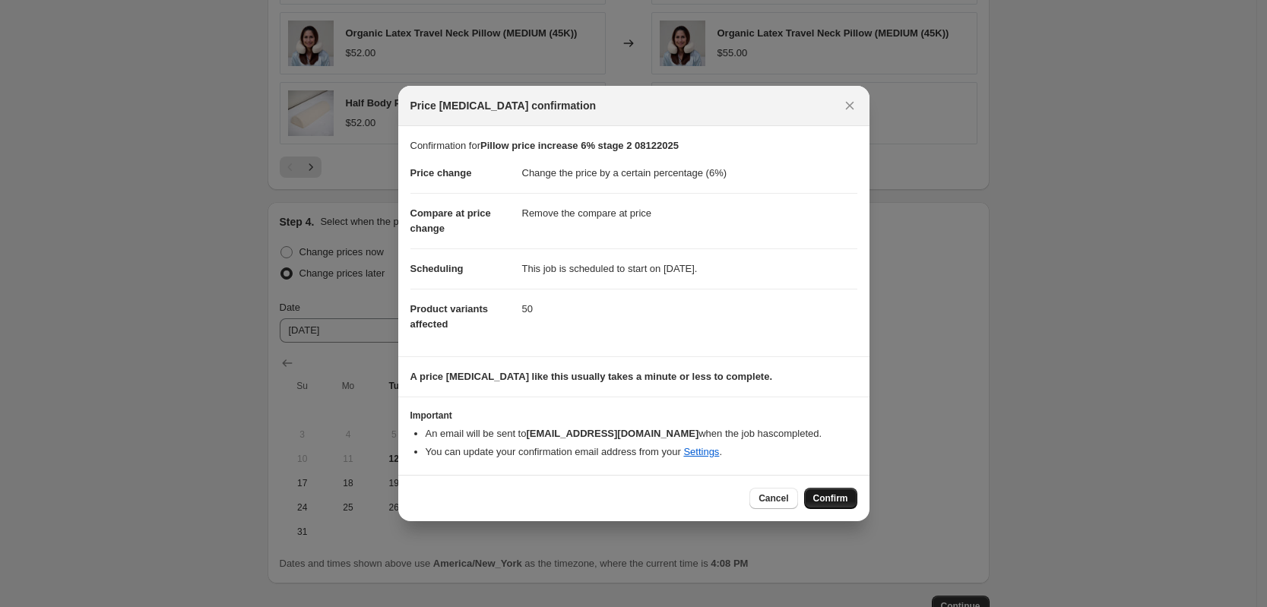
click at [825, 493] on span "Confirm" at bounding box center [830, 499] width 35 height 12
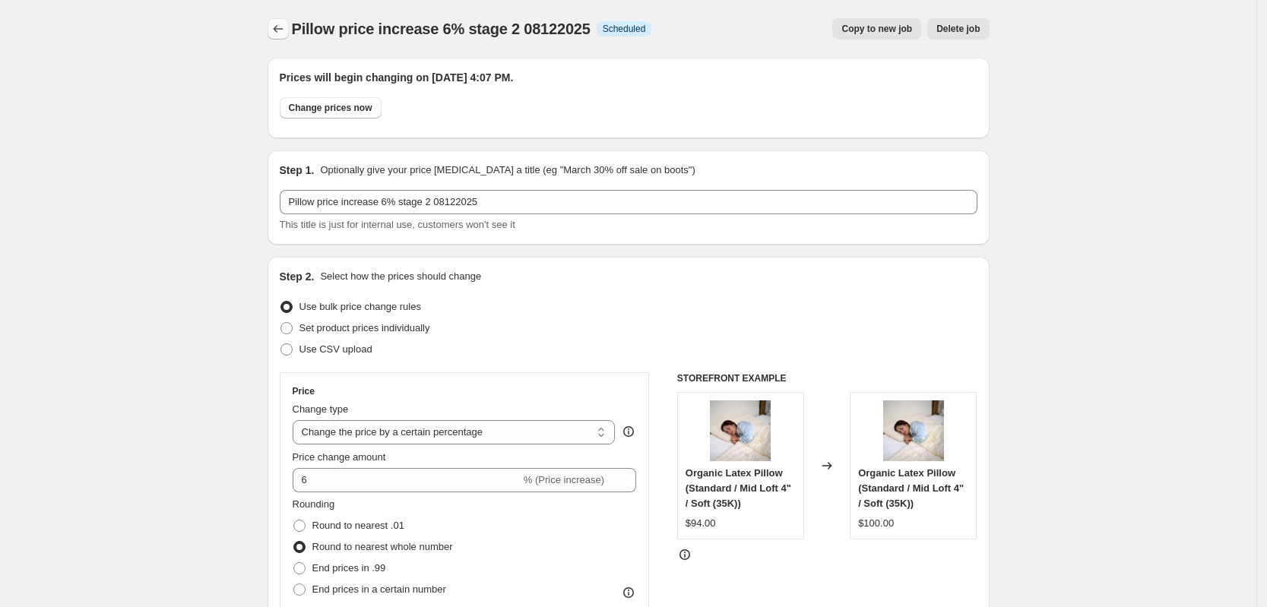
click at [284, 33] on icon "Price change jobs" at bounding box center [278, 28] width 15 height 15
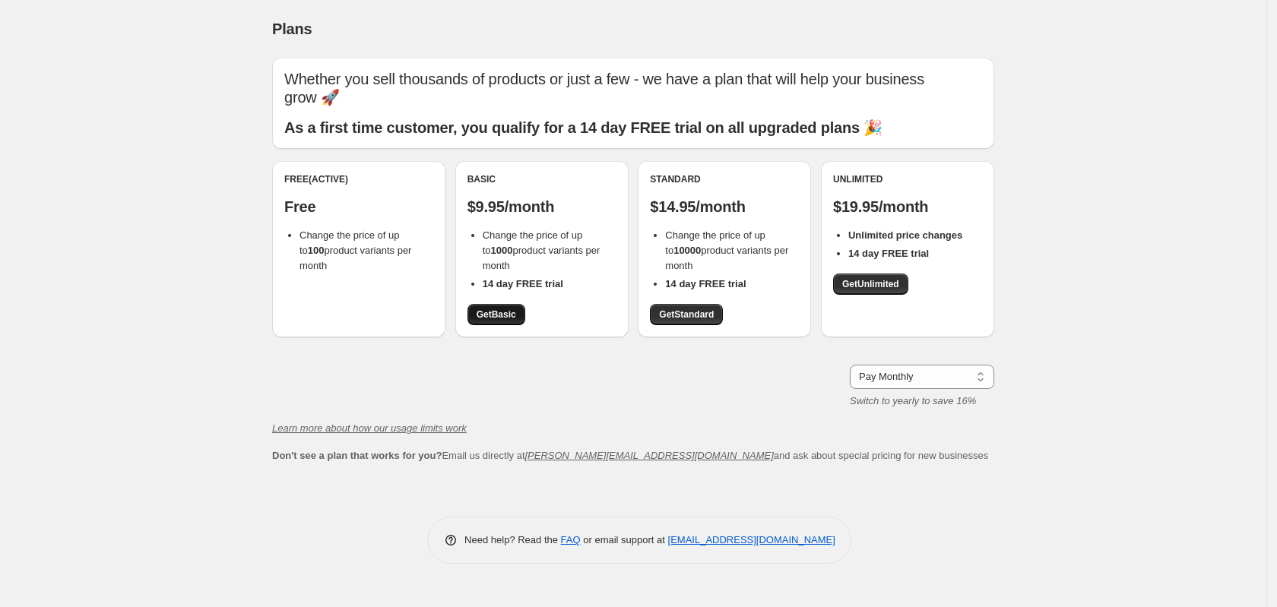
click at [484, 319] on span "Get Basic" at bounding box center [497, 315] width 40 height 12
